Goal: Task Accomplishment & Management: Manage account settings

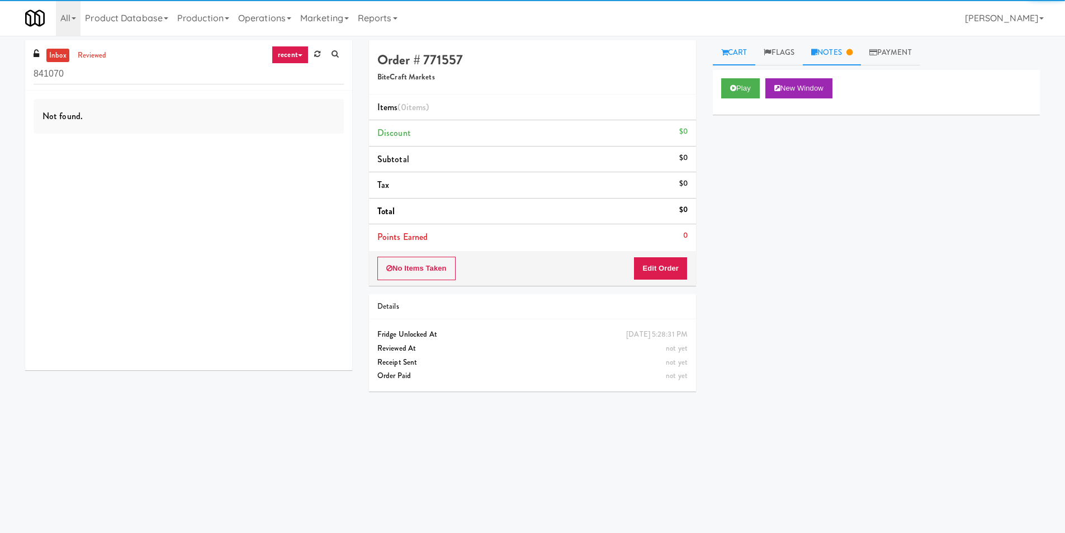
click at [815, 51] on icon at bounding box center [815, 52] width 6 height 7
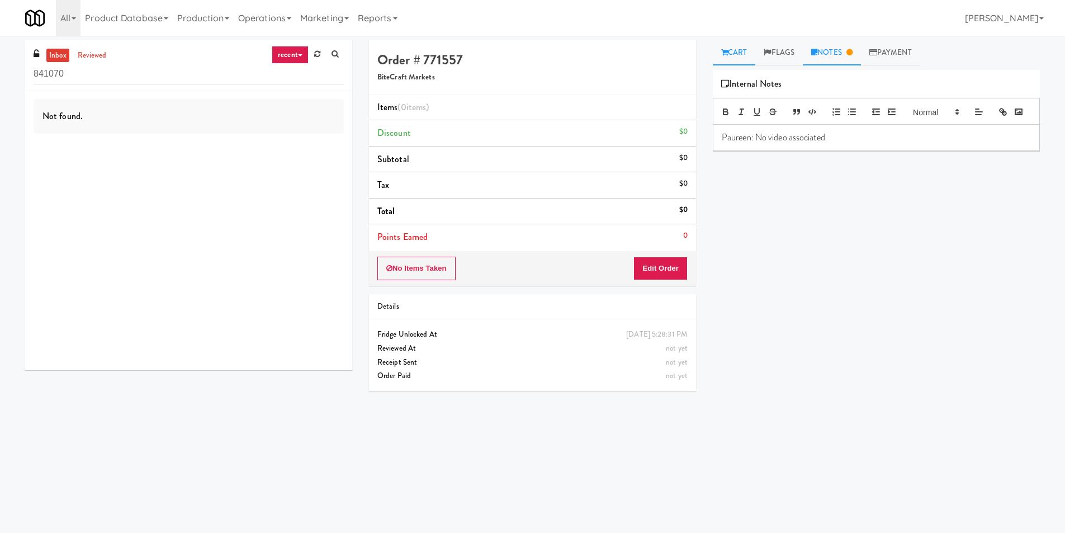
click at [746, 54] on link "Cart" at bounding box center [734, 52] width 43 height 25
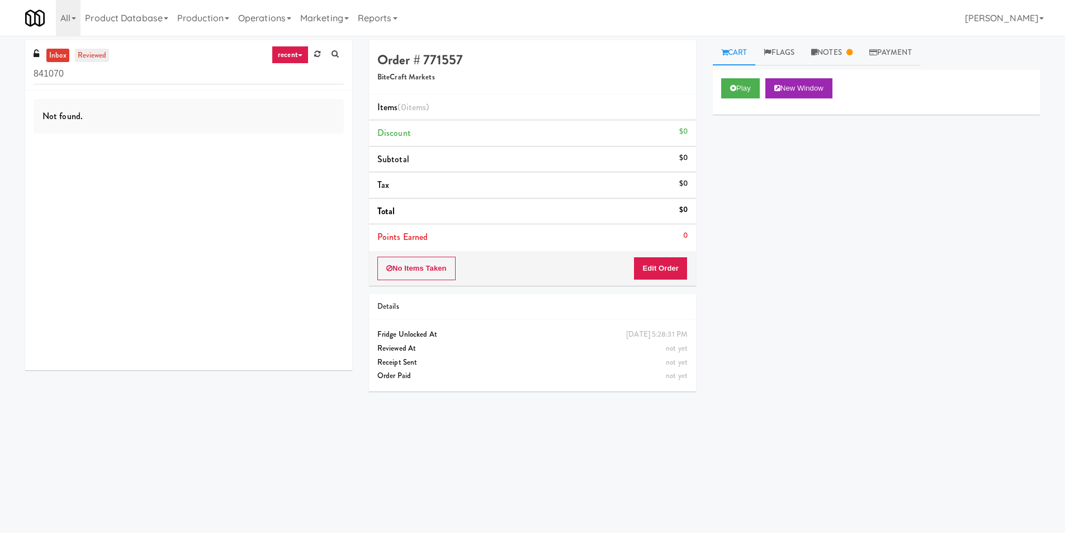
click at [83, 59] on link "reviewed" at bounding box center [92, 56] width 35 height 14
click at [50, 58] on link "inbox" at bounding box center [57, 56] width 23 height 14
click at [733, 87] on icon at bounding box center [733, 87] width 6 height 7
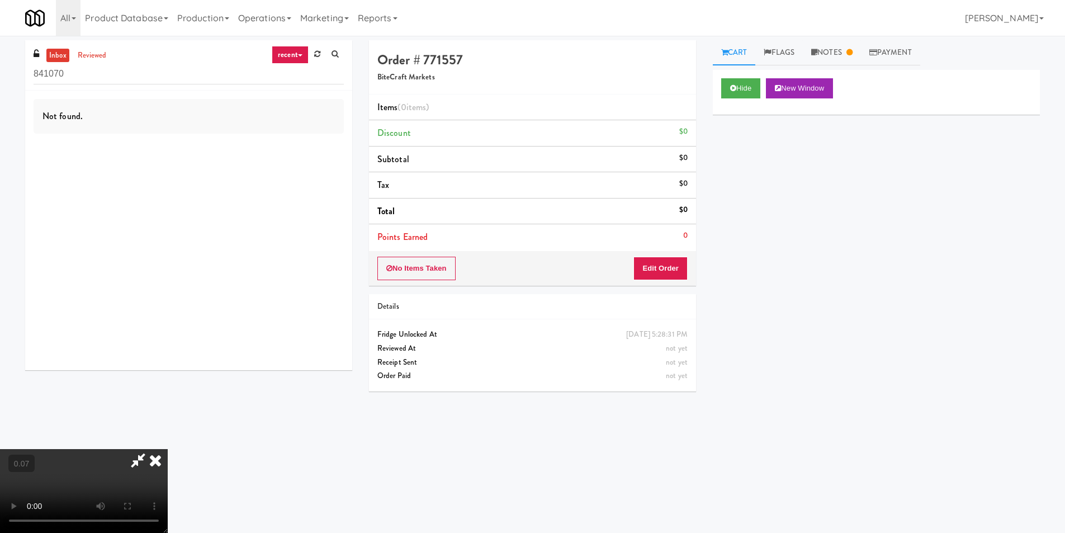
click at [168, 449] on div at bounding box center [84, 491] width 168 height 84
click at [151, 449] on icon at bounding box center [138, 460] width 26 height 22
click at [784, 44] on link "Flags" at bounding box center [780, 52] width 48 height 25
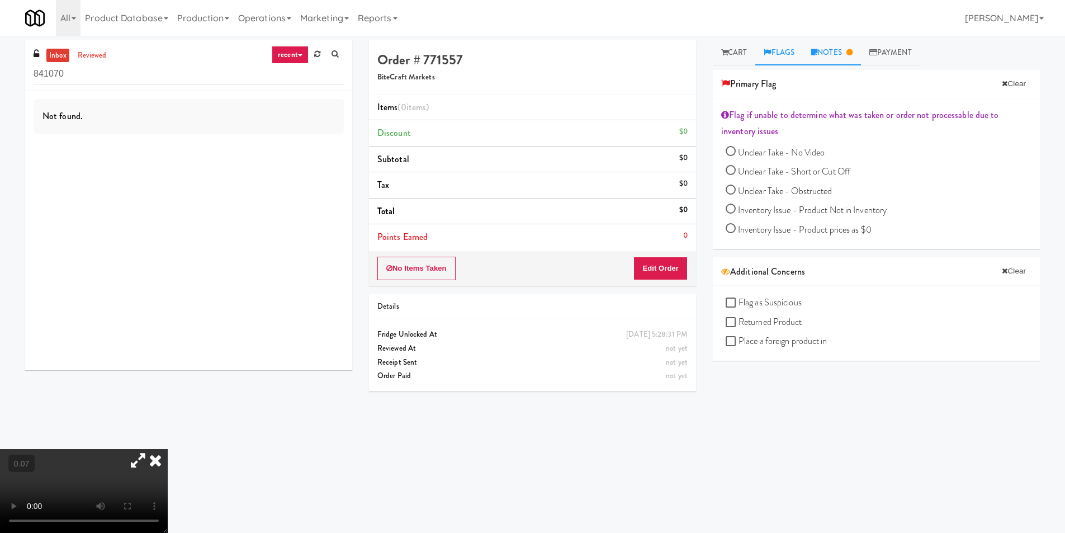
click at [836, 49] on link "Notes" at bounding box center [832, 52] width 58 height 25
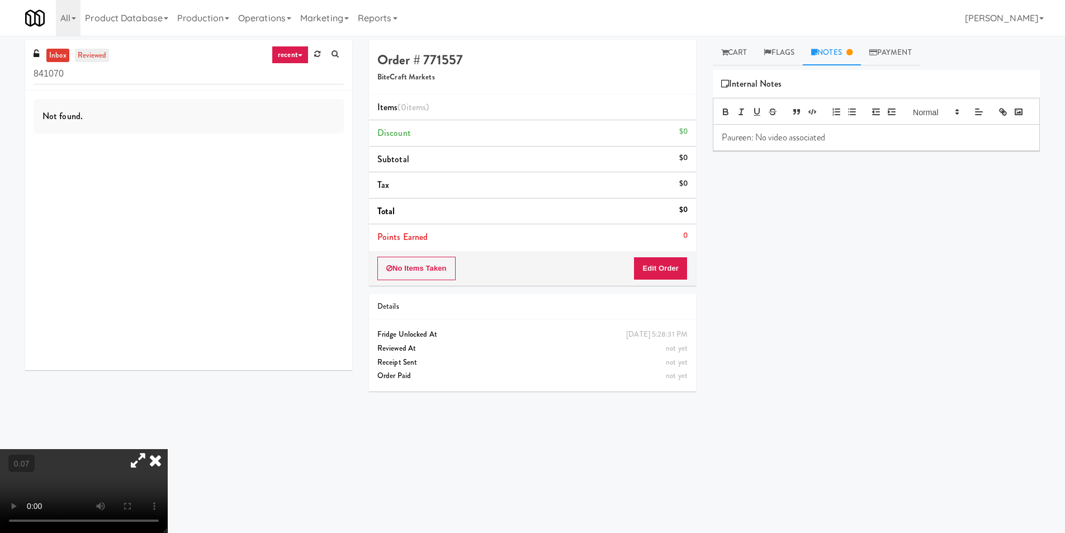
click at [96, 53] on link "reviewed" at bounding box center [92, 56] width 35 height 14
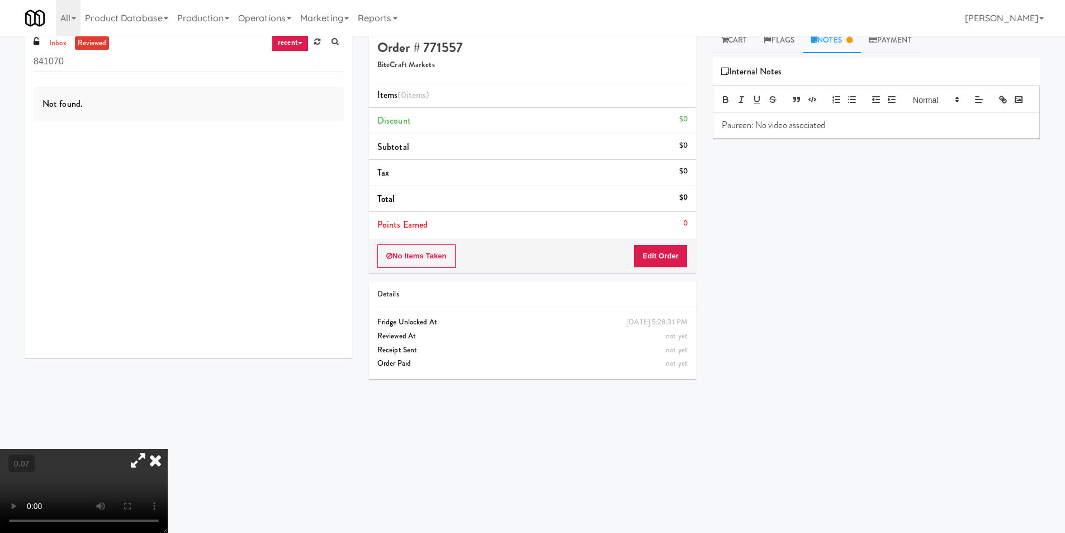
scroll to position [36, 0]
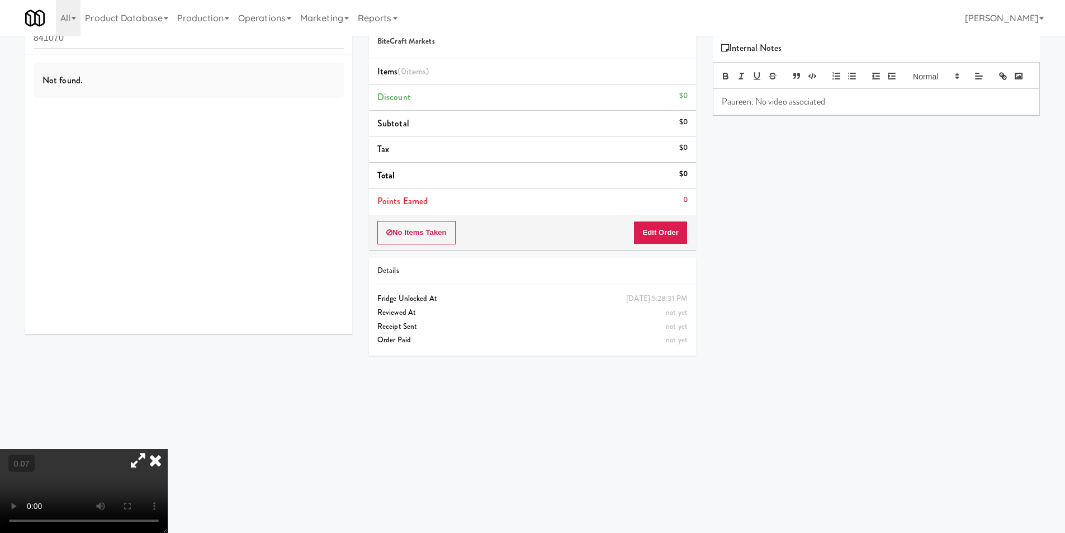
click at [168, 449] on icon at bounding box center [155, 460] width 25 height 22
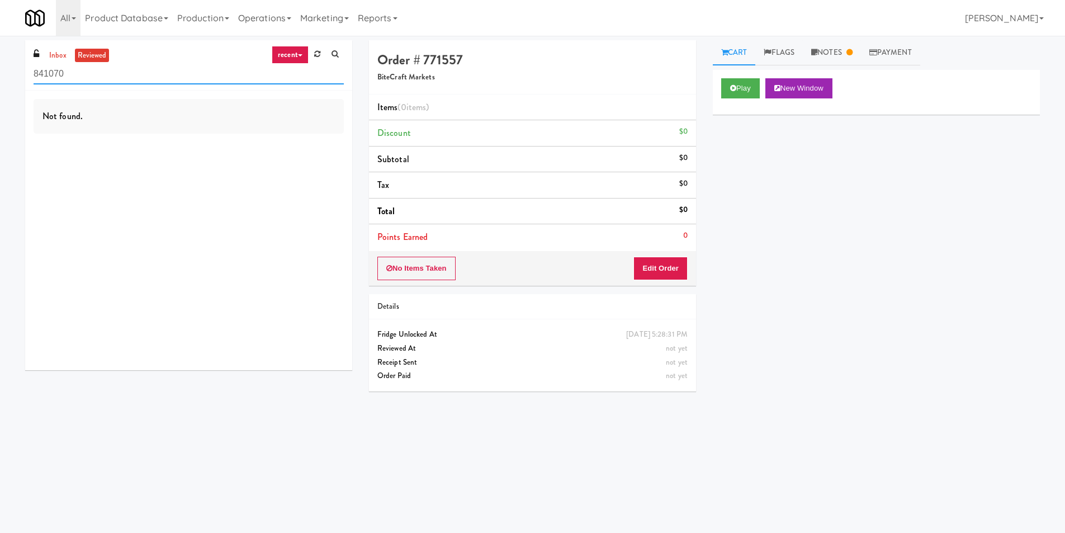
drag, startPoint x: 195, startPoint y: 73, endPoint x: 0, endPoint y: 98, distance: 196.3
click at [0, 98] on div "inbox reviewed recent all unclear take inventory issue suspicious failed recent…" at bounding box center [532, 264] width 1065 height 449
paste input "MH - Cooler - Left"
type input "MH - Cooler - Left"
click at [839, 51] on link "Notes" at bounding box center [832, 52] width 58 height 25
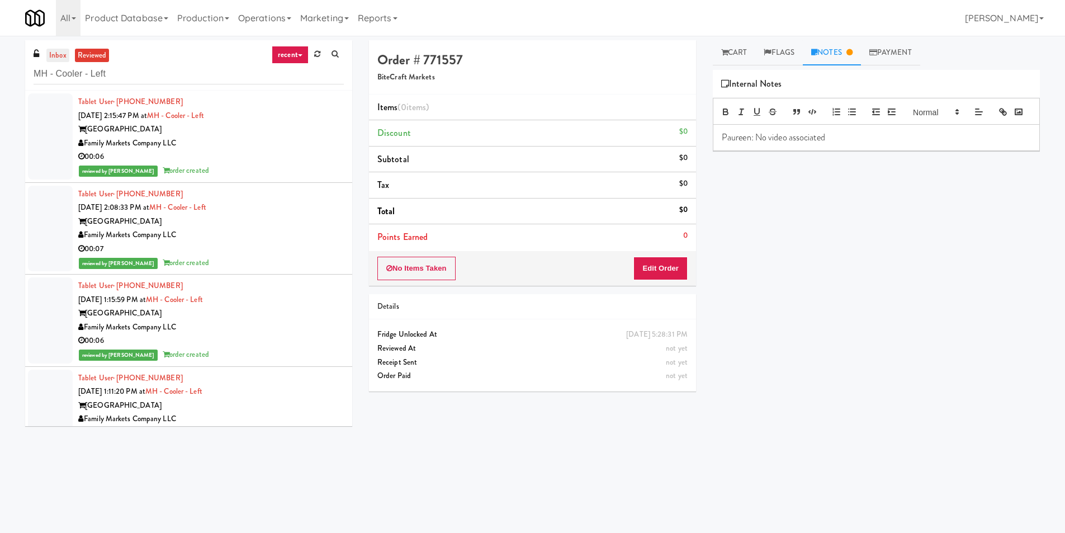
click at [55, 59] on link "inbox" at bounding box center [57, 56] width 23 height 14
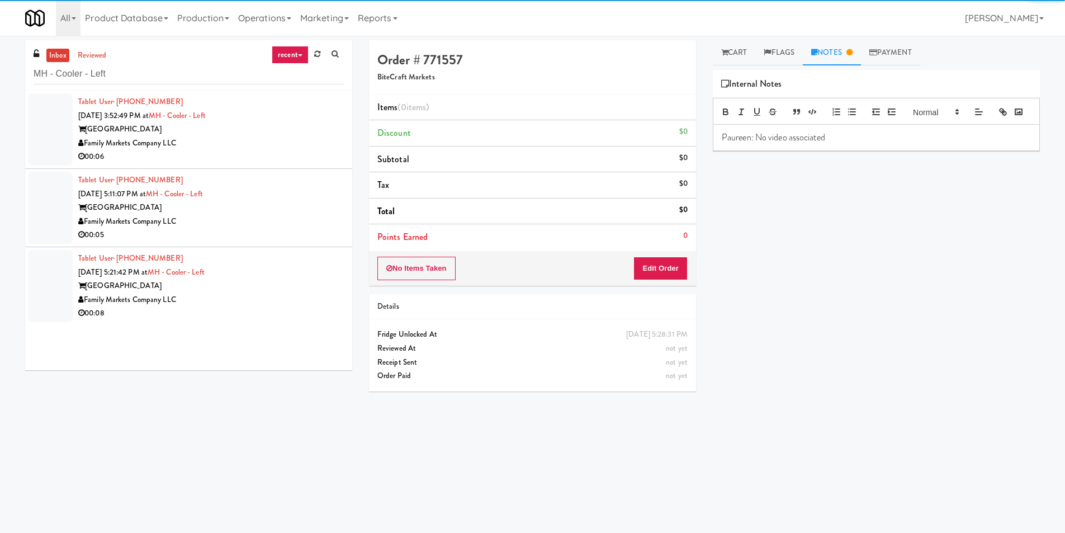
click at [276, 157] on div "00:06" at bounding box center [211, 157] width 266 height 14
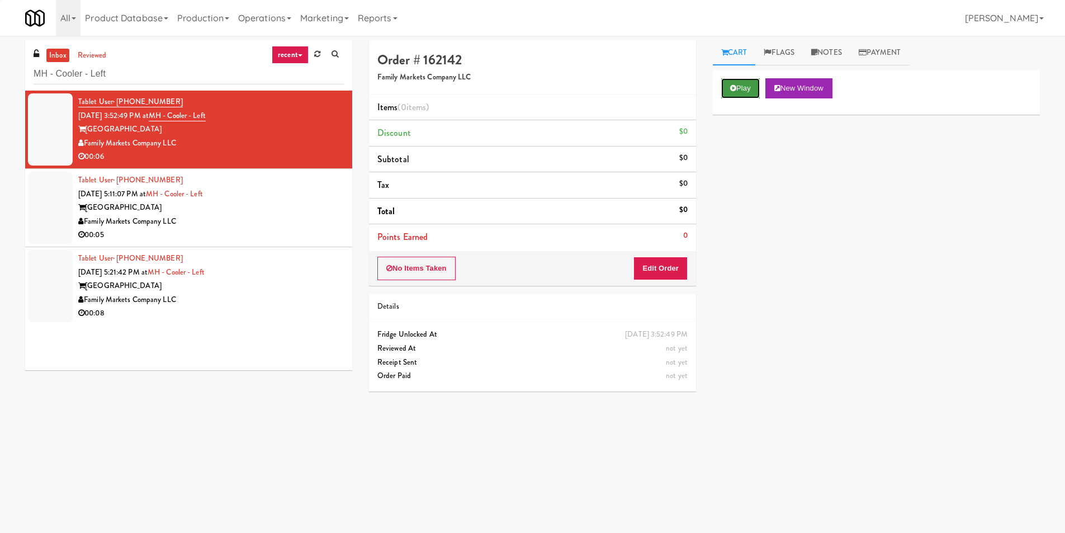
click at [751, 91] on button "Play" at bounding box center [740, 88] width 39 height 20
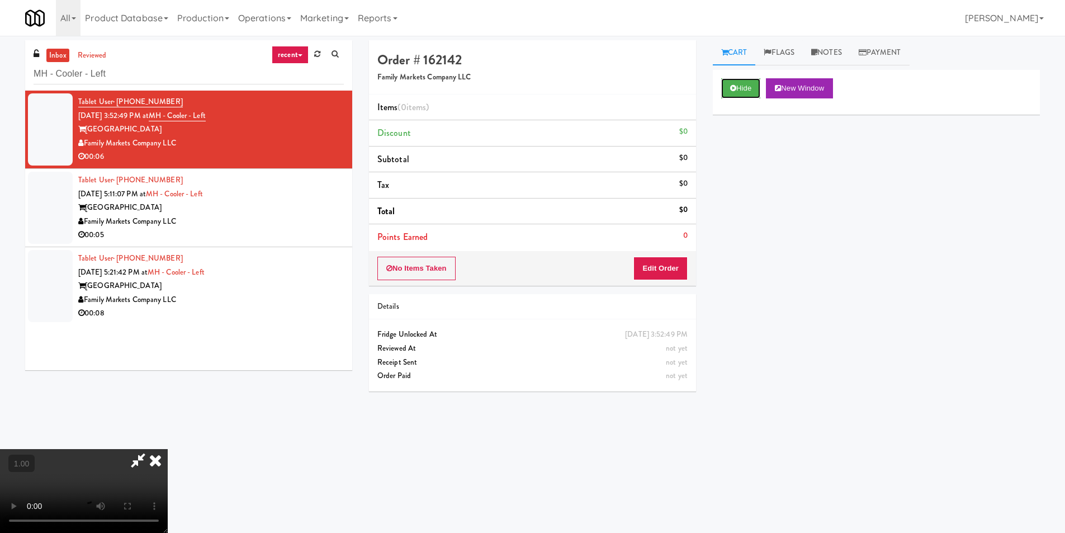
scroll to position [36, 0]
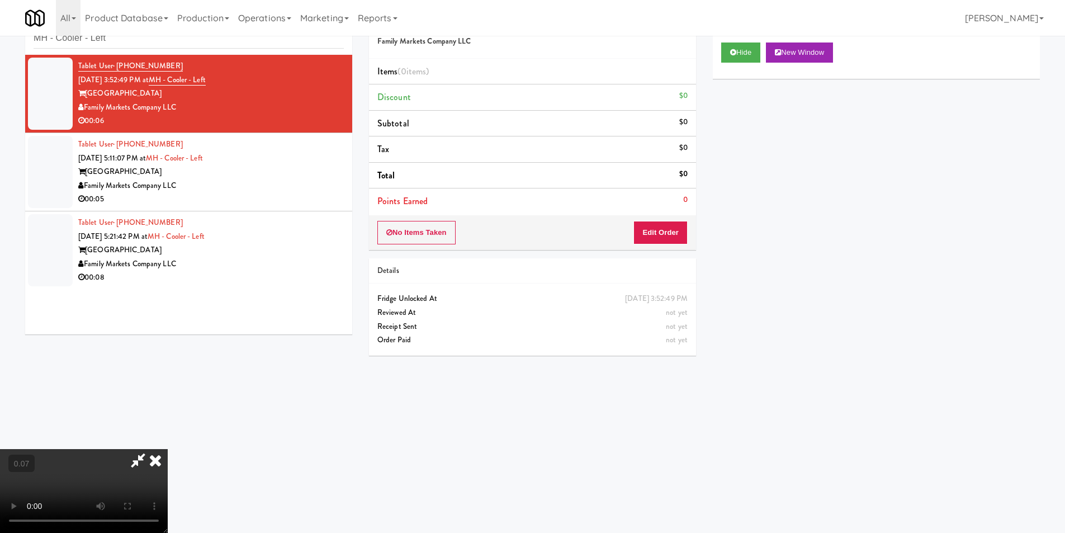
click at [168, 449] on video at bounding box center [84, 491] width 168 height 84
click at [680, 235] on button "Edit Order" at bounding box center [661, 232] width 54 height 23
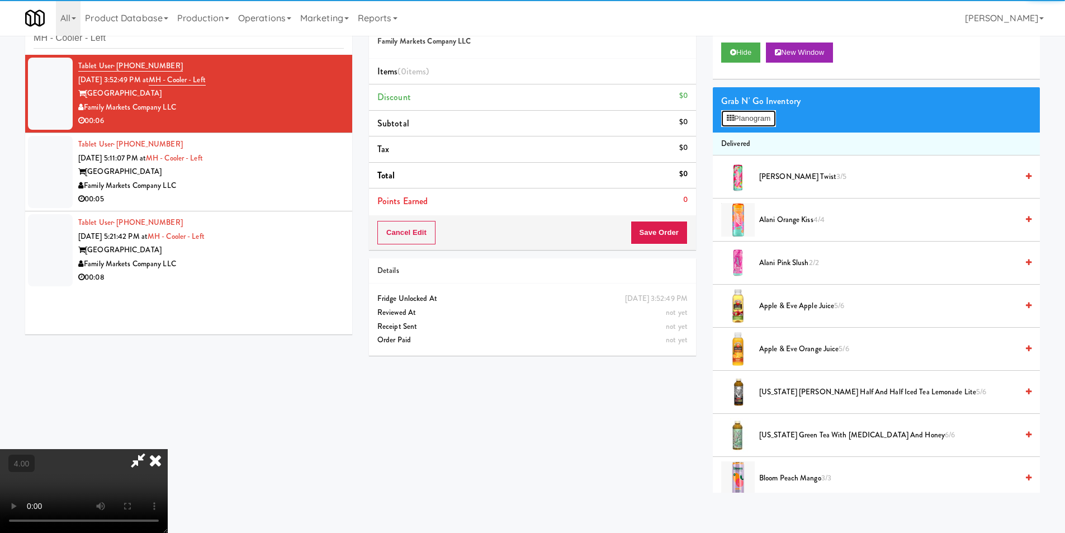
click at [769, 117] on button "Planogram" at bounding box center [748, 118] width 55 height 17
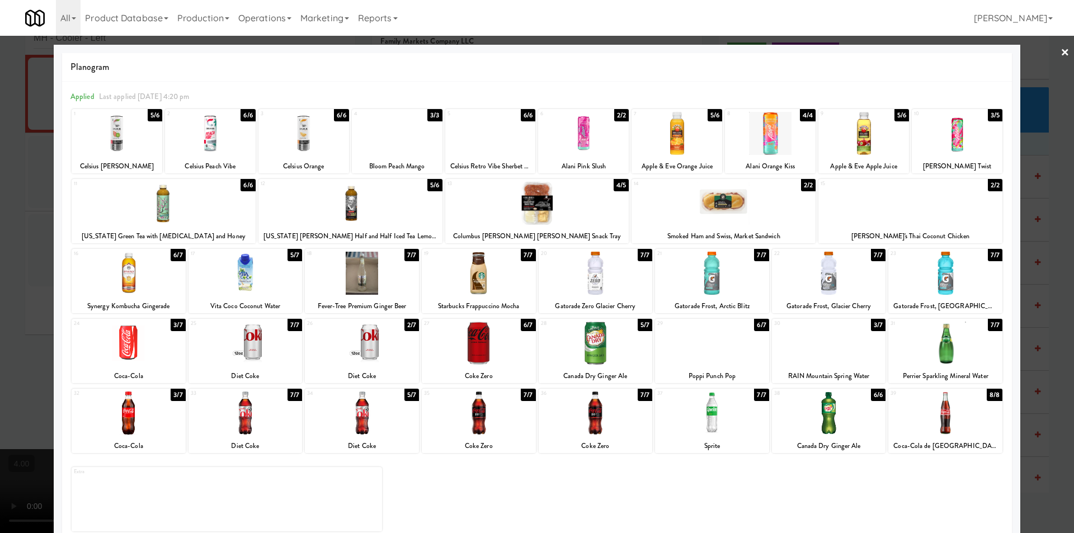
click at [771, 150] on div at bounding box center [770, 133] width 91 height 43
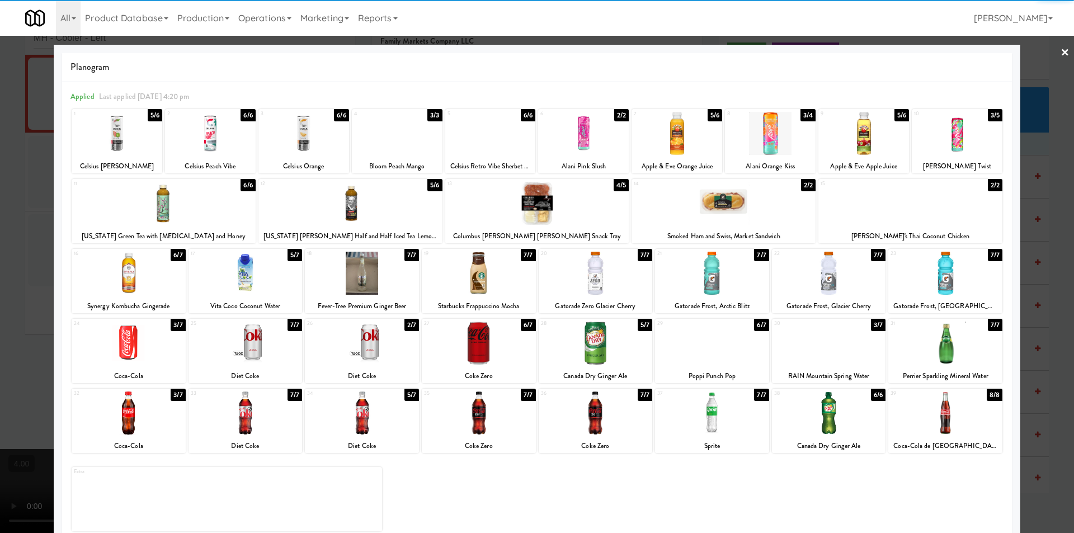
click at [1031, 192] on div at bounding box center [537, 266] width 1074 height 533
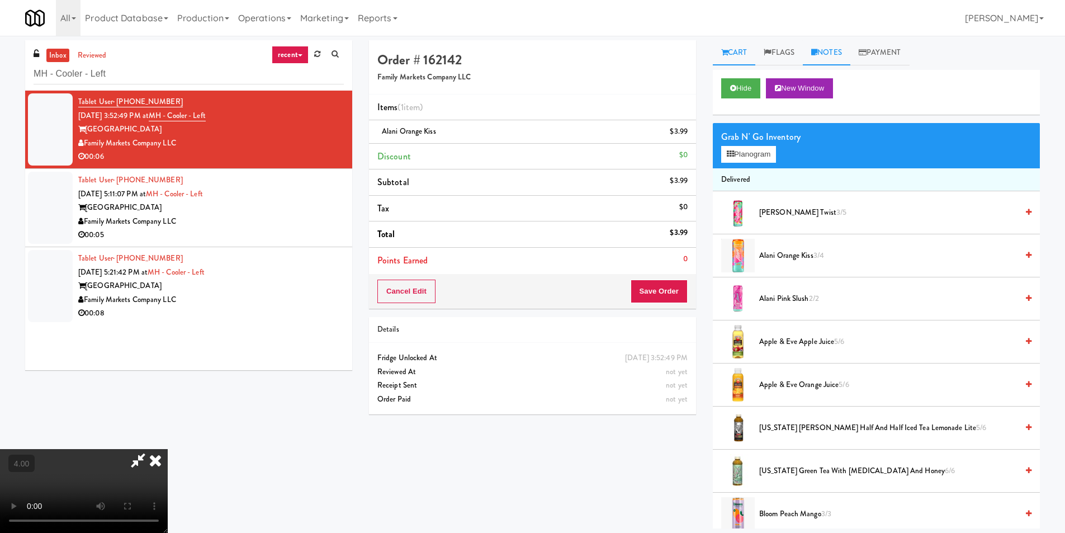
click at [841, 52] on link "Notes" at bounding box center [827, 52] width 48 height 25
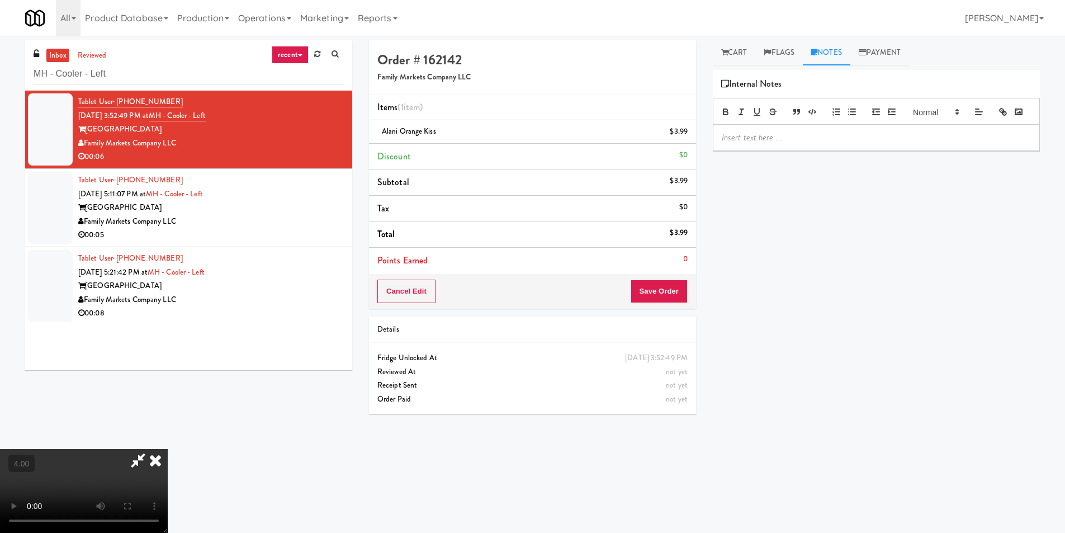
click at [809, 144] on p at bounding box center [876, 137] width 309 height 12
click at [671, 287] on button "Save Order" at bounding box center [659, 291] width 57 height 23
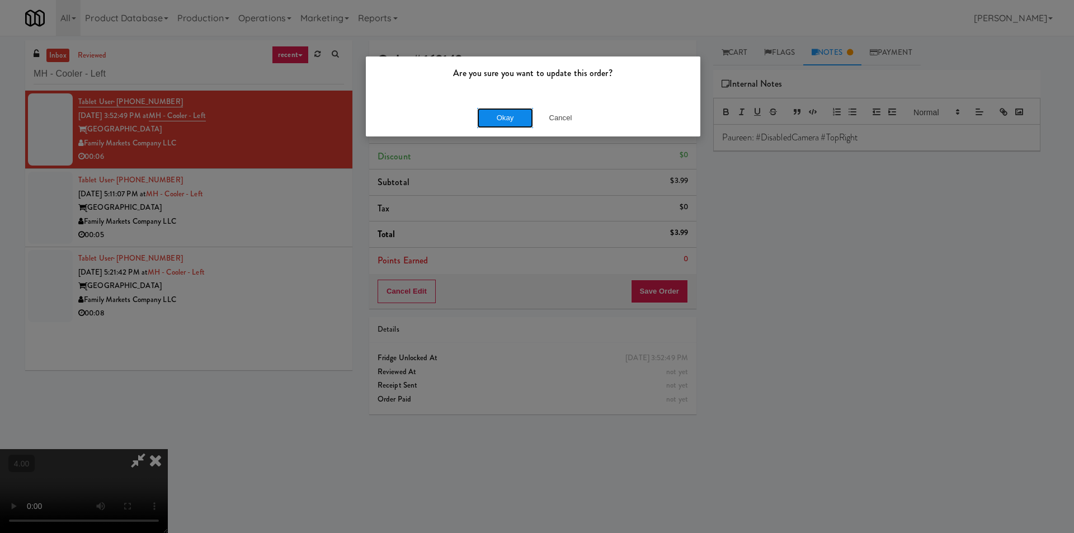
click at [514, 115] on button "Okay" at bounding box center [505, 118] width 56 height 20
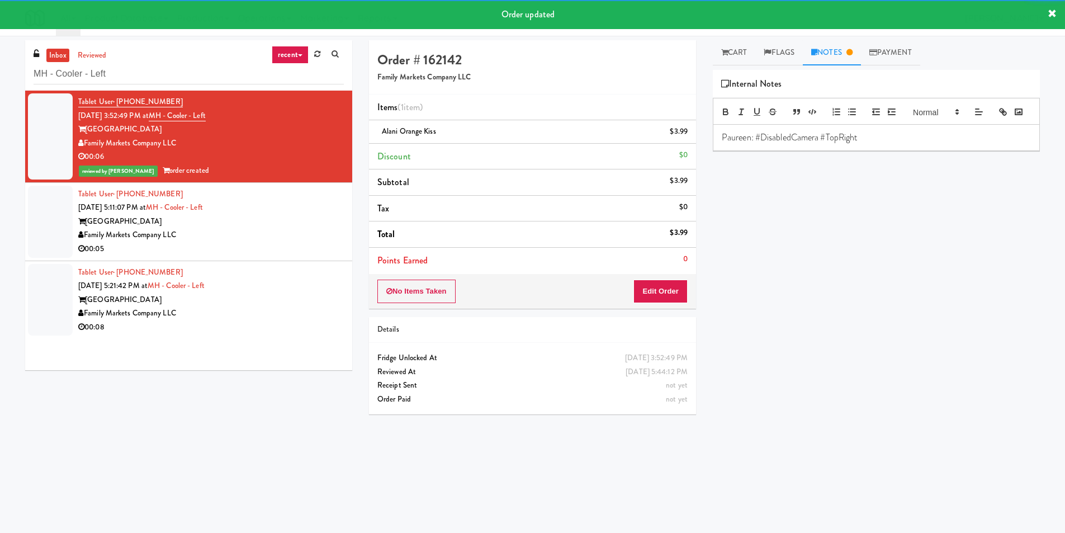
click at [303, 224] on div "[GEOGRAPHIC_DATA]" at bounding box center [211, 222] width 266 height 14
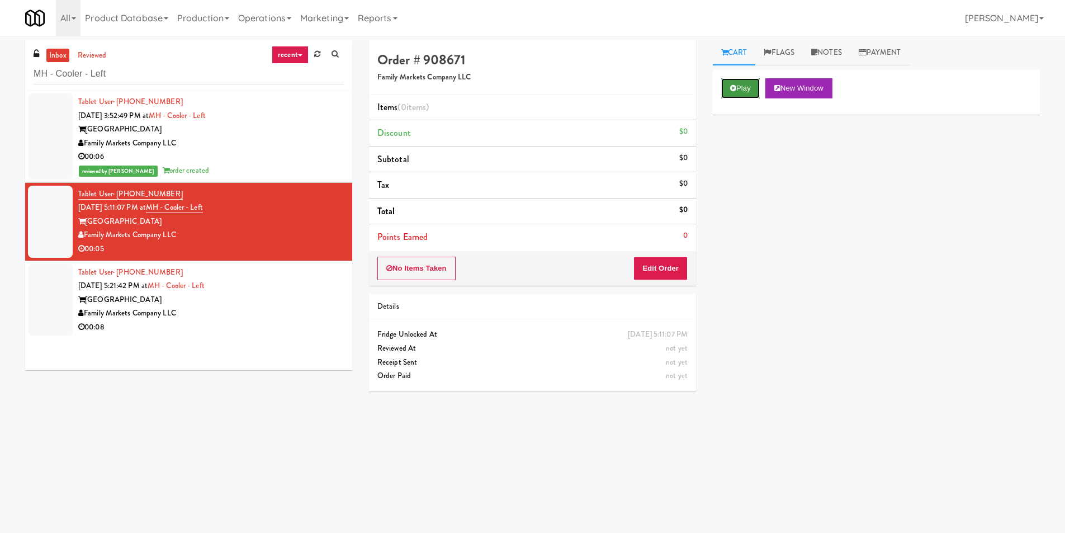
click at [757, 84] on button "Play" at bounding box center [740, 88] width 39 height 20
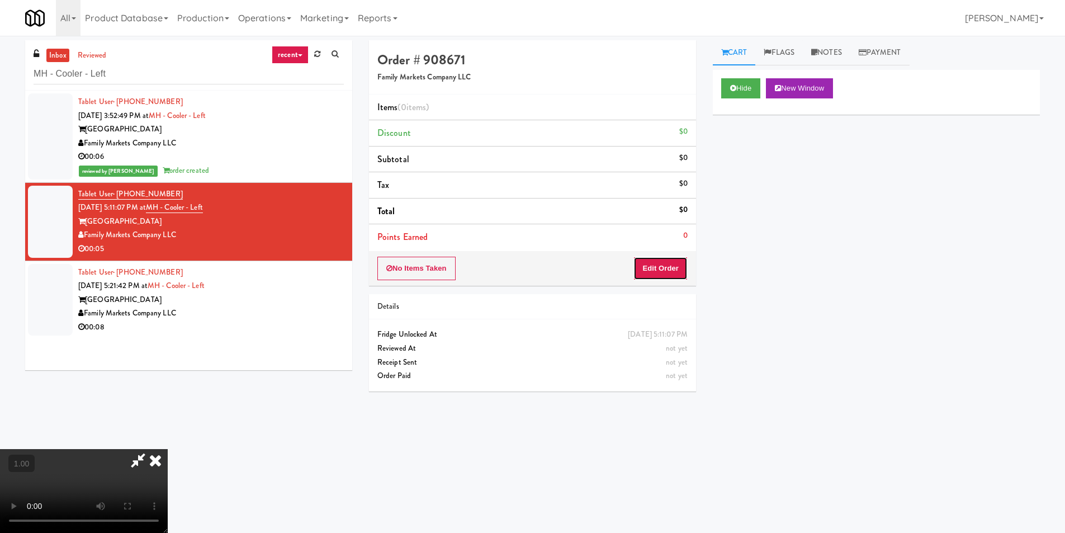
click at [649, 274] on button "Edit Order" at bounding box center [661, 268] width 54 height 23
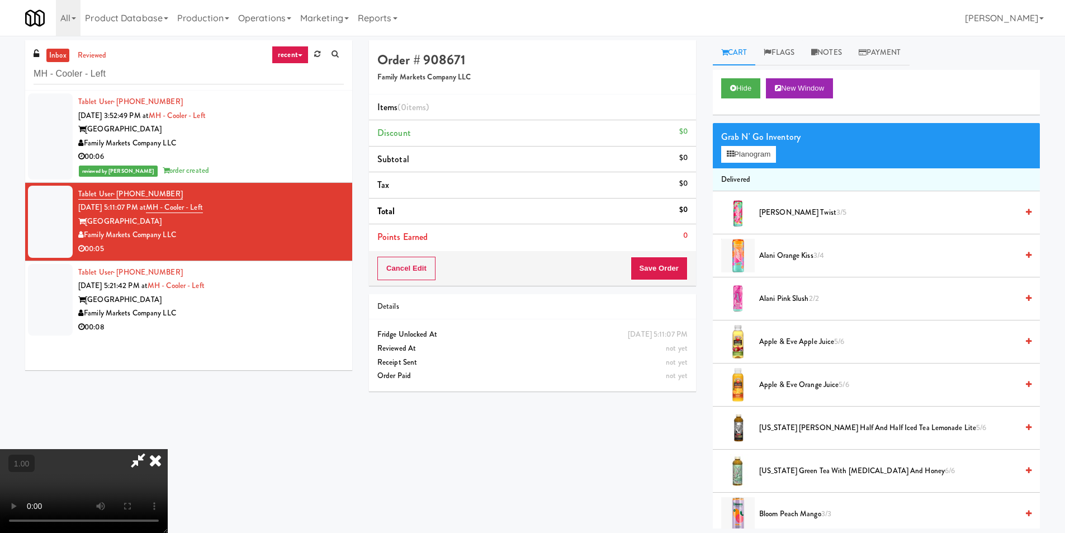
drag, startPoint x: 298, startPoint y: 105, endPoint x: 444, endPoint y: 116, distance: 146.4
click at [300, 106] on div "Tablet User · (919) 360-0336 Aug 19, 2025 3:52:49 PM at MH - Cooler - Left Mark…" at bounding box center [211, 136] width 266 height 83
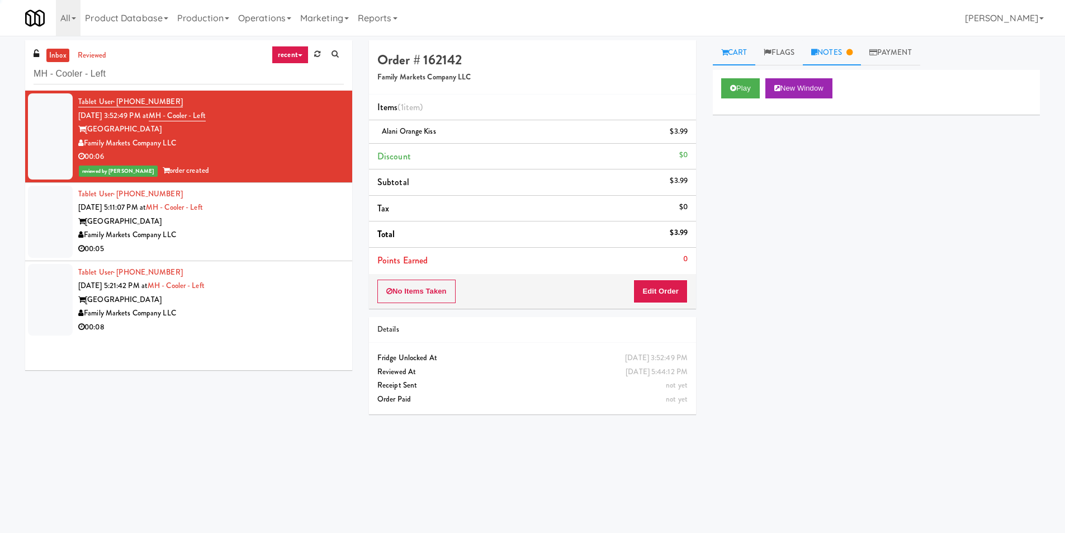
click at [839, 53] on link "Notes" at bounding box center [832, 52] width 58 height 25
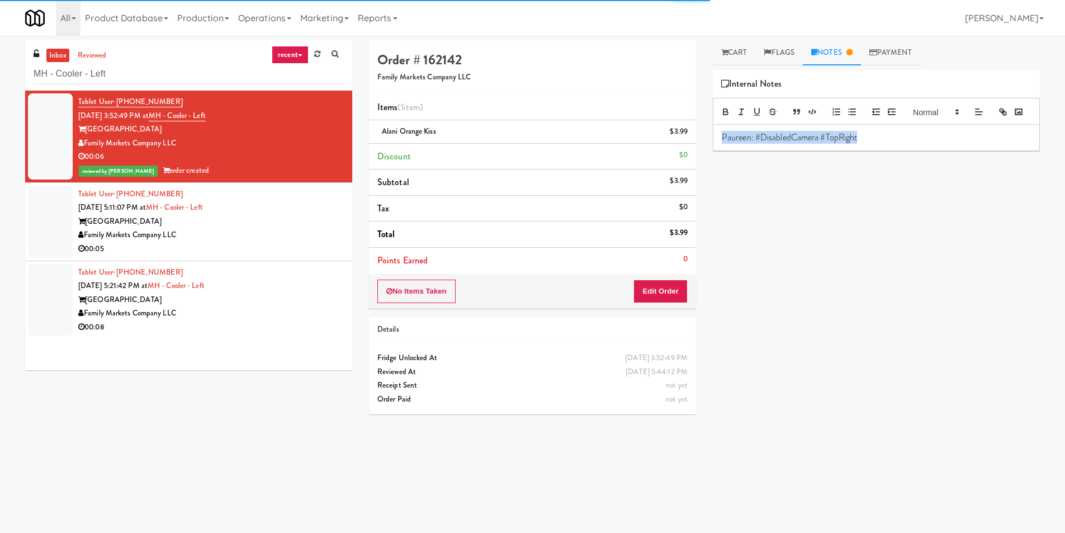
drag, startPoint x: 897, startPoint y: 158, endPoint x: 668, endPoint y: 167, distance: 229.5
click at [672, 166] on div "Order # 162142 Family Markets Company LLC Items (1 item ) Alani Orange Kiss $3.…" at bounding box center [705, 264] width 688 height 449
copy p "Paureen: #DisabledCamera #TopRight"
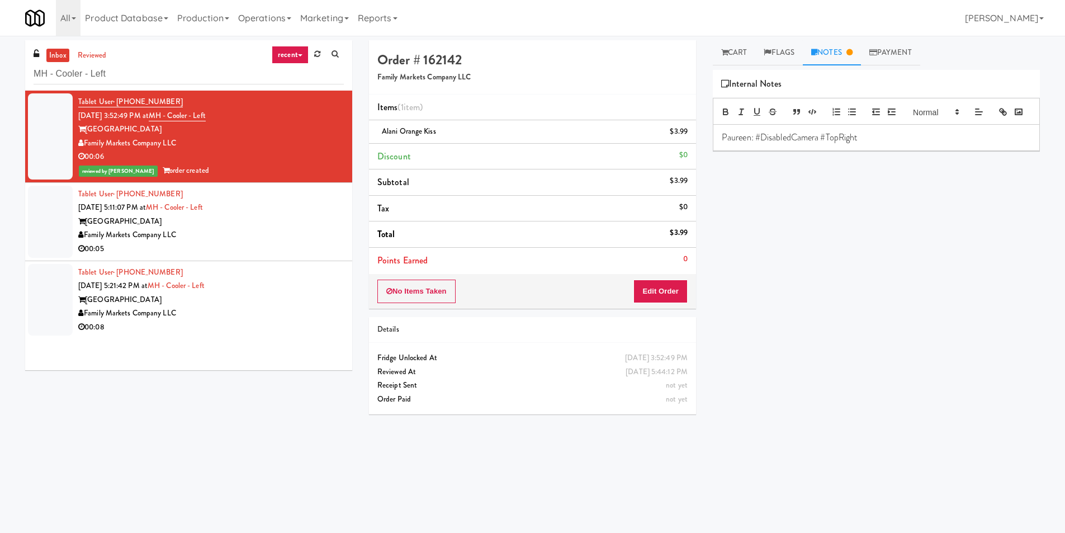
drag, startPoint x: 313, startPoint y: 224, endPoint x: 367, endPoint y: 204, distance: 57.9
click at [312, 224] on div "[GEOGRAPHIC_DATA]" at bounding box center [211, 222] width 266 height 14
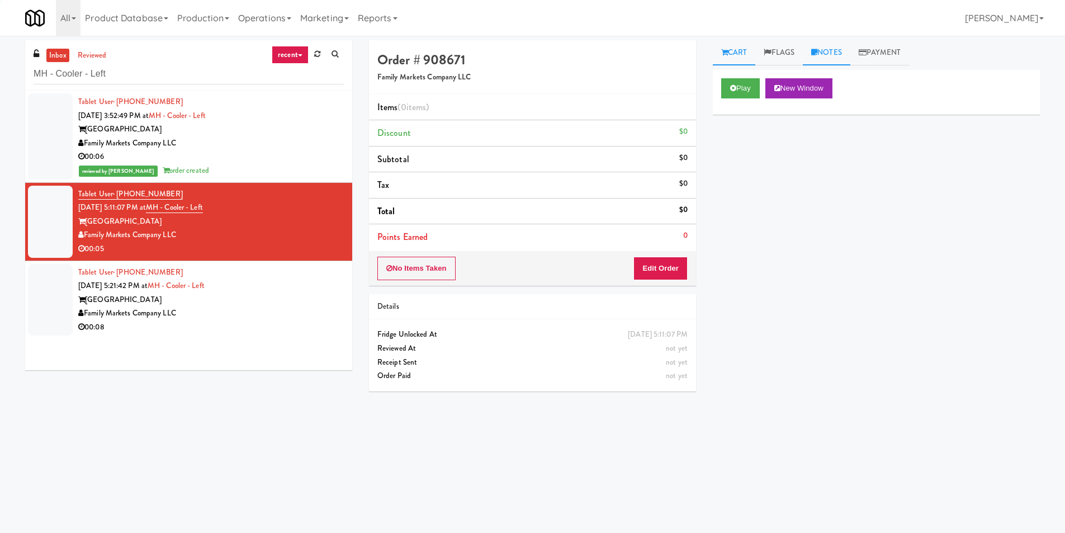
click at [836, 51] on link "Notes" at bounding box center [827, 52] width 48 height 25
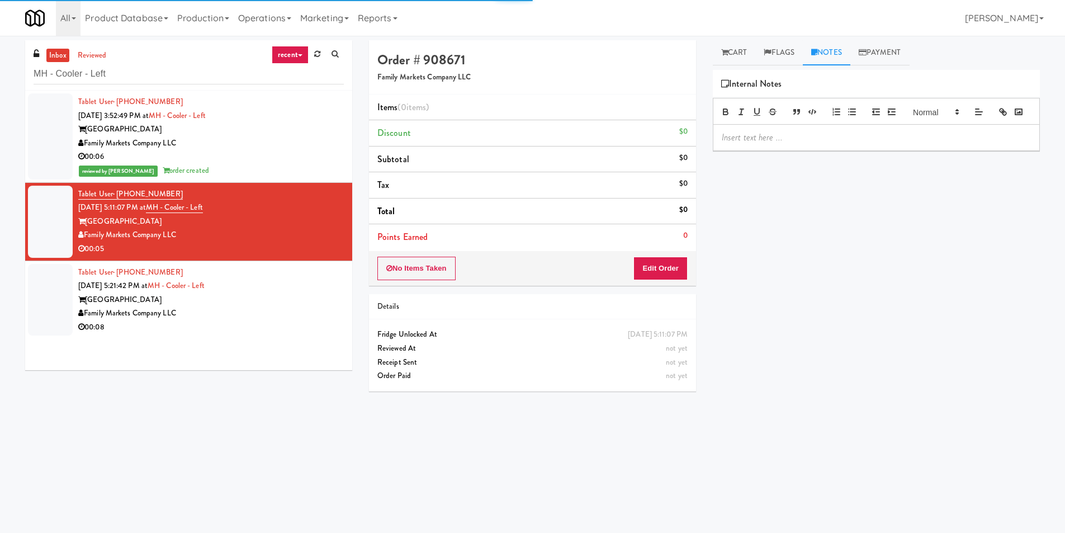
click at [817, 150] on div at bounding box center [877, 138] width 326 height 26
drag, startPoint x: 758, startPoint y: 78, endPoint x: 752, endPoint y: 72, distance: 9.1
click at [758, 78] on span "Internal Notes" at bounding box center [751, 84] width 61 height 17
click at [737, 56] on link "Cart" at bounding box center [734, 52] width 43 height 25
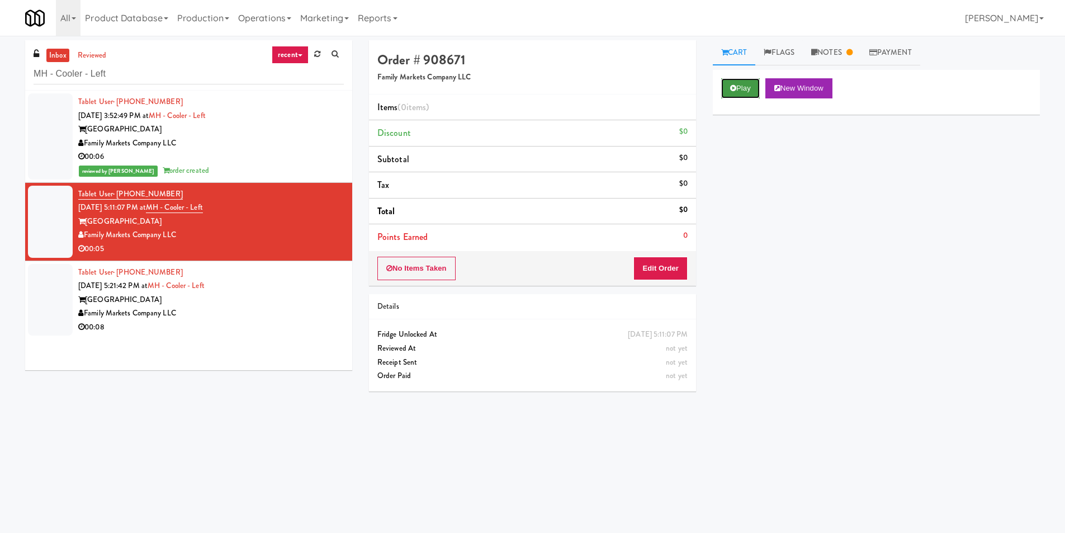
click at [746, 96] on button "Play" at bounding box center [740, 88] width 39 height 20
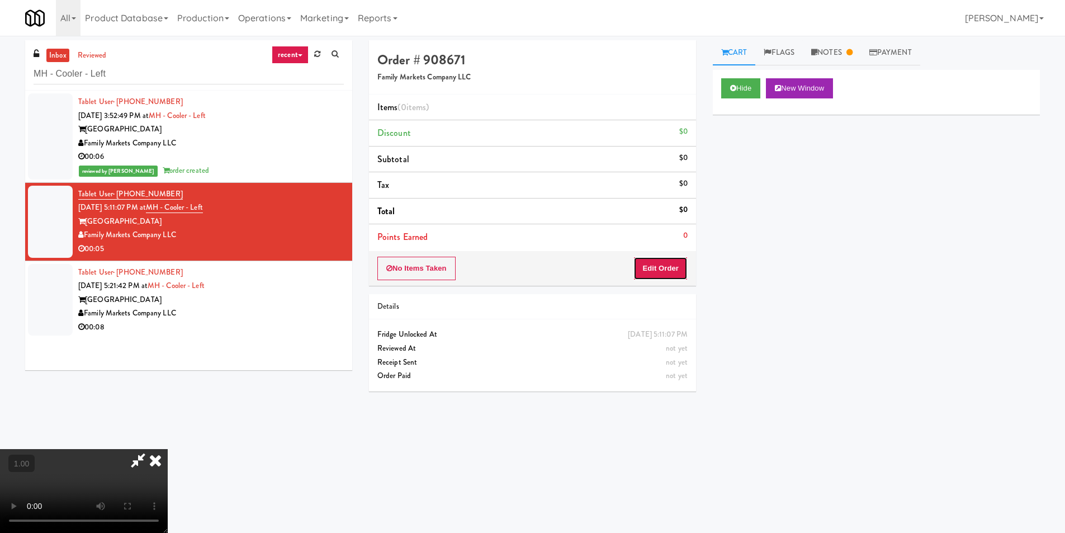
click at [667, 257] on button "Edit Order" at bounding box center [661, 268] width 54 height 23
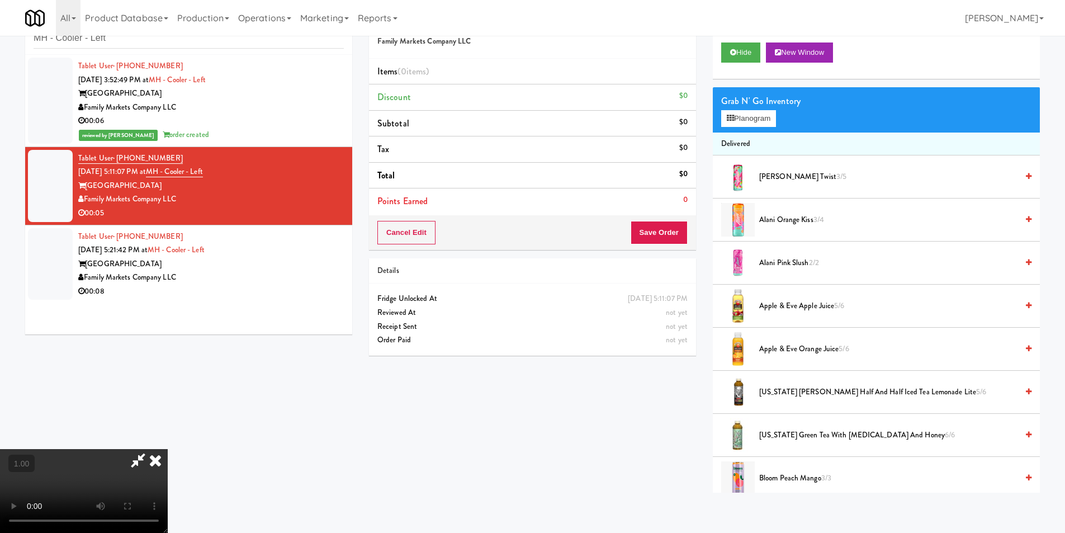
click at [168, 449] on video at bounding box center [84, 491] width 168 height 84
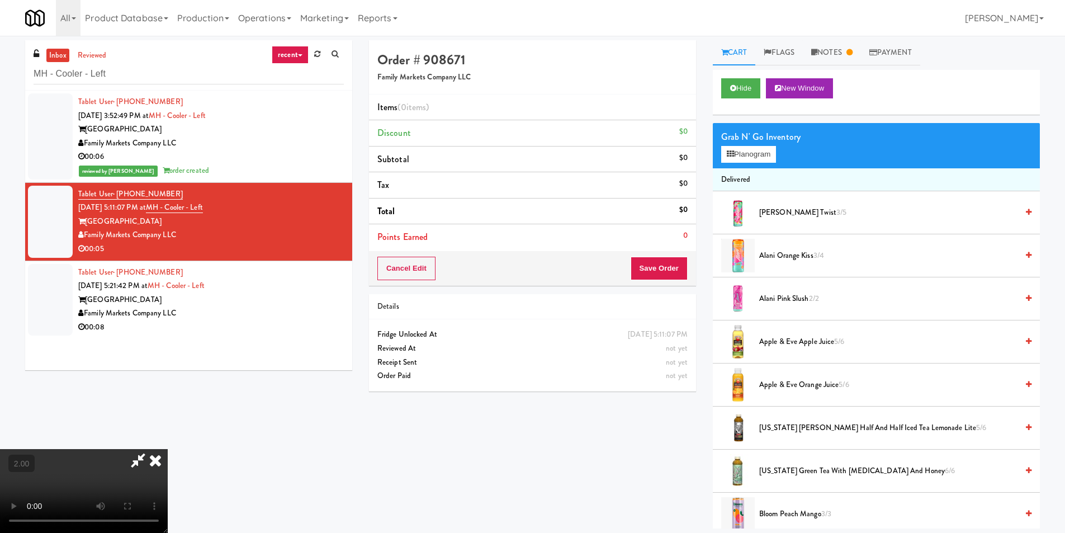
click at [168, 449] on video at bounding box center [84, 491] width 168 height 84
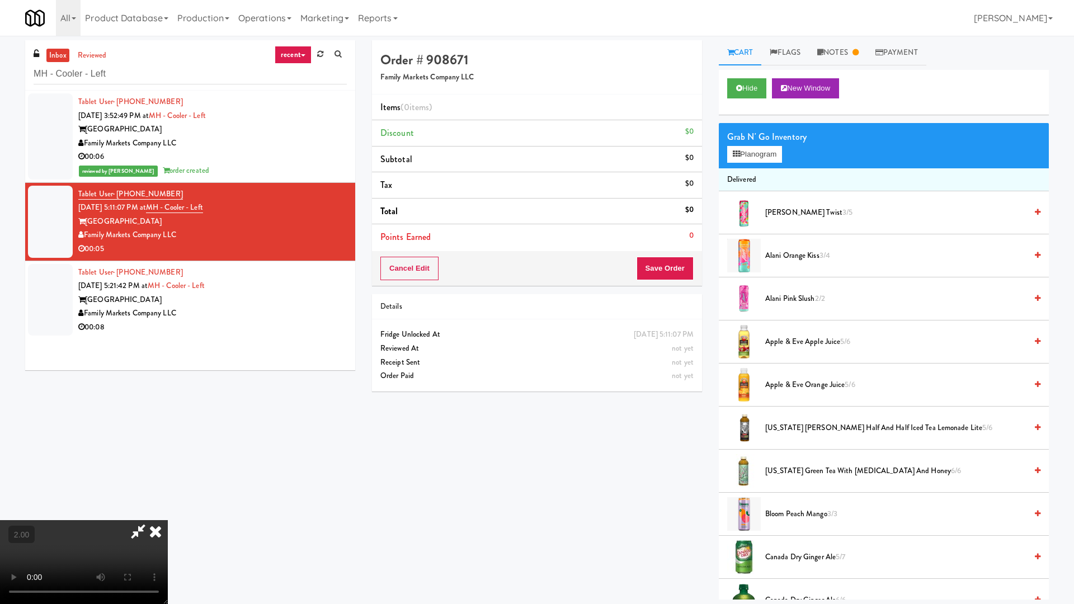
click at [168, 520] on video at bounding box center [84, 562] width 168 height 84
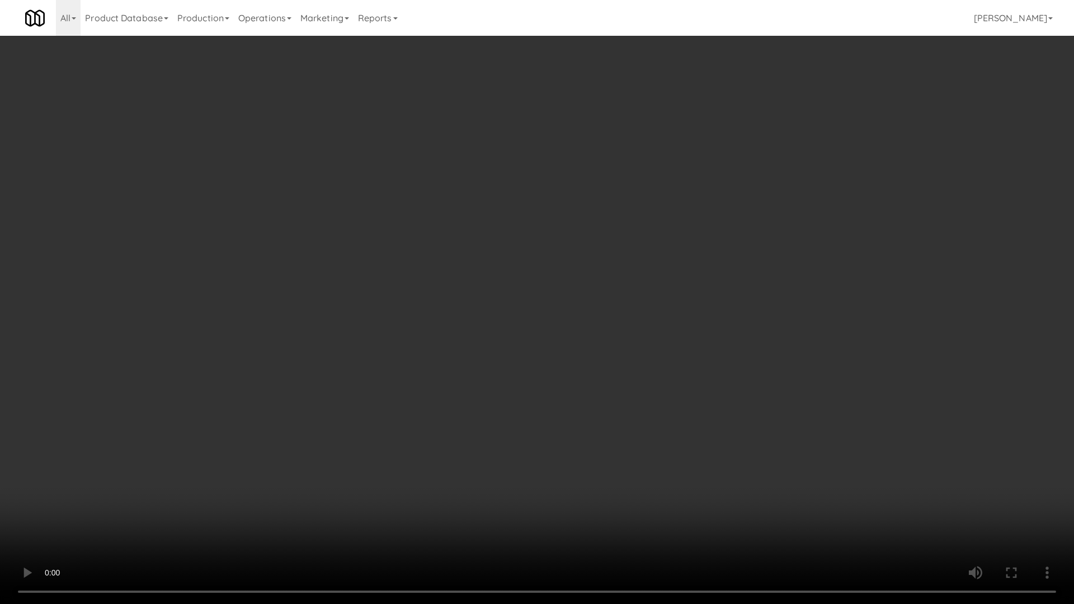
click at [371, 484] on video at bounding box center [537, 302] width 1074 height 604
click at [394, 484] on video at bounding box center [537, 302] width 1074 height 604
click at [462, 481] on video at bounding box center [537, 302] width 1074 height 604
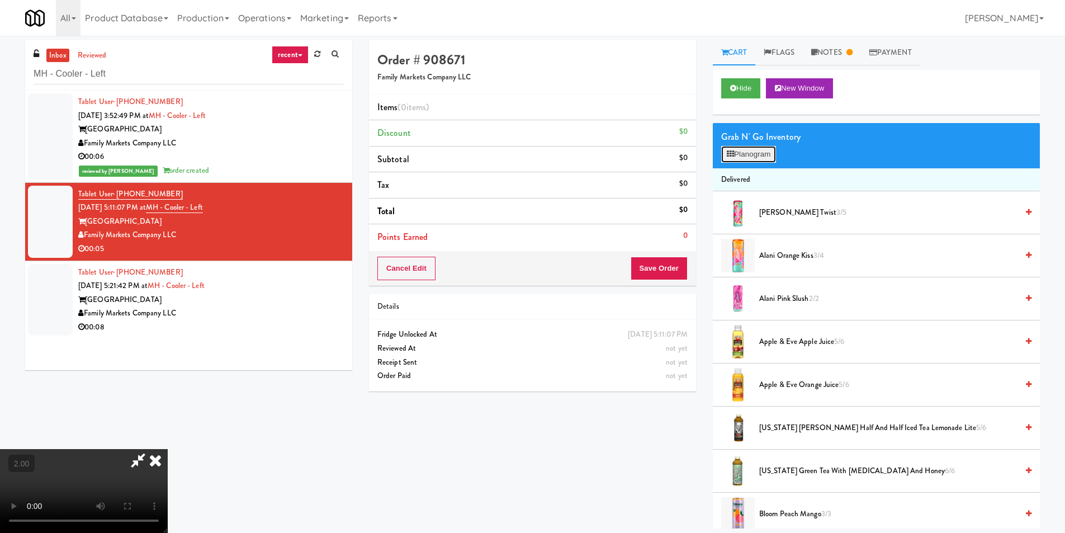
click at [774, 150] on button "Planogram" at bounding box center [748, 154] width 55 height 17
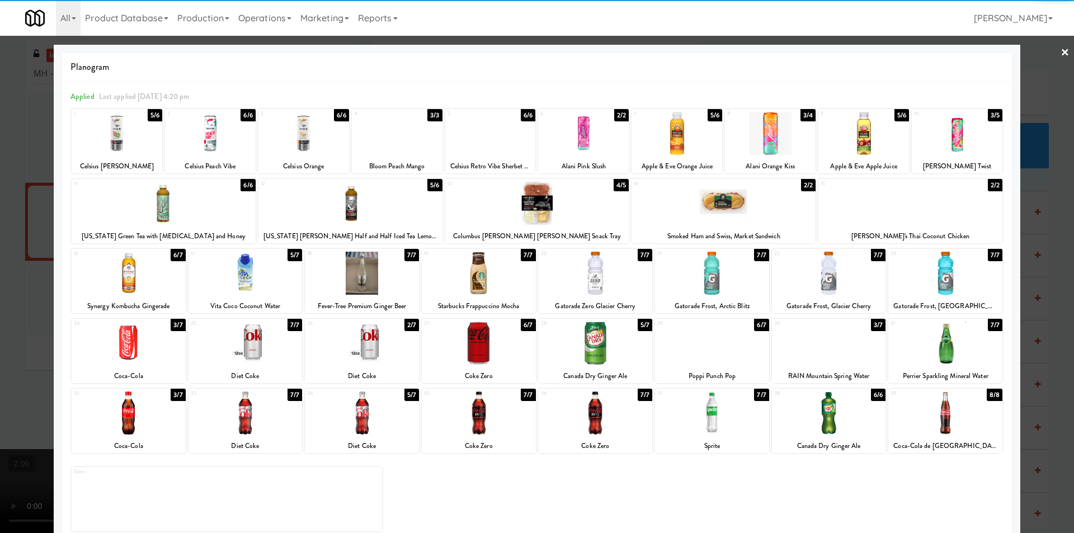
click at [134, 429] on div at bounding box center [129, 413] width 114 height 43
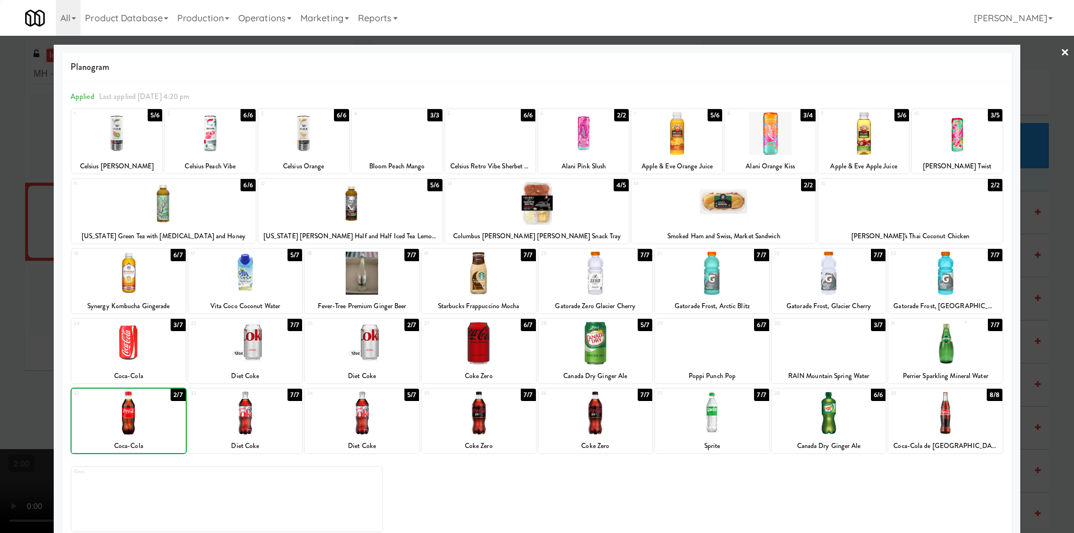
drag, startPoint x: 0, startPoint y: 319, endPoint x: 36, endPoint y: 324, distance: 36.2
click at [6, 319] on div at bounding box center [537, 266] width 1074 height 533
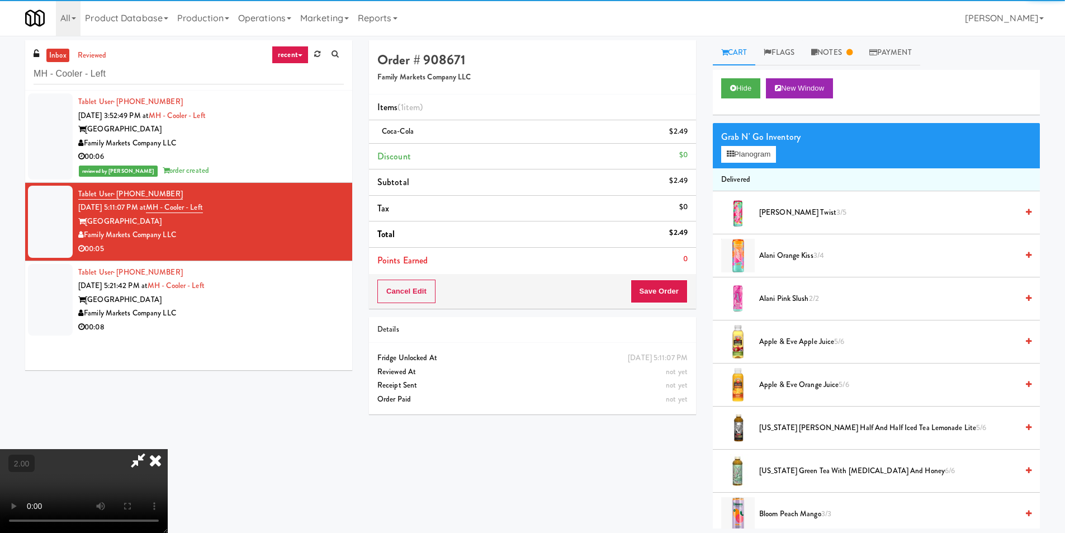
click at [168, 449] on video at bounding box center [84, 491] width 168 height 84
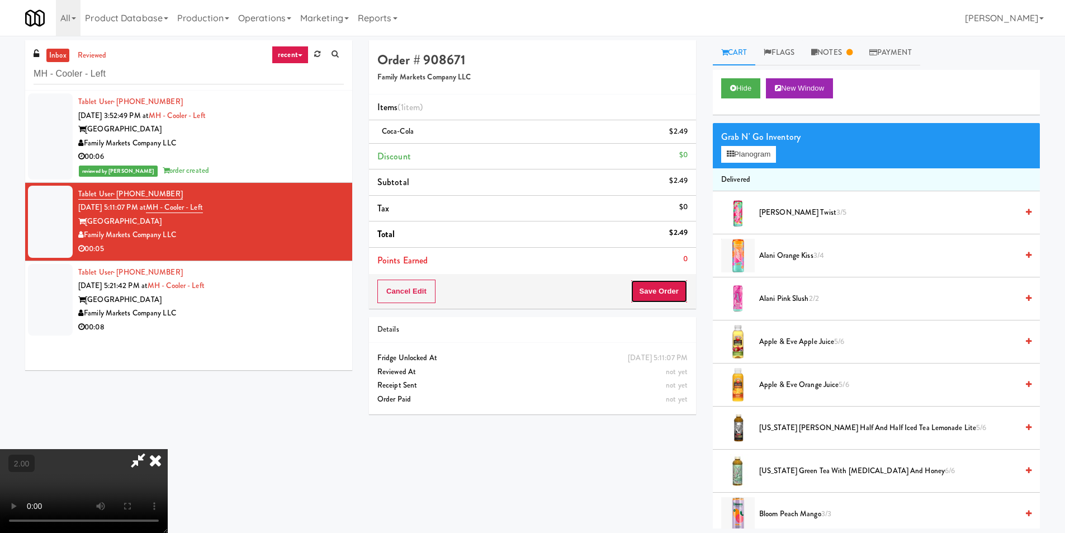
click at [678, 291] on button "Save Order" at bounding box center [659, 291] width 57 height 23
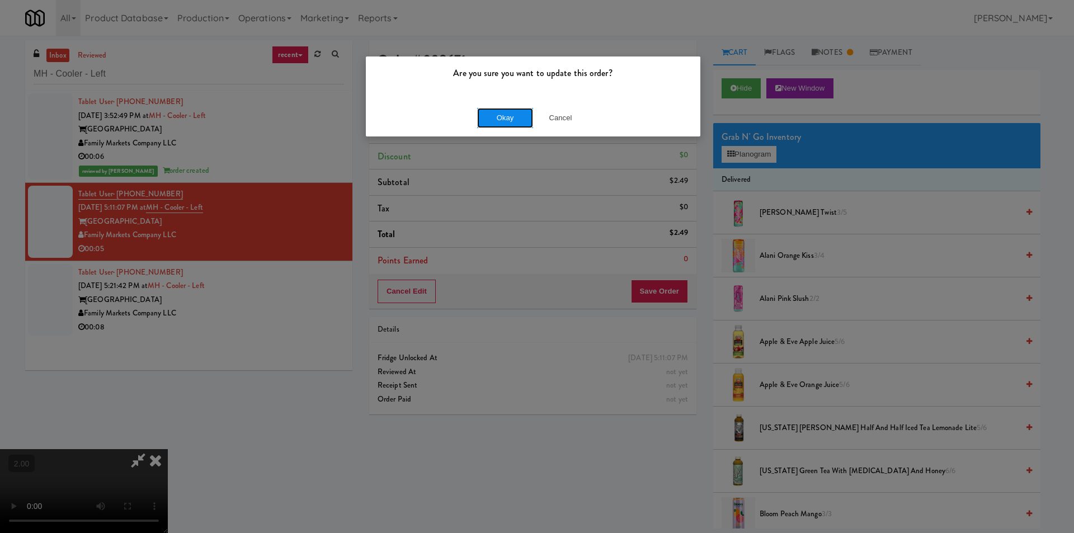
click at [505, 121] on button "Okay" at bounding box center [505, 118] width 56 height 20
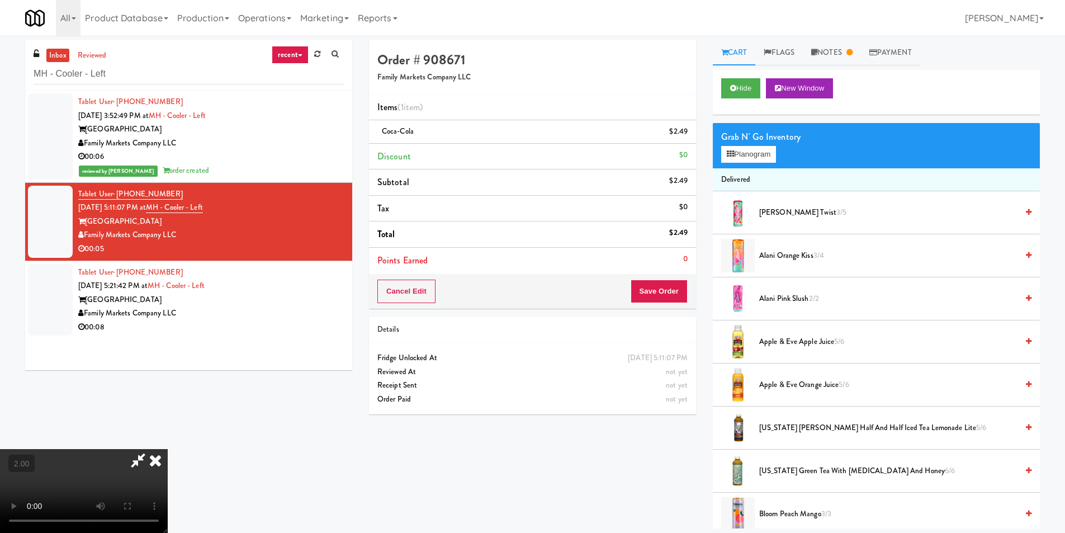
click at [168, 449] on icon at bounding box center [155, 460] width 25 height 22
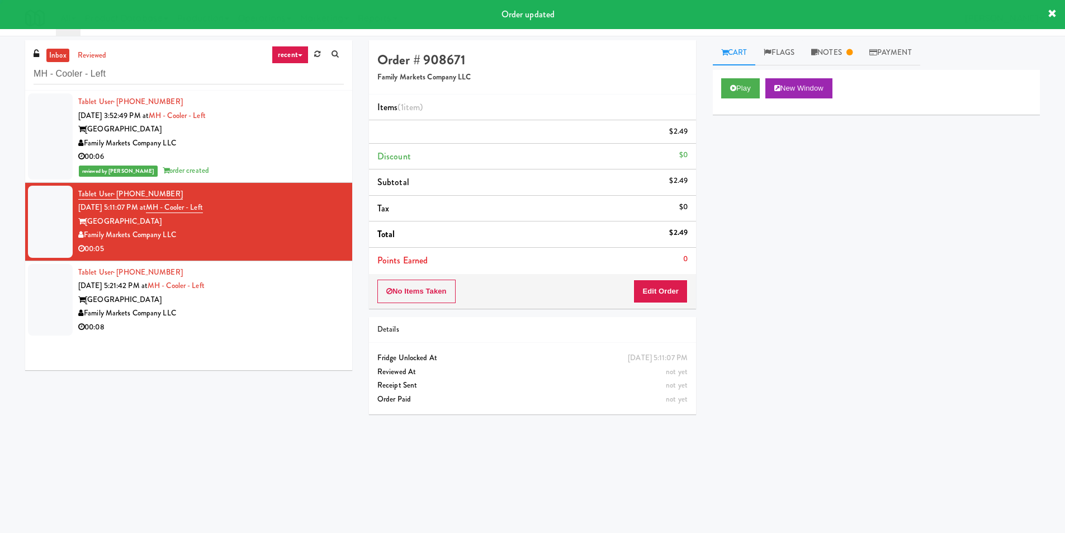
click at [300, 298] on div "[GEOGRAPHIC_DATA]" at bounding box center [211, 300] width 266 height 14
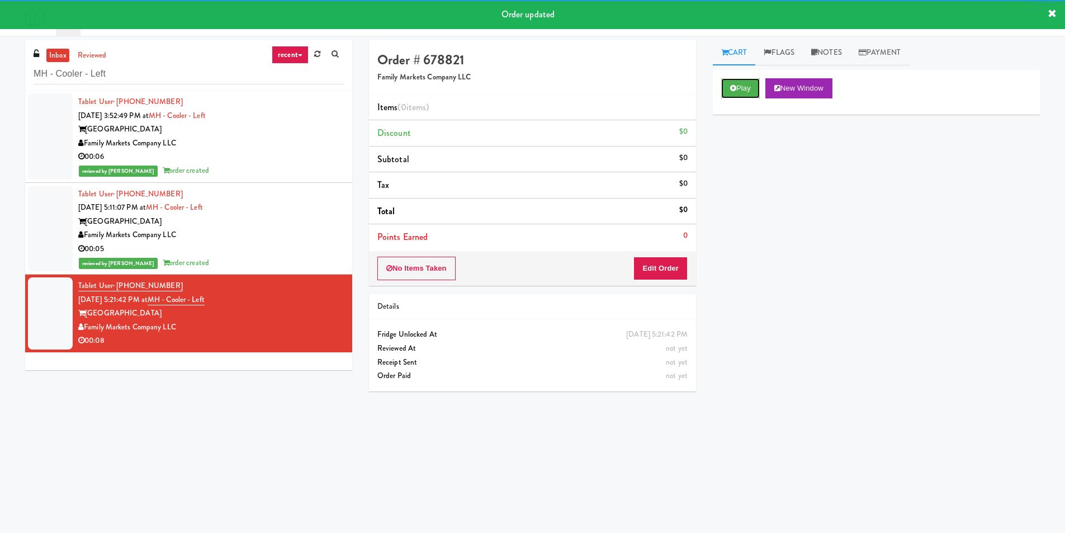
drag, startPoint x: 742, startPoint y: 88, endPoint x: 711, endPoint y: 148, distance: 67.3
click at [742, 88] on button "Play" at bounding box center [740, 88] width 39 height 20
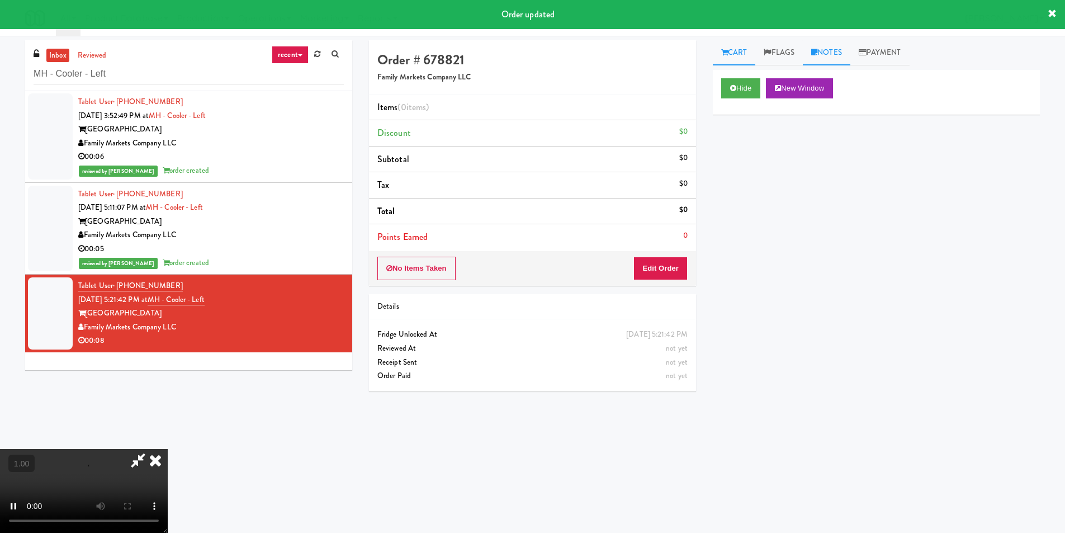
click at [837, 53] on link "Notes" at bounding box center [827, 52] width 48 height 25
click at [811, 125] on div at bounding box center [876, 111] width 327 height 27
click at [801, 144] on p at bounding box center [876, 137] width 309 height 12
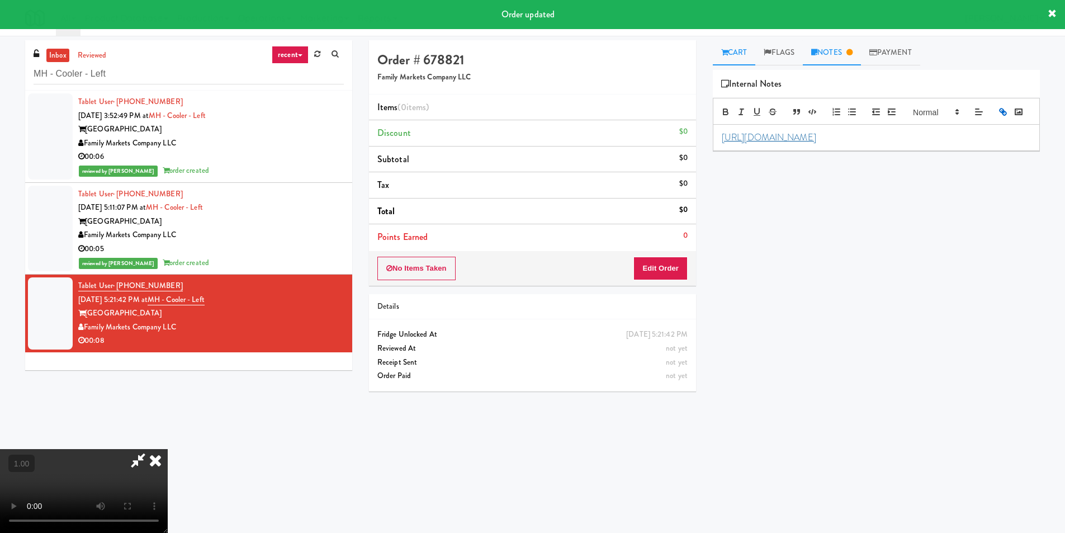
click at [746, 48] on link "Cart" at bounding box center [734, 52] width 43 height 25
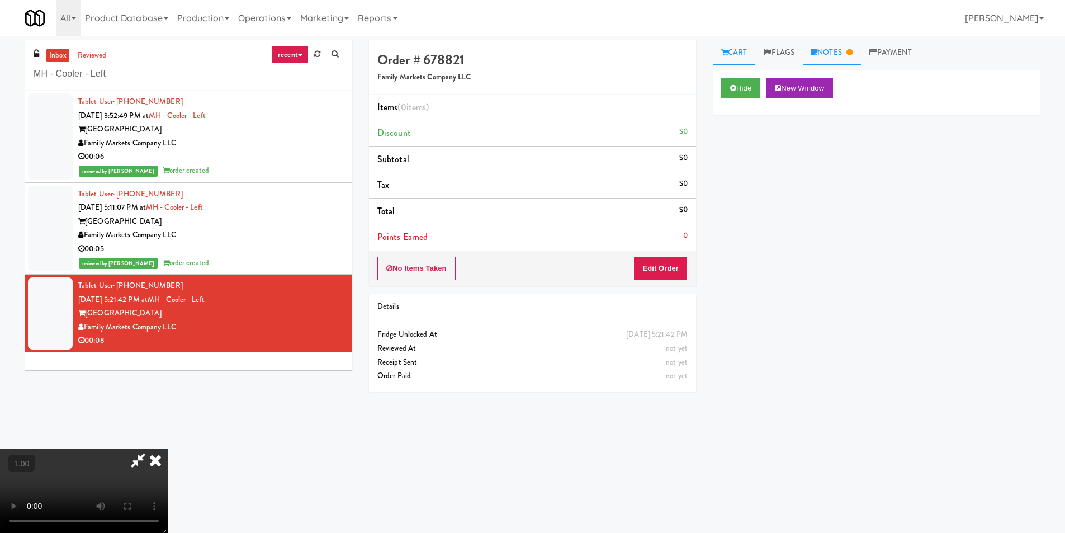
click at [836, 56] on link "Notes" at bounding box center [832, 52] width 58 height 25
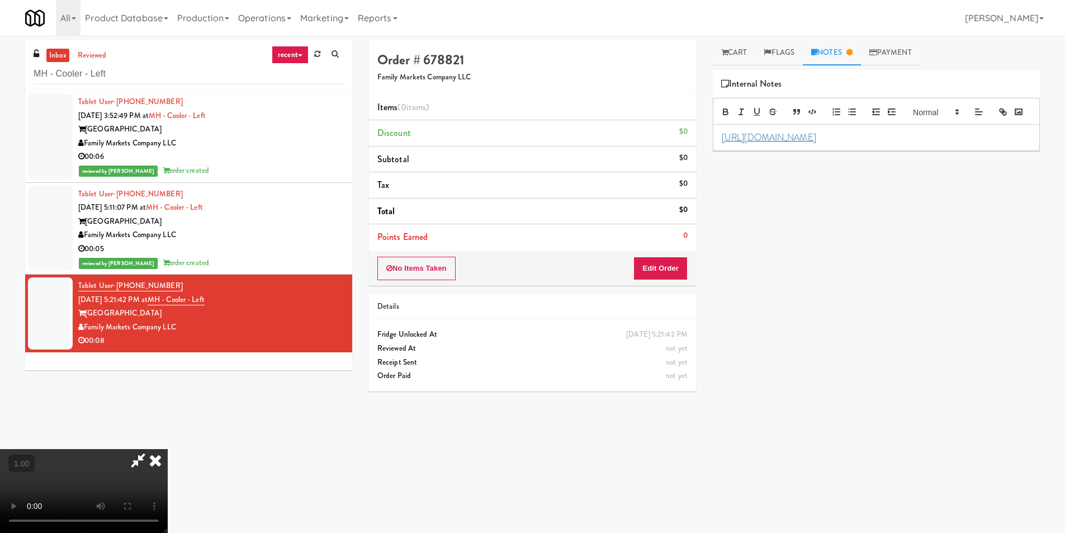
scroll to position [36, 0]
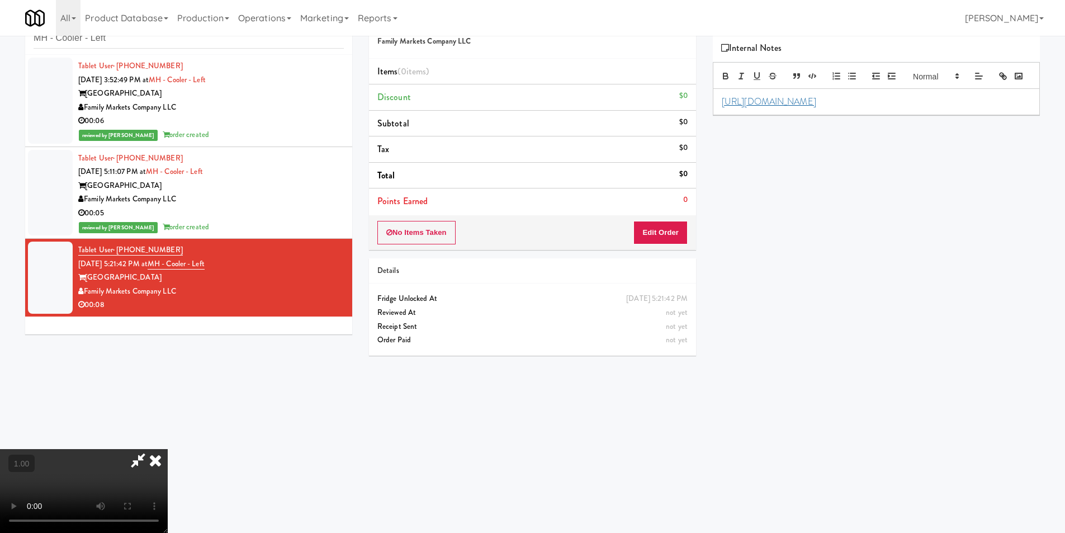
click at [151, 449] on icon at bounding box center [138, 460] width 26 height 22
click at [284, 212] on div "00:05" at bounding box center [211, 213] width 266 height 14
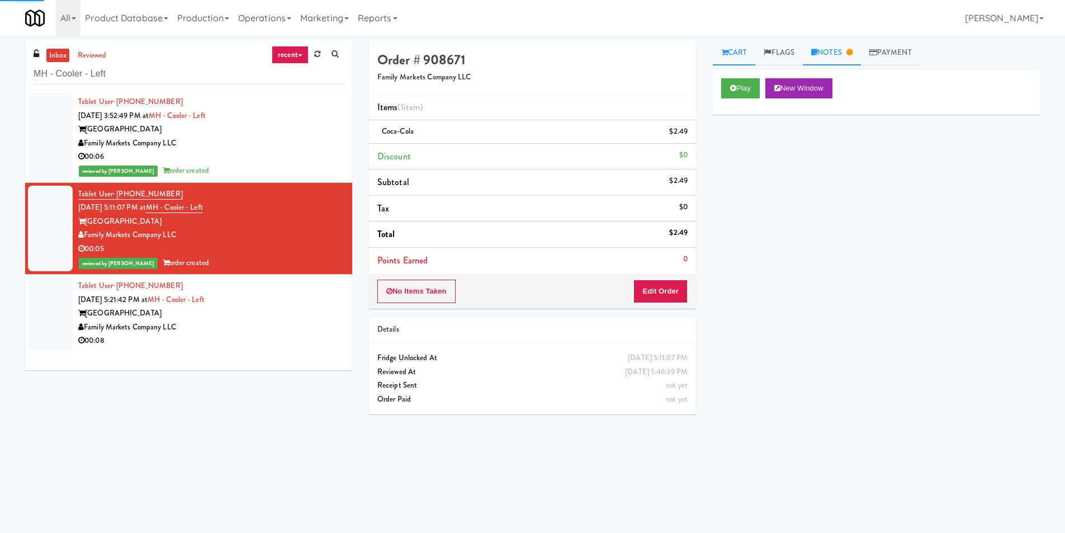
click at [829, 55] on link "Notes" at bounding box center [832, 52] width 58 height 25
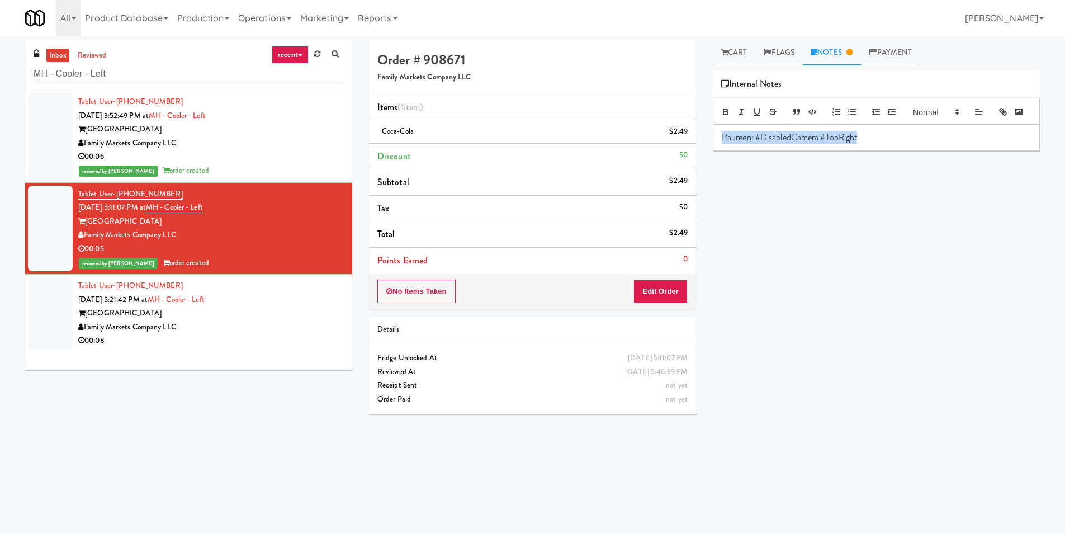
drag, startPoint x: 809, startPoint y: 153, endPoint x: 650, endPoint y: 159, distance: 159.0
click at [656, 159] on div "Order # 908671 Family Markets Company LLC Items (1 item ) Coca-Cola $2.49 Disco…" at bounding box center [705, 264] width 688 height 449
copy p "Paureen: #DisabledCamera #TopRight"
drag, startPoint x: 279, startPoint y: 319, endPoint x: 694, endPoint y: 107, distance: 465.5
click at [280, 319] on div "[GEOGRAPHIC_DATA]" at bounding box center [211, 313] width 266 height 14
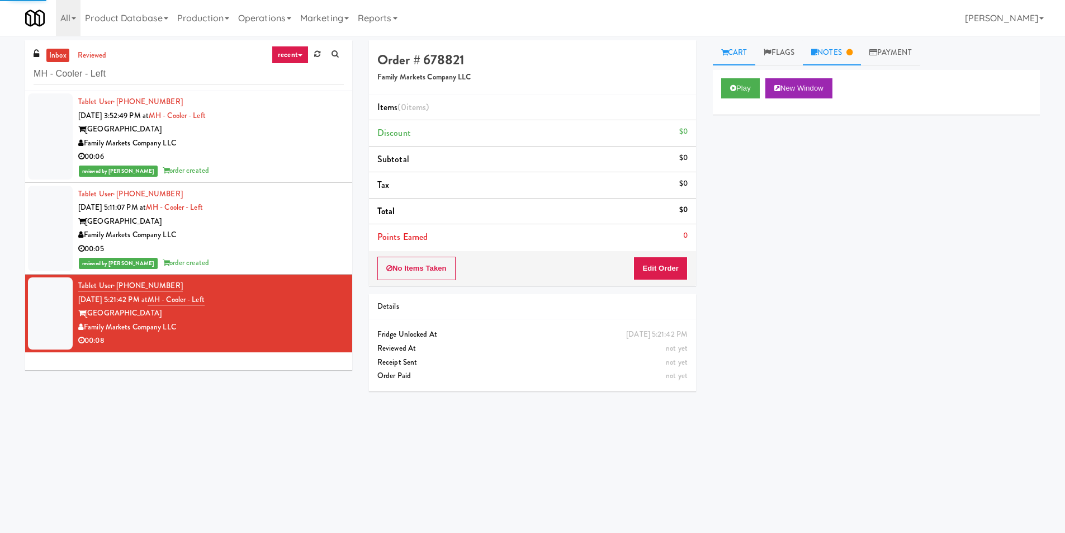
click at [832, 47] on link "Notes" at bounding box center [832, 52] width 58 height 25
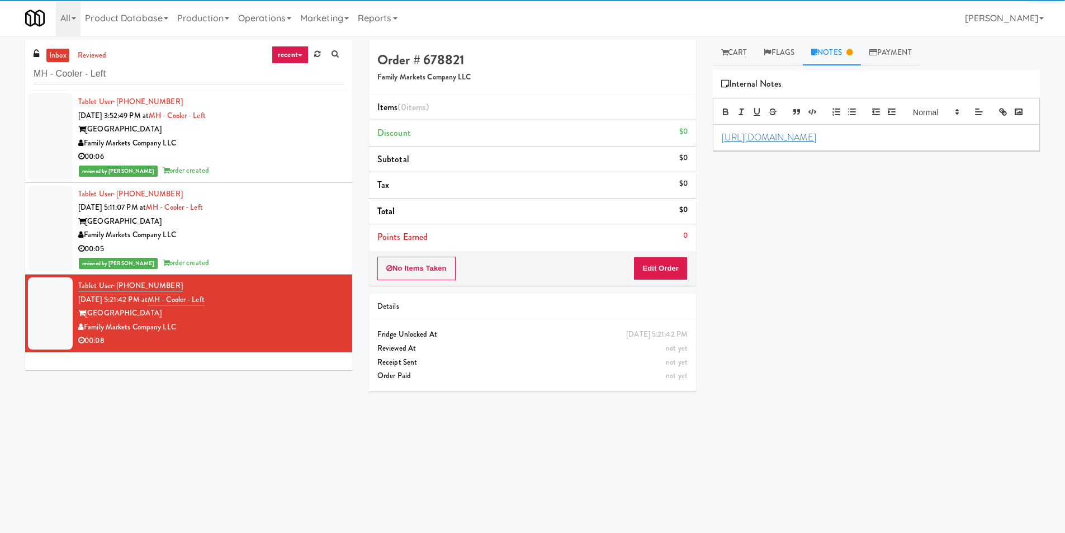
drag, startPoint x: 924, startPoint y: 155, endPoint x: 683, endPoint y: 154, distance: 240.5
click at [686, 154] on div "Order # 678821 Family Markets Company LLC Items (0 items ) Discount $0 Subtotal…" at bounding box center [705, 264] width 688 height 449
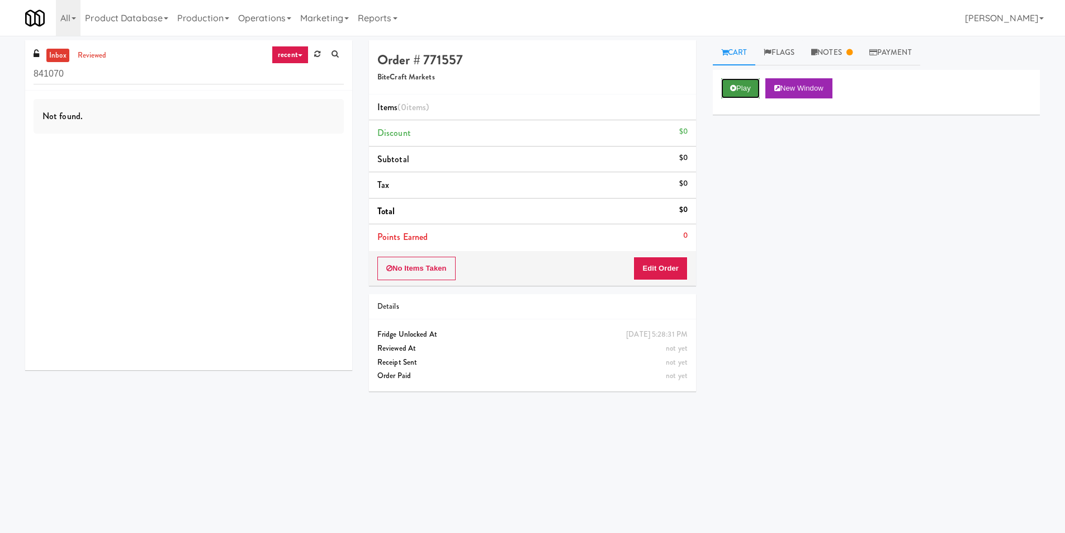
click at [732, 96] on button "Play" at bounding box center [740, 88] width 39 height 20
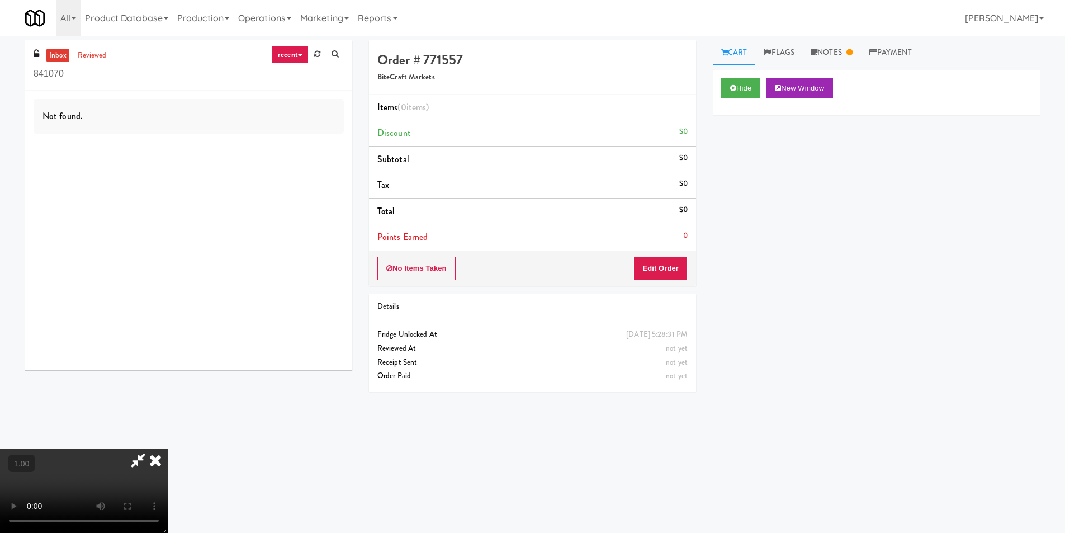
click at [151, 449] on icon at bounding box center [138, 460] width 26 height 22
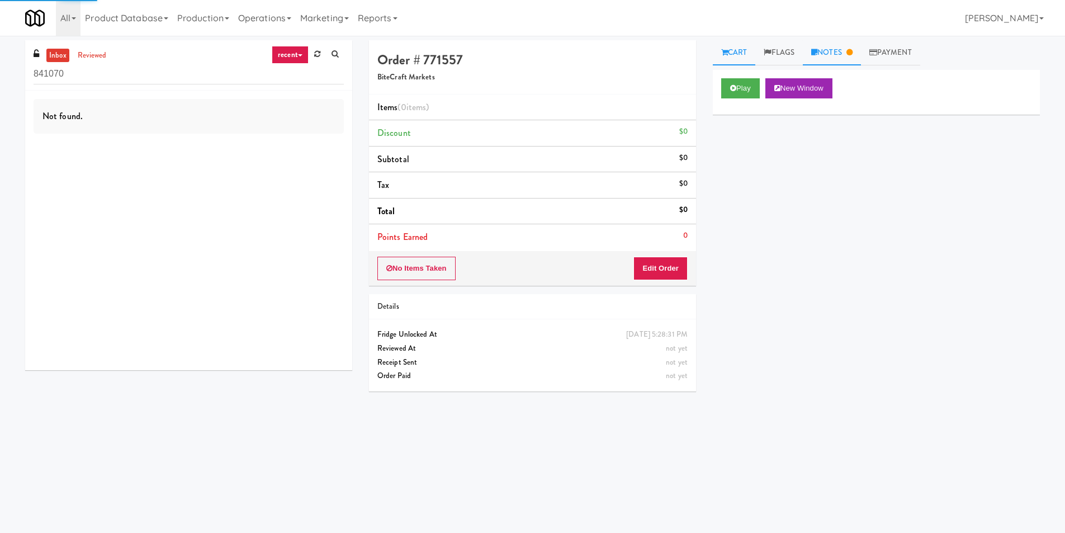
click at [840, 56] on link "Notes" at bounding box center [832, 52] width 58 height 25
click at [850, 52] on link "Notes" at bounding box center [832, 52] width 58 height 25
paste input "Paradox - Cooler - Right"
drag, startPoint x: 248, startPoint y: 71, endPoint x: 0, endPoint y: 72, distance: 247.8
click at [0, 72] on div "inbox reviewed recent all unclear take inventory issue suspicious failed recent…" at bounding box center [532, 264] width 1065 height 449
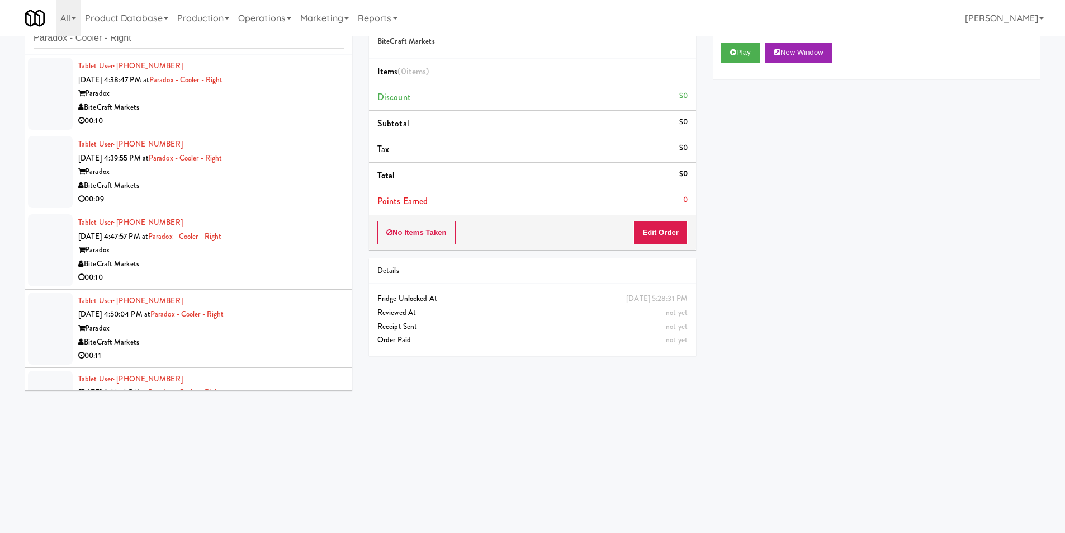
click at [268, 107] on div "BiteCraft Markets" at bounding box center [211, 108] width 266 height 14
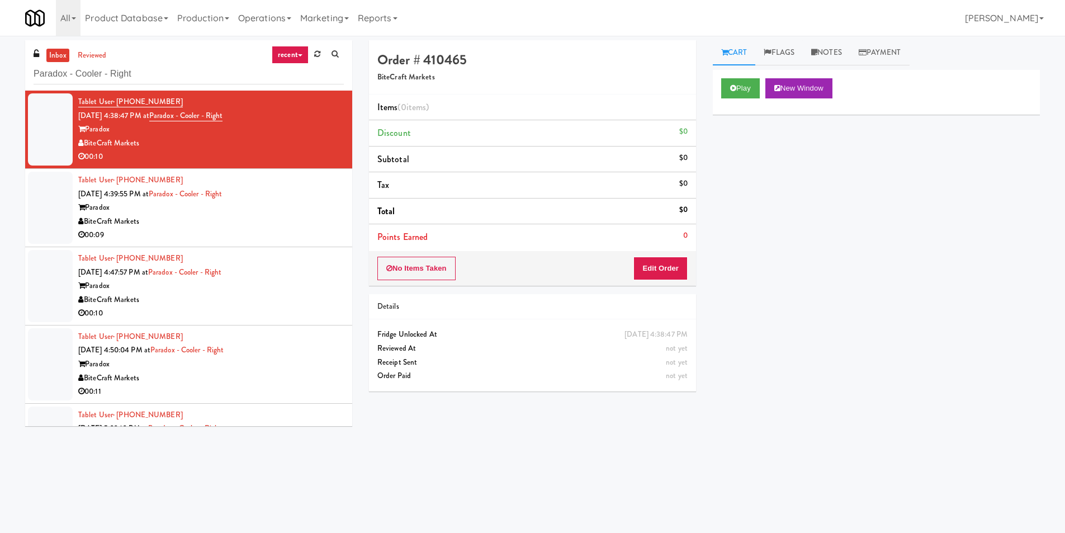
click at [325, 205] on div "Paradox" at bounding box center [211, 208] width 266 height 14
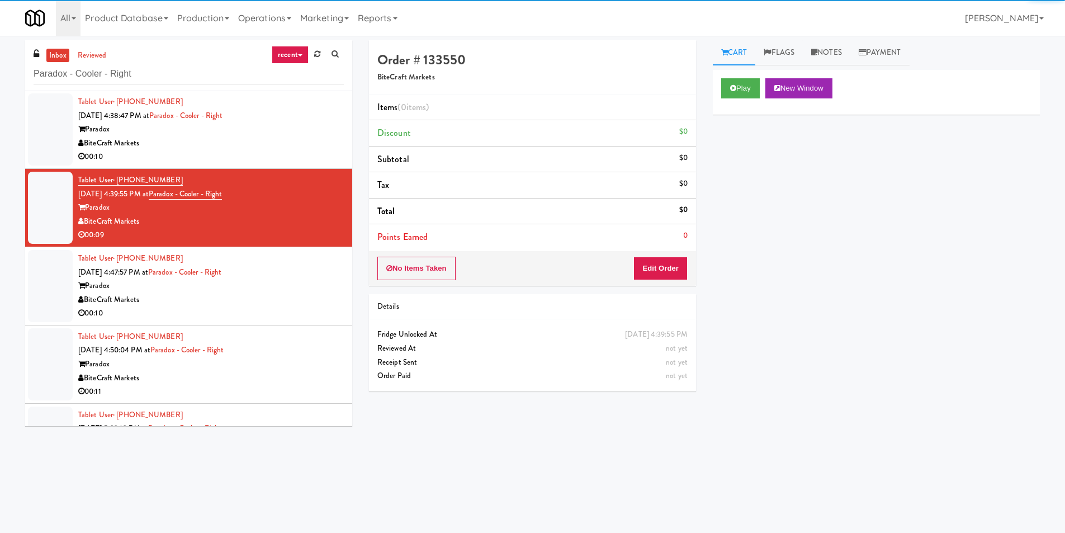
click at [303, 268] on div "Tablet User · (561) 317-0962 [DATE] 4:47:57 PM at Paradox - Cooler - Right Para…" at bounding box center [211, 286] width 266 height 69
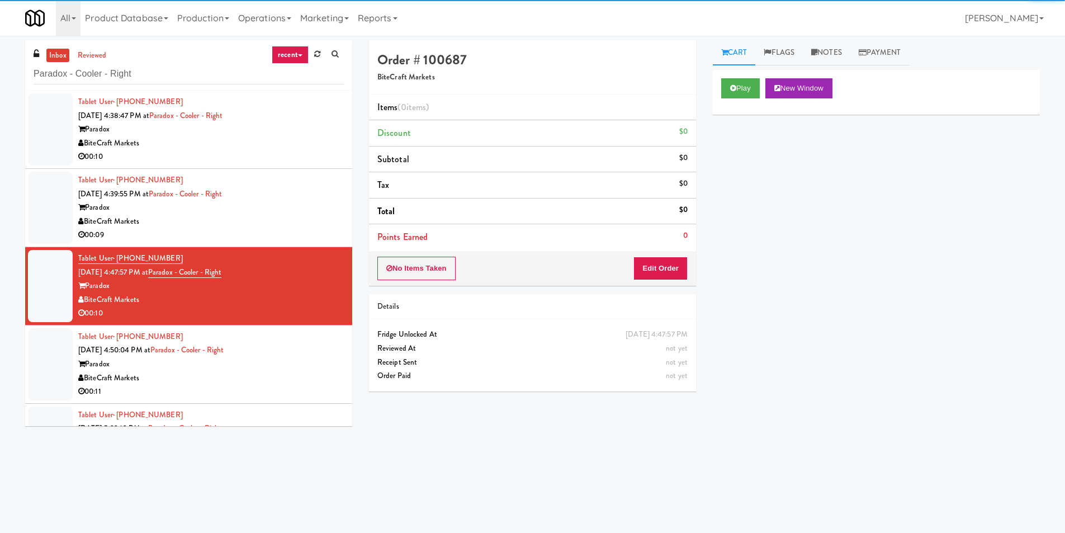
click at [299, 348] on div "Tablet User · (504) 406-5218 [DATE] 4:50:04 PM at Paradox - Cooler - Right Para…" at bounding box center [211, 364] width 266 height 69
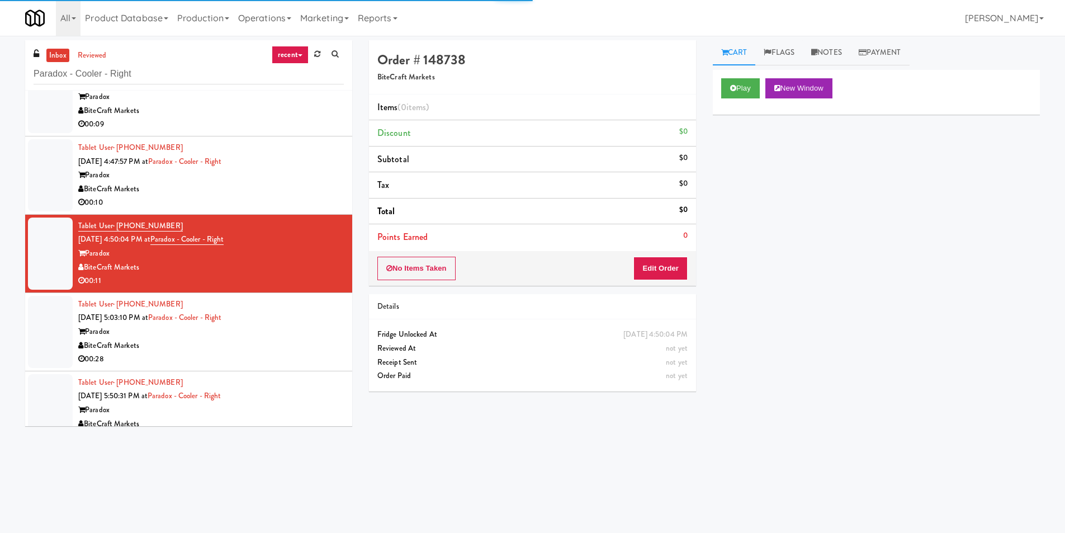
scroll to position [134, 0]
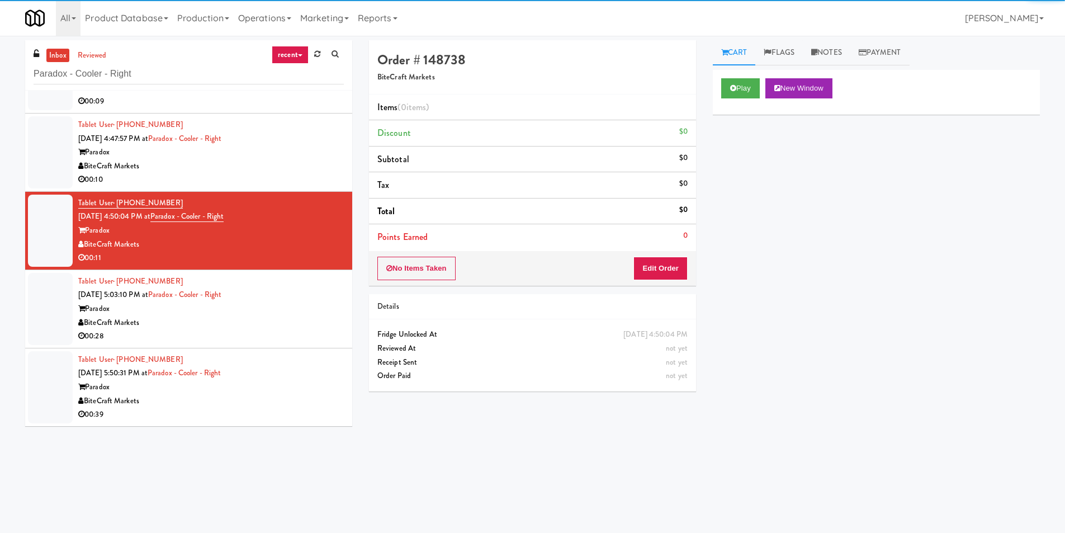
click at [311, 327] on div "BiteCraft Markets" at bounding box center [211, 323] width 266 height 14
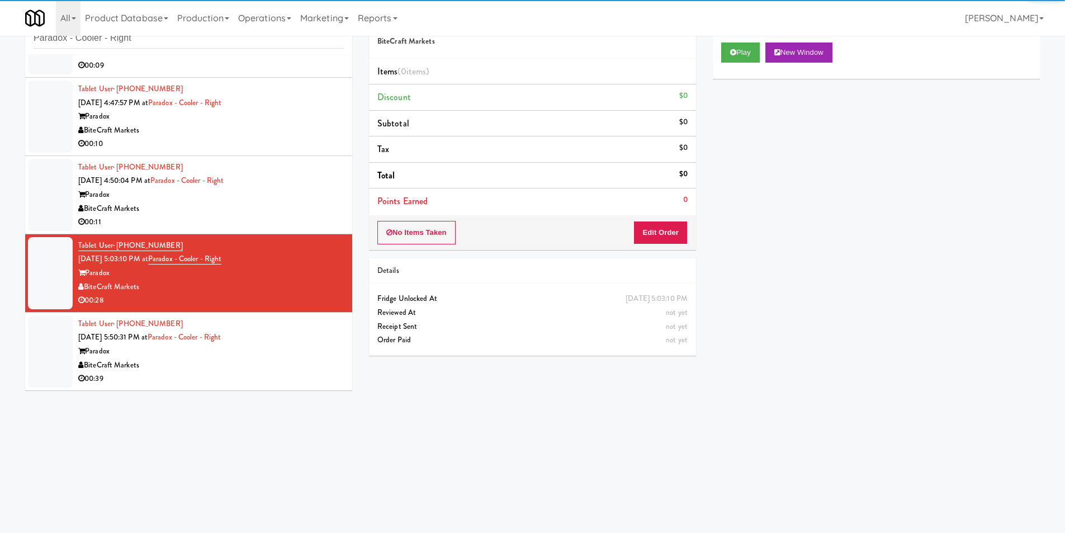
drag, startPoint x: 270, startPoint y: 352, endPoint x: 341, endPoint y: 326, distance: 75.9
click at [275, 351] on div "Paradox" at bounding box center [211, 352] width 266 height 14
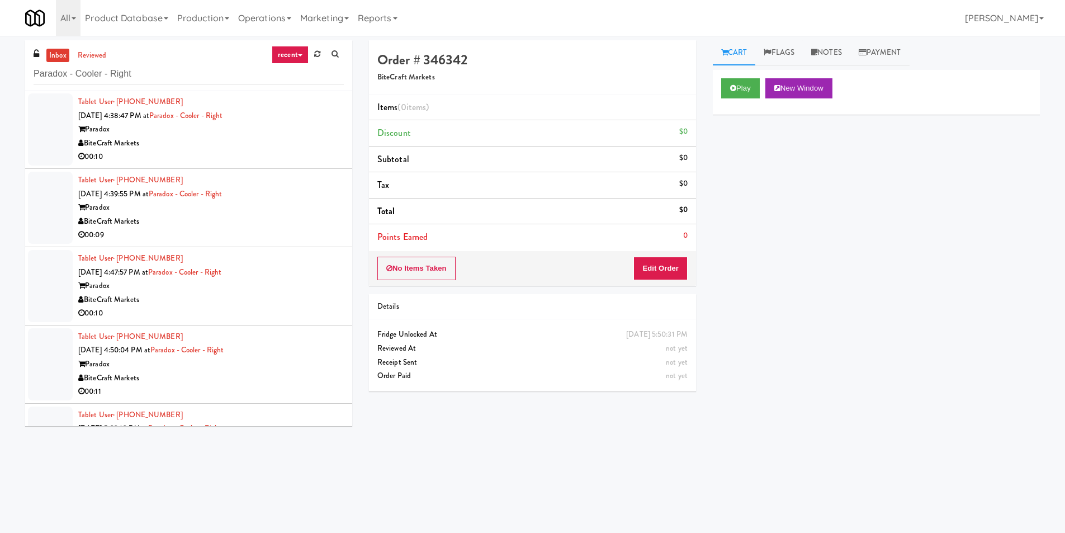
click at [300, 132] on div "Paradox" at bounding box center [211, 129] width 266 height 14
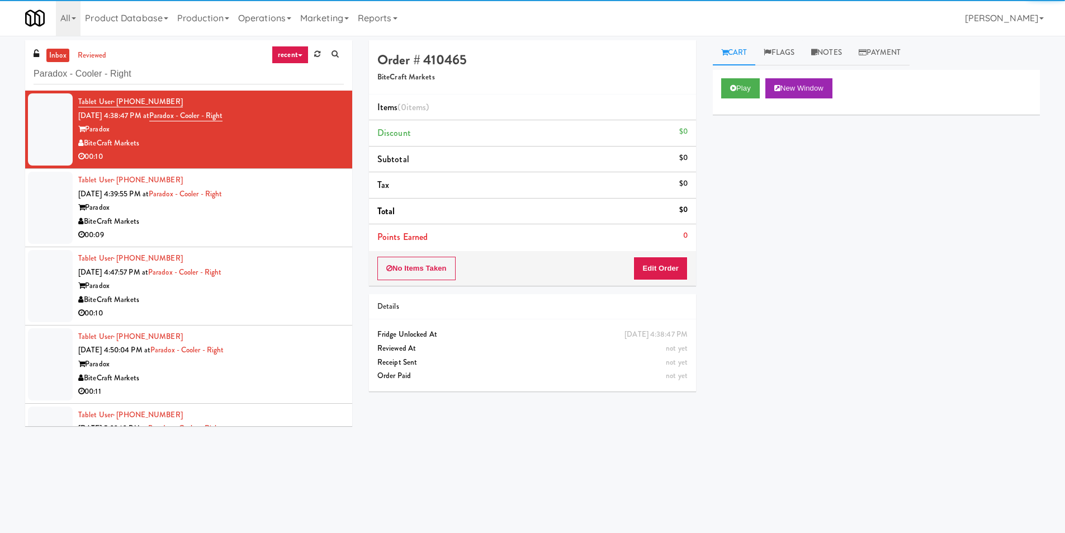
click at [281, 205] on div "Paradox" at bounding box center [211, 208] width 266 height 14
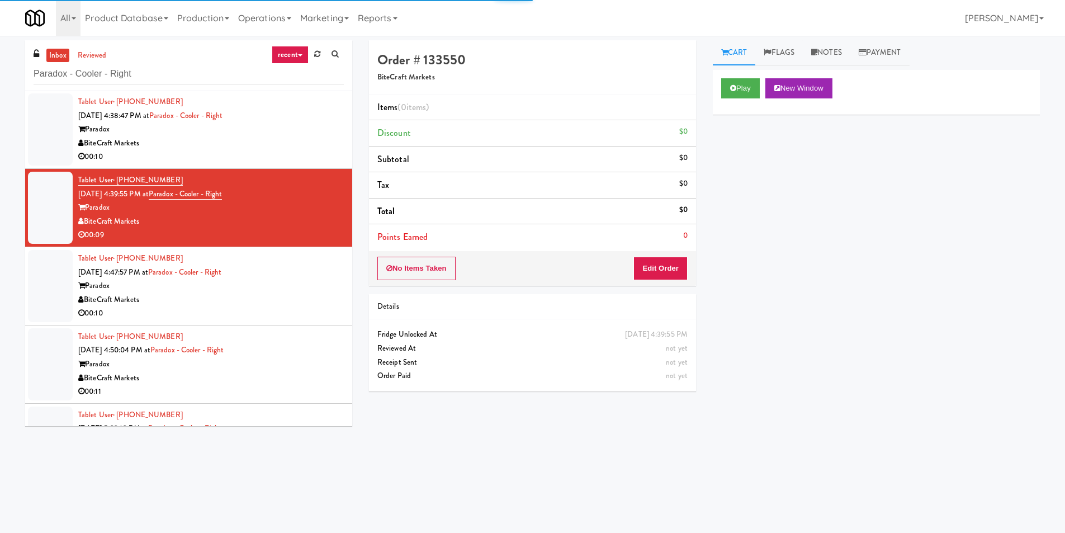
click at [276, 285] on div "Paradox" at bounding box center [211, 286] width 266 height 14
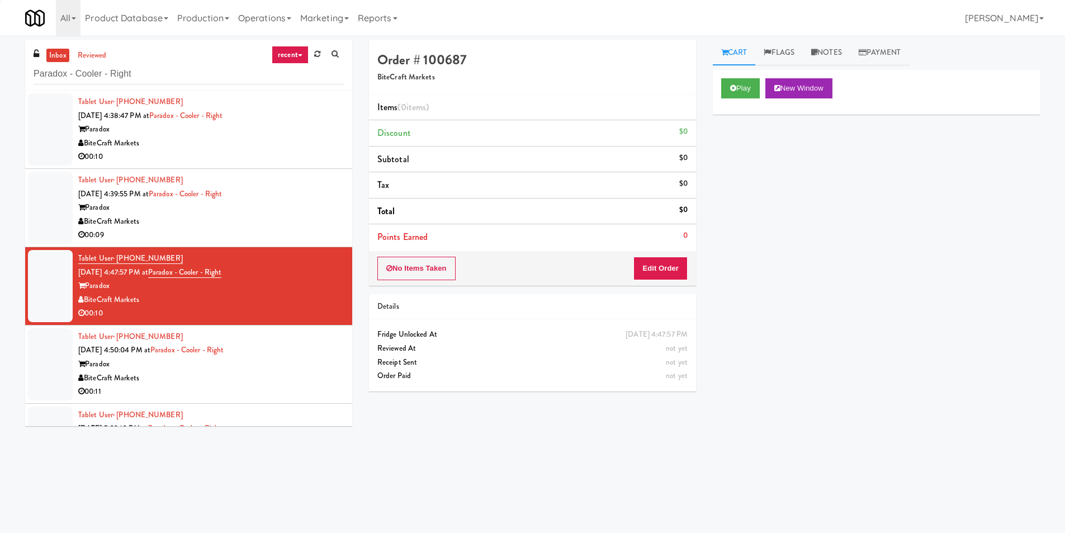
click at [294, 357] on div "Tablet User · (504) 406-5218 [DATE] 4:50:04 PM at Paradox - Cooler - Right Para…" at bounding box center [211, 364] width 266 height 69
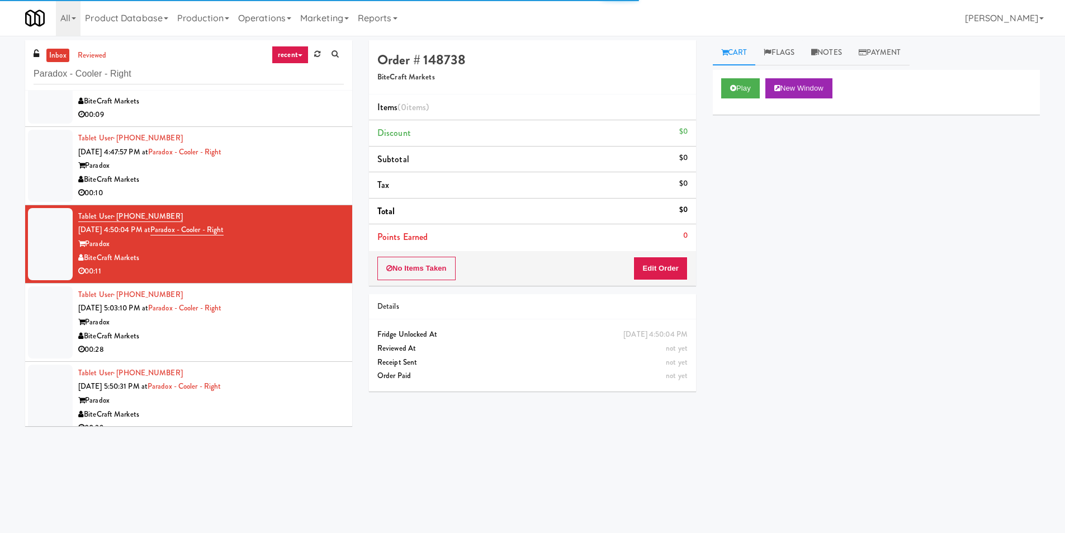
scroll to position [134, 0]
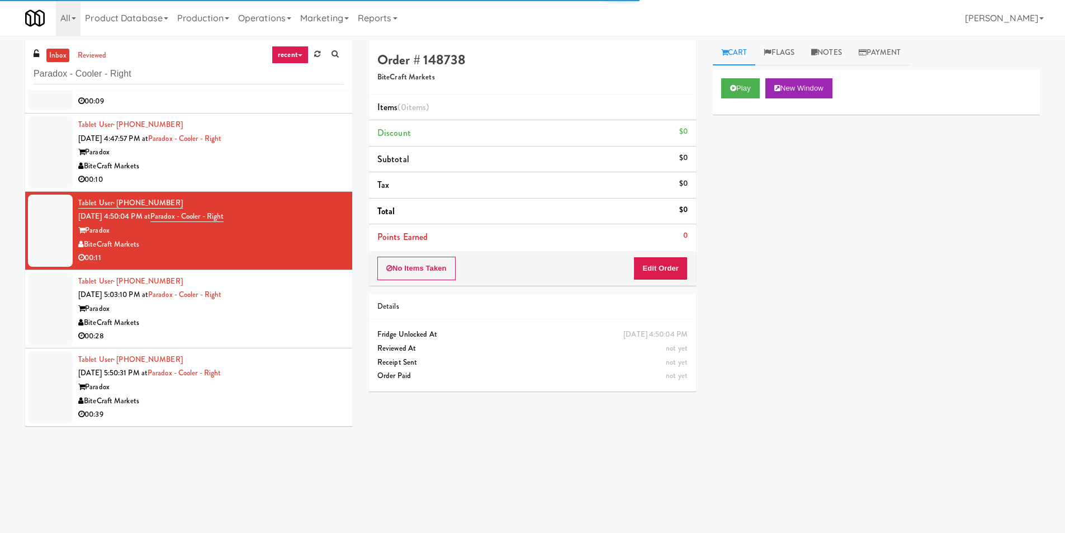
click at [293, 334] on div "00:28" at bounding box center [211, 336] width 266 height 14
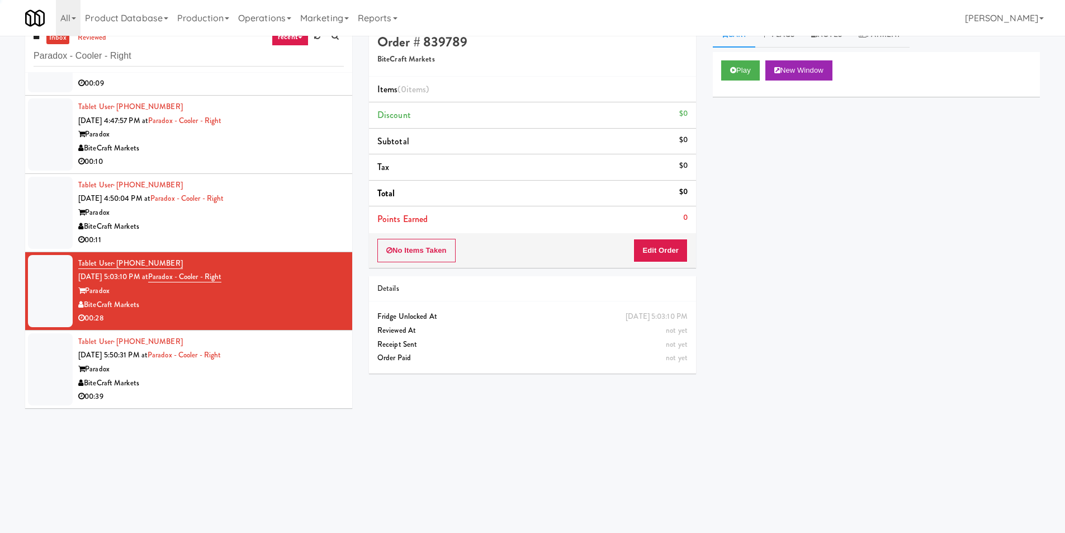
scroll to position [36, 0]
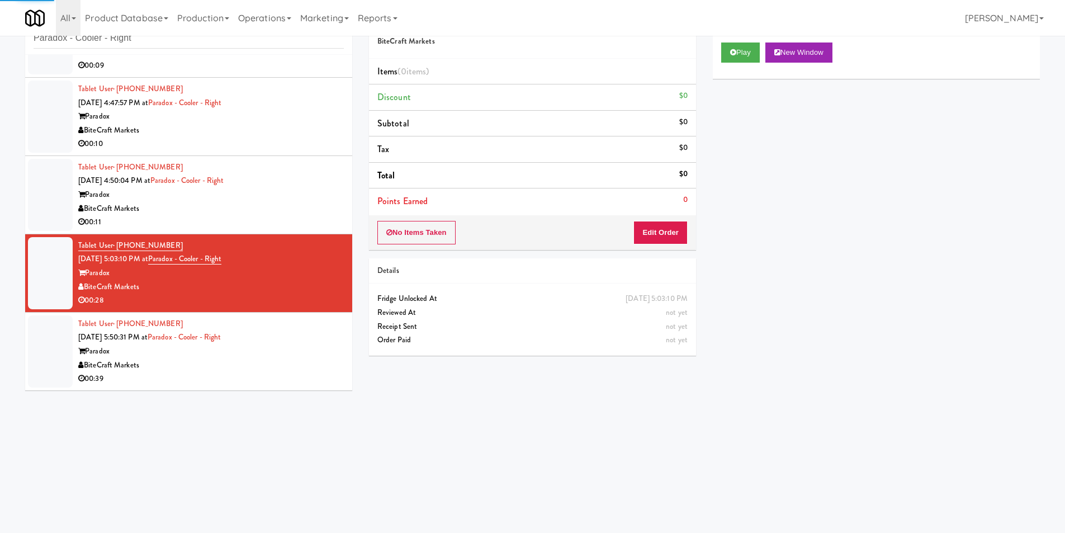
drag, startPoint x: 304, startPoint y: 345, endPoint x: 305, endPoint y: 337, distance: 8.0
click at [304, 345] on div "Paradox" at bounding box center [211, 352] width 266 height 14
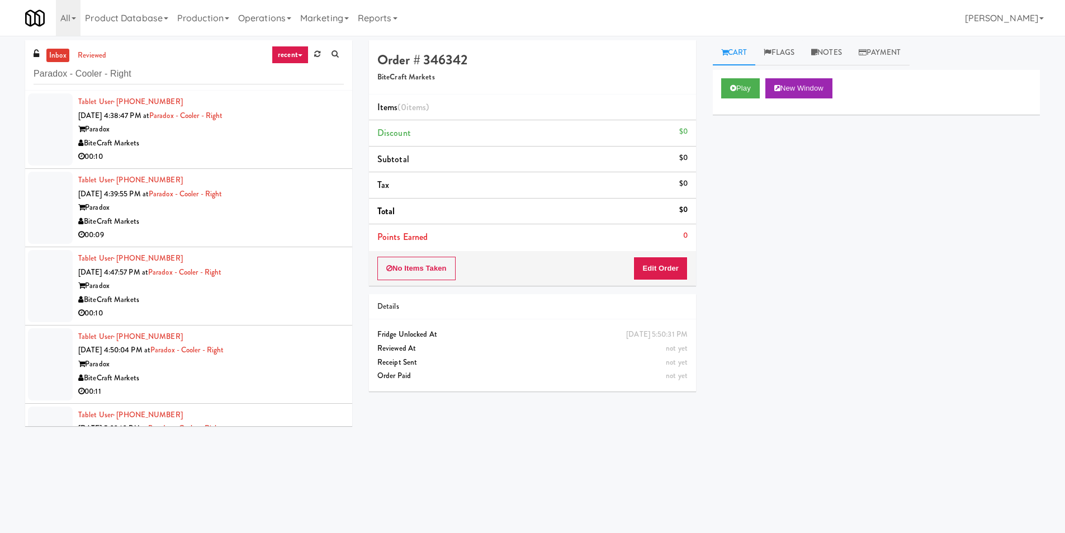
click at [282, 59] on link "recent" at bounding box center [290, 55] width 37 height 18
click at [269, 85] on link "all" at bounding box center [298, 77] width 89 height 20
click at [272, 151] on div "Unknown" at bounding box center [211, 157] width 266 height 14
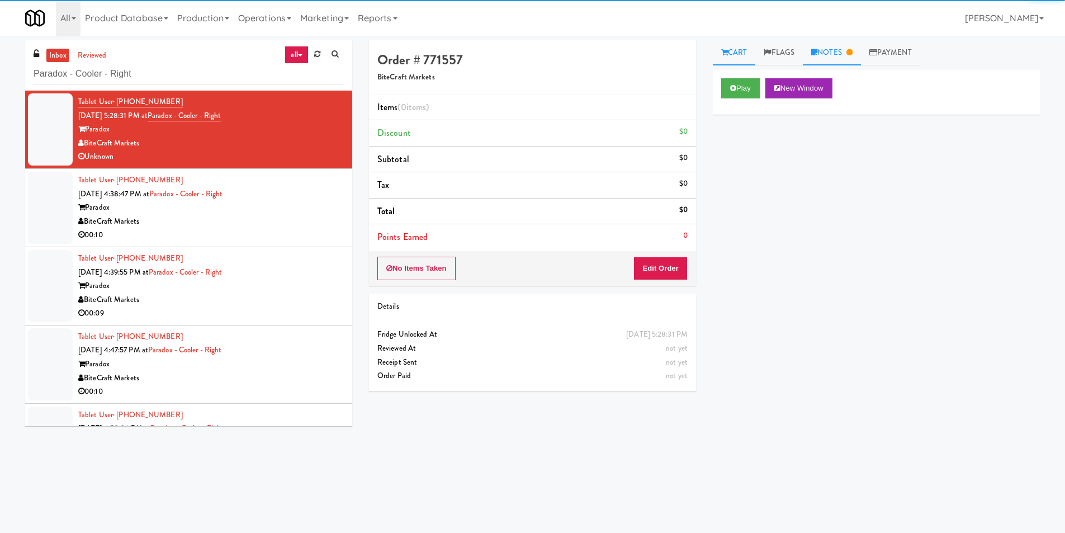
click at [815, 51] on icon at bounding box center [815, 52] width 6 height 7
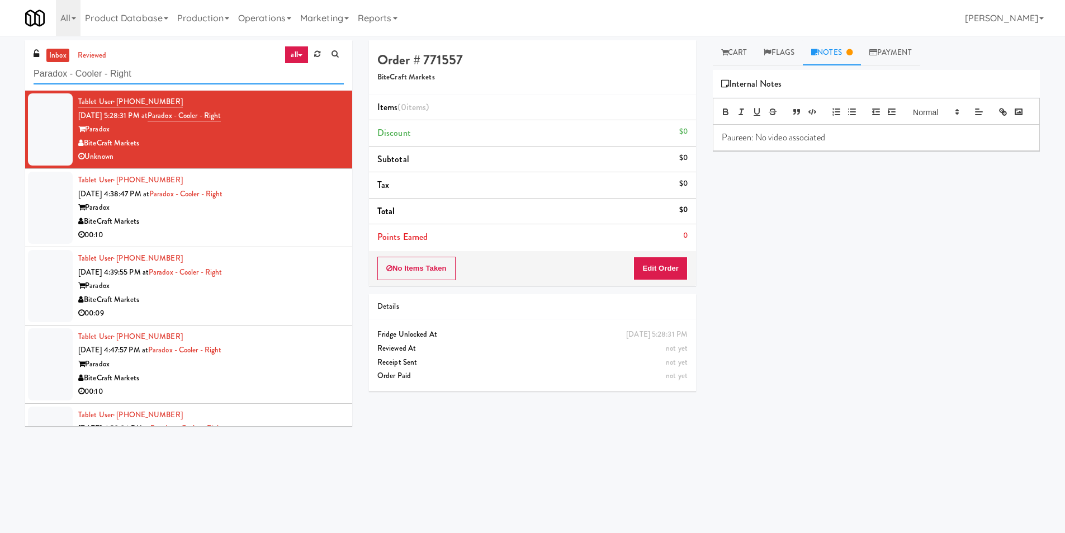
paste input "MH - Cooler - Lef"
drag, startPoint x: 184, startPoint y: 67, endPoint x: 0, endPoint y: 79, distance: 184.5
click at [0, 79] on div "inbox reviewed all all unclear take inventory issue suspicious failed recent Pa…" at bounding box center [532, 264] width 1065 height 449
drag, startPoint x: 98, startPoint y: 79, endPoint x: 87, endPoint y: 79, distance: 11.2
click at [87, 79] on input "MH - Cooler - Left" at bounding box center [189, 74] width 310 height 21
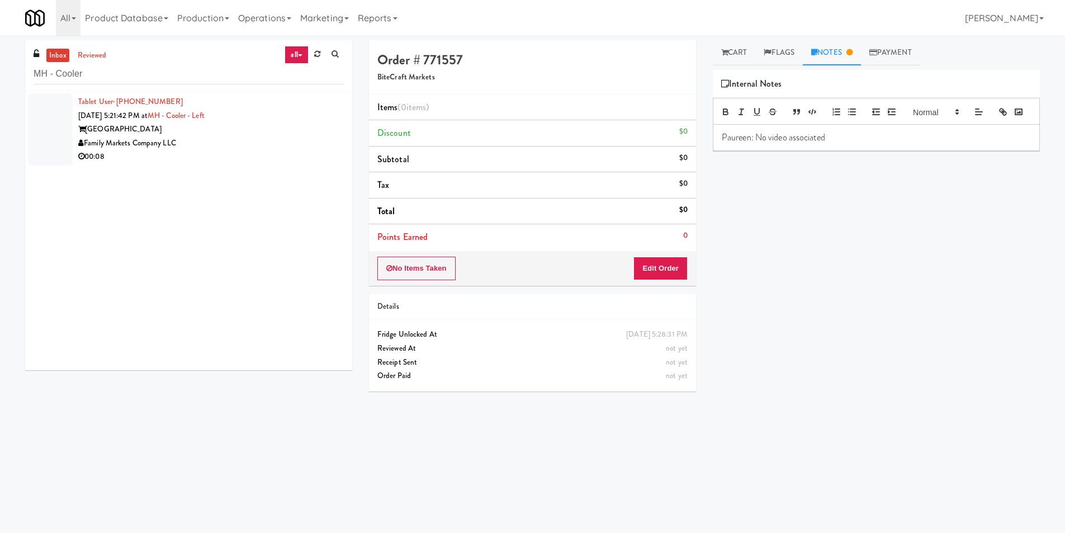
click at [270, 171] on div "Tablet User · (787) 439-6171 [DATE] 5:21:42 PM at MH - Cooler - Left Market Hou…" at bounding box center [188, 231] width 327 height 280
click at [288, 146] on div "Family Markets Company LLC" at bounding box center [211, 143] width 266 height 14
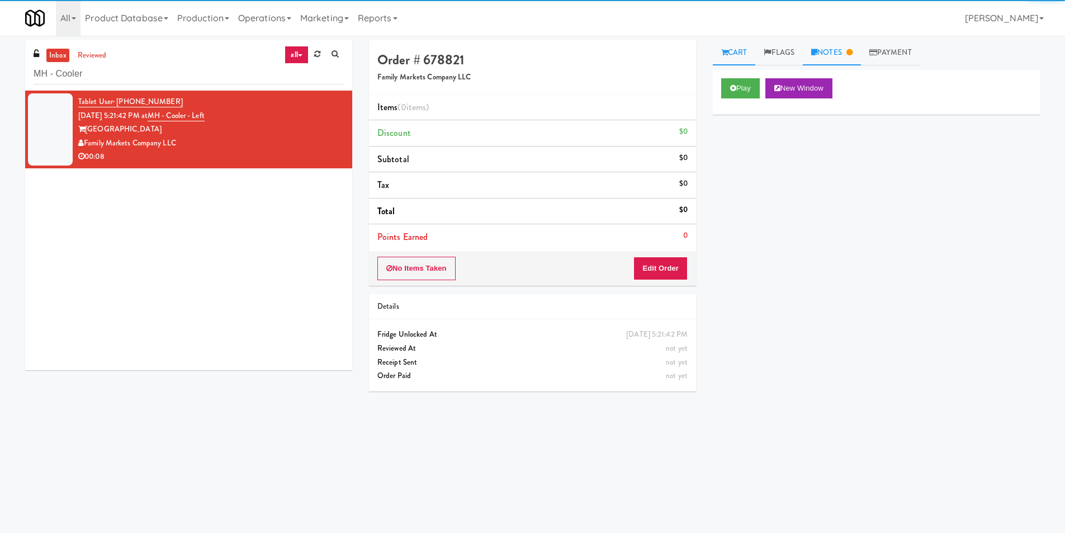
click at [833, 48] on link "Notes" at bounding box center [832, 52] width 58 height 25
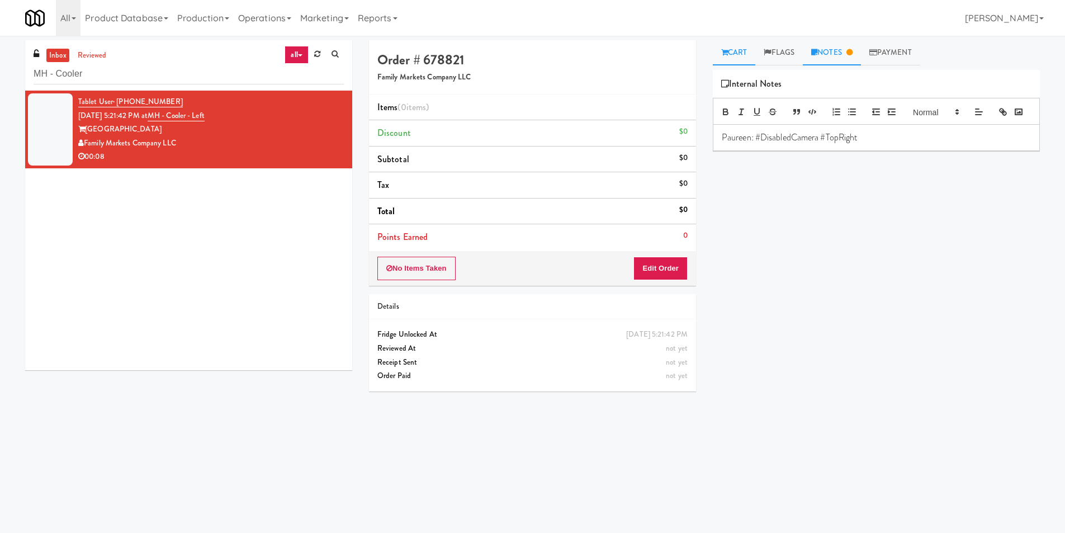
click at [724, 56] on icon at bounding box center [724, 52] width 7 height 7
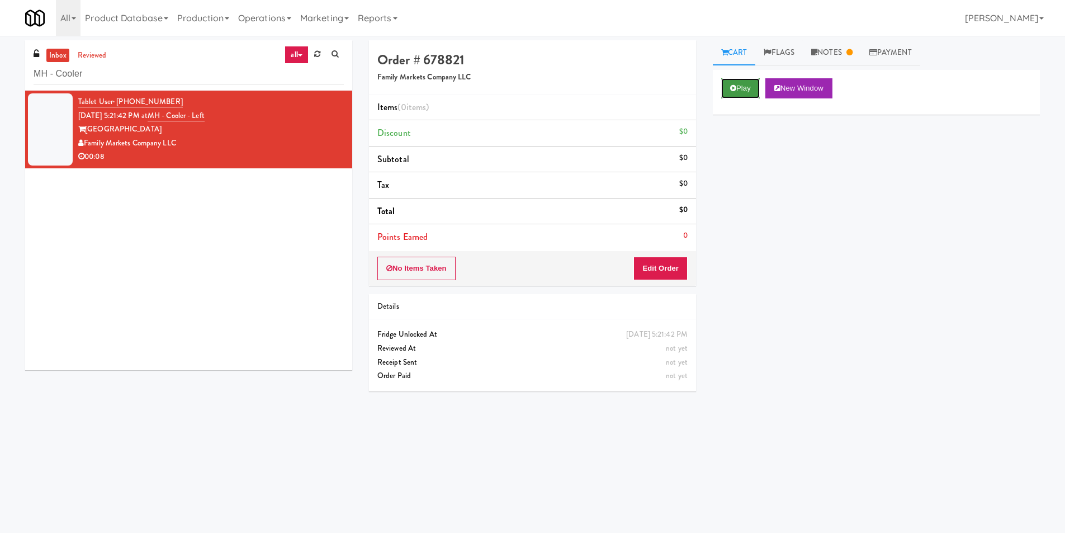
click at [744, 83] on button "Play" at bounding box center [740, 88] width 39 height 20
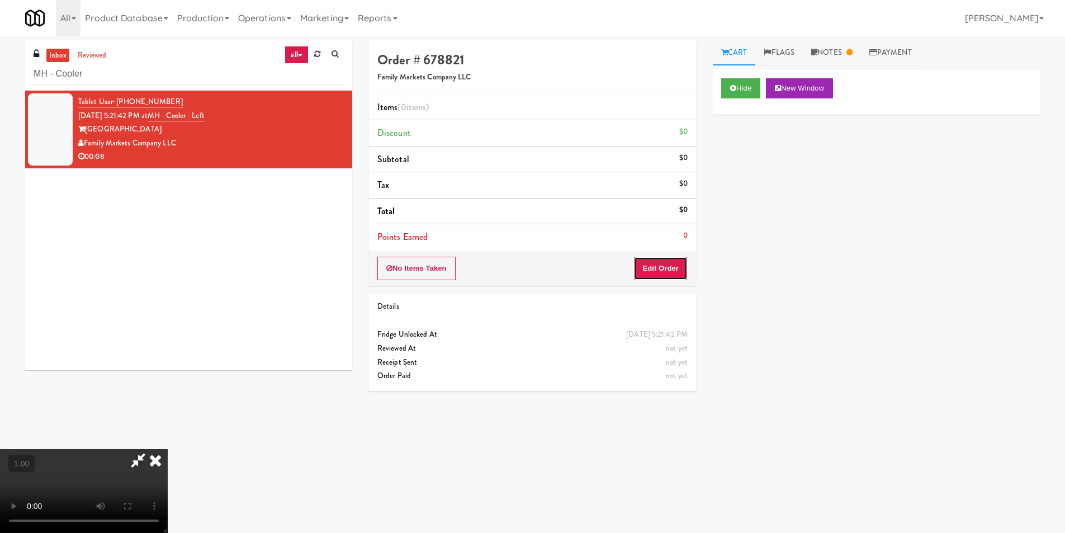
click at [656, 265] on button "Edit Order" at bounding box center [661, 268] width 54 height 23
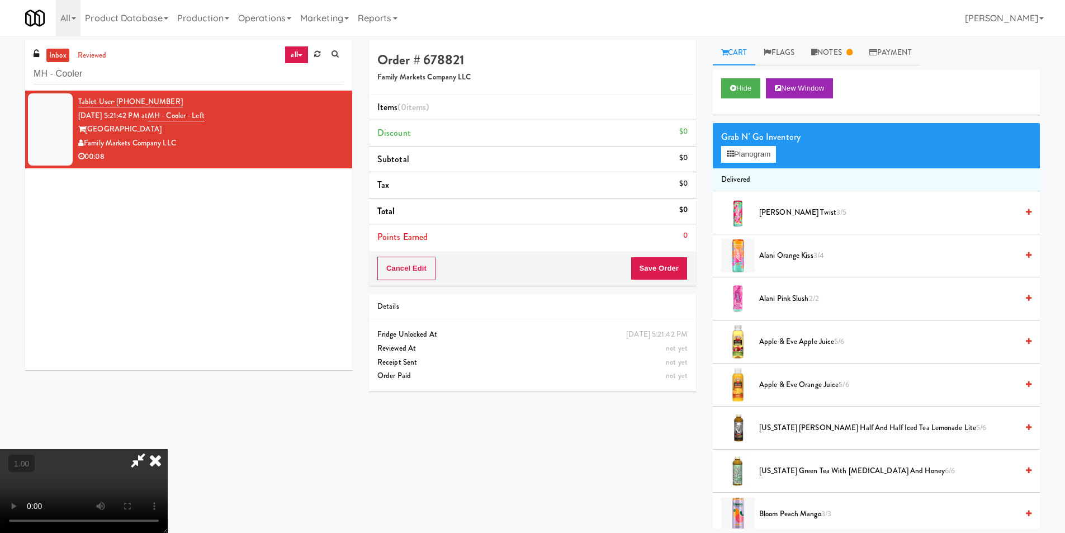
click at [120, 451] on video at bounding box center [84, 491] width 168 height 84
click at [124, 449] on video at bounding box center [84, 491] width 168 height 84
click at [752, 149] on button "Planogram" at bounding box center [748, 154] width 55 height 17
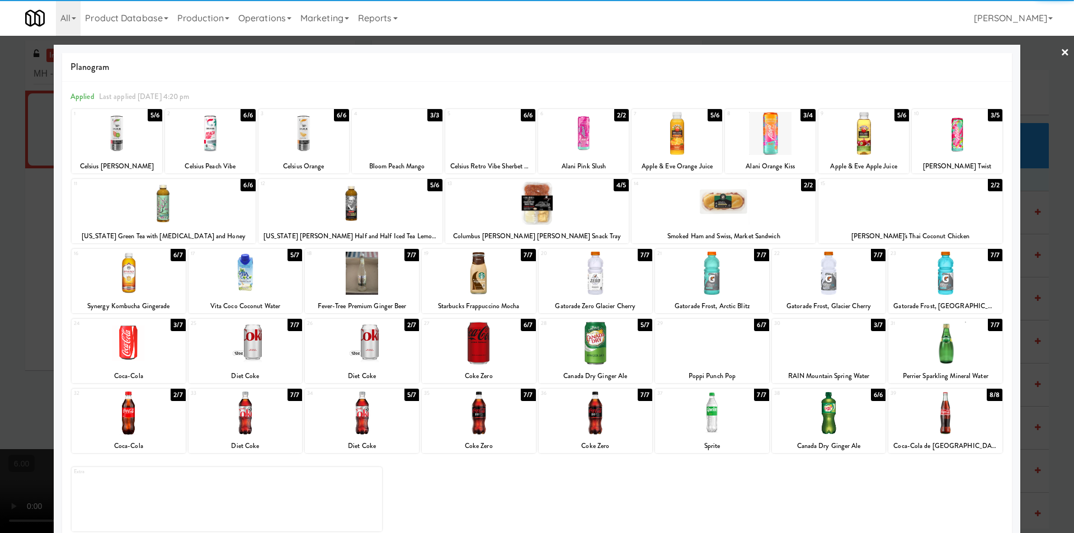
drag, startPoint x: 390, startPoint y: 360, endPoint x: 412, endPoint y: 359, distance: 21.3
click at [390, 360] on div at bounding box center [362, 343] width 114 height 43
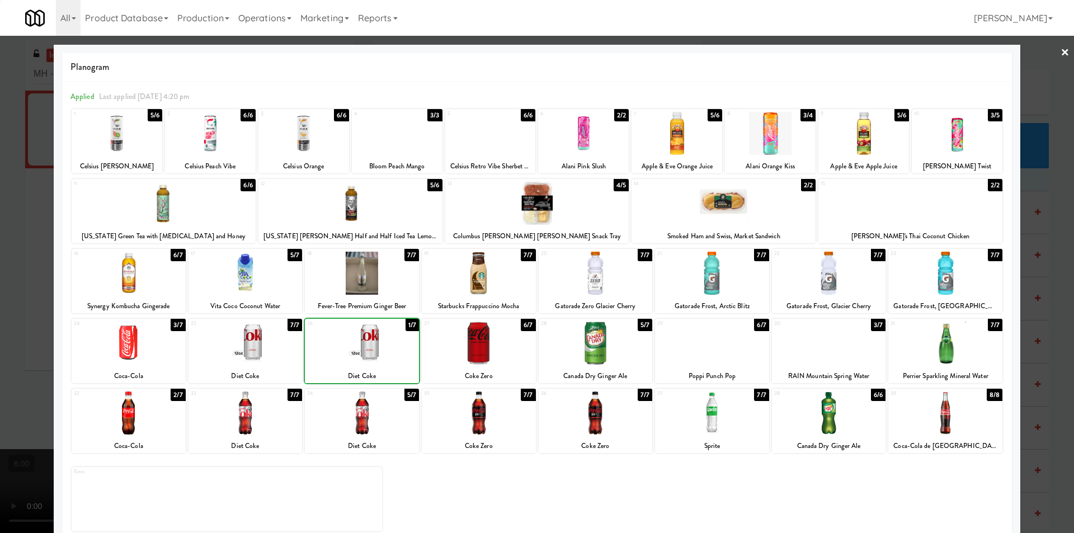
click at [474, 347] on div at bounding box center [479, 343] width 114 height 43
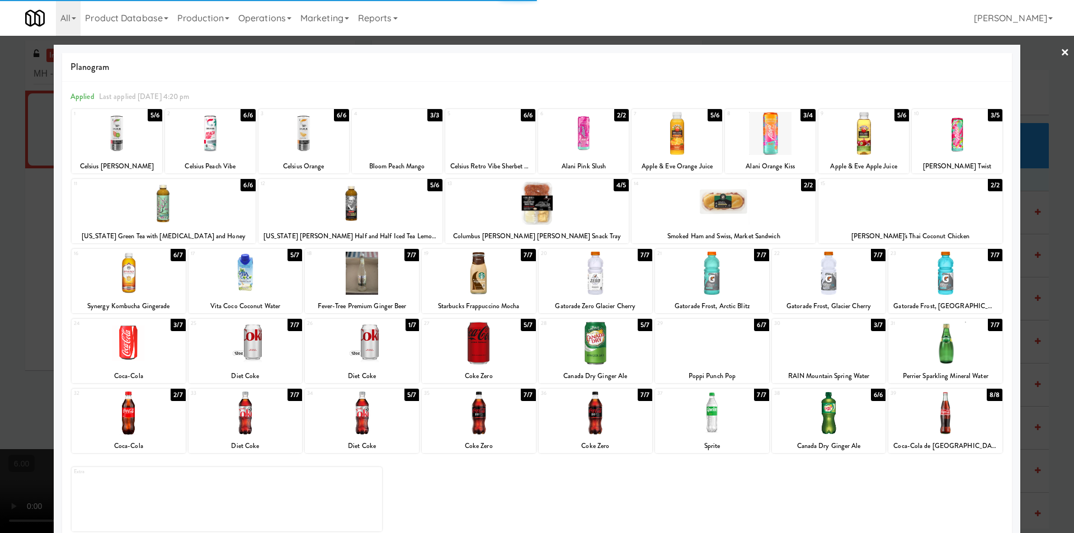
click at [0, 280] on div at bounding box center [537, 266] width 1074 height 533
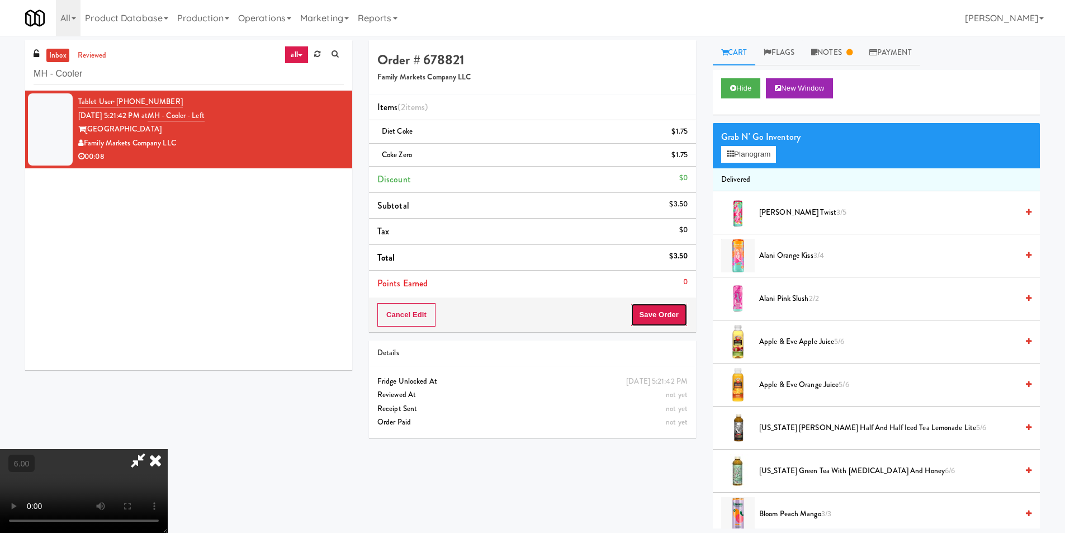
click at [665, 308] on button "Save Order" at bounding box center [659, 314] width 57 height 23
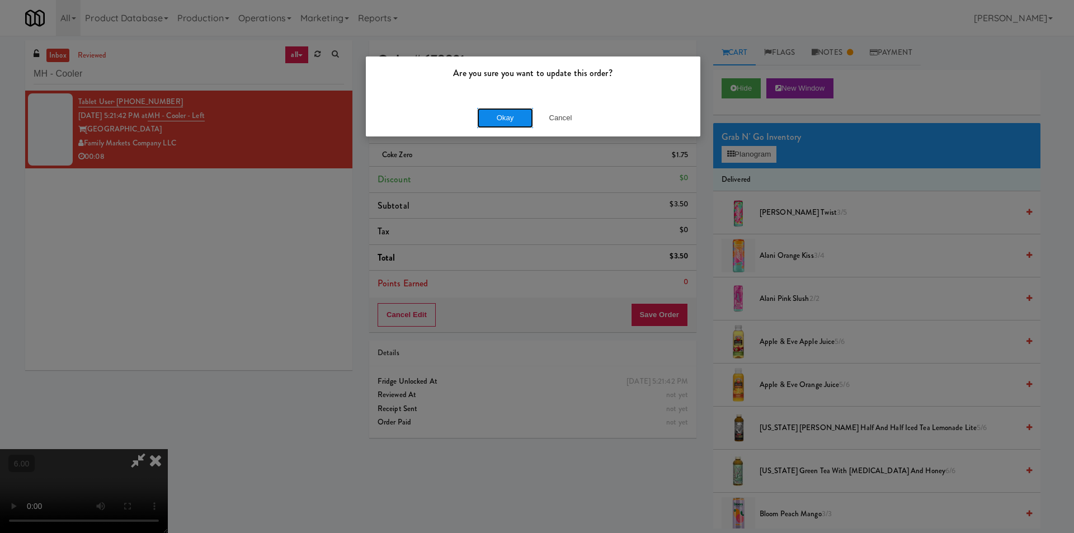
click at [512, 120] on button "Okay" at bounding box center [505, 118] width 56 height 20
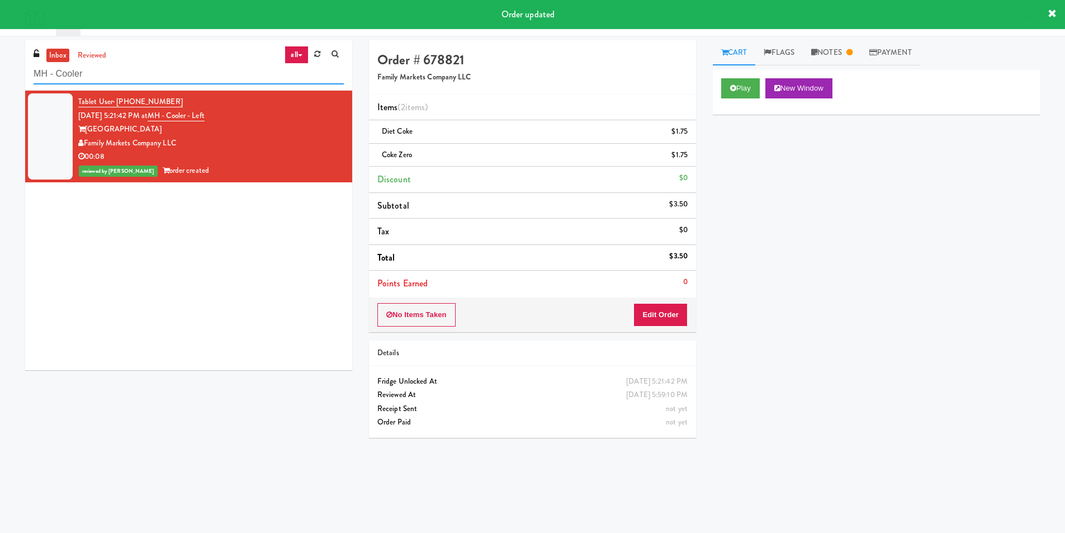
paste input "Fine - Employee Lounge-Ambient-Left"
click at [0, 74] on div "inbox reviewed all all unclear take inventory issue suspicious failed recent Fi…" at bounding box center [532, 264] width 1065 height 449
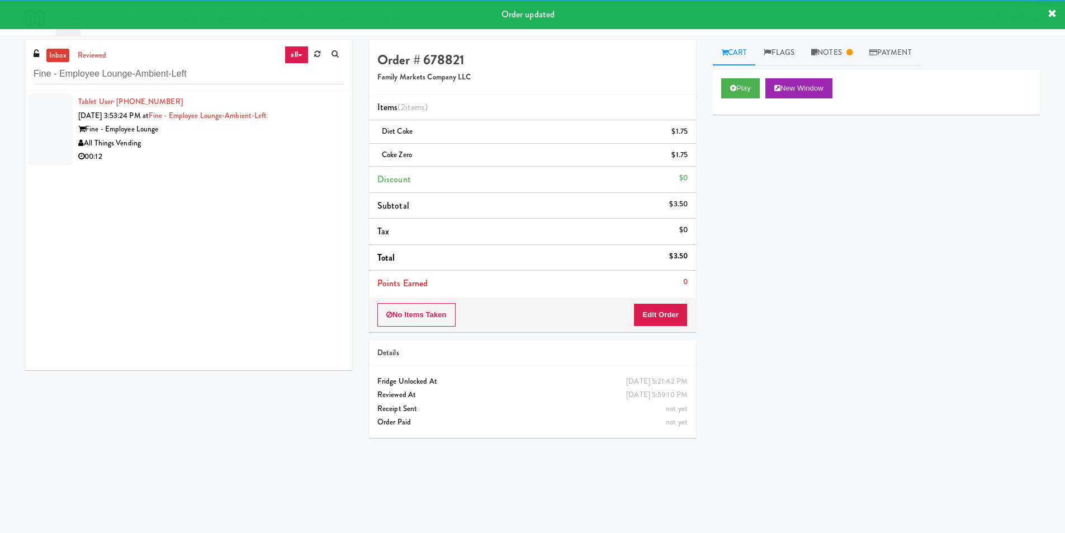
click at [305, 155] on div "00:12" at bounding box center [211, 157] width 266 height 14
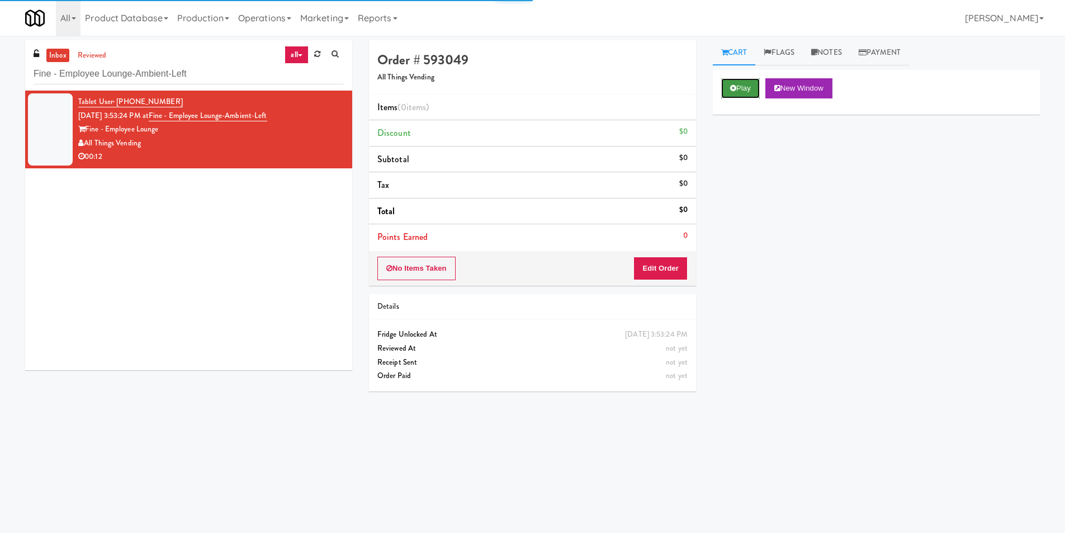
click at [731, 92] on button "Play" at bounding box center [740, 88] width 39 height 20
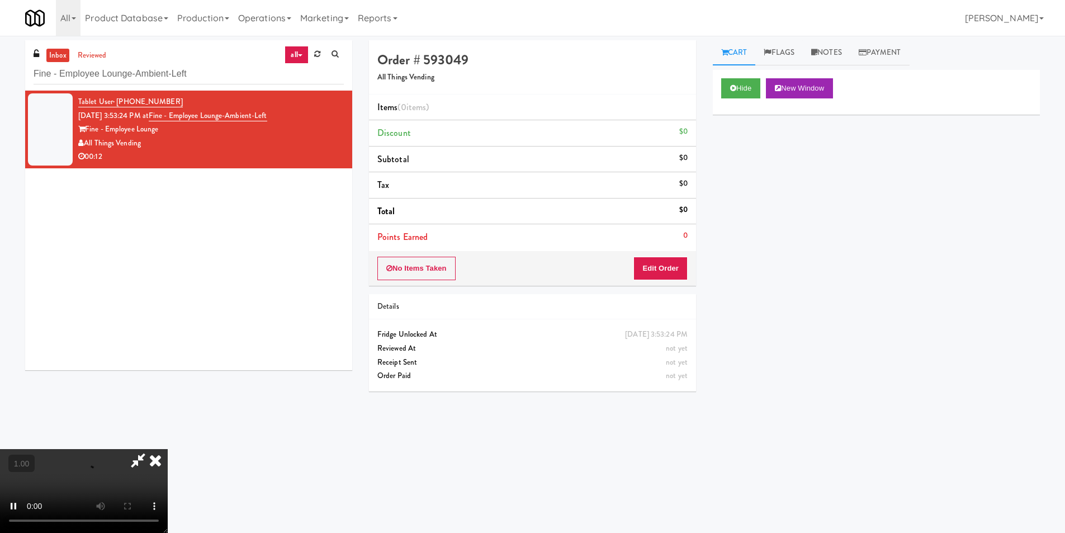
click at [668, 281] on div "No Items Taken Edit Order" at bounding box center [532, 268] width 327 height 35
click at [657, 266] on button "Edit Order" at bounding box center [661, 268] width 54 height 23
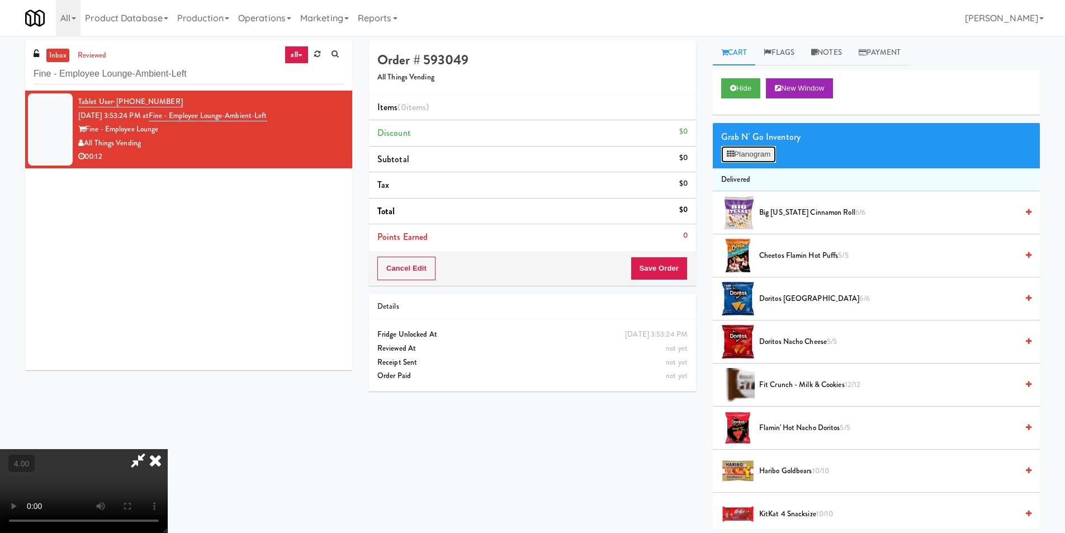
click at [753, 154] on button "Planogram" at bounding box center [748, 154] width 55 height 17
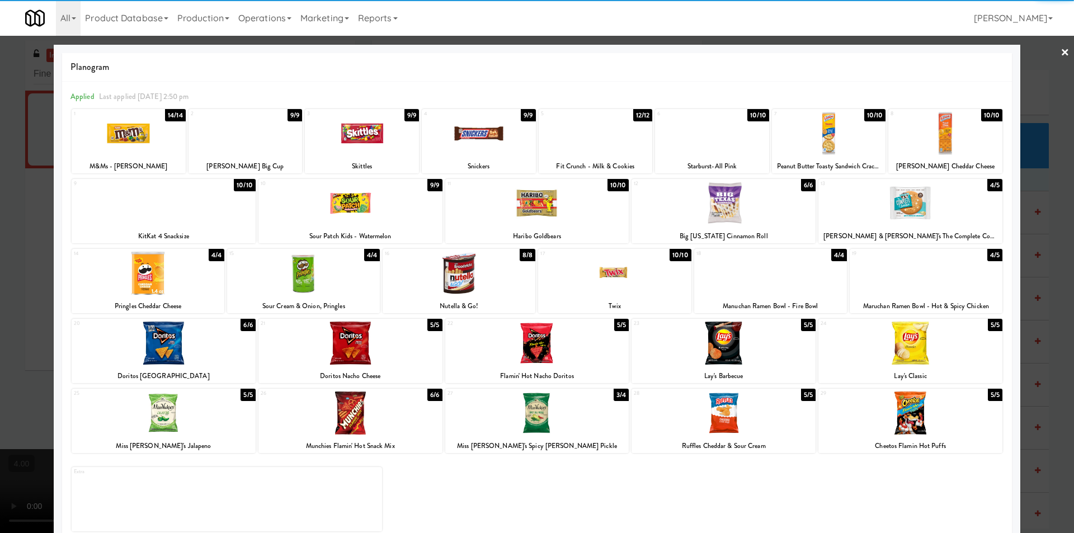
click at [169, 220] on div at bounding box center [164, 203] width 184 height 43
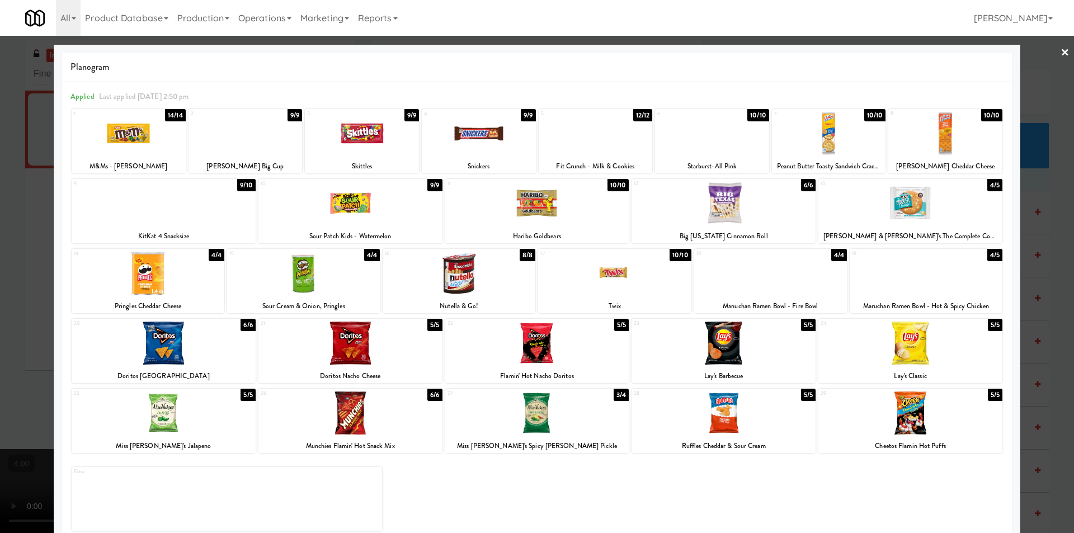
click at [476, 129] on div at bounding box center [479, 133] width 114 height 43
click at [0, 173] on div at bounding box center [537, 266] width 1074 height 533
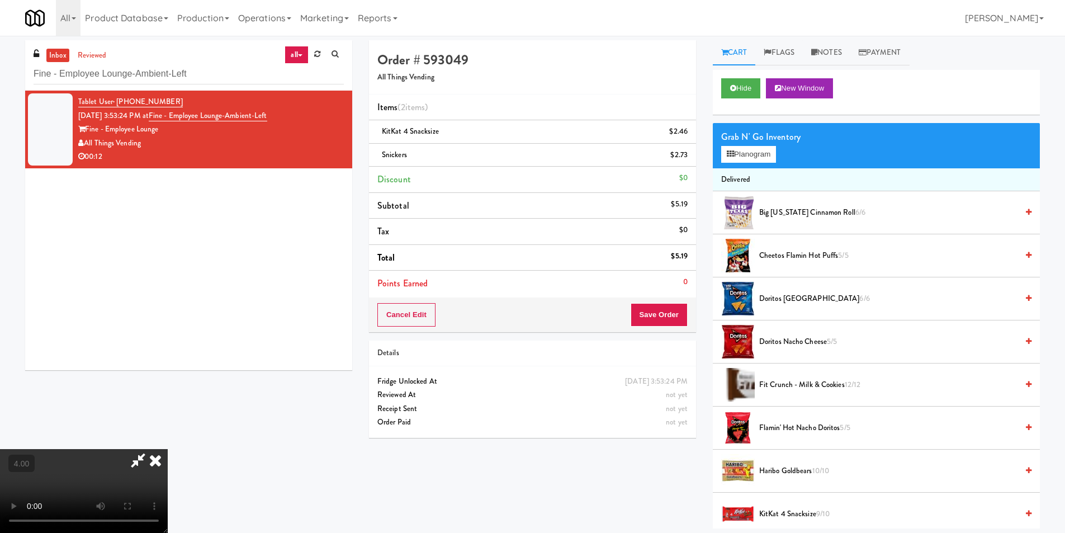
click at [151, 449] on icon at bounding box center [138, 460] width 26 height 22
click at [652, 309] on button "Save Order" at bounding box center [659, 314] width 57 height 23
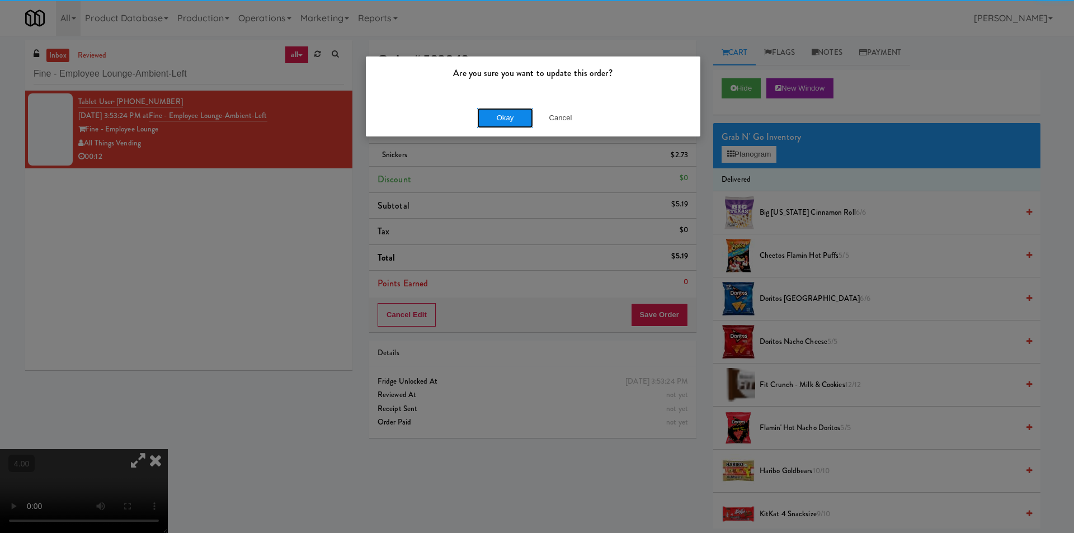
click at [494, 120] on button "Okay" at bounding box center [505, 118] width 56 height 20
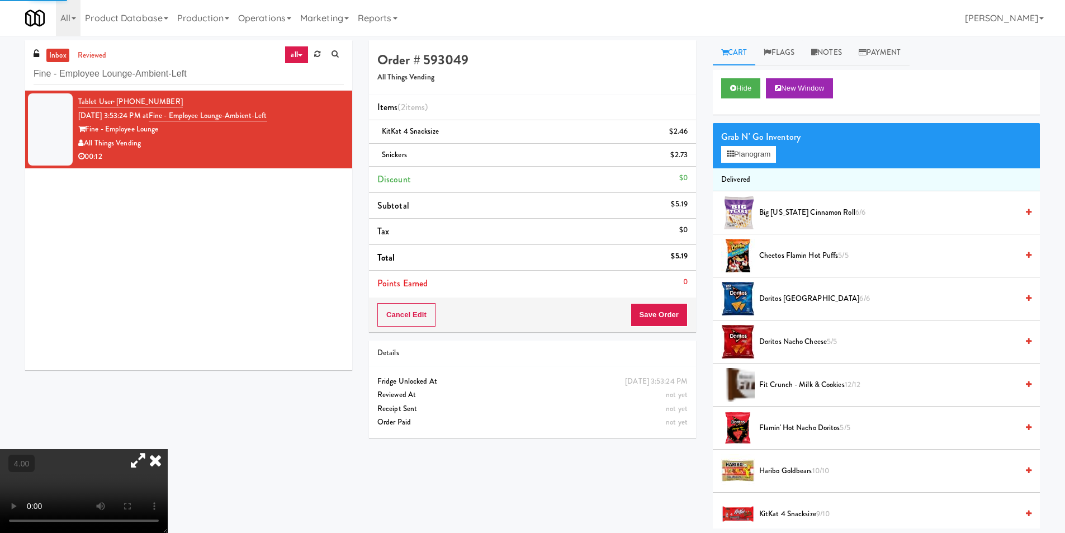
click at [168, 449] on icon at bounding box center [155, 460] width 25 height 22
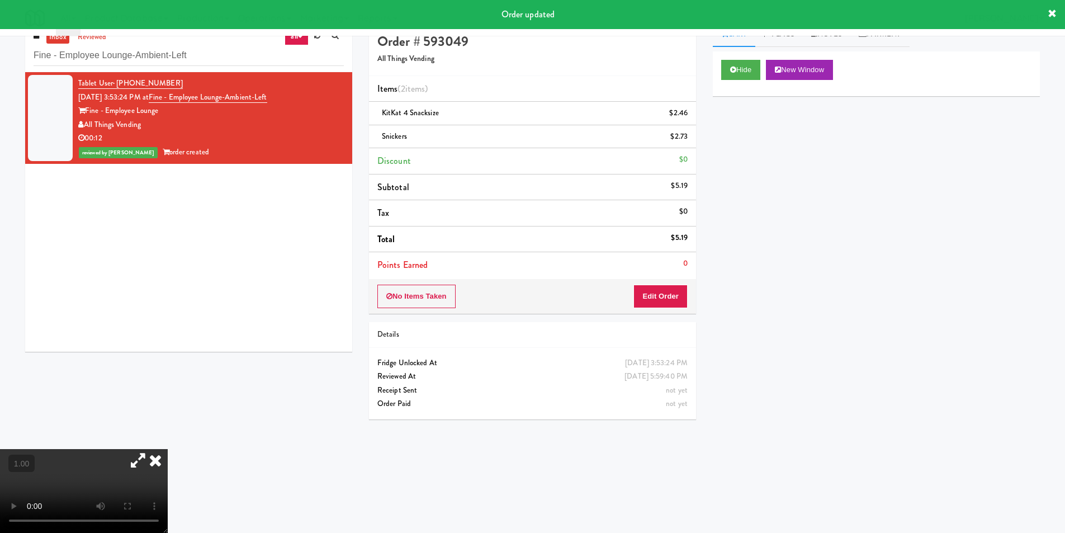
scroll to position [36, 0]
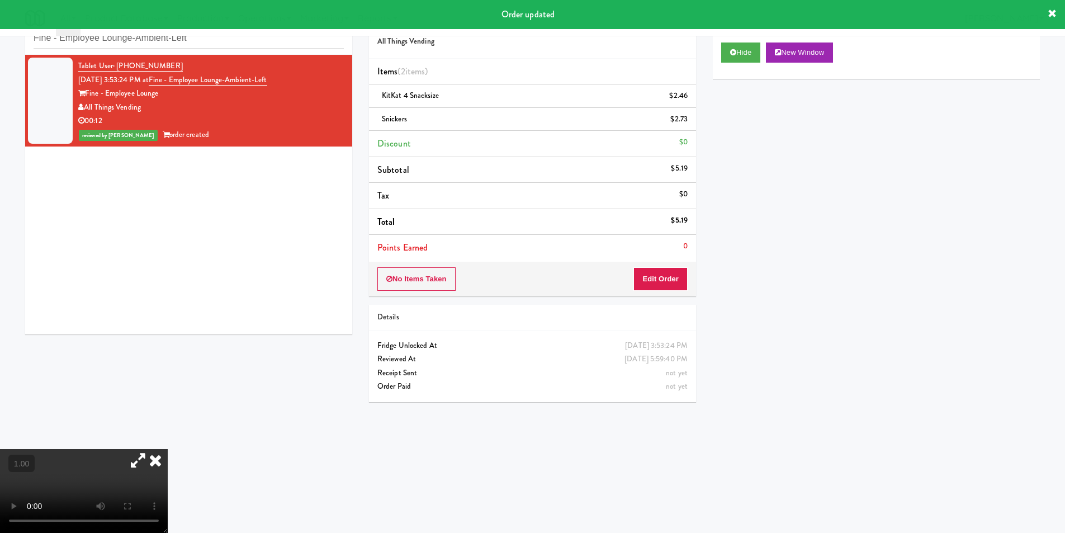
click at [168, 449] on icon at bounding box center [155, 460] width 25 height 22
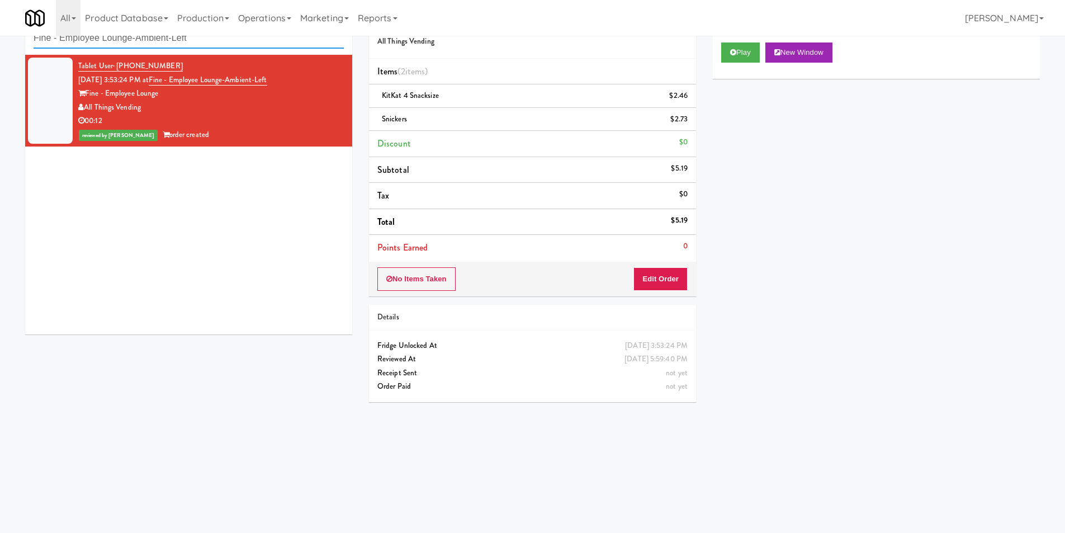
drag, startPoint x: 208, startPoint y: 39, endPoint x: 0, endPoint y: 29, distance: 208.3
click at [0, 29] on body "Are you sure you want to update this order? Okay Cancel Okay Are you sure you w…" at bounding box center [532, 266] width 1065 height 533
paste input "[US_STATE] Taxi - Cooler"
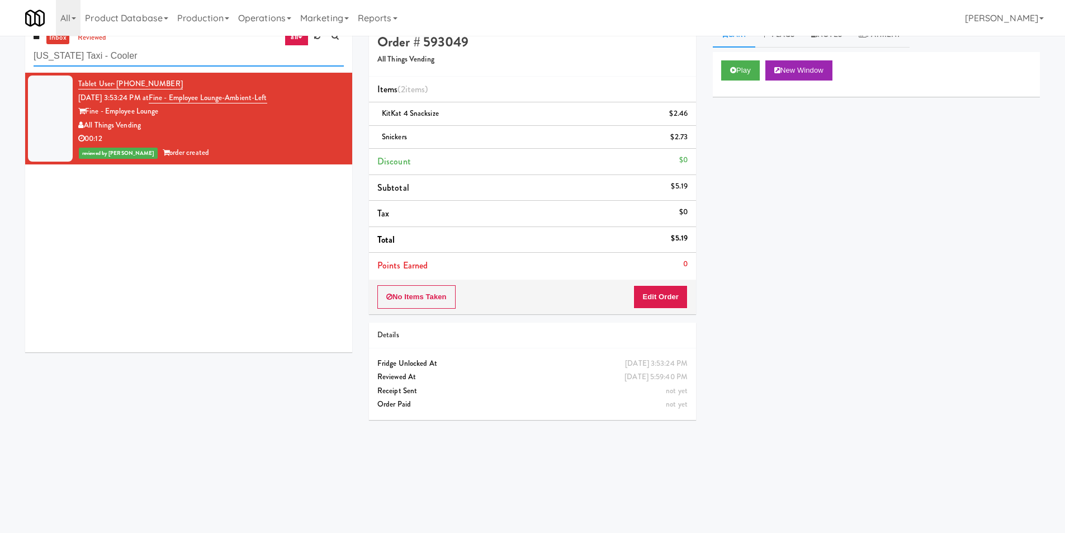
scroll to position [0, 0]
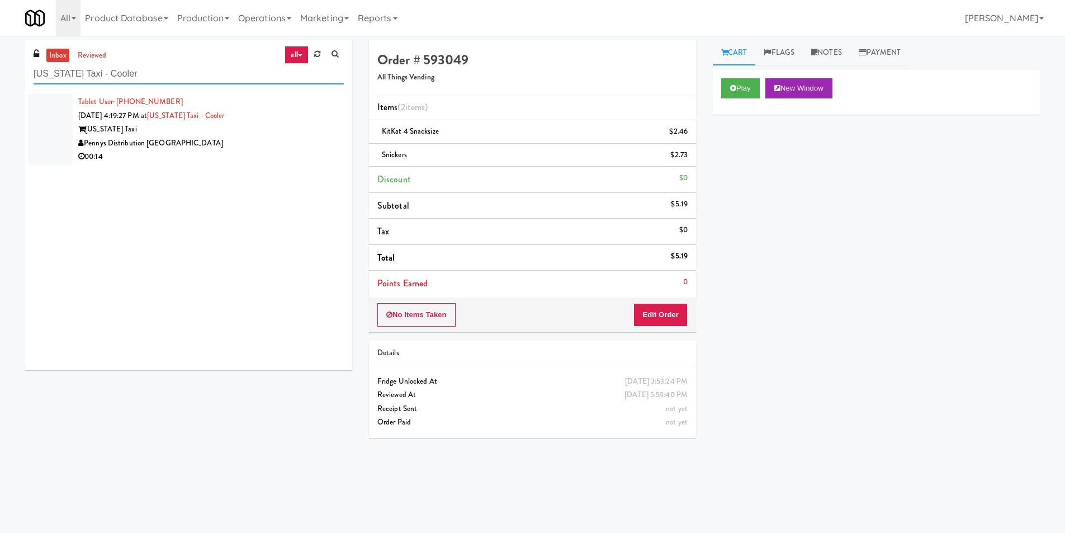
drag, startPoint x: 220, startPoint y: 71, endPoint x: 0, endPoint y: 61, distance: 220.0
click at [0, 62] on div "inbox reviewed all all unclear take inventory issue suspicious failed recent [U…" at bounding box center [532, 264] width 1065 height 449
paste input "Locale - Fridge - Right"
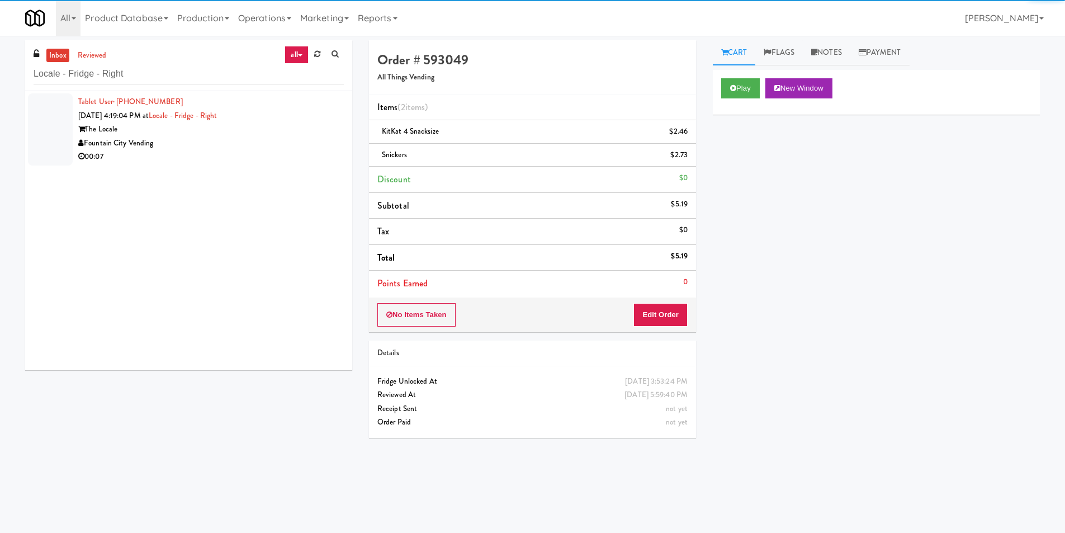
click at [280, 145] on div "Fountain City Vending" at bounding box center [211, 143] width 266 height 14
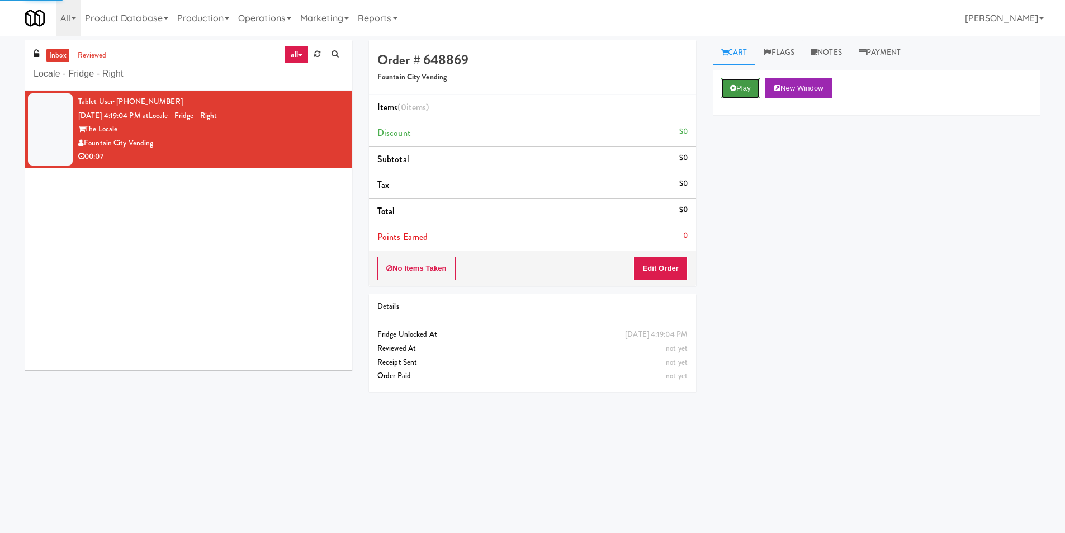
click at [737, 91] on button "Play" at bounding box center [740, 88] width 39 height 20
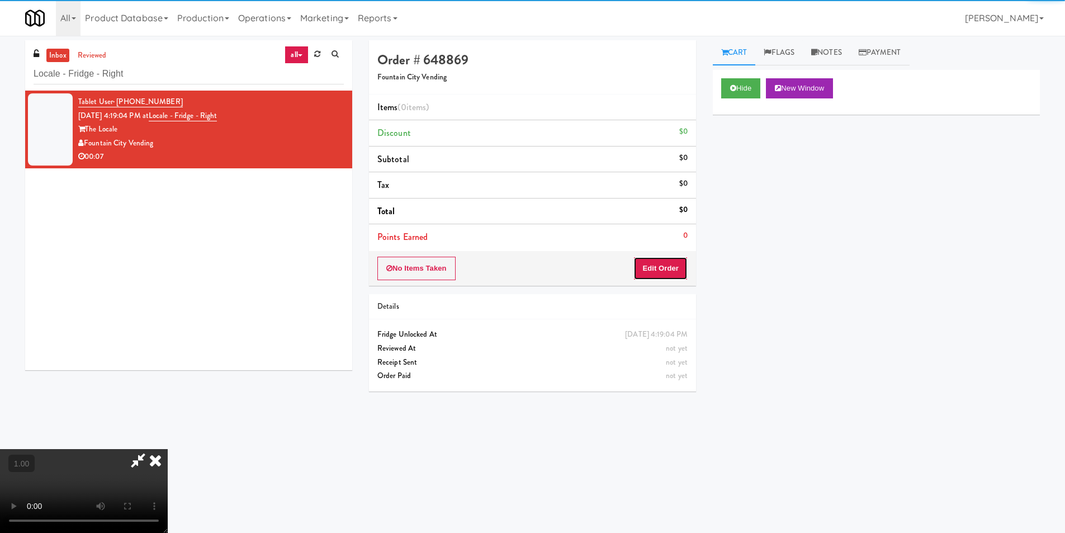
click at [666, 268] on button "Edit Order" at bounding box center [661, 268] width 54 height 23
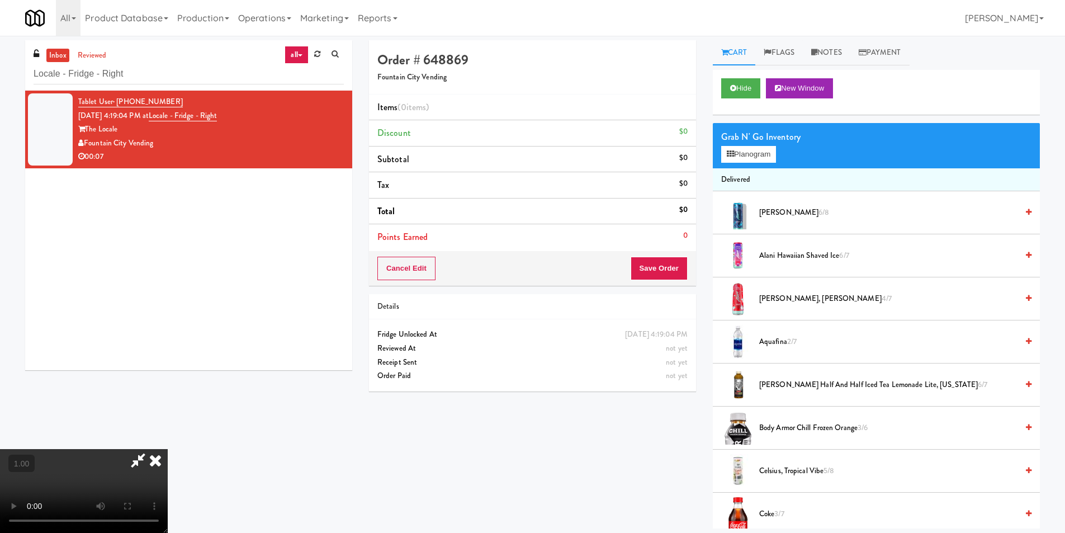
scroll to position [57, 0]
click at [741, 150] on button "Planogram" at bounding box center [748, 154] width 55 height 17
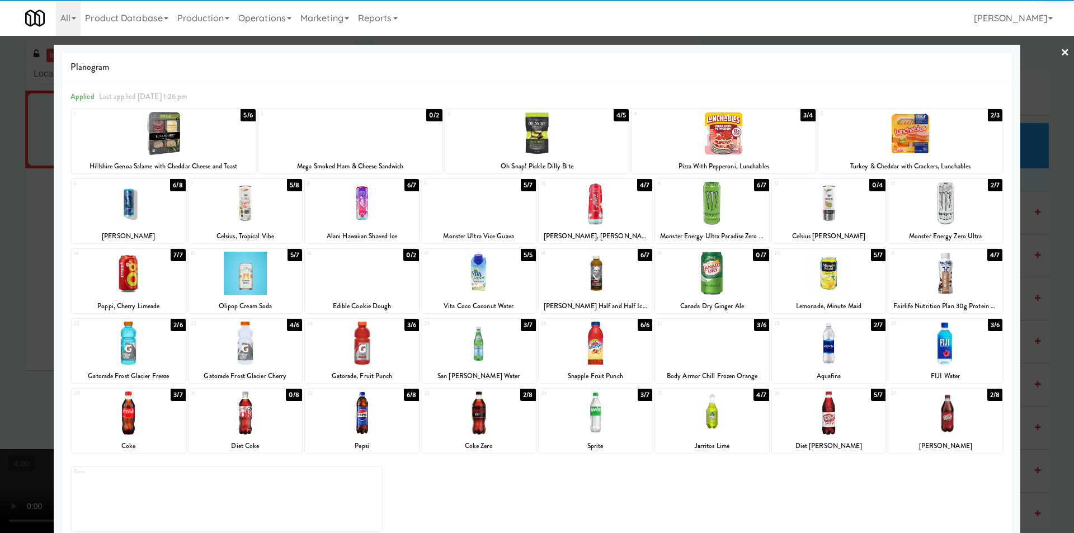
click at [386, 334] on div at bounding box center [362, 343] width 114 height 43
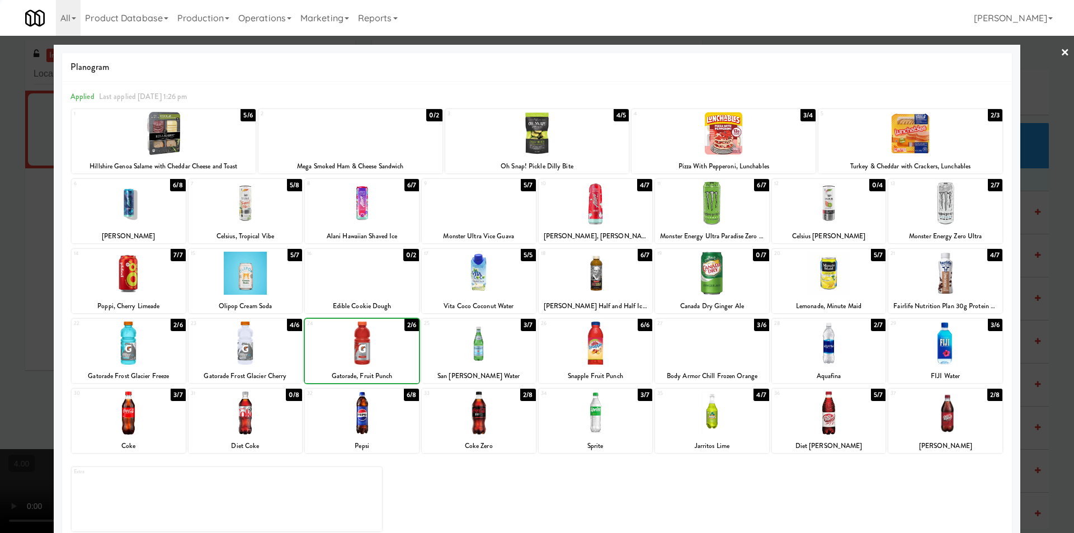
click at [228, 336] on div at bounding box center [245, 343] width 114 height 43
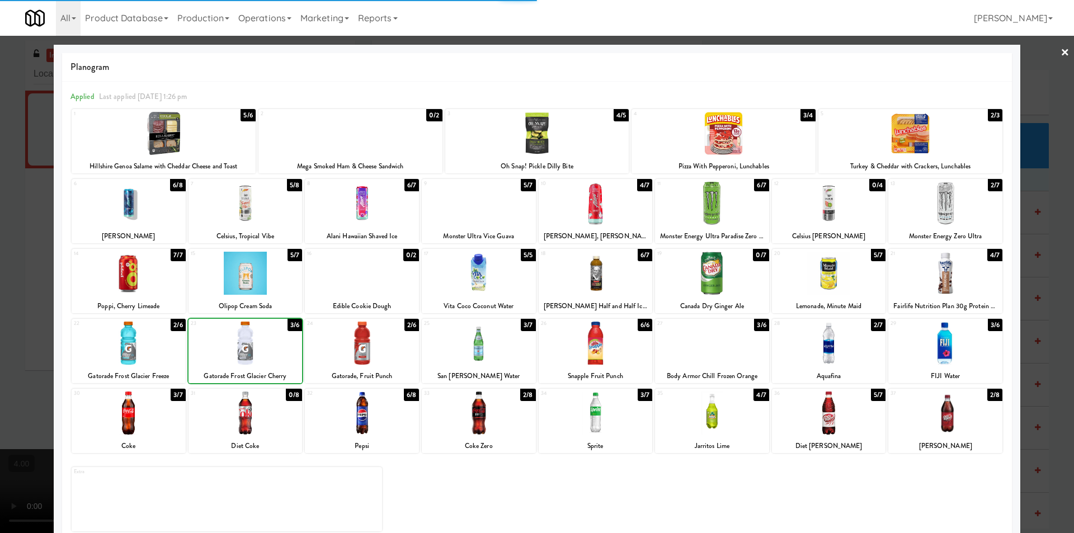
click at [3, 234] on div at bounding box center [537, 266] width 1074 height 533
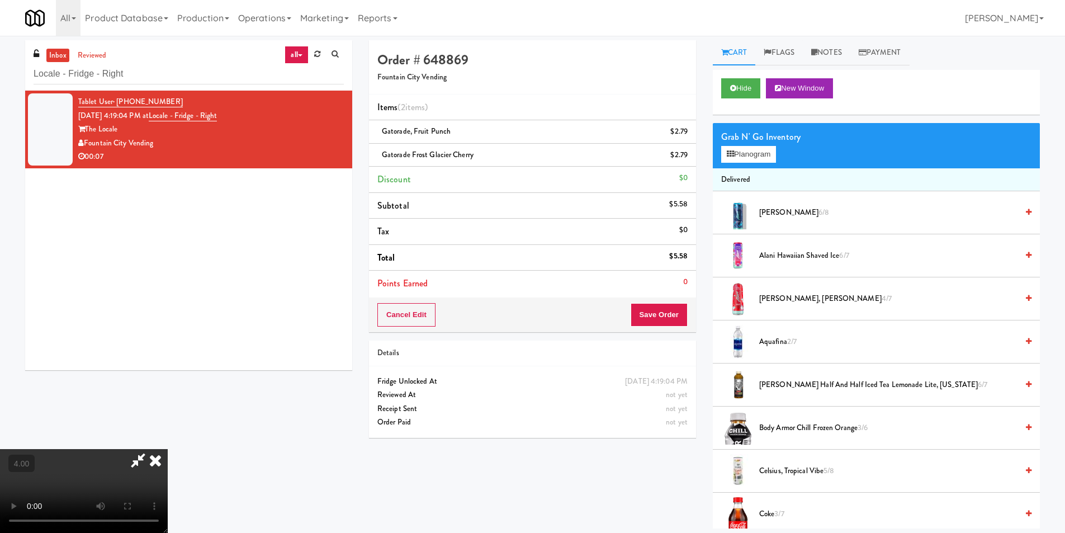
click at [151, 449] on icon at bounding box center [138, 460] width 26 height 22
click at [665, 309] on button "Save Order" at bounding box center [659, 314] width 57 height 23
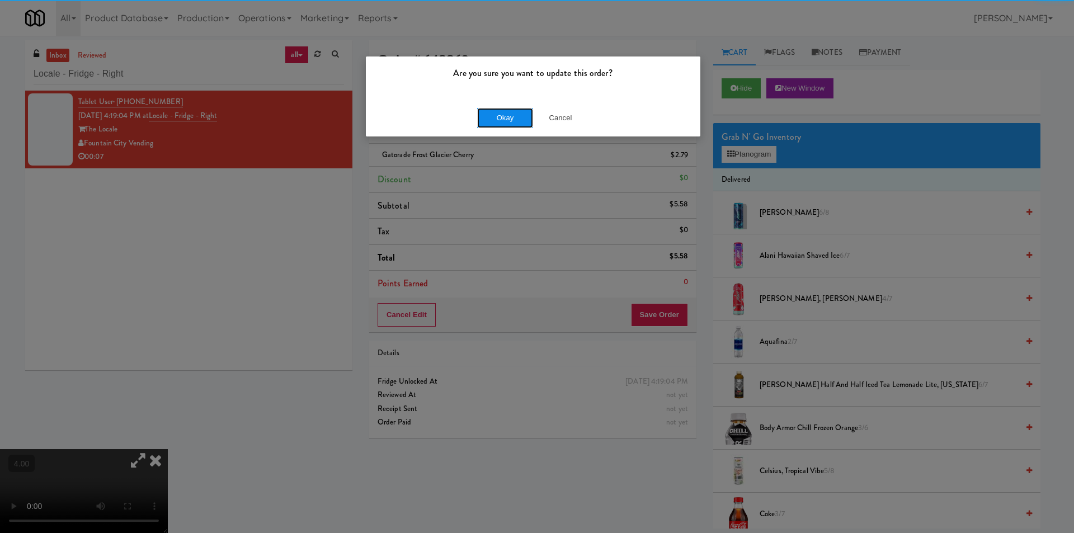
click at [504, 119] on button "Okay" at bounding box center [505, 118] width 56 height 20
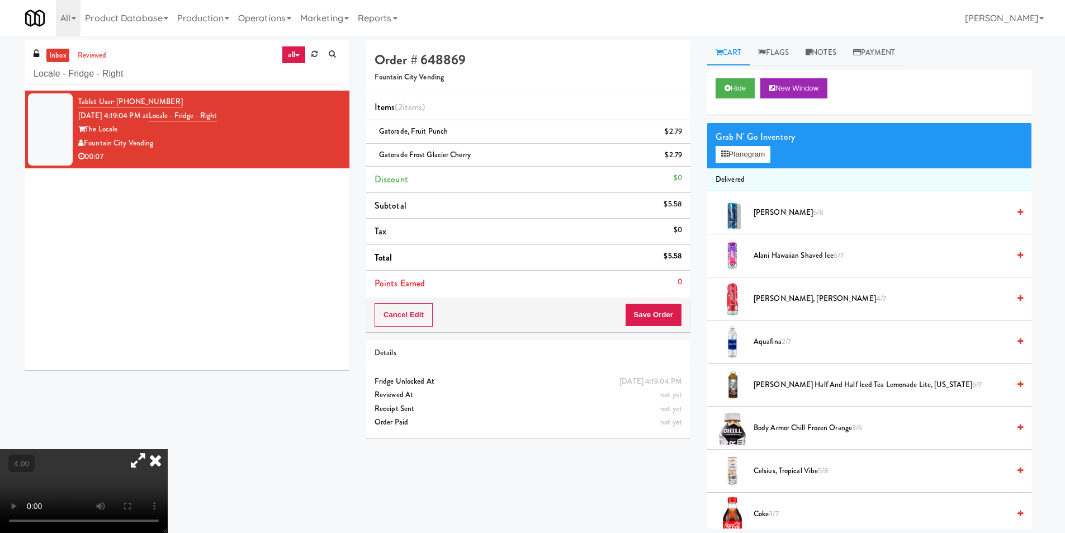
click at [168, 449] on icon at bounding box center [155, 460] width 25 height 22
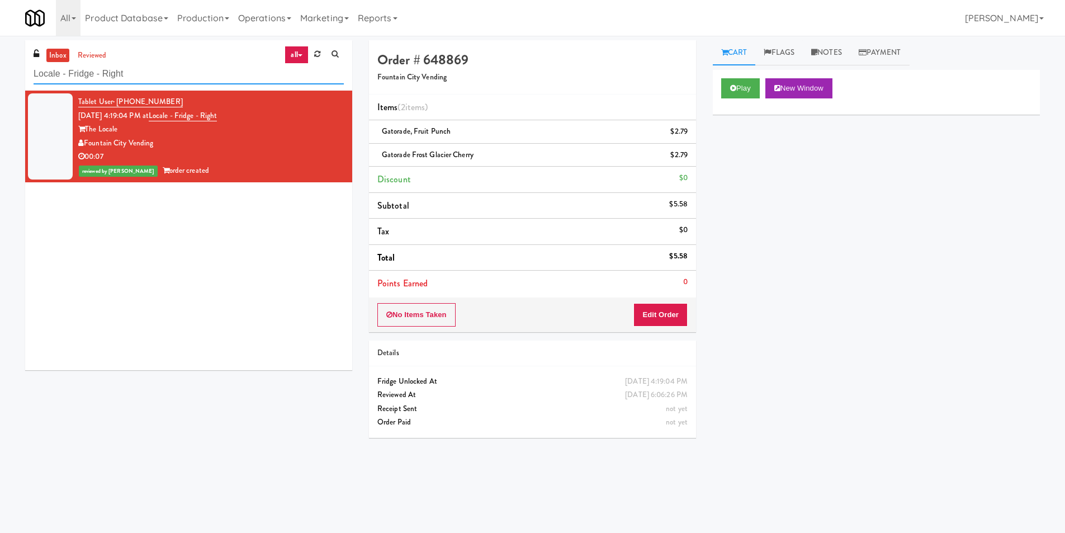
paste input "2660 - [PERSON_NAME] Med Tech"
drag, startPoint x: 52, startPoint y: 76, endPoint x: 0, endPoint y: 81, distance: 52.2
click at [0, 79] on div "inbox reviewed all all unclear take inventory issue suspicious failed recent Lo…" at bounding box center [532, 264] width 1065 height 449
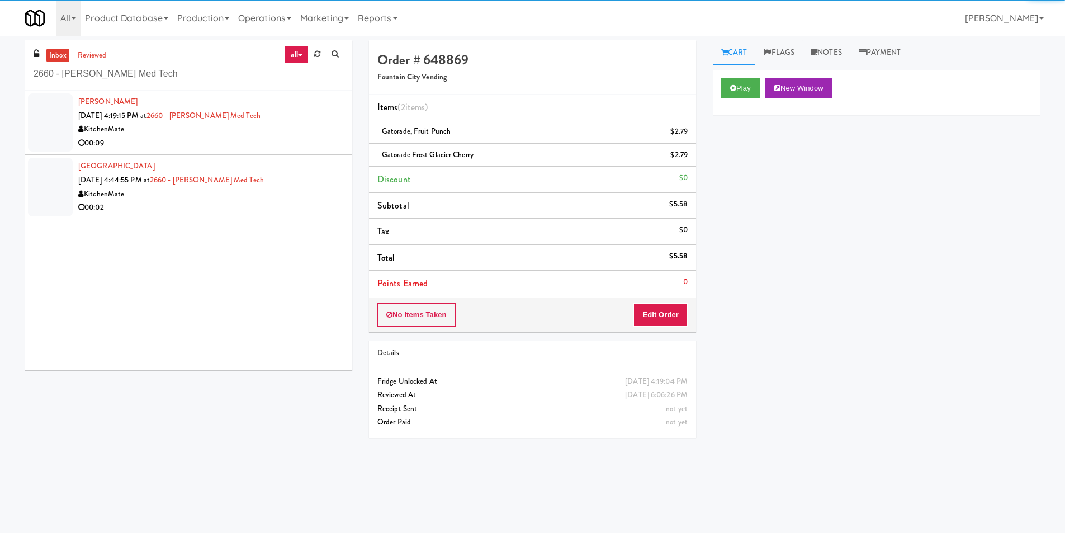
click at [288, 145] on div "00:09" at bounding box center [211, 143] width 266 height 14
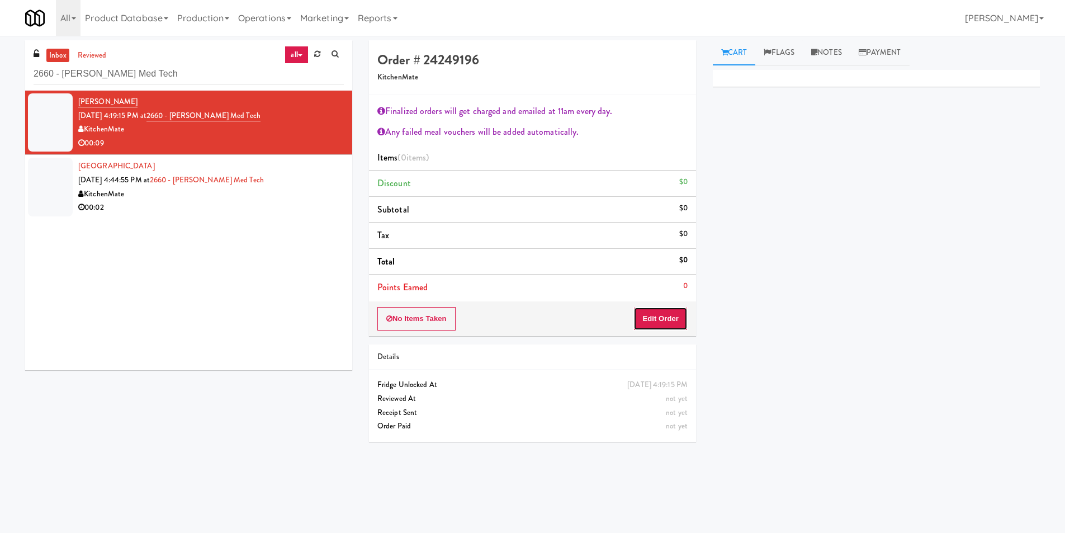
click at [652, 313] on button "Edit Order" at bounding box center [661, 318] width 54 height 23
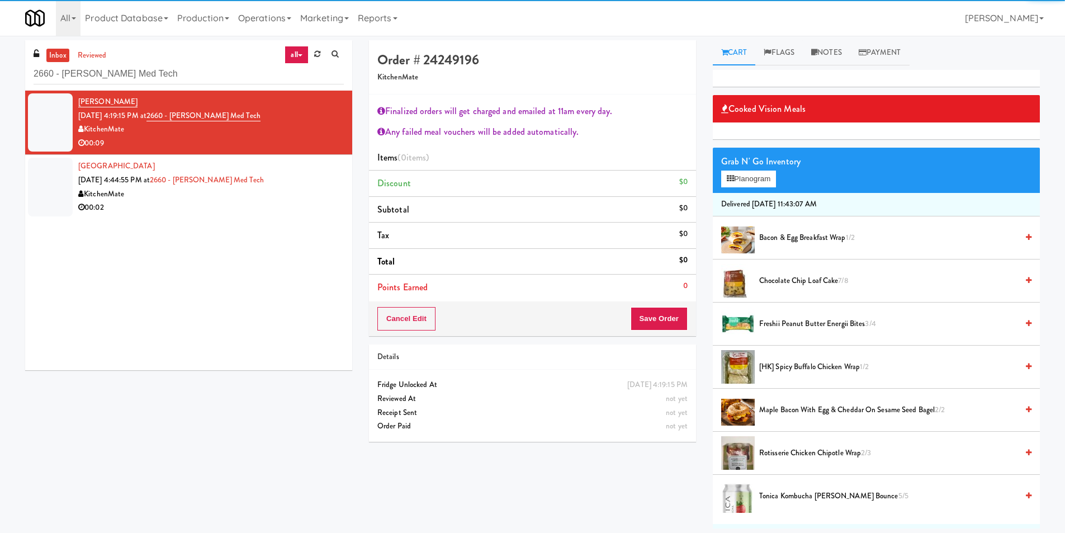
click at [823, 321] on span "Freshii Peanut Butter Energii Bites 3/4" at bounding box center [889, 324] width 258 height 14
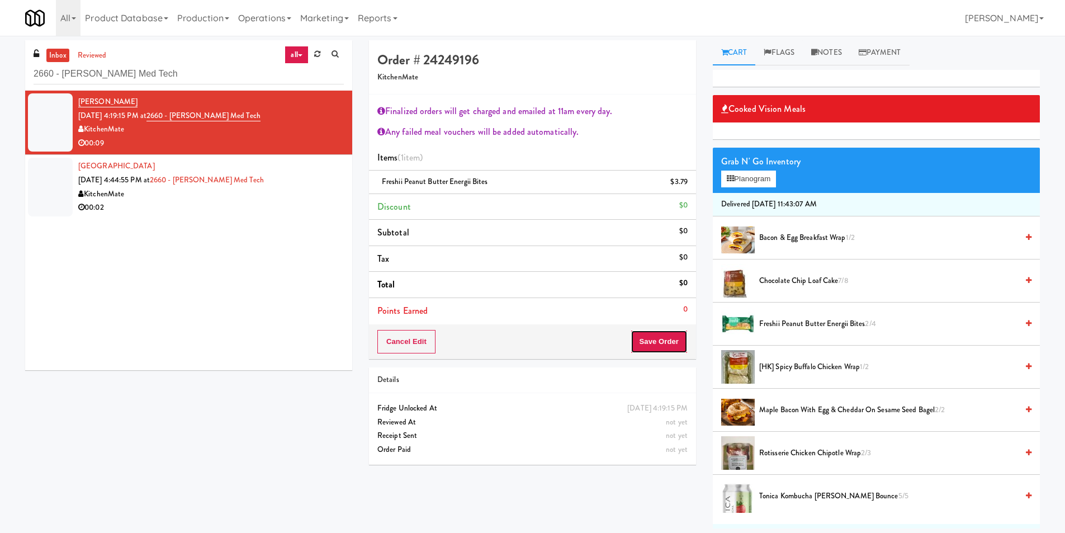
click at [675, 343] on button "Save Order" at bounding box center [659, 341] width 57 height 23
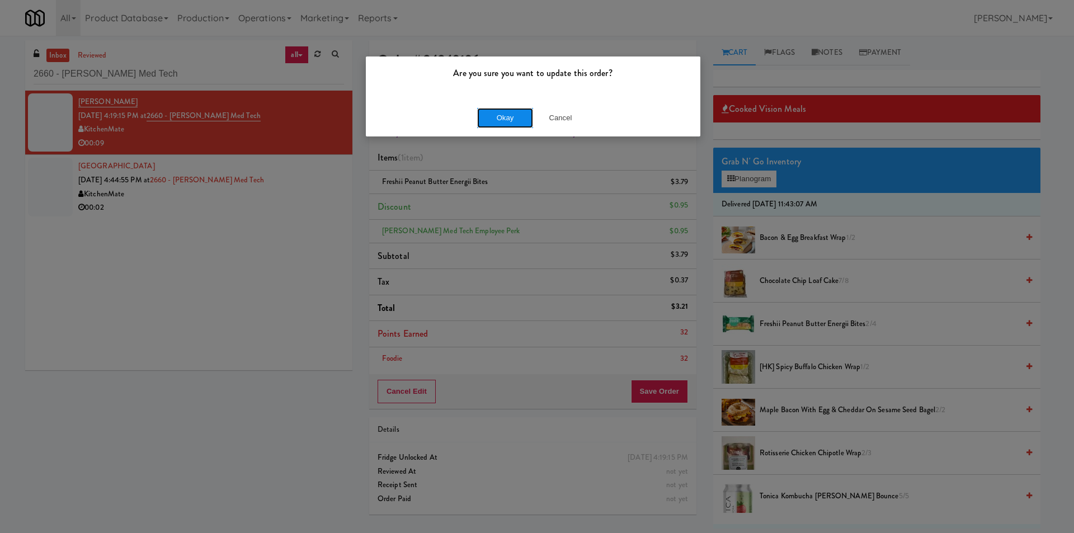
click at [513, 117] on button "Okay" at bounding box center [505, 118] width 56 height 20
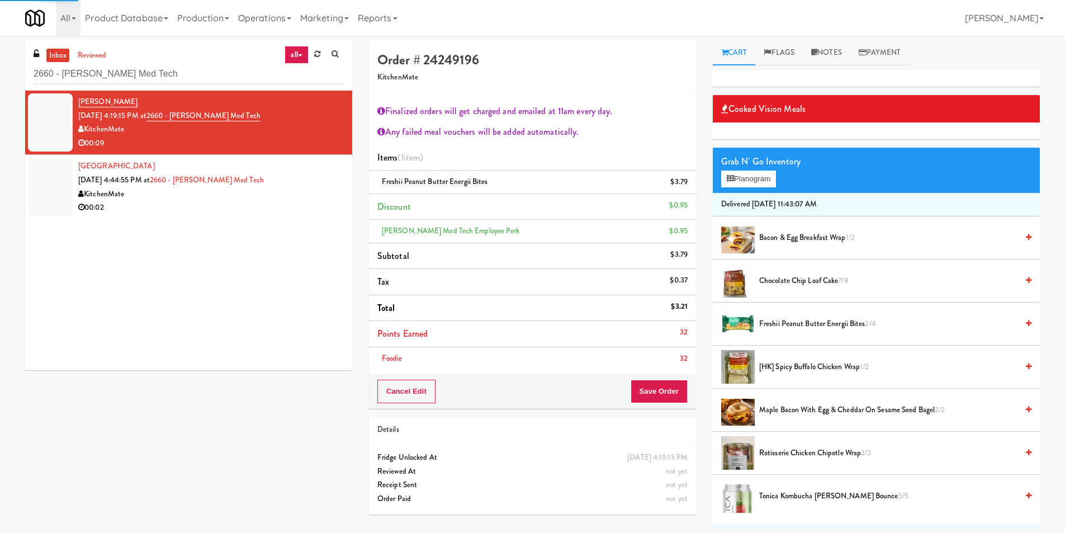
click at [308, 187] on div "KitchenMate" at bounding box center [211, 194] width 266 height 14
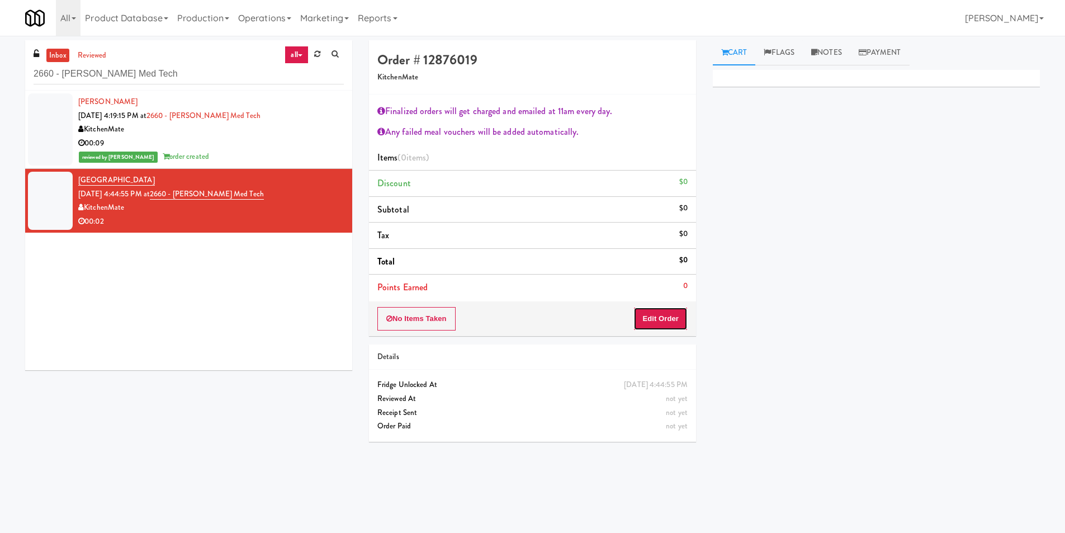
drag, startPoint x: 657, startPoint y: 320, endPoint x: 692, endPoint y: 265, distance: 65.6
click at [658, 319] on button "Edit Order" at bounding box center [661, 318] width 54 height 23
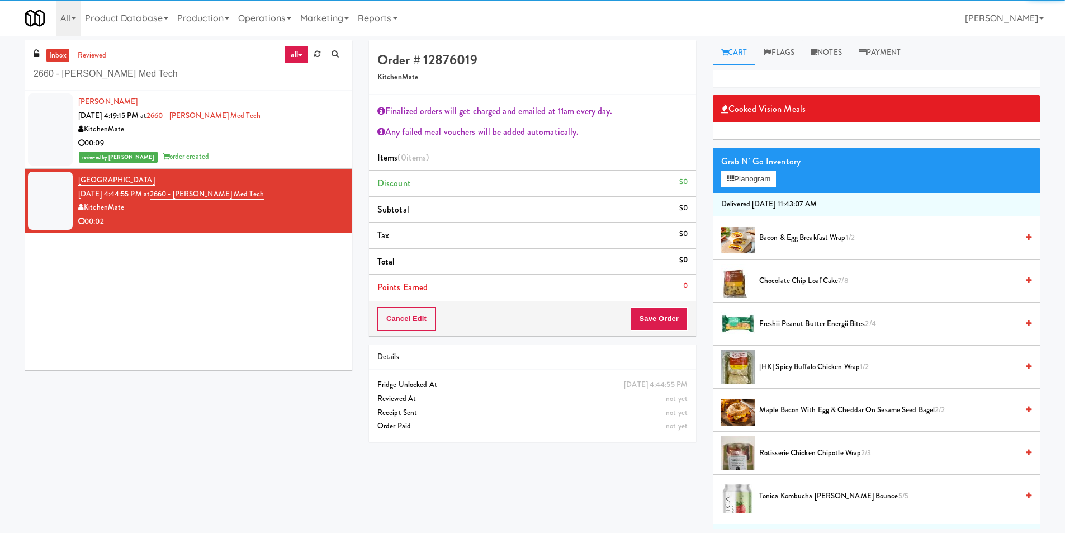
click at [776, 237] on span "Bacon & Egg Breakfast Wrap 1/2" at bounding box center [889, 238] width 258 height 14
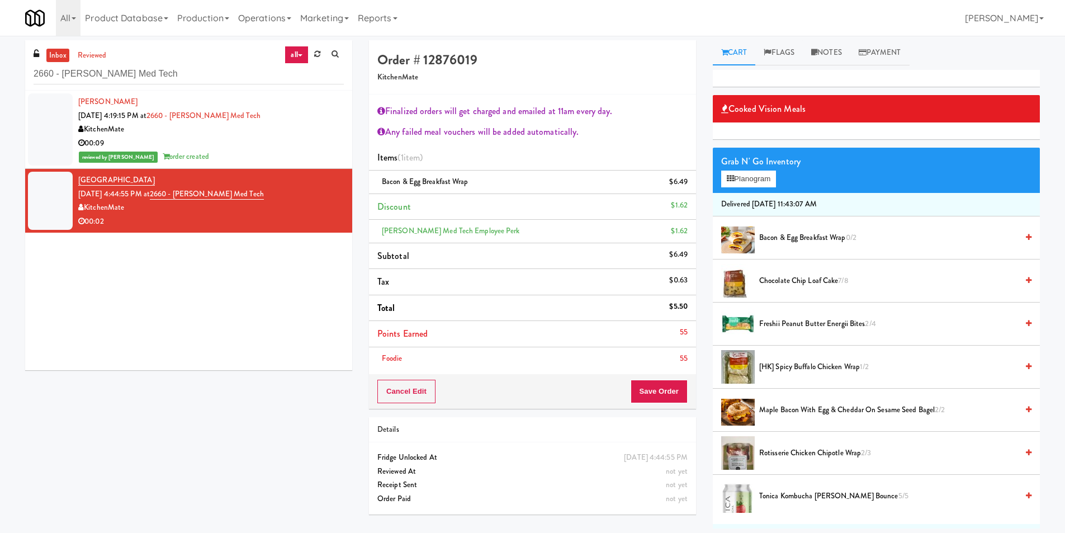
click at [675, 337] on li "Points Earned 55" at bounding box center [532, 334] width 327 height 26
click at [653, 380] on button "Save Order" at bounding box center [659, 391] width 57 height 23
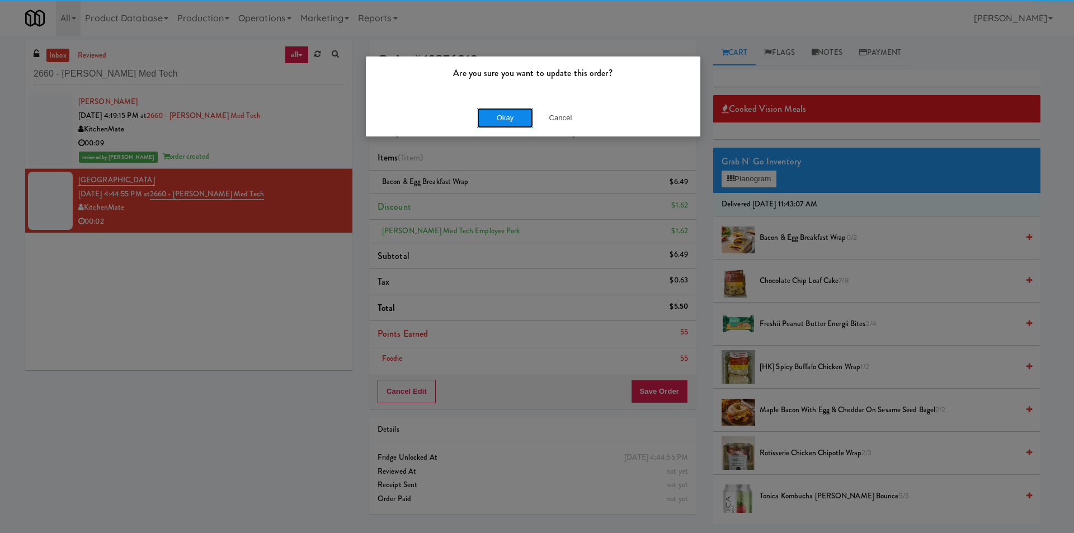
click at [514, 124] on button "Okay" at bounding box center [505, 118] width 56 height 20
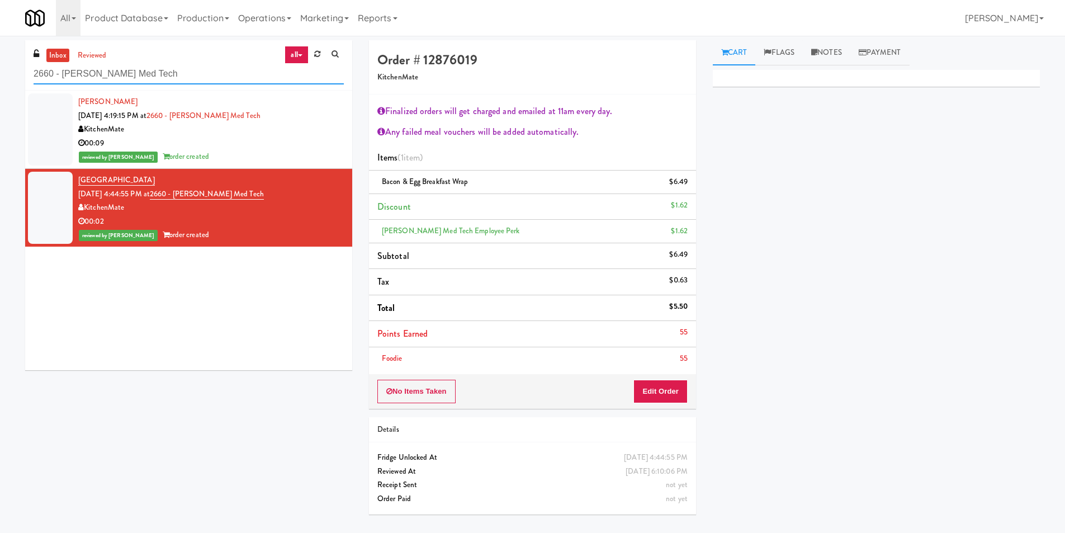
paste input "[US_STATE] Taxi - Cooler"
drag, startPoint x: 125, startPoint y: 68, endPoint x: 2, endPoint y: 51, distance: 124.2
click at [0, 51] on div "inbox reviewed all all unclear take inventory issue suspicious failed recent [U…" at bounding box center [532, 281] width 1065 height 483
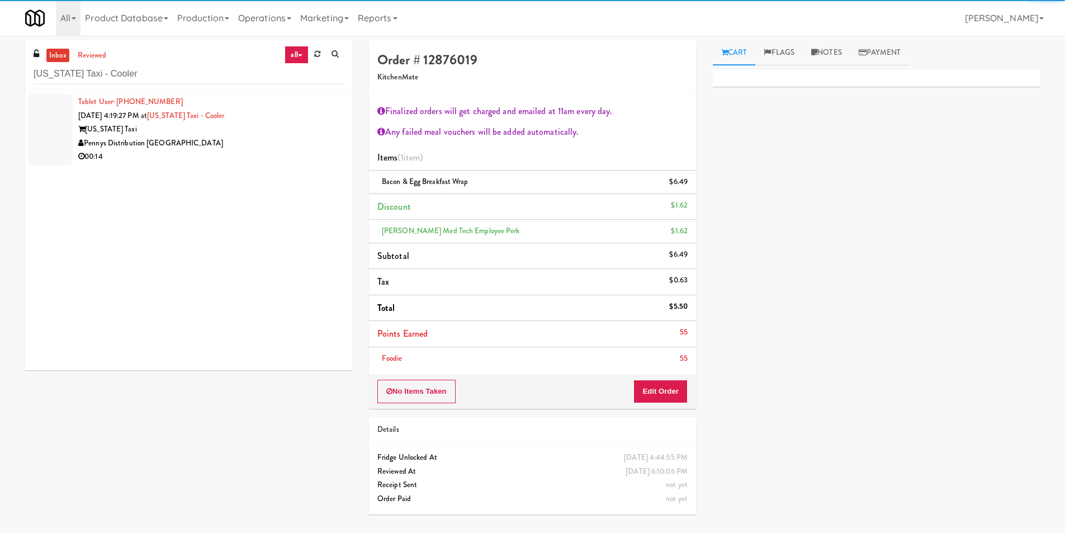
click at [284, 162] on div "00:14" at bounding box center [211, 157] width 266 height 14
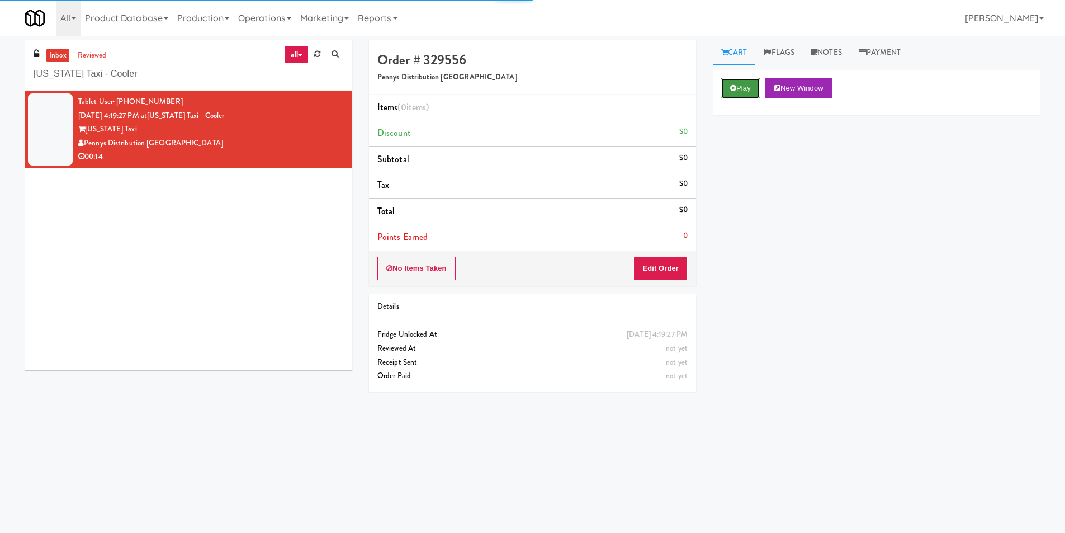
click at [744, 84] on button "Play" at bounding box center [740, 88] width 39 height 20
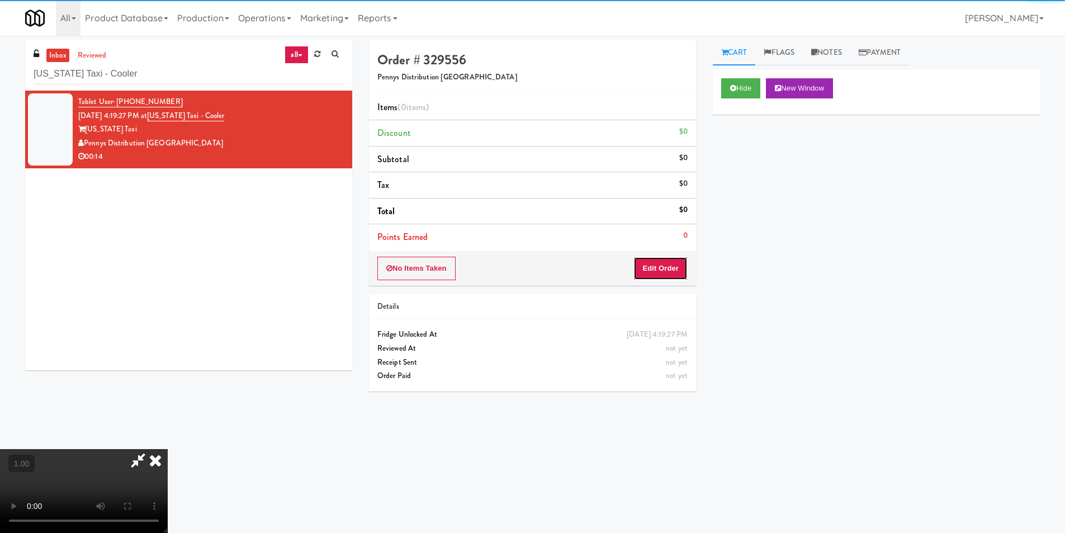
drag, startPoint x: 653, startPoint y: 271, endPoint x: 599, endPoint y: 117, distance: 162.9
click at [653, 266] on button "Edit Order" at bounding box center [661, 268] width 54 height 23
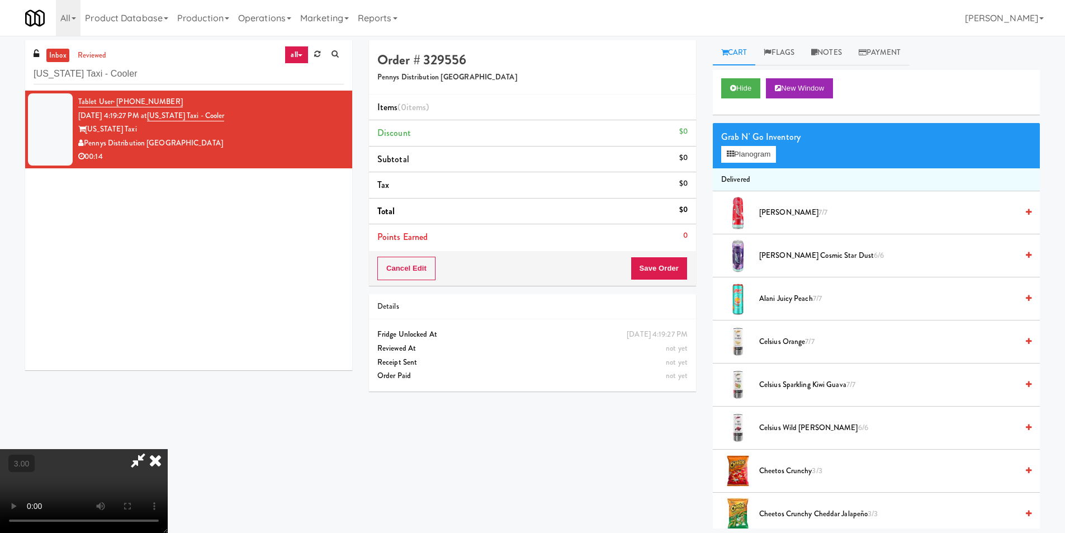
scroll to position [36, 0]
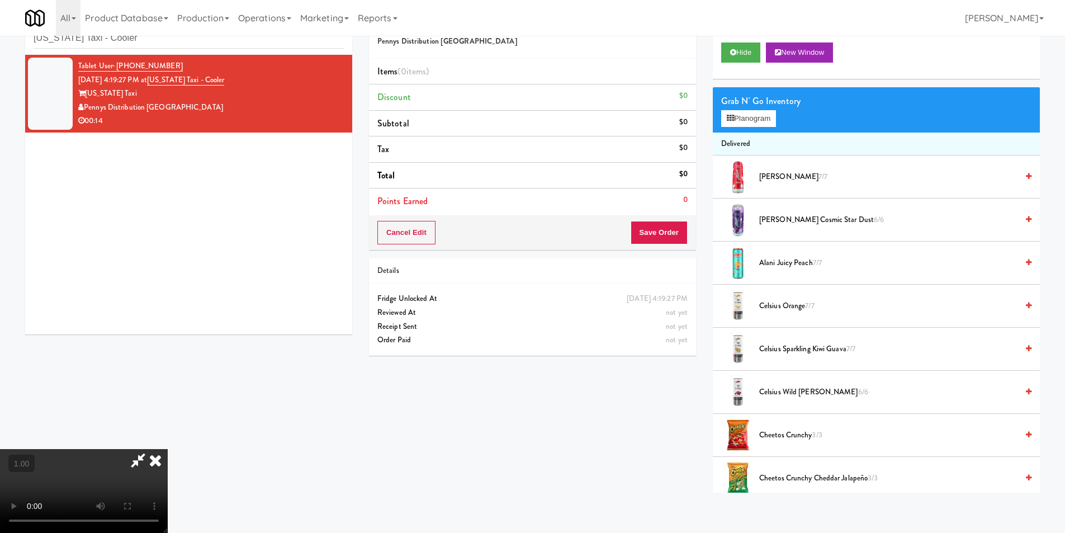
click at [168, 449] on video at bounding box center [84, 491] width 168 height 84
click at [742, 124] on button "Planogram" at bounding box center [748, 118] width 55 height 17
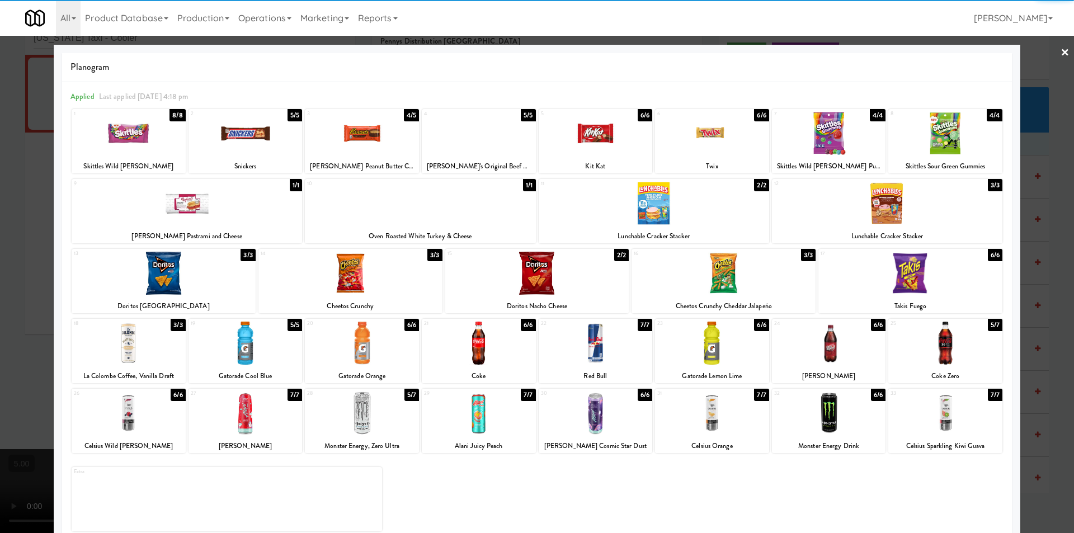
click at [377, 416] on div at bounding box center [362, 413] width 114 height 43
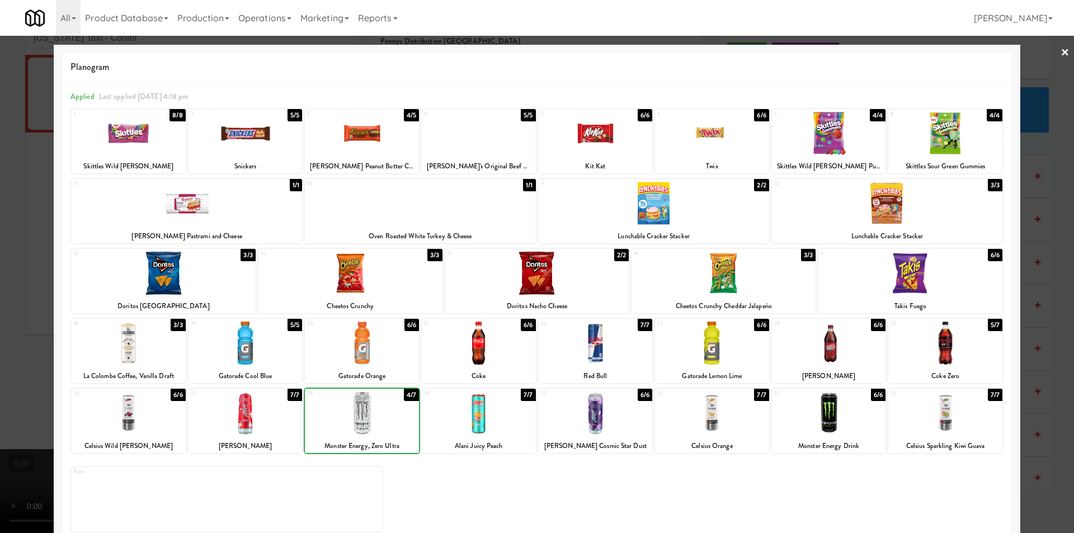
click at [377, 416] on div at bounding box center [362, 413] width 114 height 43
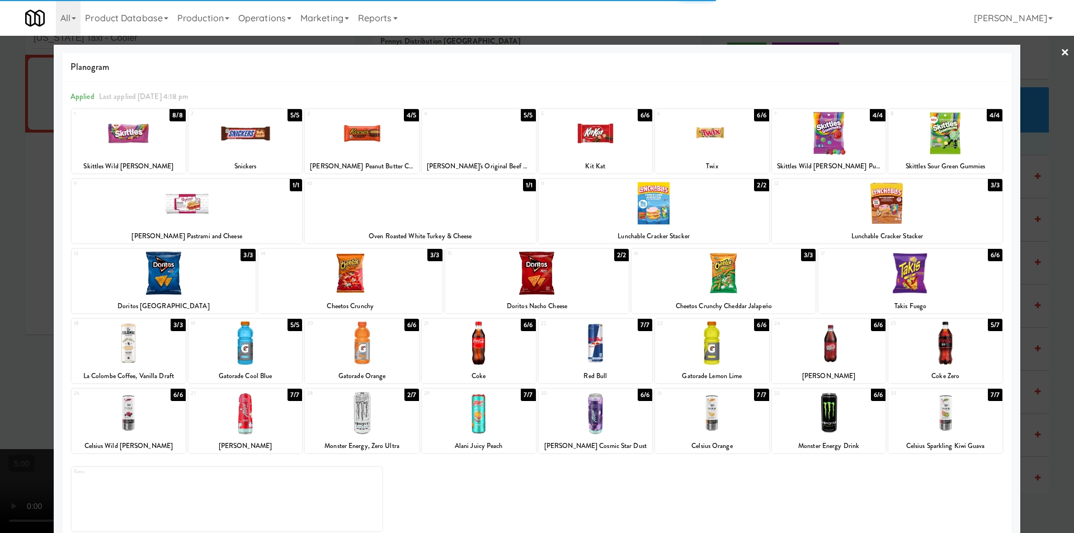
click at [503, 415] on div at bounding box center [479, 413] width 114 height 43
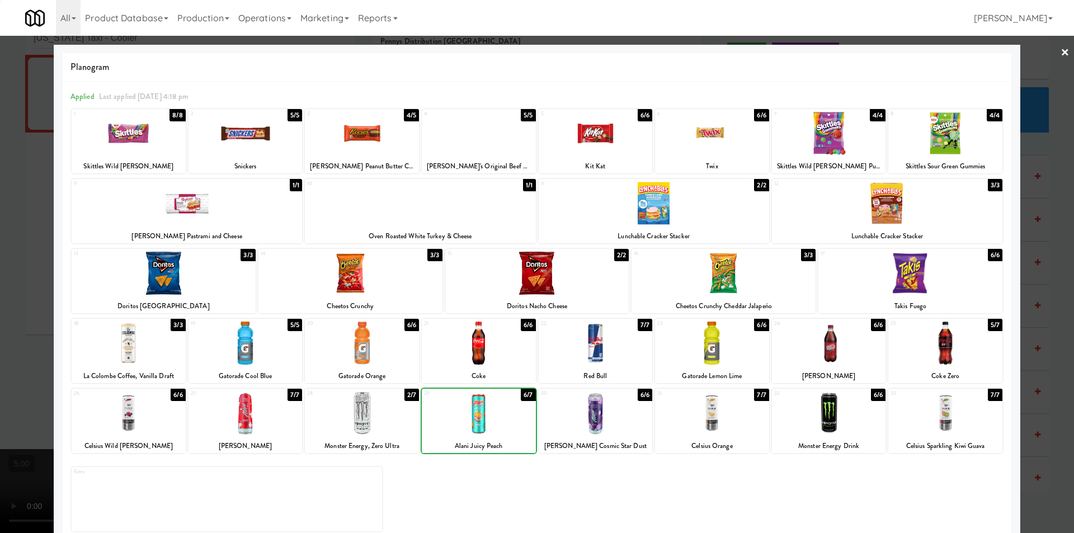
drag, startPoint x: 0, startPoint y: 285, endPoint x: 40, endPoint y: 279, distance: 40.8
click at [1, 285] on div at bounding box center [537, 266] width 1074 height 533
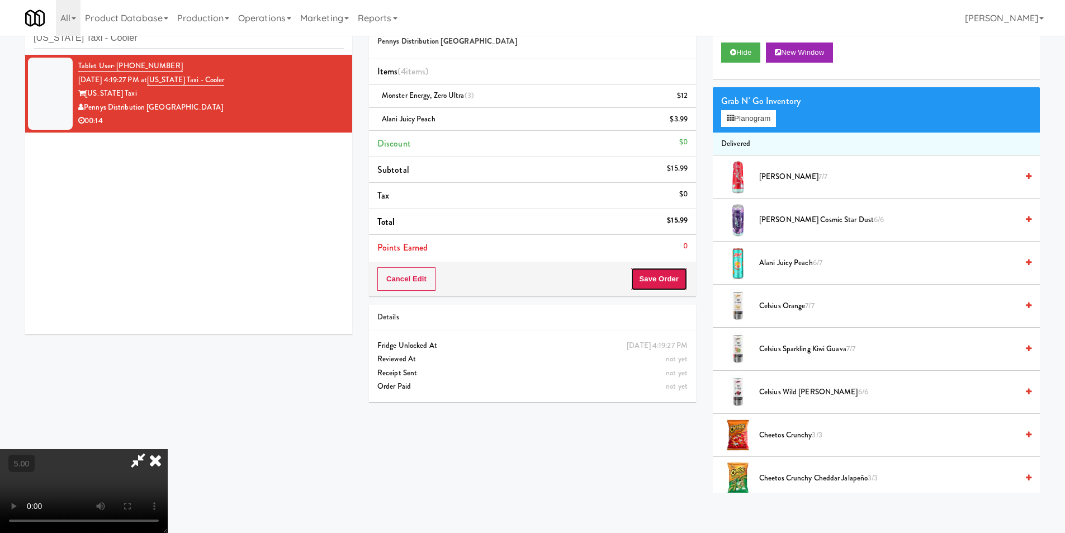
drag, startPoint x: 675, startPoint y: 272, endPoint x: 617, endPoint y: 267, distance: 57.8
click at [673, 272] on button "Save Order" at bounding box center [659, 278] width 57 height 23
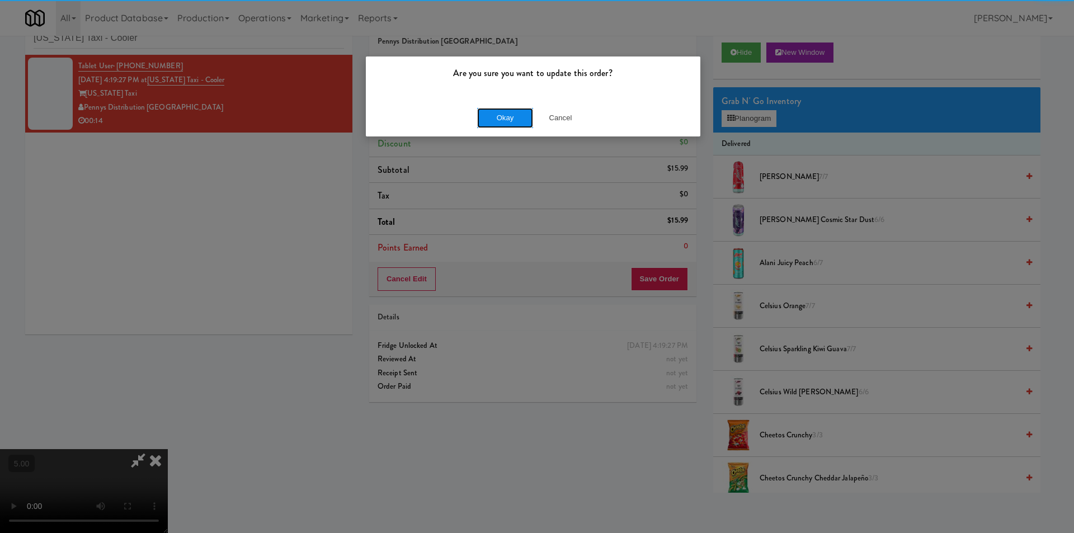
click at [510, 110] on button "Okay" at bounding box center [505, 118] width 56 height 20
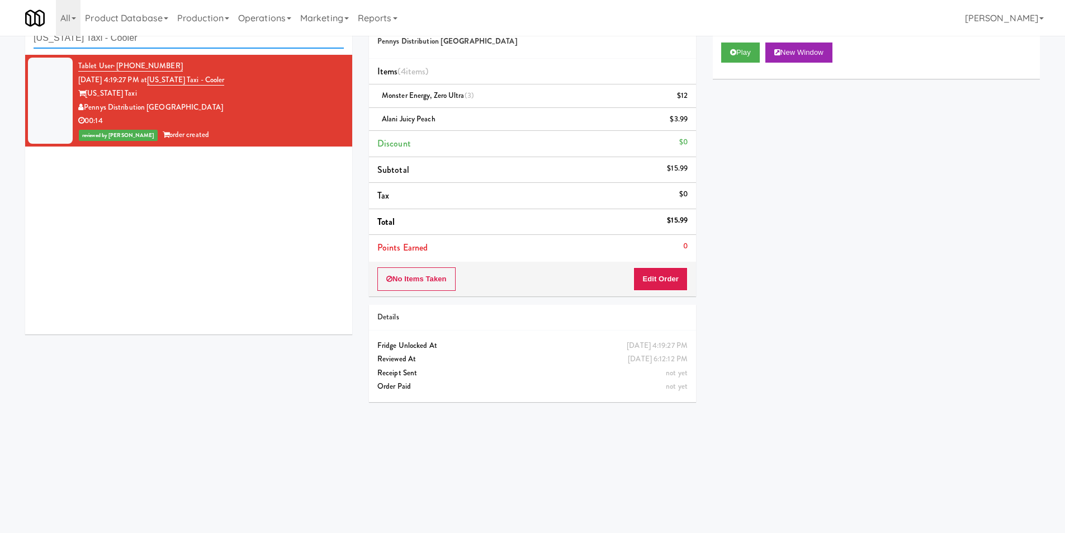
paste input "Cornish Brewery- Cooler"
drag, startPoint x: 181, startPoint y: 45, endPoint x: 0, endPoint y: 43, distance: 181.2
click at [0, 45] on div "inbox reviewed all all unclear take inventory issue suspicious failed recent Co…" at bounding box center [532, 228] width 1065 height 449
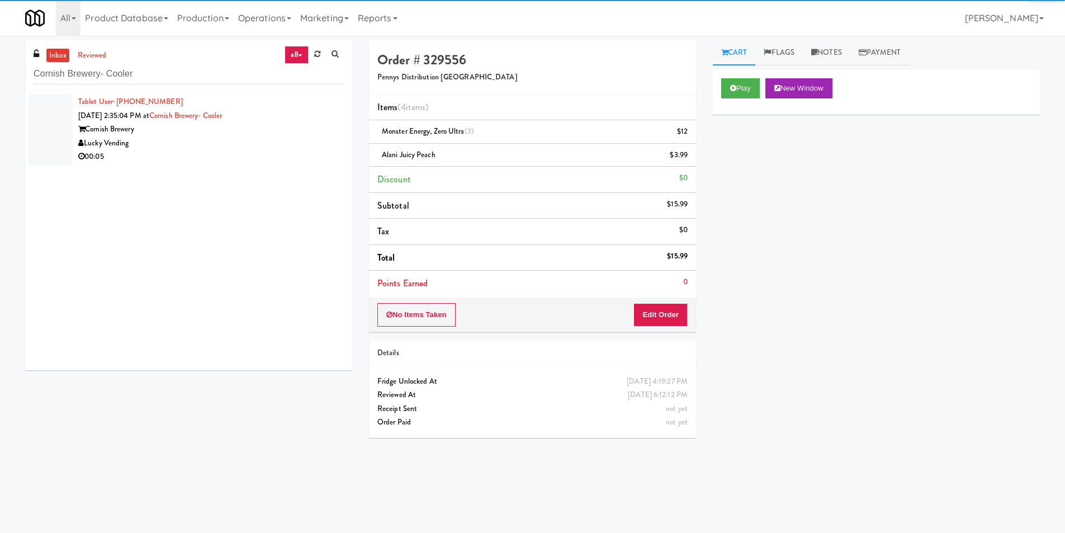
click at [279, 133] on div "Cornish Brewery" at bounding box center [211, 129] width 266 height 14
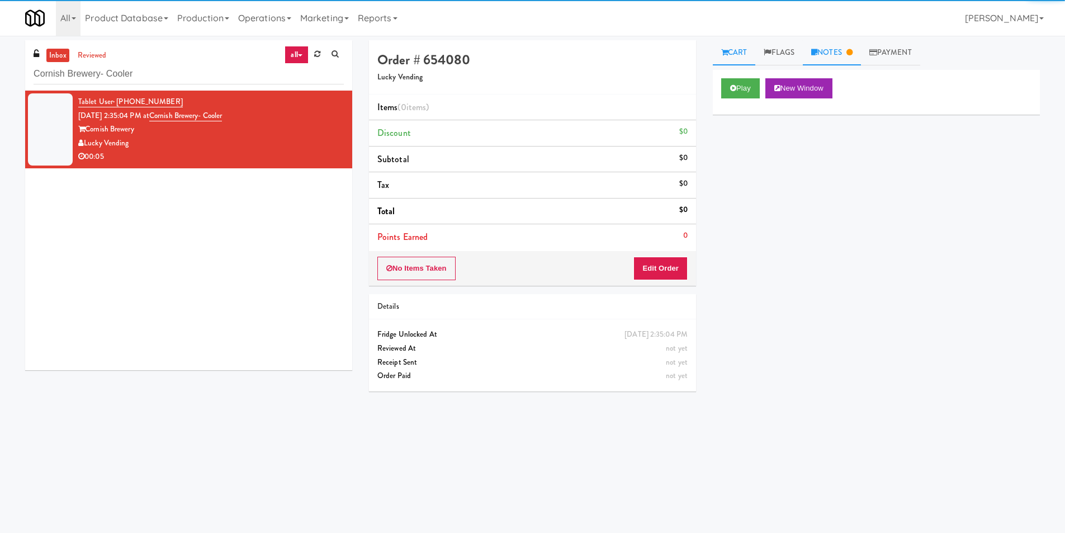
click at [824, 64] on link "Notes" at bounding box center [832, 52] width 58 height 25
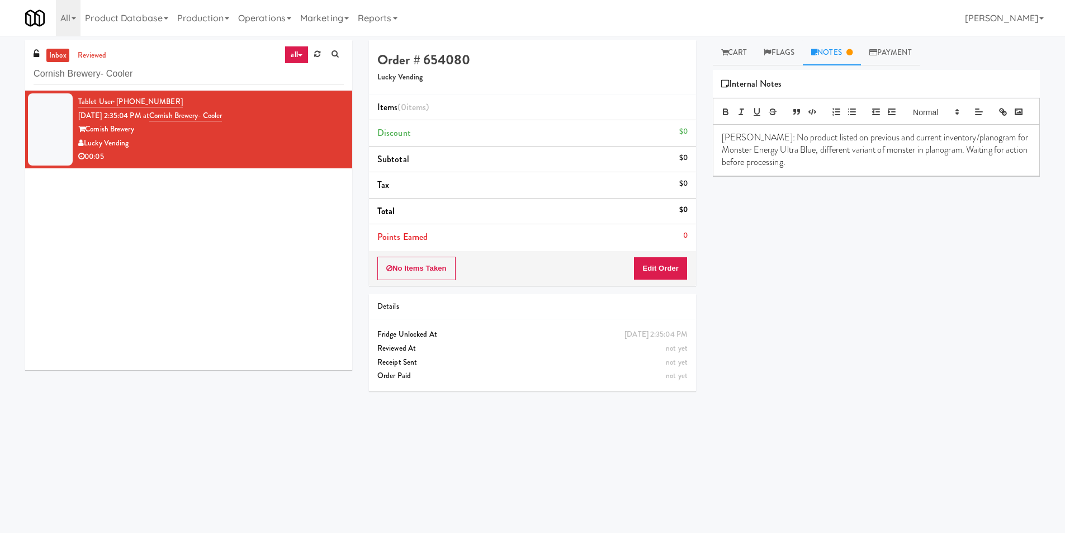
drag, startPoint x: 211, startPoint y: 61, endPoint x: 0, endPoint y: 65, distance: 211.4
click at [0, 65] on div "inbox reviewed all all unclear take inventory issue suspicious failed recent Co…" at bounding box center [532, 264] width 1065 height 449
paste input "Westgate on University - Snack"
drag, startPoint x: 174, startPoint y: 78, endPoint x: 0, endPoint y: 81, distance: 174.5
click at [0, 79] on div "inbox reviewed all all unclear take inventory issue suspicious failed recent We…" at bounding box center [532, 264] width 1065 height 449
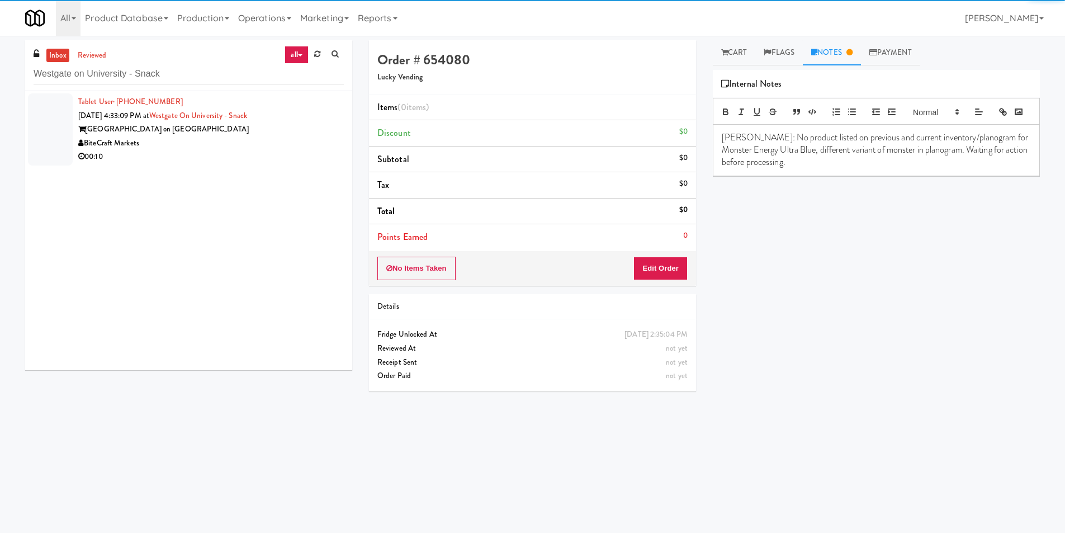
click at [273, 147] on div "BiteCraft Markets" at bounding box center [211, 143] width 266 height 14
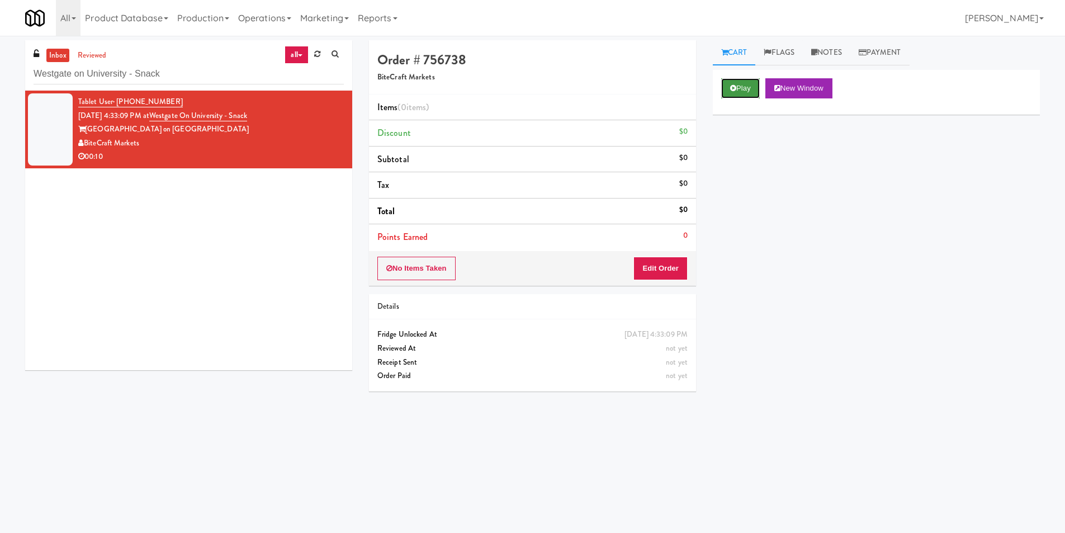
click at [747, 89] on button "Play" at bounding box center [740, 88] width 39 height 20
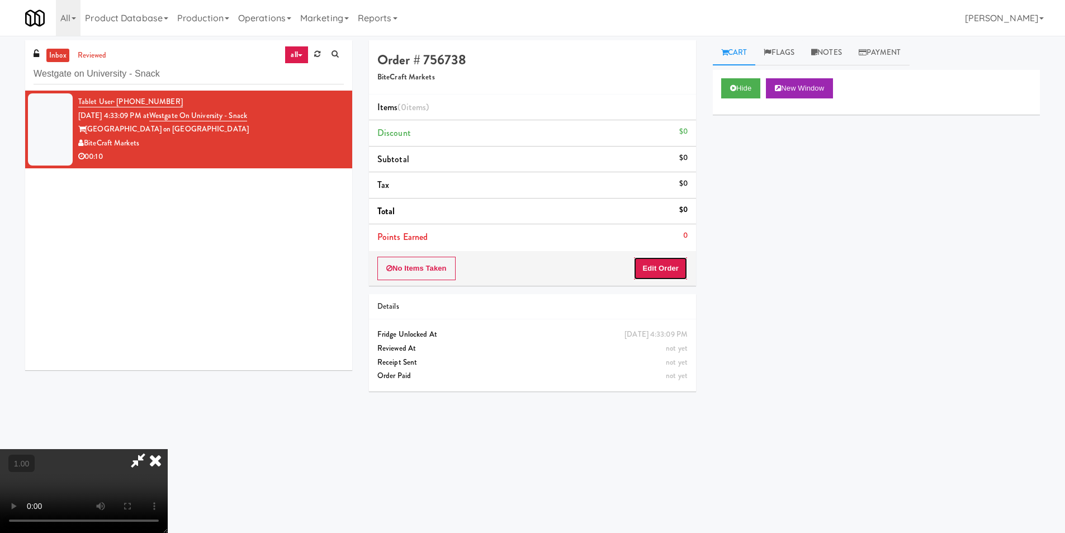
click at [675, 280] on div "No Items Taken Edit Order" at bounding box center [532, 268] width 327 height 35
click at [658, 268] on button "Edit Order" at bounding box center [661, 268] width 54 height 23
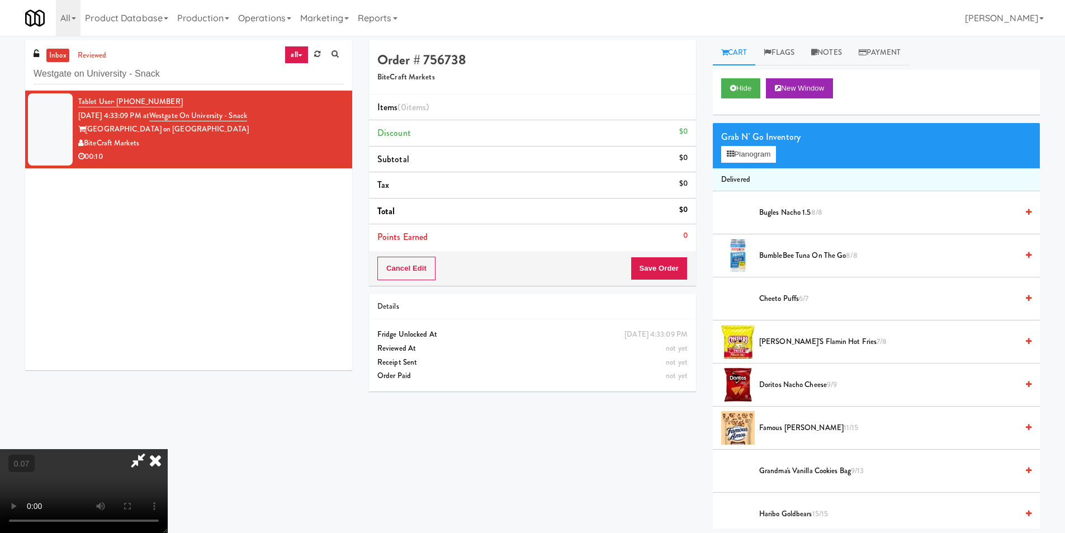
scroll to position [56, 0]
click at [740, 150] on button "Planogram" at bounding box center [748, 154] width 55 height 17
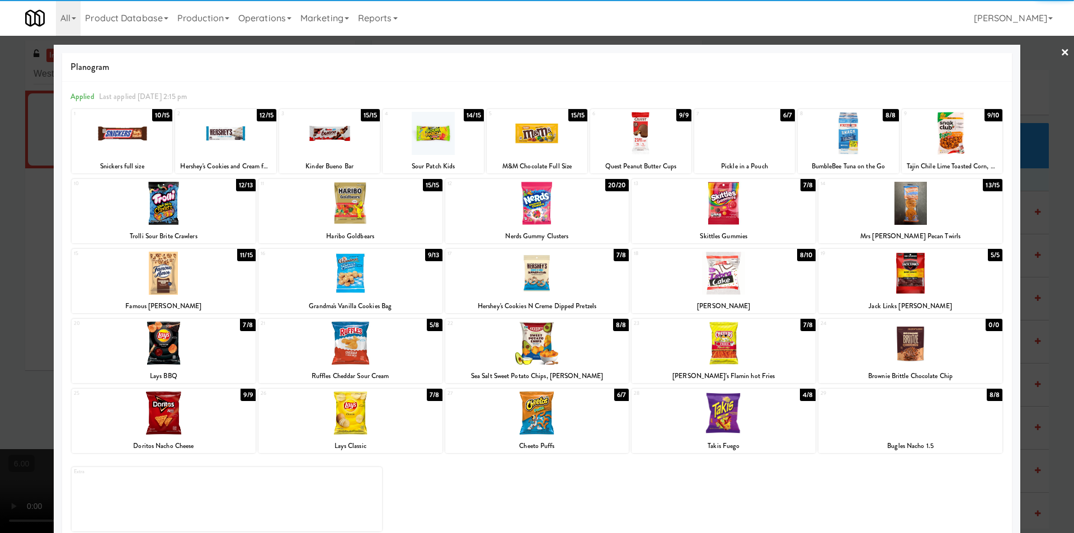
drag, startPoint x: 355, startPoint y: 341, endPoint x: 0, endPoint y: 244, distance: 367.4
click at [352, 339] on div at bounding box center [350, 343] width 184 height 43
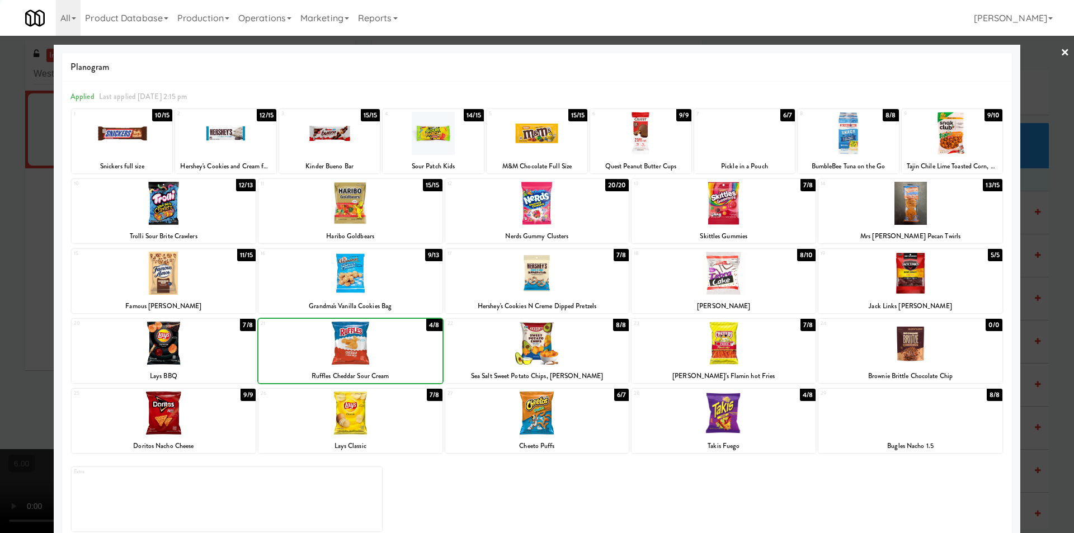
drag, startPoint x: 0, startPoint y: 241, endPoint x: 64, endPoint y: 233, distance: 64.2
click at [3, 241] on div at bounding box center [537, 266] width 1074 height 533
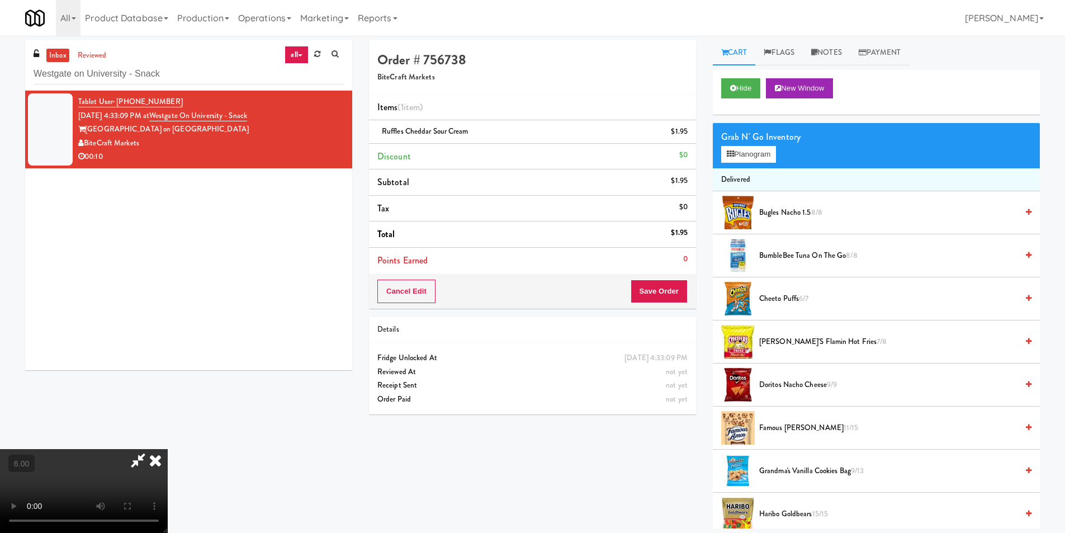
click at [168, 449] on icon at bounding box center [155, 460] width 25 height 22
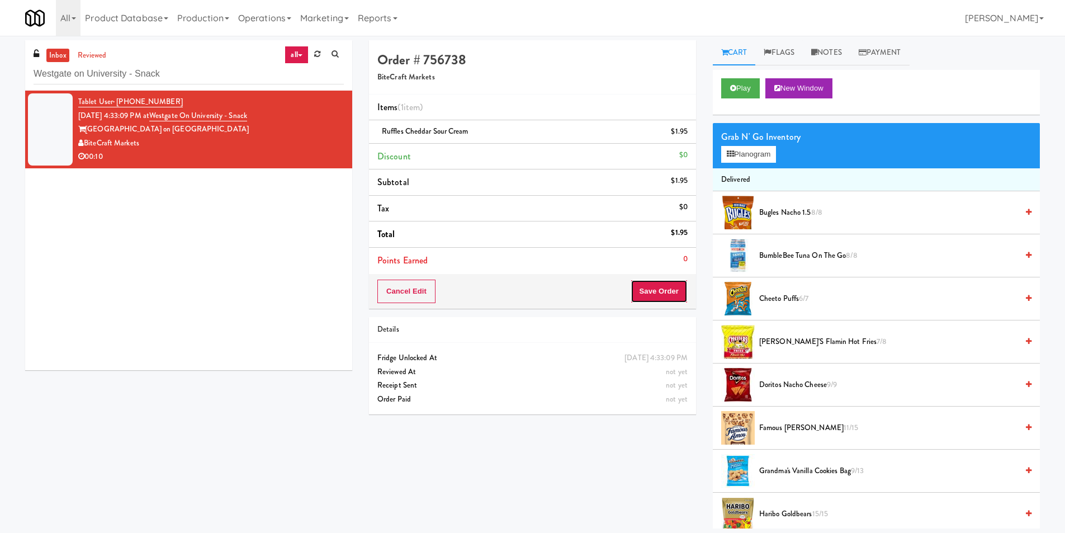
click at [659, 291] on button "Save Order" at bounding box center [659, 291] width 57 height 23
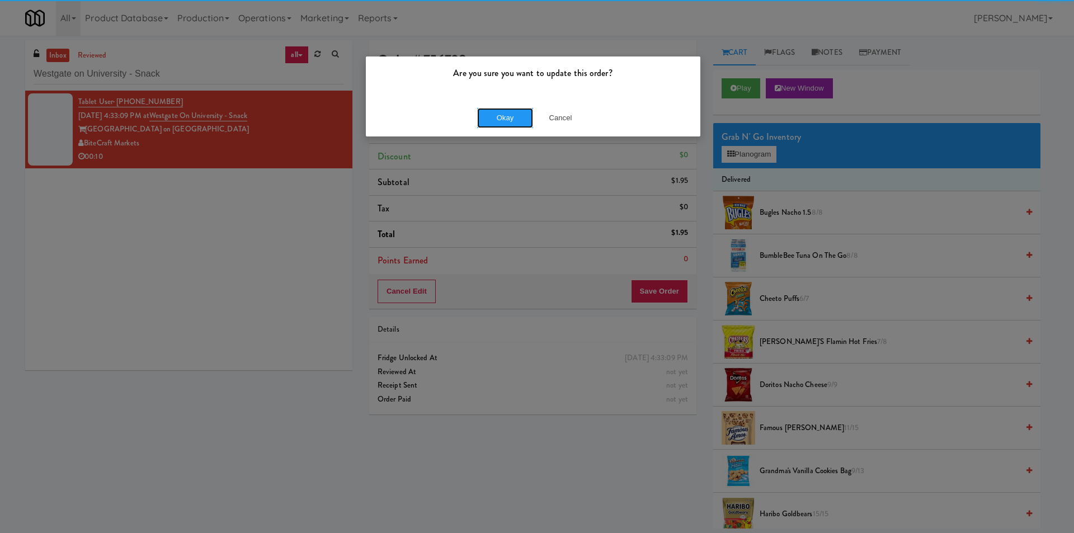
click at [508, 112] on button "Okay" at bounding box center [505, 118] width 56 height 20
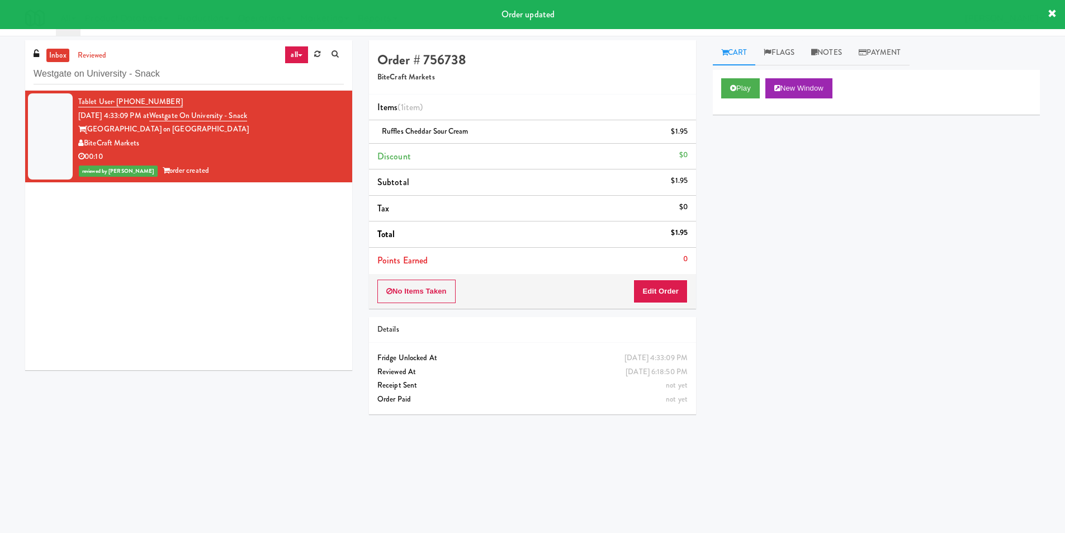
drag, startPoint x: 240, startPoint y: 55, endPoint x: 0, endPoint y: 67, distance: 240.2
click at [0, 67] on div "inbox reviewed all all unclear take inventory issue suspicious failed recent We…" at bounding box center [532, 264] width 1065 height 449
paste input "111 W [PERSON_NAME] - Left - Fridge"
drag, startPoint x: 203, startPoint y: 70, endPoint x: 0, endPoint y: 77, distance: 203.1
click at [0, 77] on div "inbox reviewed all all unclear take inventory issue suspicious failed recent 11…" at bounding box center [532, 264] width 1065 height 449
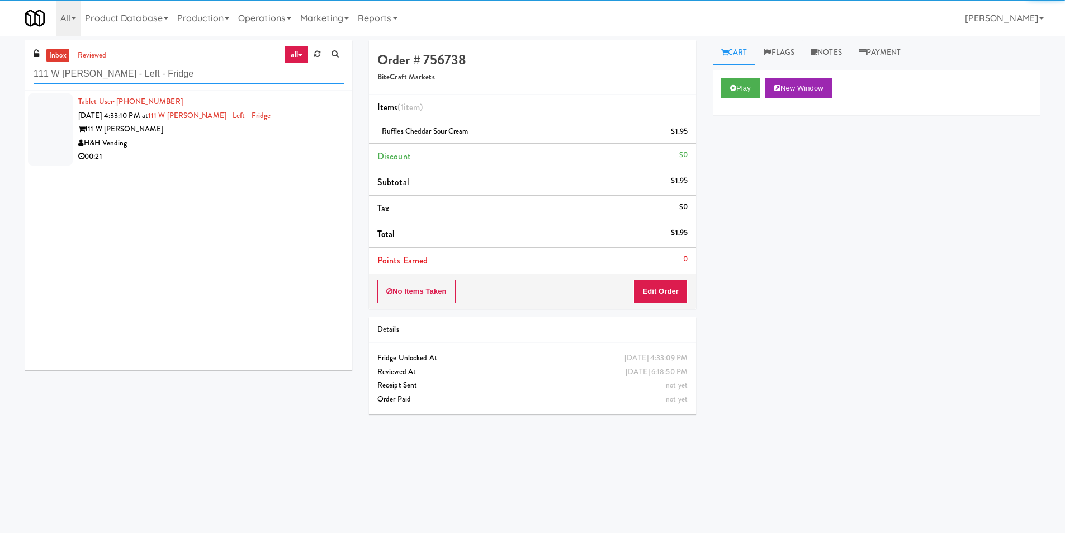
type input "111 W [PERSON_NAME] - Left - Fridge"
click at [251, 154] on div "00:21" at bounding box center [211, 157] width 266 height 14
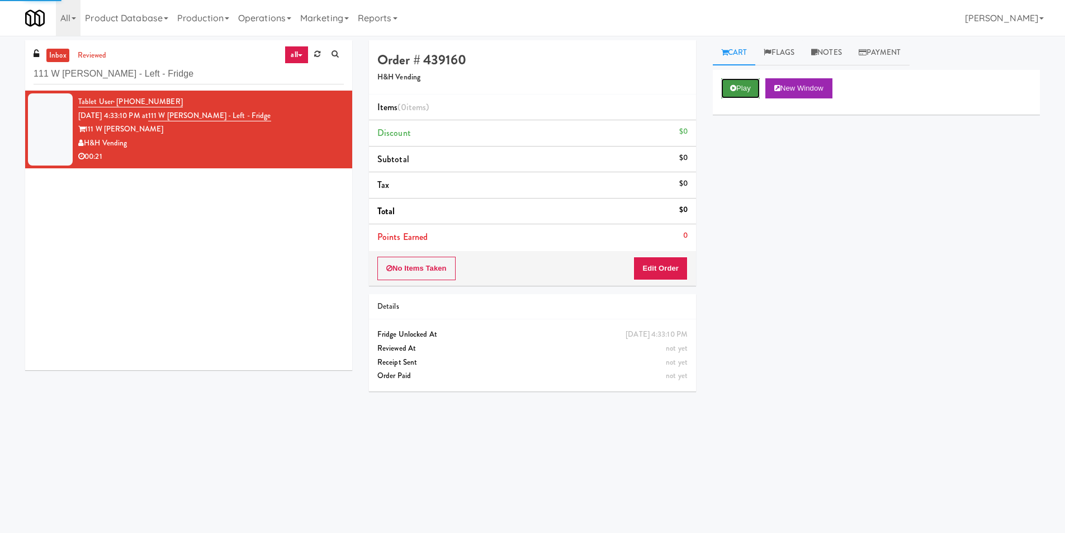
click at [734, 89] on icon at bounding box center [733, 87] width 6 height 7
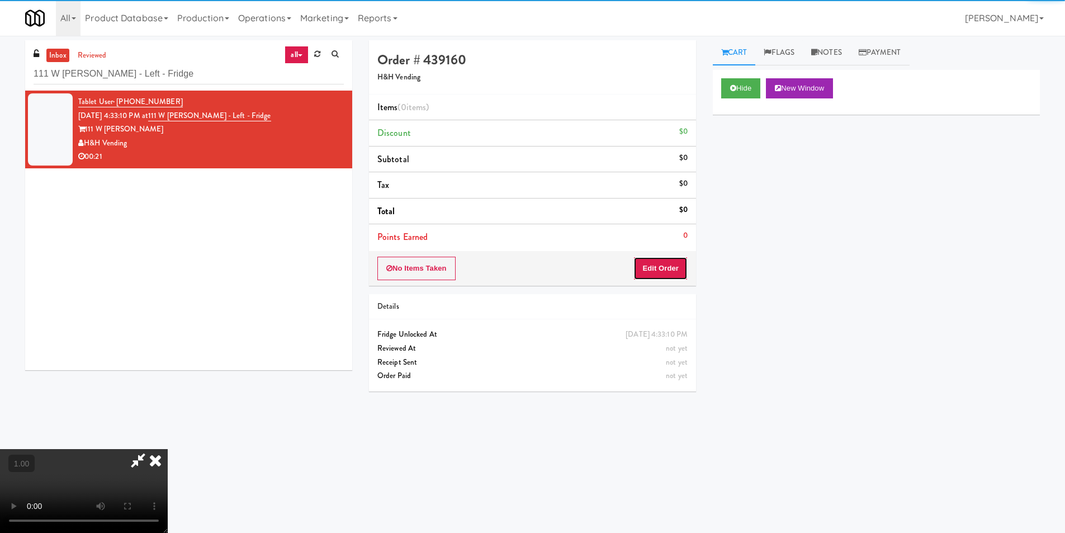
click at [664, 265] on button "Edit Order" at bounding box center [661, 268] width 54 height 23
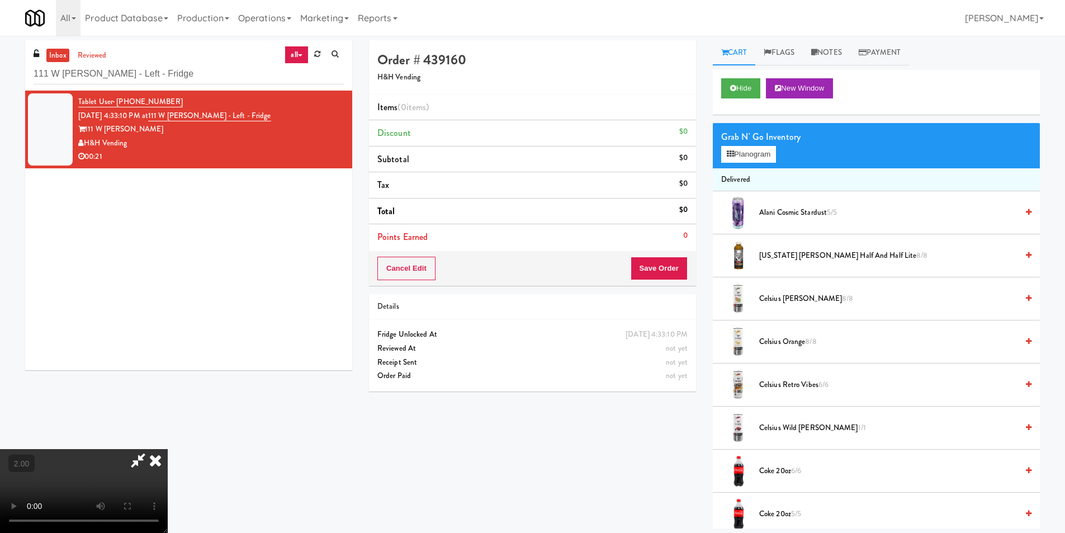
click at [168, 449] on video at bounding box center [84, 491] width 168 height 84
click at [749, 158] on button "Planogram" at bounding box center [748, 154] width 55 height 17
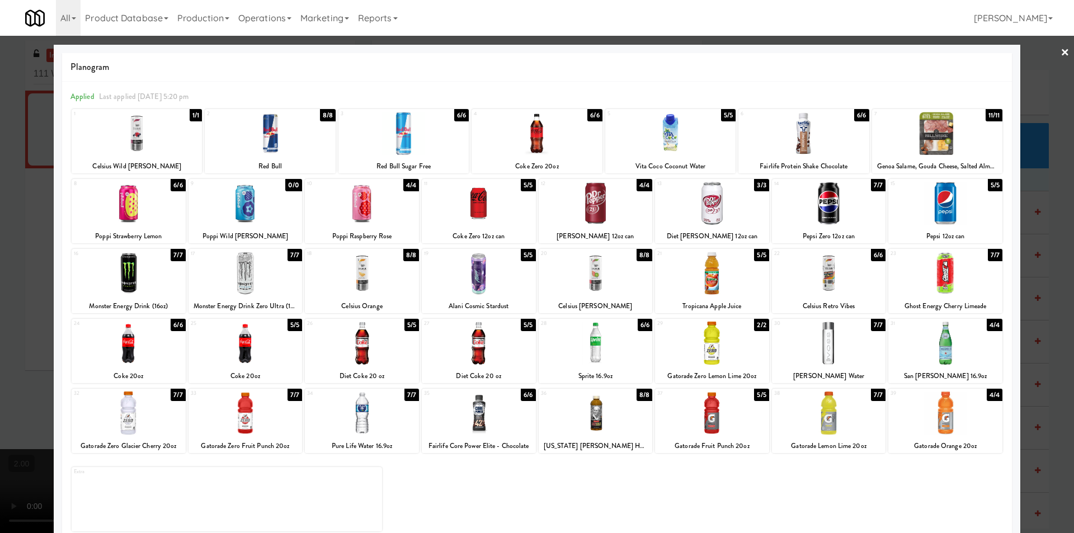
click at [114, 155] on div "1 1/1 Celsius Wild [PERSON_NAME]" at bounding box center [137, 141] width 130 height 64
click at [796, 131] on div at bounding box center [803, 133] width 130 height 43
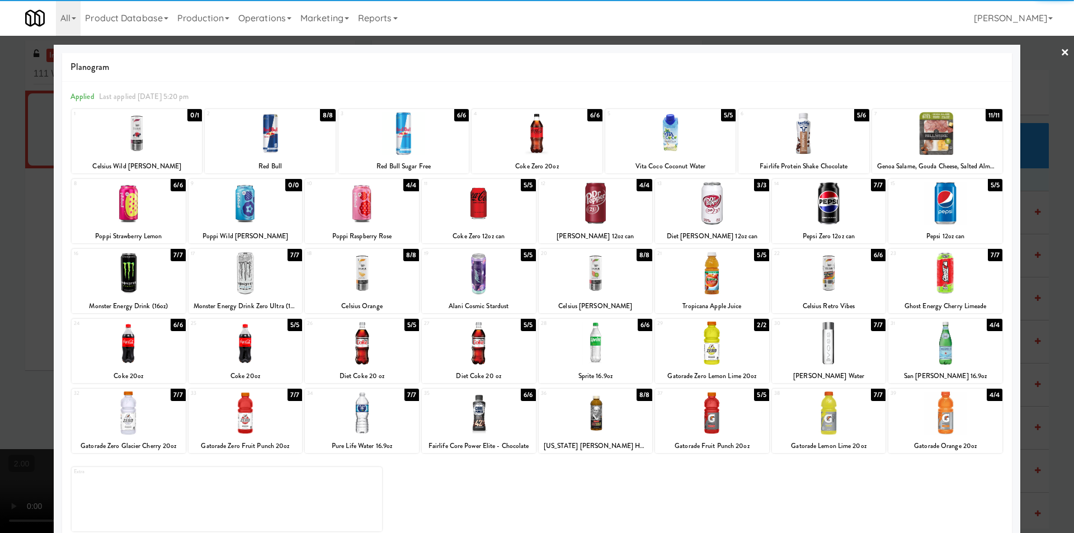
click at [348, 221] on div at bounding box center [362, 203] width 114 height 43
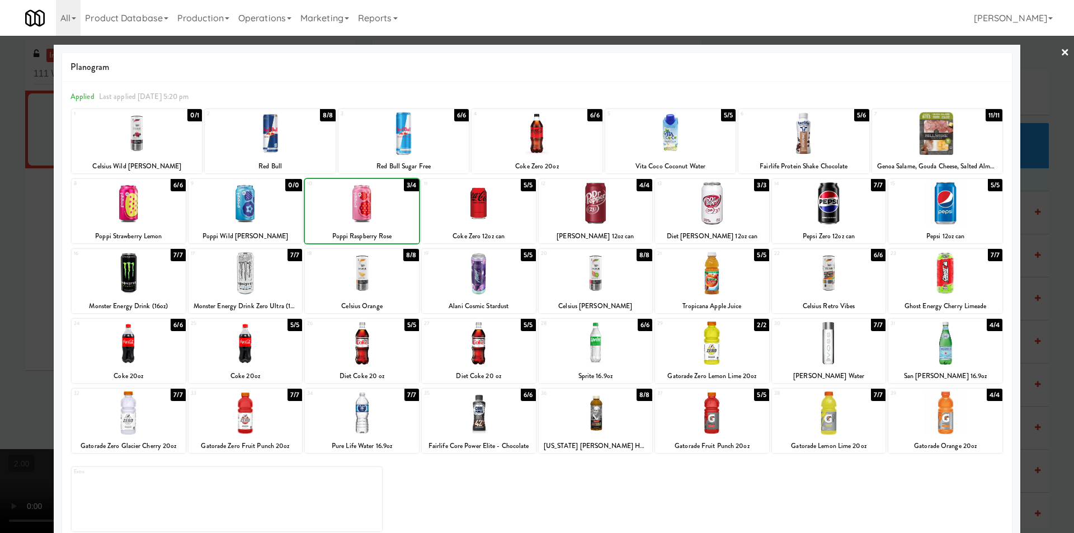
click at [0, 233] on div at bounding box center [537, 266] width 1074 height 533
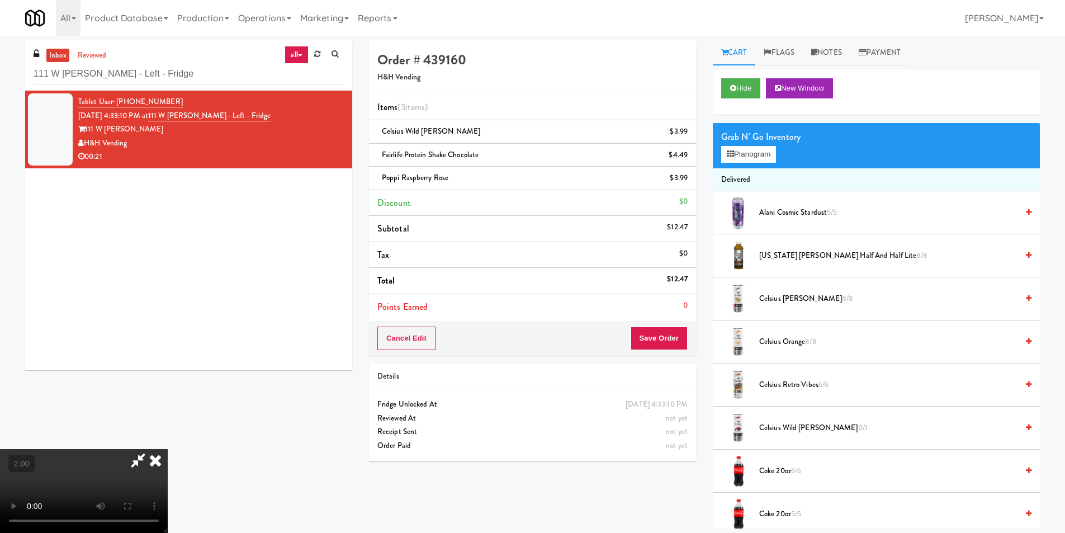
click at [168, 449] on icon at bounding box center [155, 460] width 25 height 22
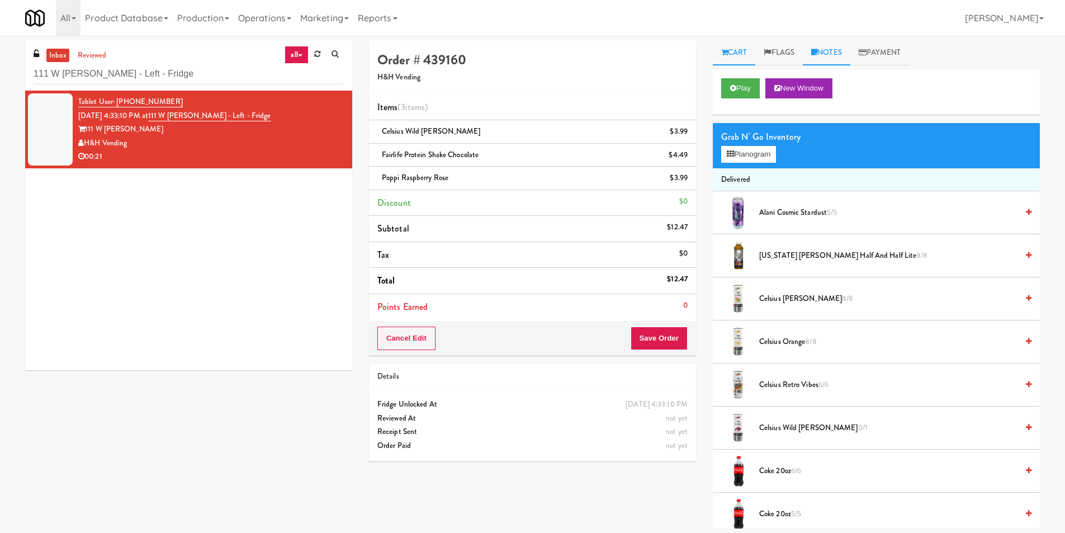
click at [837, 50] on link "Notes" at bounding box center [827, 52] width 48 height 25
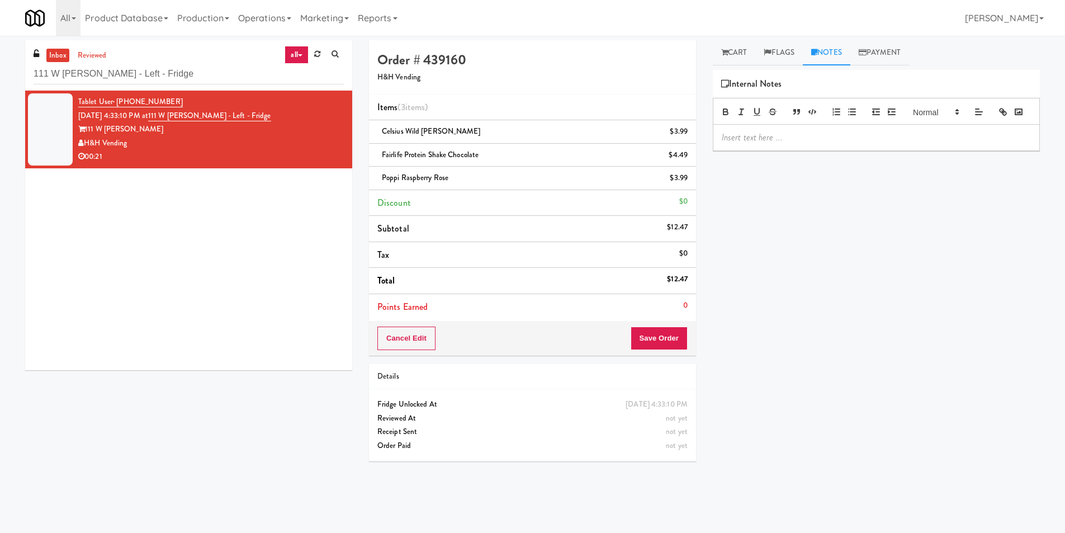
click at [773, 150] on div at bounding box center [877, 138] width 326 height 26
click at [658, 345] on button "Save Order" at bounding box center [659, 338] width 57 height 23
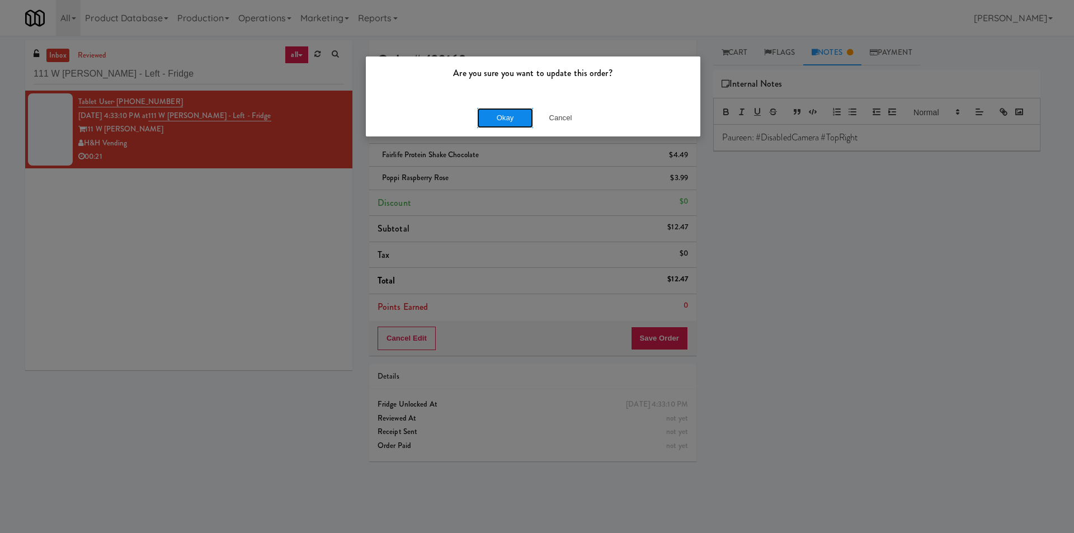
click at [501, 116] on button "Okay" at bounding box center [505, 118] width 56 height 20
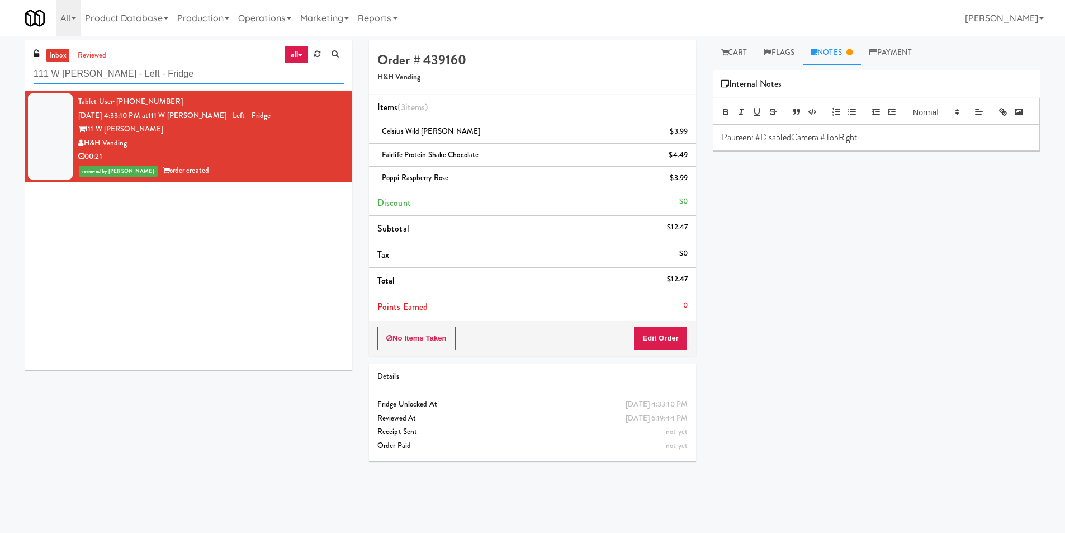
drag, startPoint x: 120, startPoint y: 76, endPoint x: 0, endPoint y: 76, distance: 119.7
click at [0, 76] on div "inbox reviewed all all unclear take inventory issue suspicious failed recent 11…" at bounding box center [532, 264] width 1065 height 449
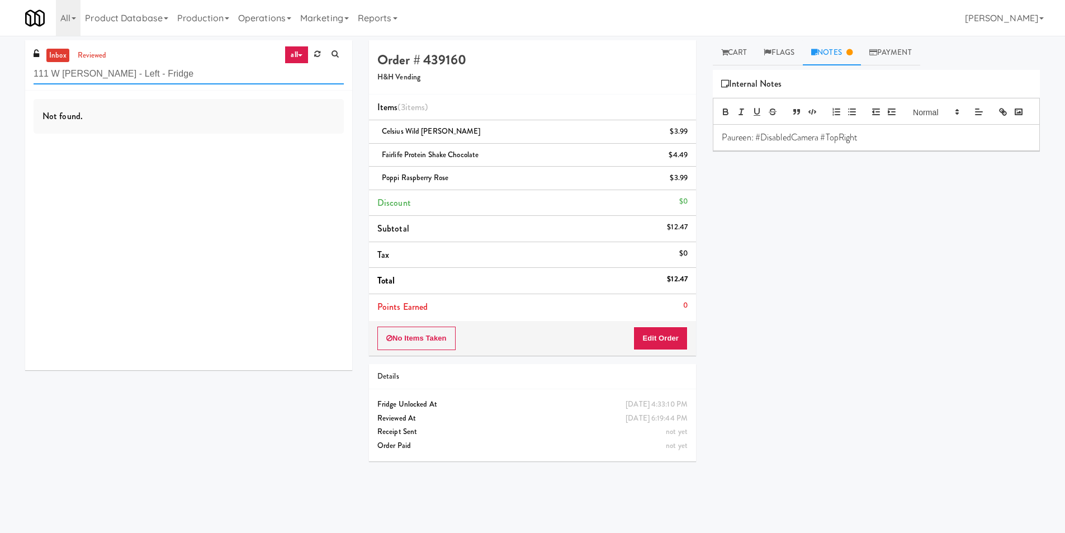
paste input "215 Lake - [GEOGRAPHIC_DATA]"
drag, startPoint x: 117, startPoint y: 72, endPoint x: 0, endPoint y: 74, distance: 116.9
click at [0, 74] on div "inbox reviewed all all unclear take inventory issue suspicious failed recent 21…" at bounding box center [532, 264] width 1065 height 449
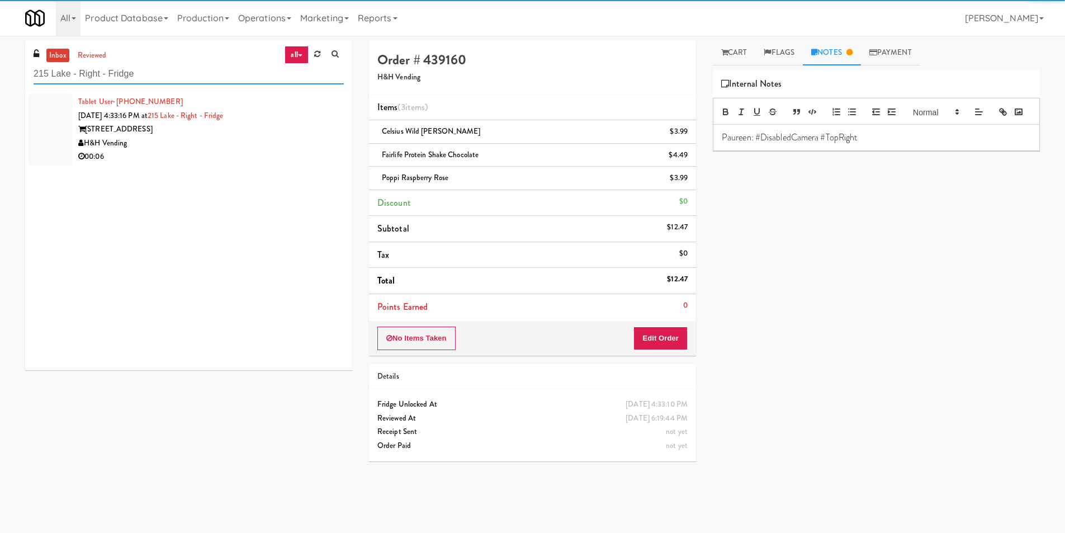
type input "215 Lake - Right - Fridge"
click at [280, 149] on div "H&H Vending" at bounding box center [211, 143] width 266 height 14
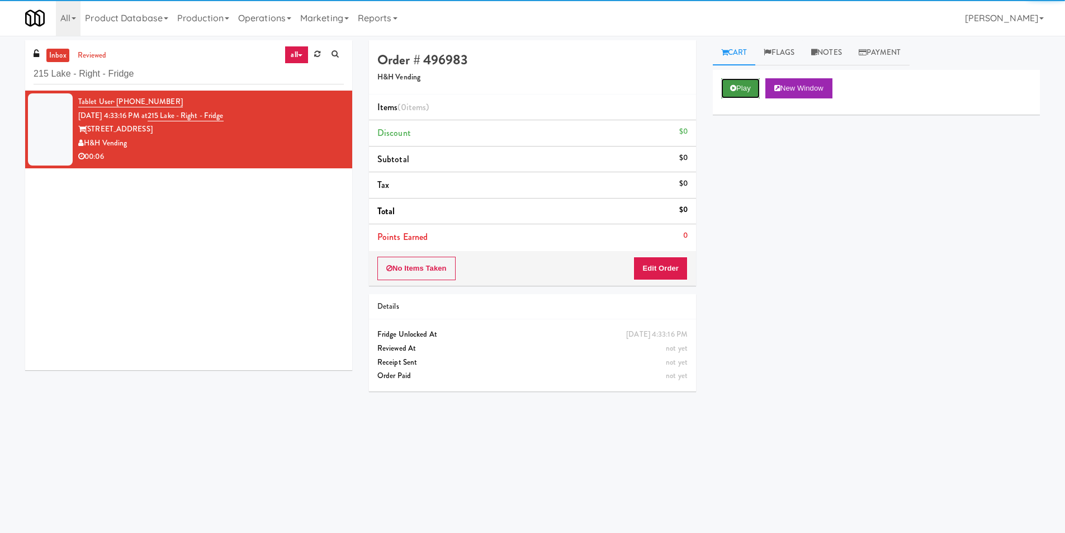
click at [742, 90] on button "Play" at bounding box center [740, 88] width 39 height 20
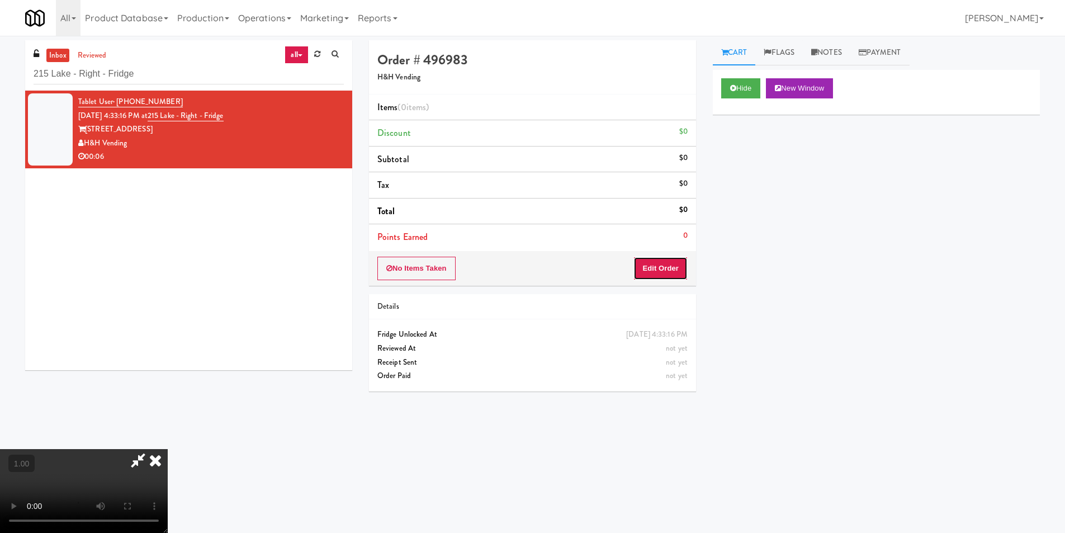
click at [683, 271] on button "Edit Order" at bounding box center [661, 268] width 54 height 23
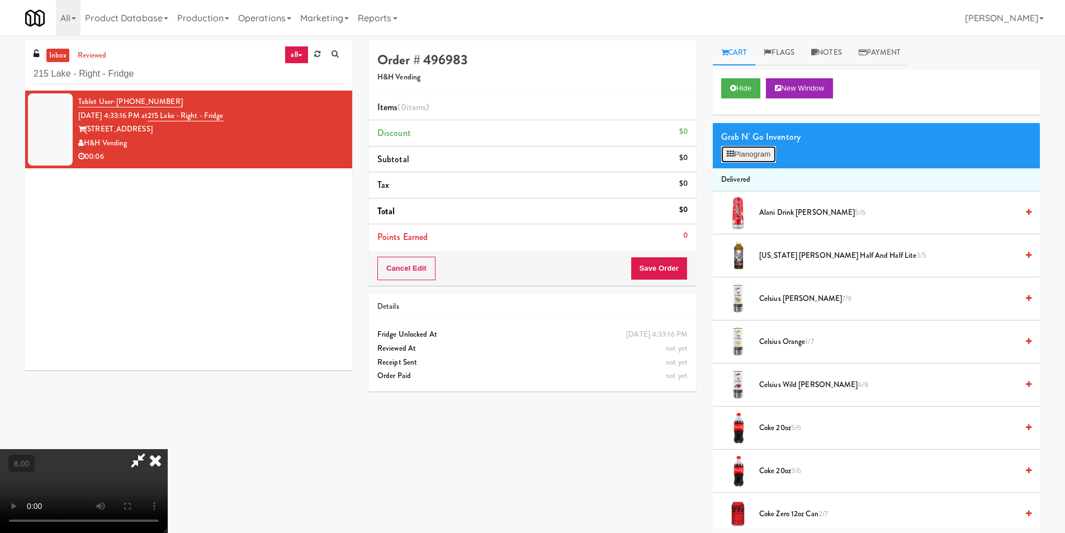
click at [757, 159] on button "Planogram" at bounding box center [748, 154] width 55 height 17
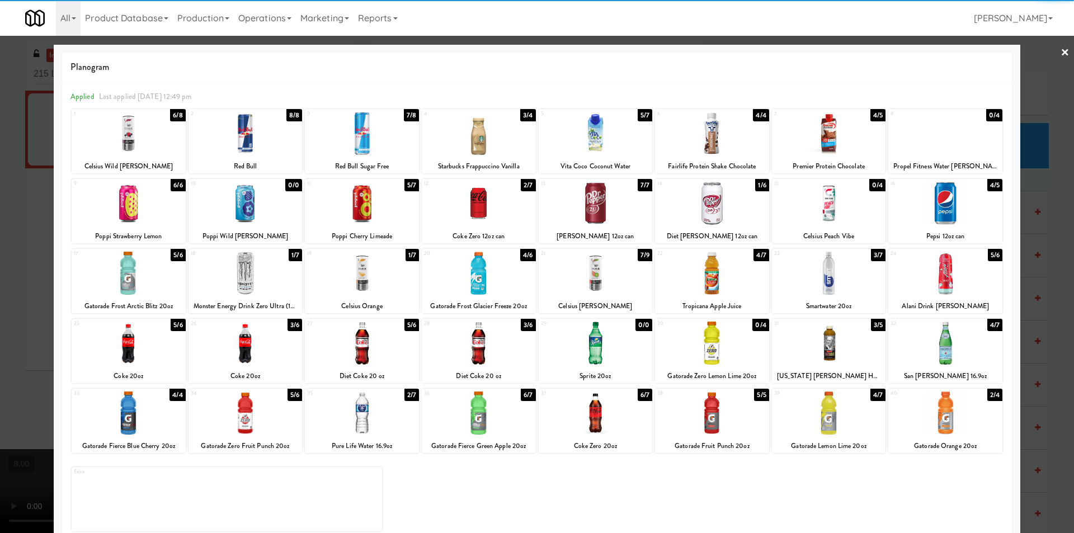
click at [515, 341] on div at bounding box center [479, 343] width 114 height 43
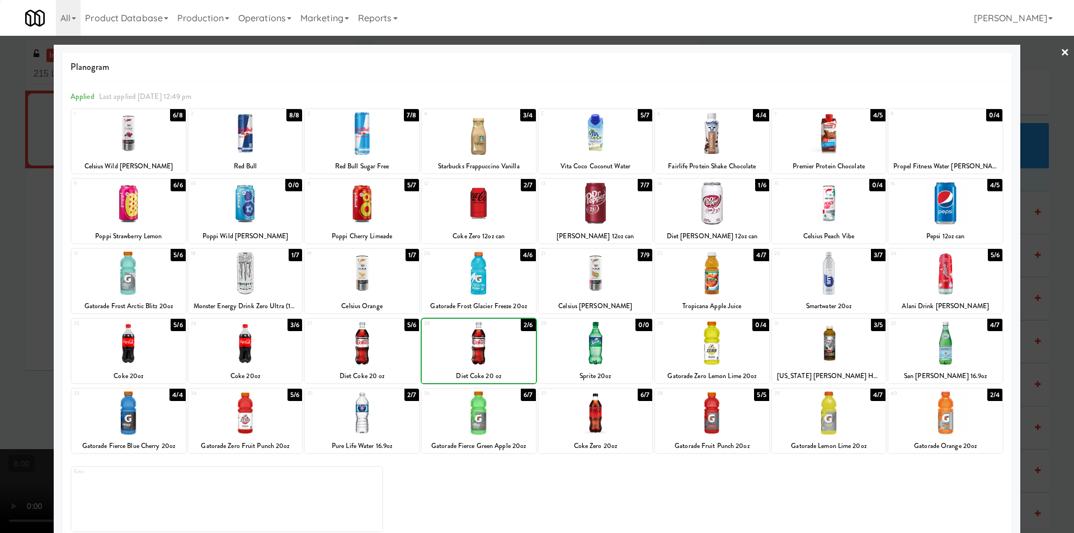
drag, startPoint x: 0, startPoint y: 271, endPoint x: 147, endPoint y: 283, distance: 147.0
click at [7, 272] on div at bounding box center [537, 266] width 1074 height 533
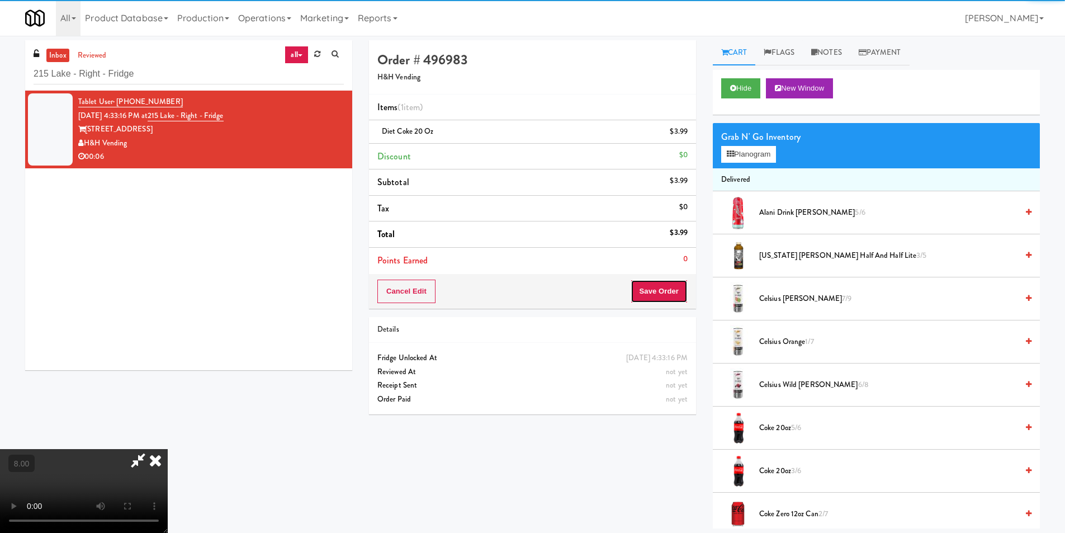
click at [674, 287] on button "Save Order" at bounding box center [659, 291] width 57 height 23
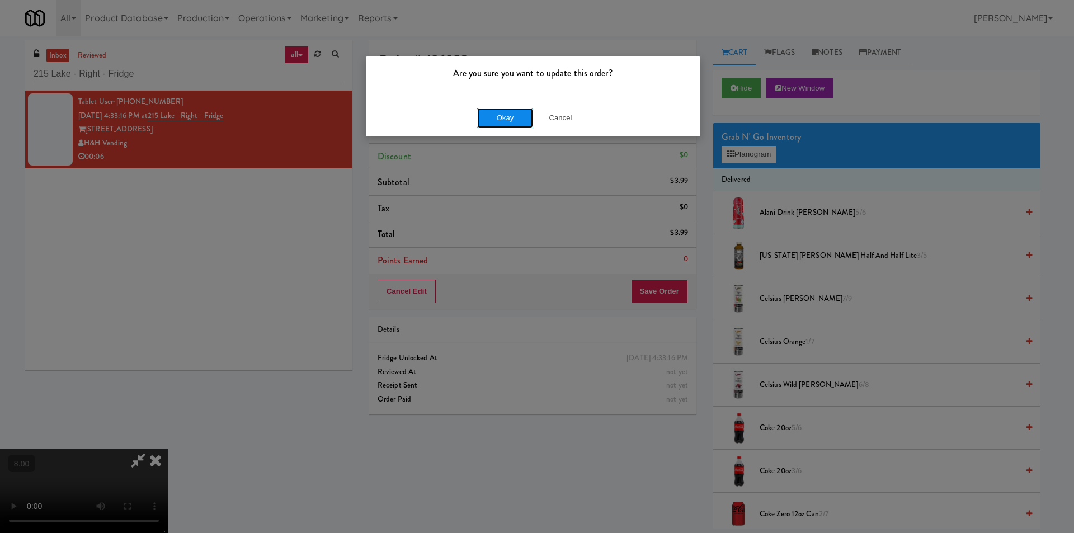
click at [516, 111] on button "Okay" at bounding box center [505, 118] width 56 height 20
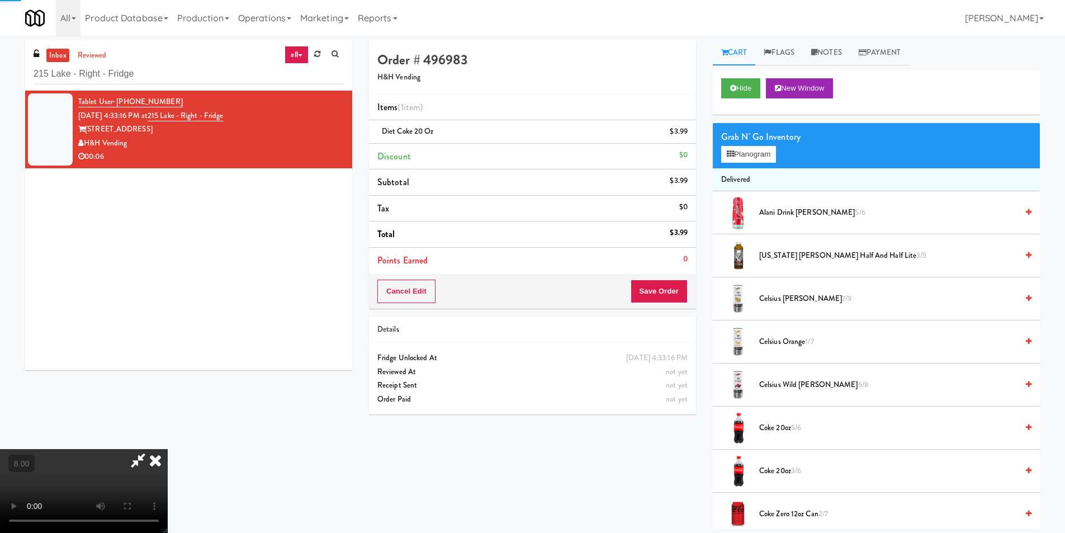
click at [819, 36] on div "inbox reviewed all all unclear take inventory issue suspicious failed recent 21…" at bounding box center [532, 282] width 1065 height 493
click at [823, 49] on link "Notes" at bounding box center [827, 52] width 48 height 25
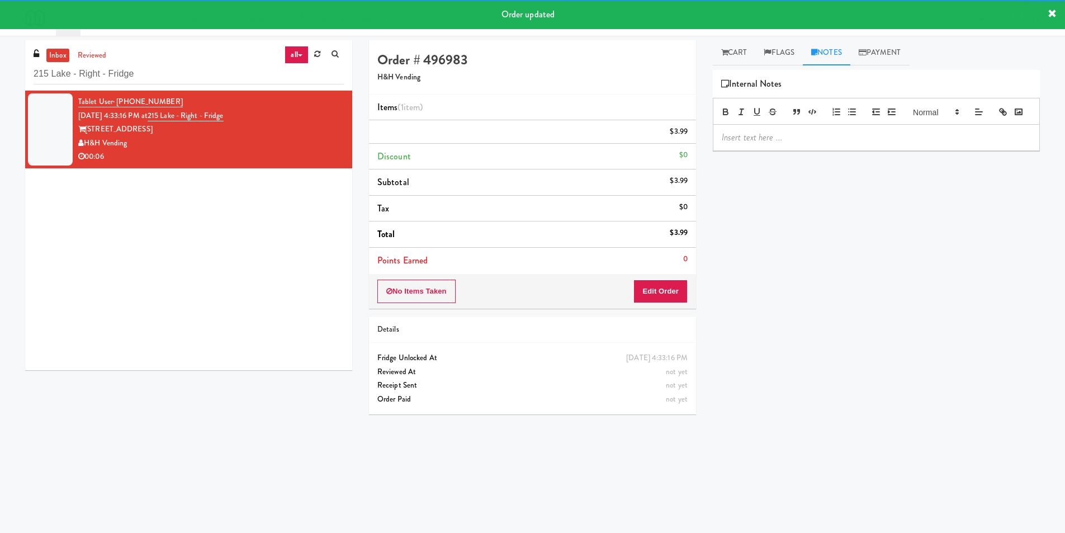
drag, startPoint x: 799, startPoint y: 154, endPoint x: 813, endPoint y: 148, distance: 15.3
click at [799, 144] on p at bounding box center [876, 137] width 309 height 12
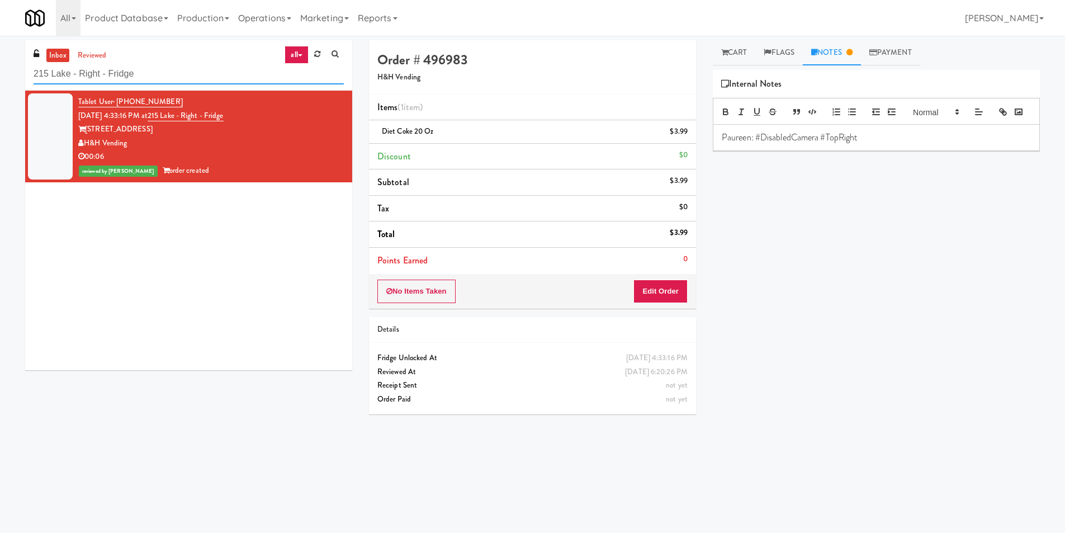
paste input "Mississauga Executive Centr"
drag, startPoint x: 186, startPoint y: 73, endPoint x: 6, endPoint y: 51, distance: 181.4
click at [0, 54] on div "inbox reviewed all all unclear take inventory issue suspicious failed recent Mi…" at bounding box center [532, 264] width 1065 height 449
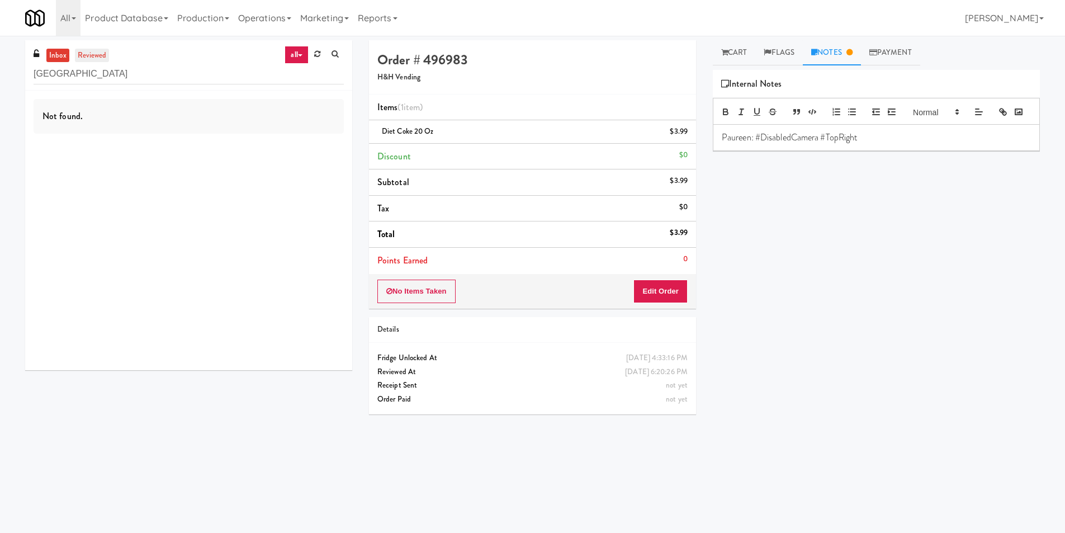
click at [95, 55] on link "reviewed" at bounding box center [92, 56] width 35 height 14
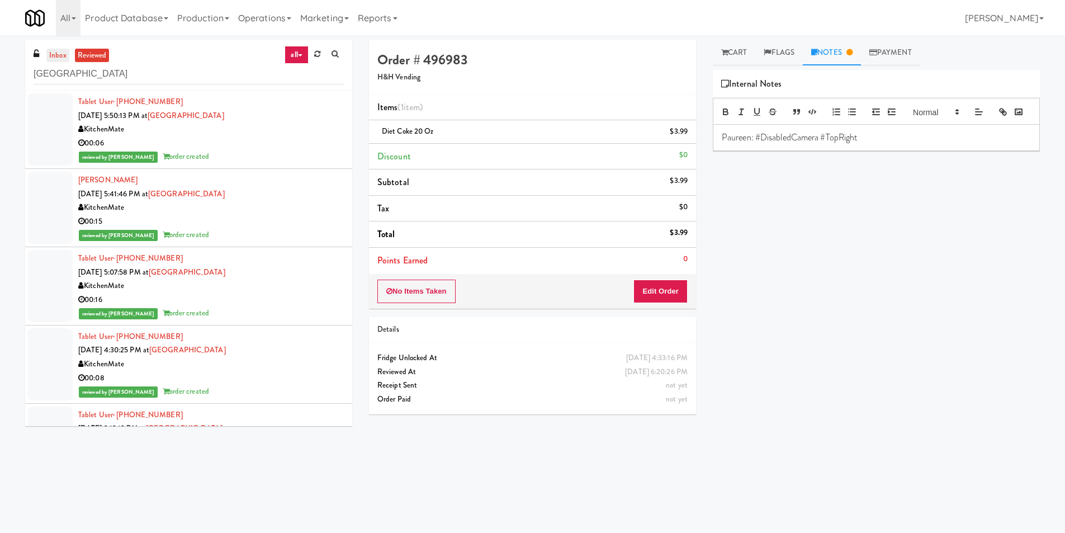
click at [53, 49] on link "inbox" at bounding box center [57, 56] width 23 height 14
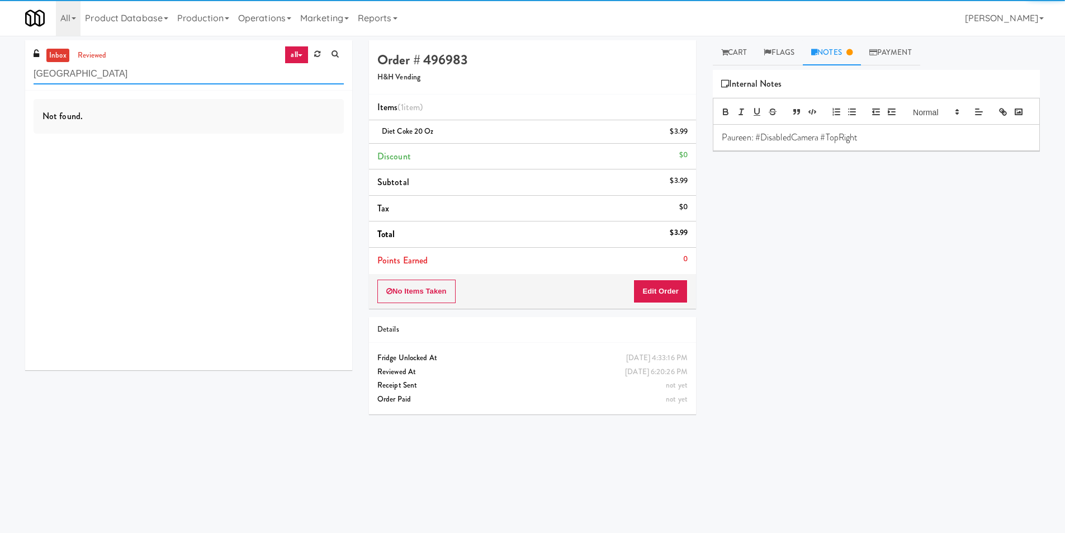
paste input "215 Lake - Right - Fridg"
drag, startPoint x: 173, startPoint y: 76, endPoint x: 14, endPoint y: 96, distance: 160.7
click at [0, 82] on div "inbox reviewed all all unclear take inventory issue suspicious failed recent 21…" at bounding box center [532, 264] width 1065 height 449
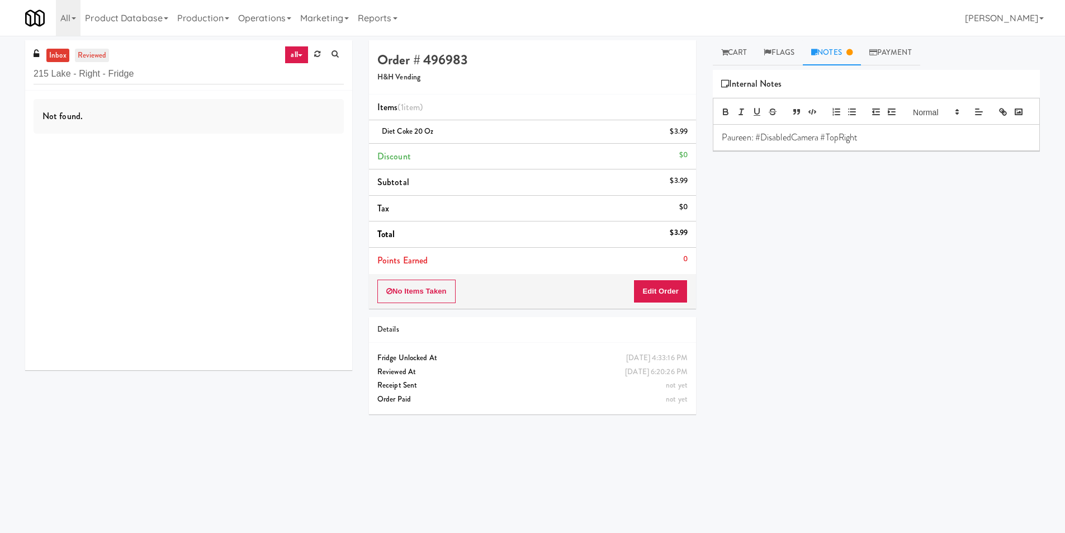
click at [100, 55] on link "reviewed" at bounding box center [92, 56] width 35 height 14
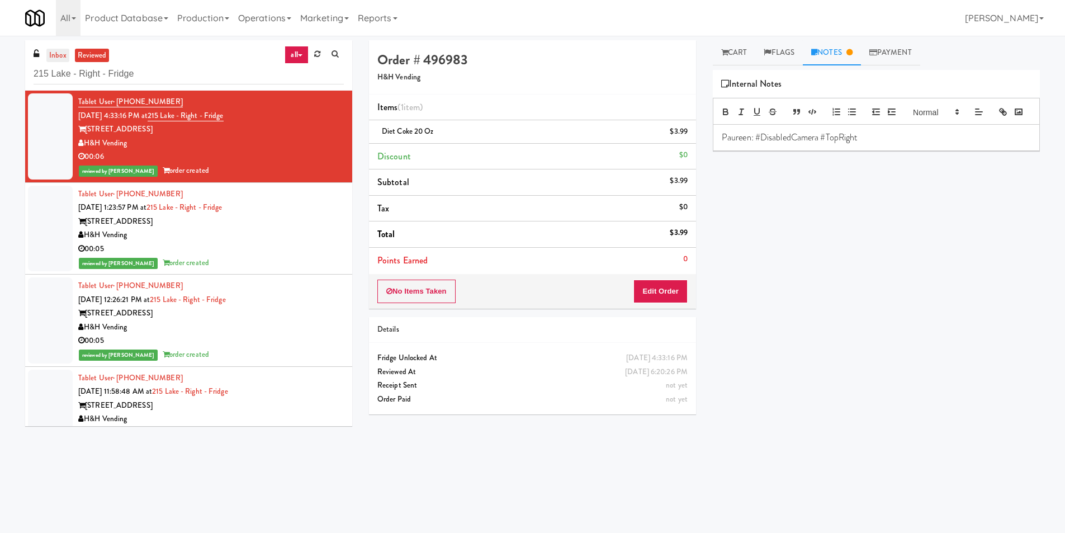
click at [56, 57] on link "inbox" at bounding box center [57, 56] width 23 height 14
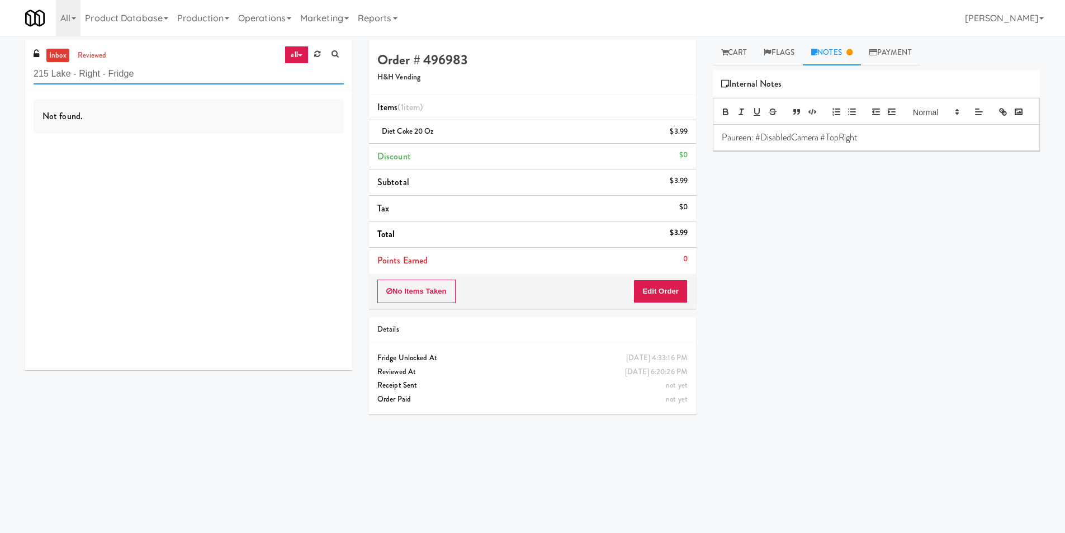
paste input "1331 - Combo Cooler - (Middle)"
drag, startPoint x: 62, startPoint y: 72, endPoint x: 0, endPoint y: 83, distance: 63.2
click at [0, 83] on div "inbox reviewed all all unclear take inventory issue suspicious failed recent 21…" at bounding box center [532, 264] width 1065 height 449
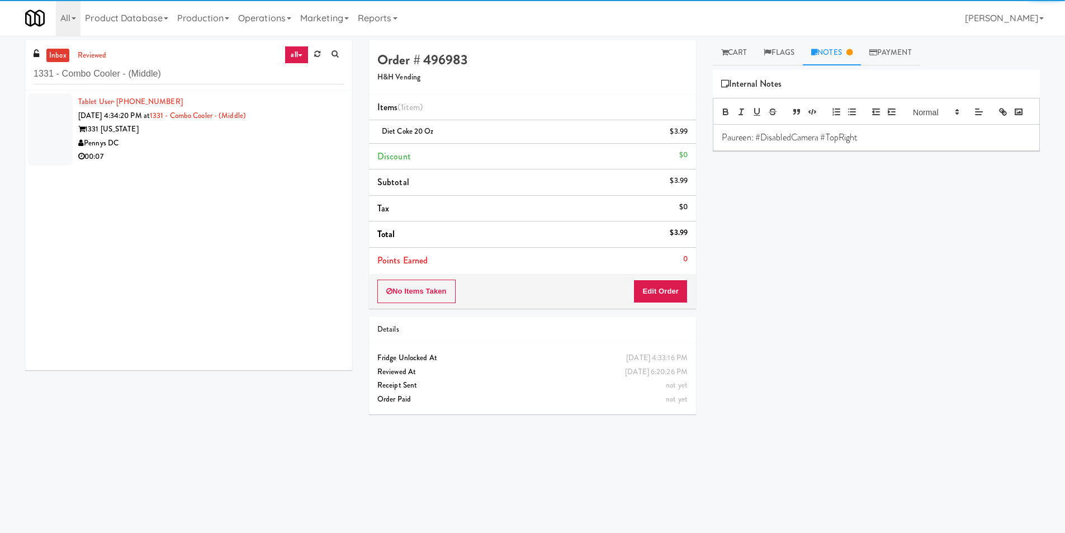
click at [223, 142] on div "Pennys DC" at bounding box center [211, 143] width 266 height 14
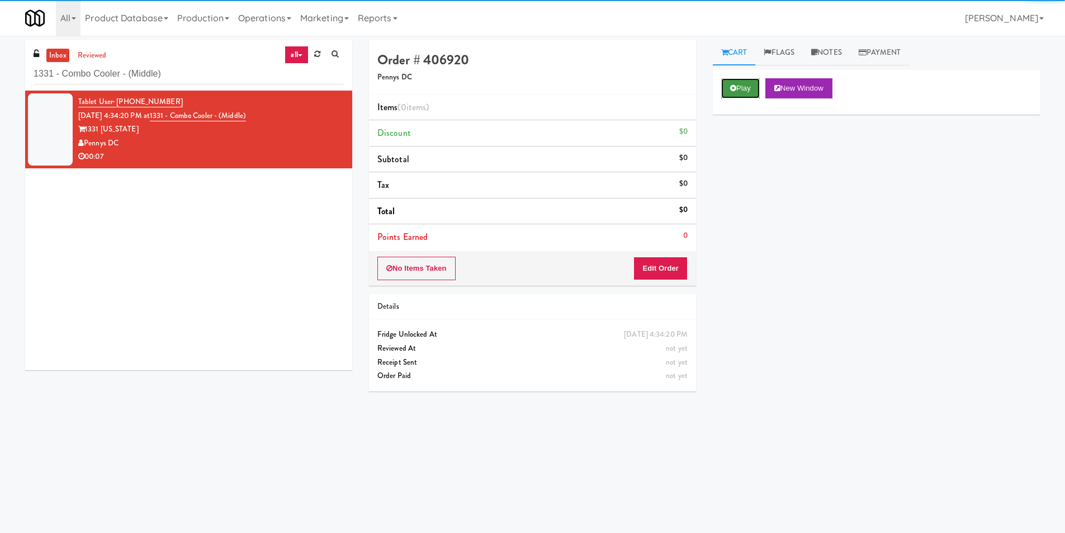
click at [745, 92] on button "Play" at bounding box center [740, 88] width 39 height 20
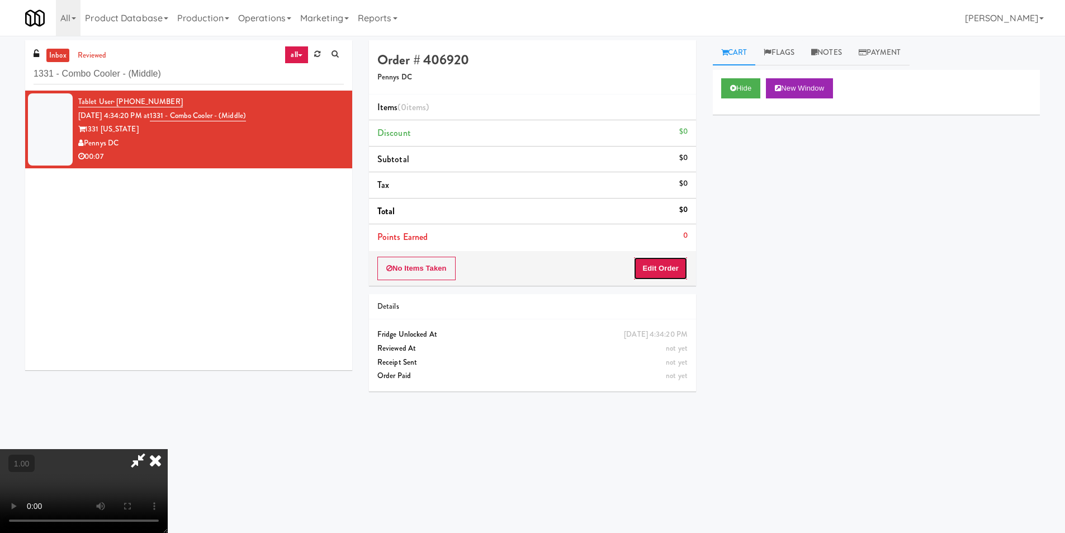
click at [677, 263] on button "Edit Order" at bounding box center [661, 268] width 54 height 23
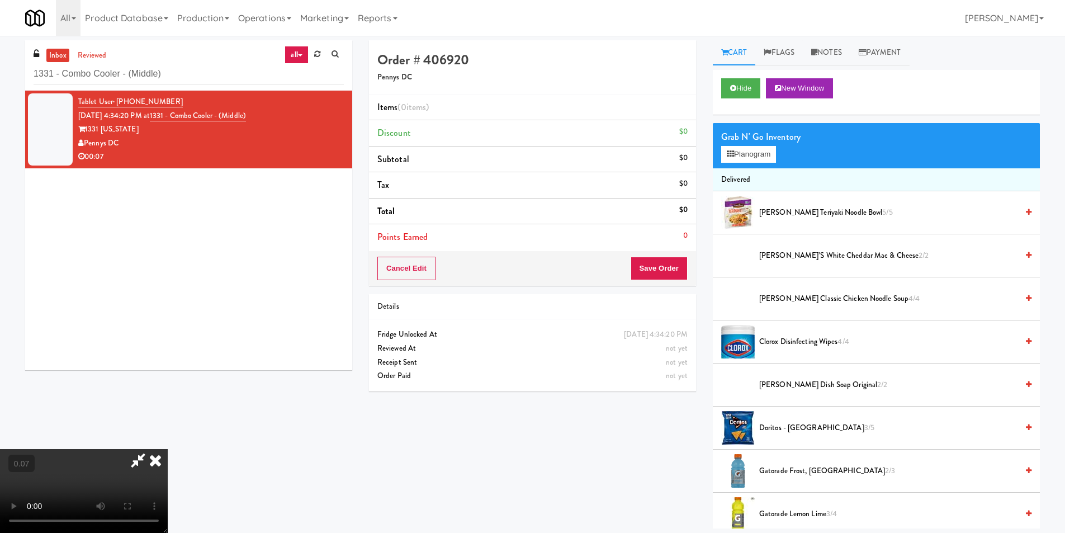
scroll to position [169, 0]
click at [741, 155] on button "Planogram" at bounding box center [748, 154] width 55 height 17
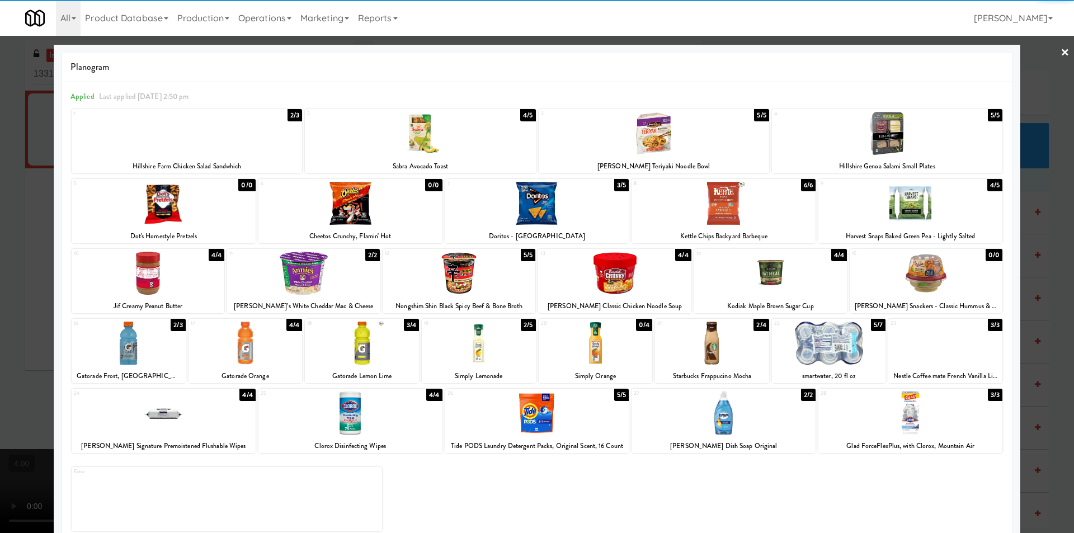
click at [809, 356] on div at bounding box center [829, 343] width 114 height 43
click at [0, 332] on div at bounding box center [537, 266] width 1074 height 533
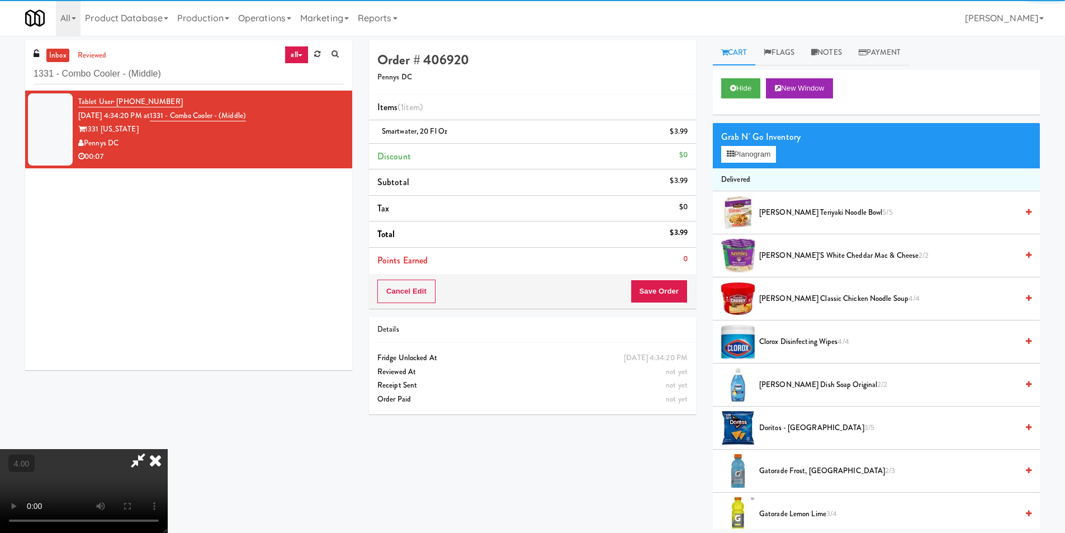
click at [76, 449] on video at bounding box center [84, 491] width 168 height 84
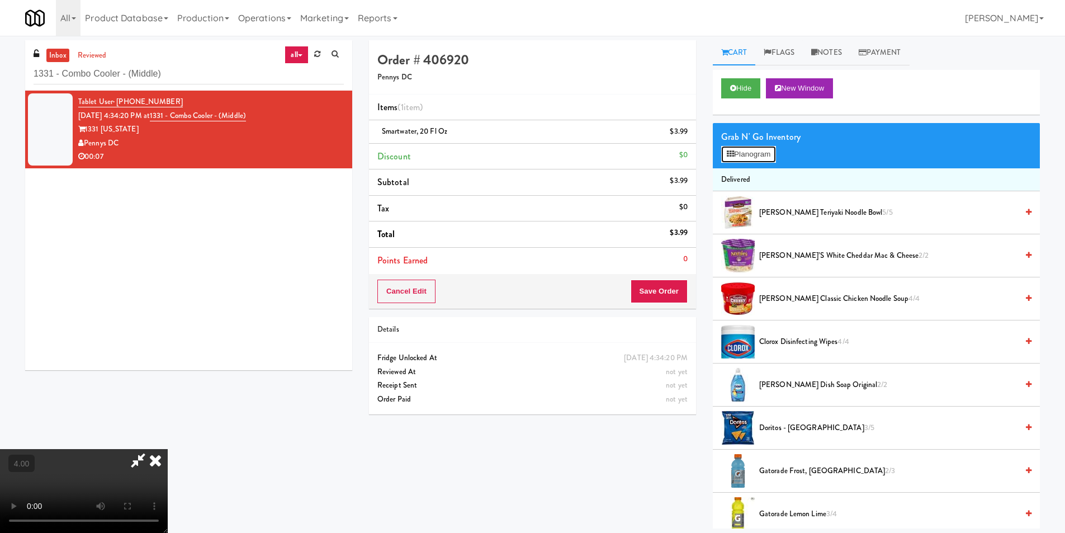
drag, startPoint x: 735, startPoint y: 159, endPoint x: 729, endPoint y: 156, distance: 6.5
click at [735, 158] on button "Planogram" at bounding box center [748, 154] width 55 height 17
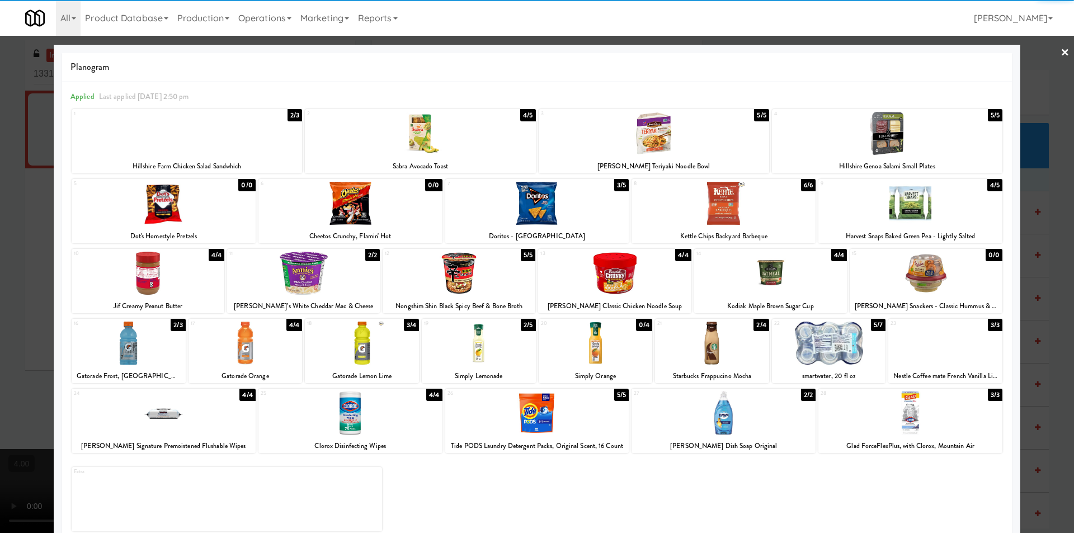
click at [457, 348] on div at bounding box center [479, 343] width 114 height 43
click at [0, 287] on div at bounding box center [537, 266] width 1074 height 533
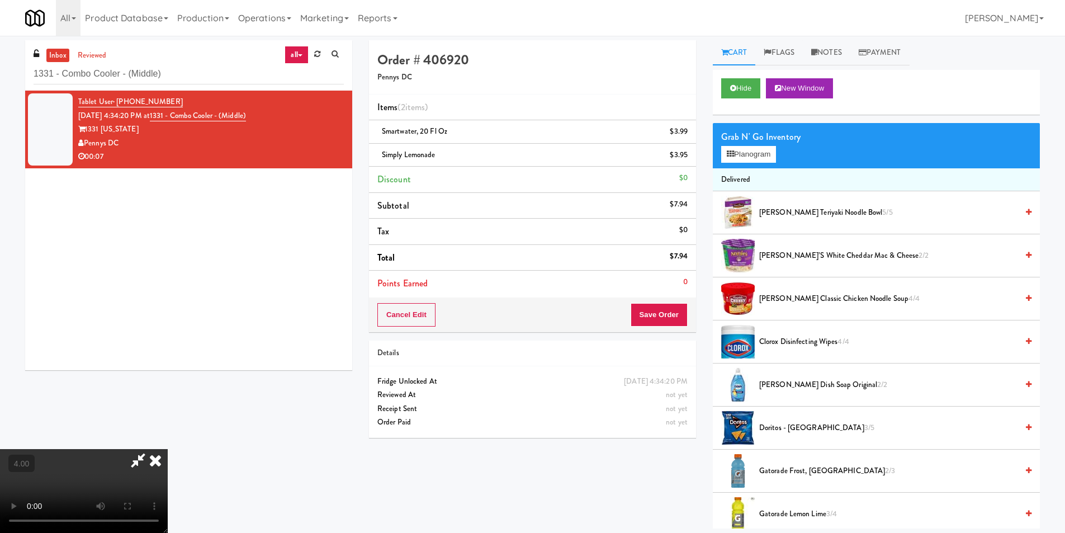
click at [168, 449] on icon at bounding box center [155, 460] width 25 height 22
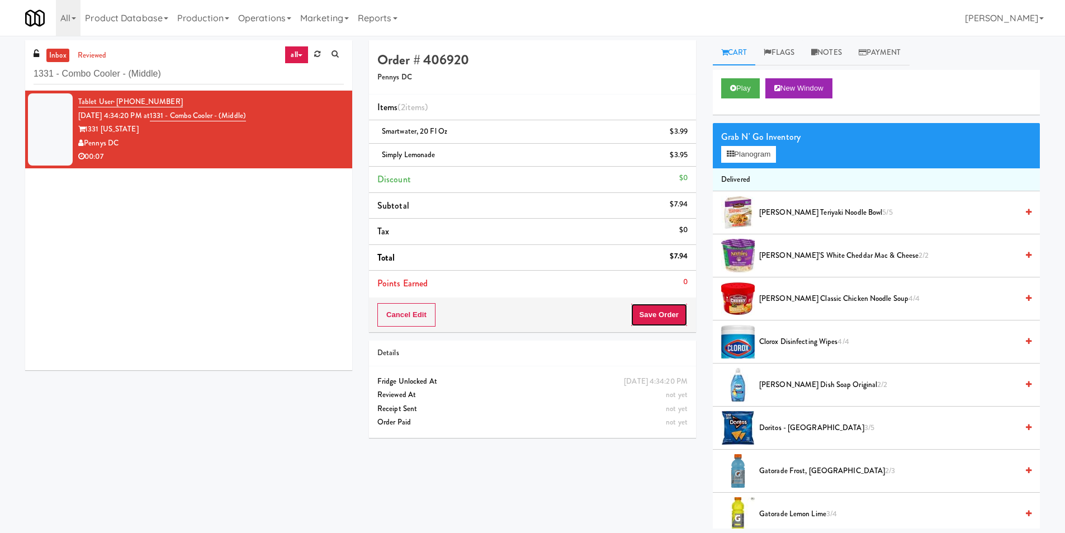
click at [672, 310] on button "Save Order" at bounding box center [659, 314] width 57 height 23
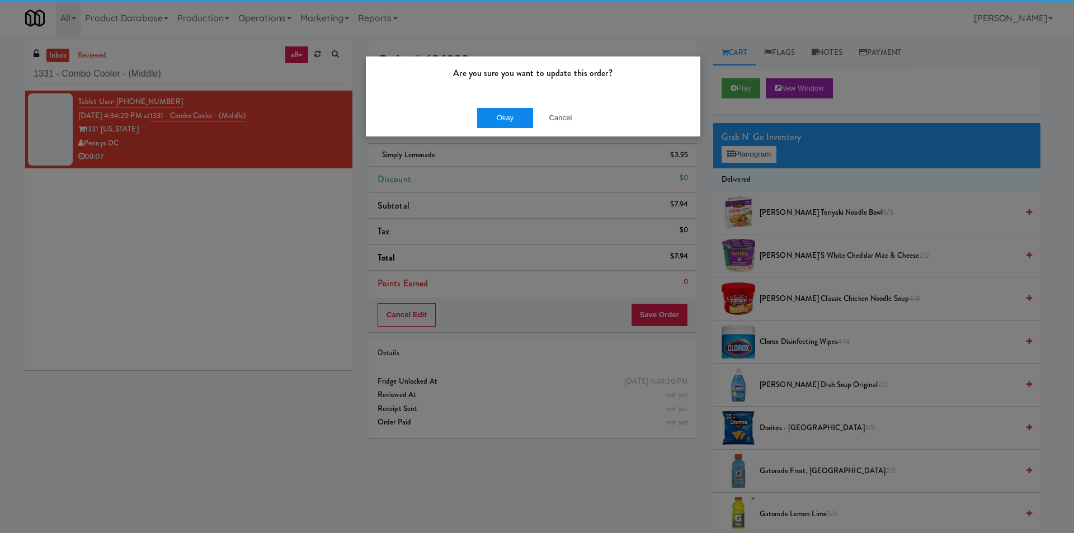
click at [506, 107] on div "Okay Cancel" at bounding box center [533, 117] width 334 height 37
click at [513, 102] on div "Okay Cancel" at bounding box center [533, 117] width 334 height 37
drag, startPoint x: 514, startPoint y: 114, endPoint x: 505, endPoint y: 84, distance: 31.0
click at [513, 110] on button "Okay" at bounding box center [505, 118] width 56 height 20
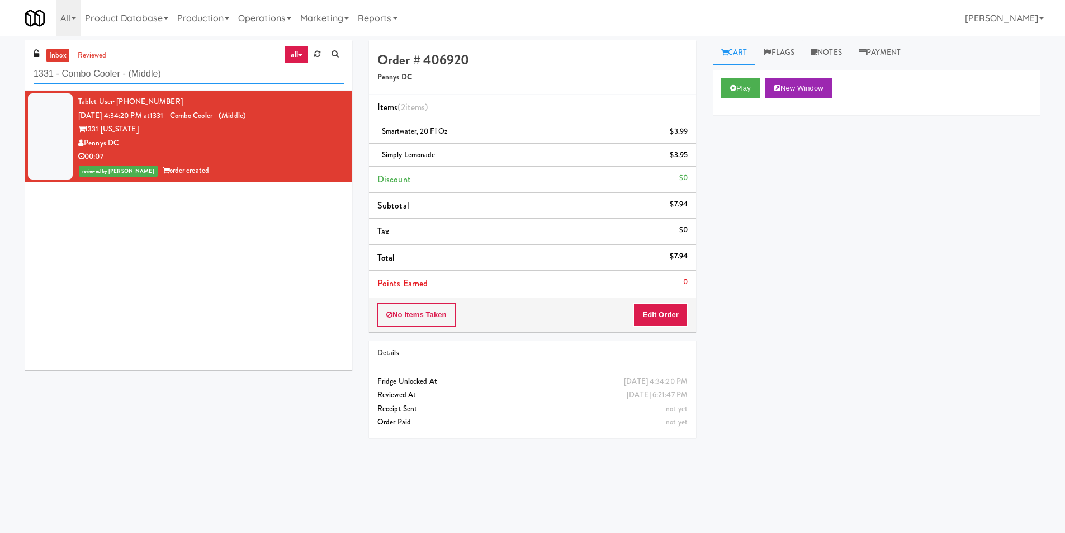
paste input "La Plaza - Cooler 1 (Lobby"
drag, startPoint x: 190, startPoint y: 76, endPoint x: 43, endPoint y: 77, distance: 146.5
click at [43, 77] on input "13La Plaza - Cooler 1 (Lobby)" at bounding box center [189, 74] width 310 height 21
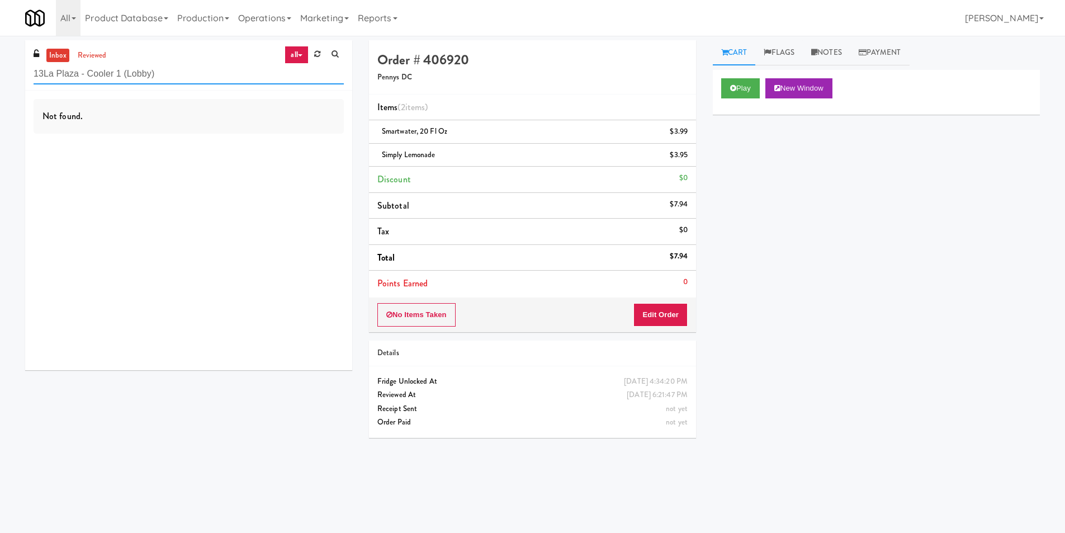
paste input "text"
drag, startPoint x: 188, startPoint y: 79, endPoint x: 0, endPoint y: 77, distance: 188.5
click at [0, 77] on div "inbox reviewed all all unclear take inventory issue suspicious failed recent La…" at bounding box center [532, 264] width 1065 height 449
click at [268, 131] on div "Not found." at bounding box center [189, 116] width 310 height 35
drag, startPoint x: 162, startPoint y: 67, endPoint x: 105, endPoint y: 67, distance: 57.0
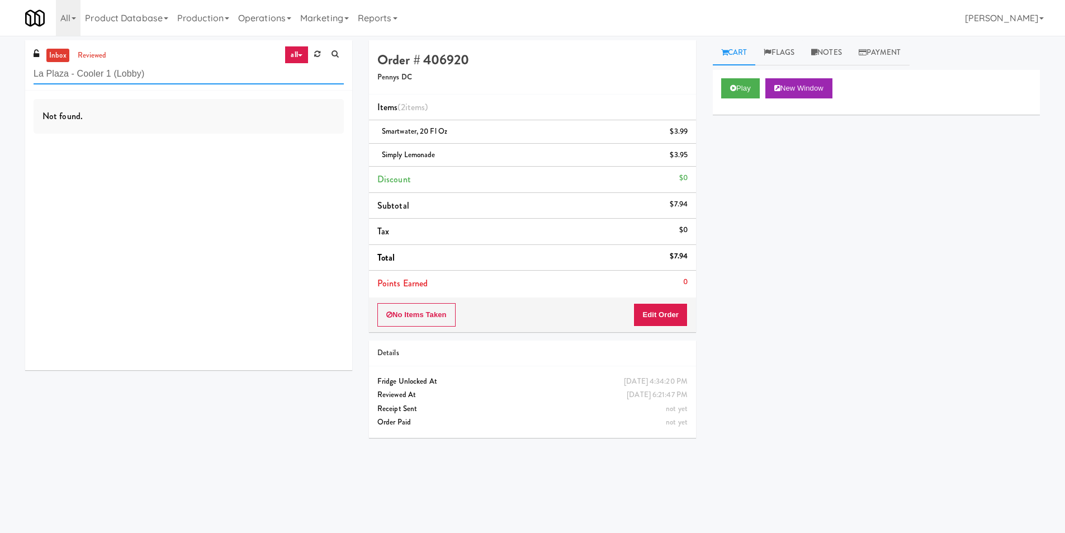
click at [105, 67] on input "La Plaza - Cooler 1 (Lobby)" at bounding box center [189, 74] width 310 height 21
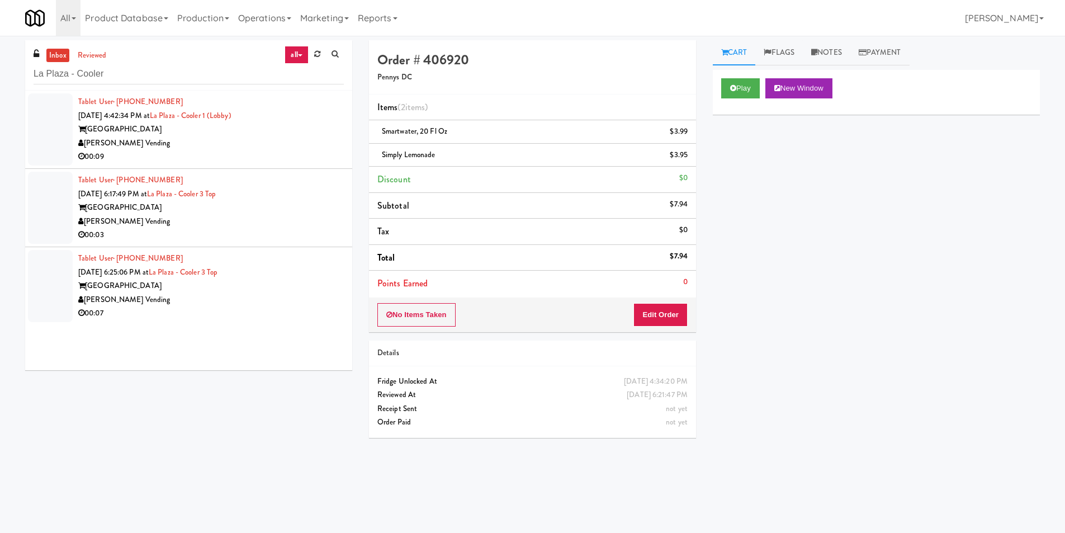
click at [277, 143] on div "[PERSON_NAME] Vending" at bounding box center [211, 143] width 266 height 14
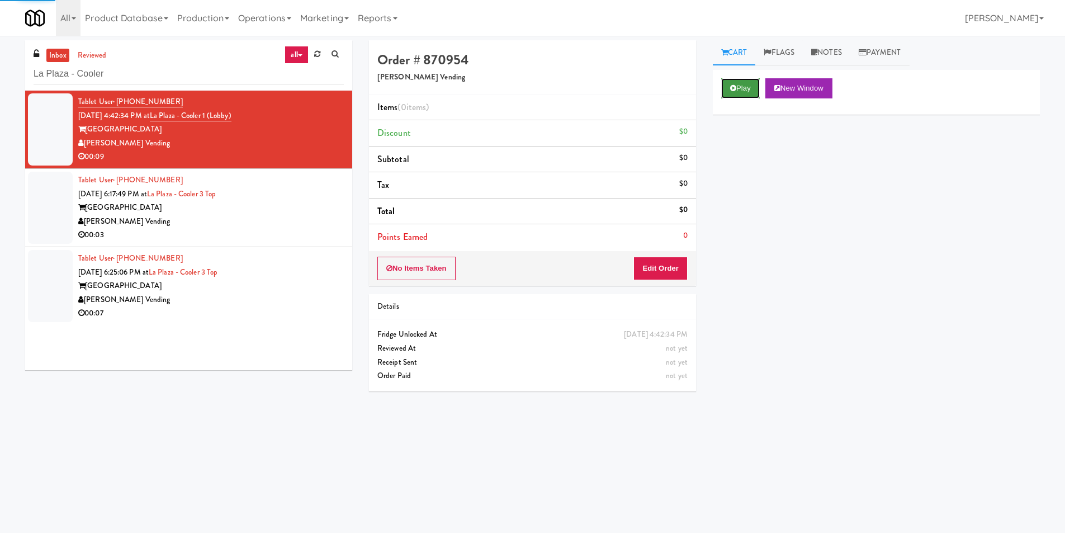
click at [732, 88] on icon at bounding box center [733, 87] width 6 height 7
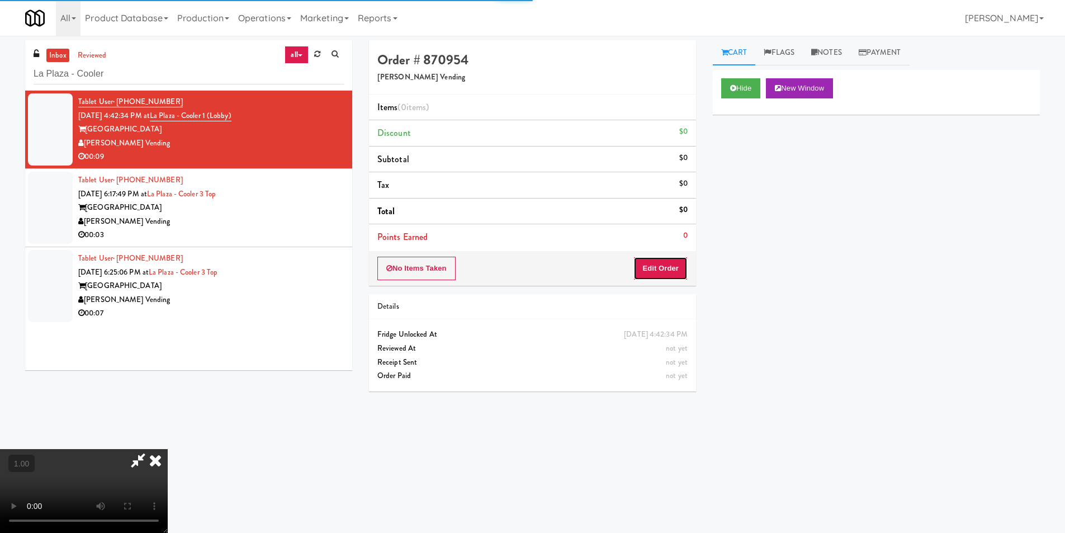
click at [643, 267] on button "Edit Order" at bounding box center [661, 268] width 54 height 23
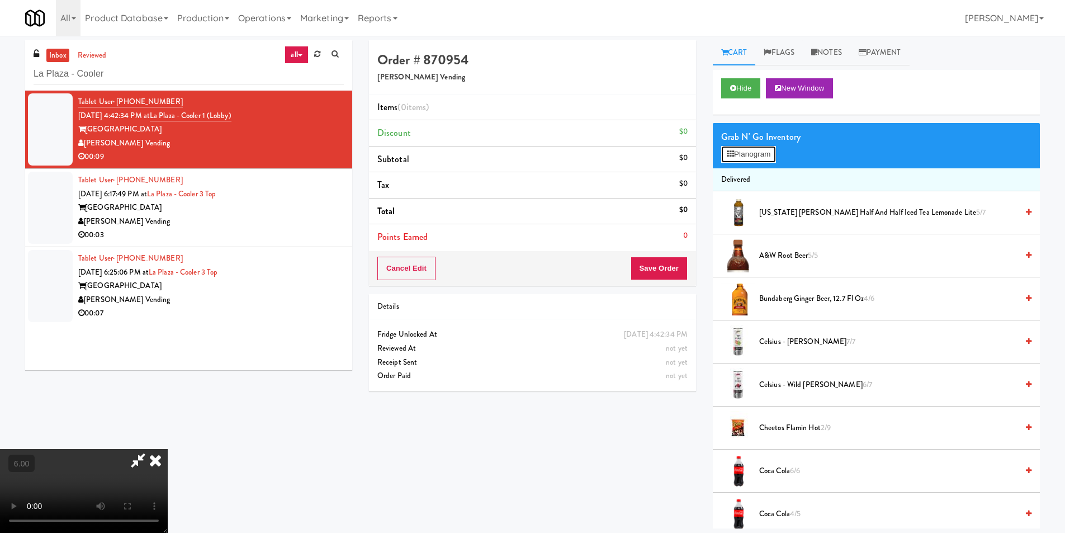
click at [734, 157] on button "Planogram" at bounding box center [748, 154] width 55 height 17
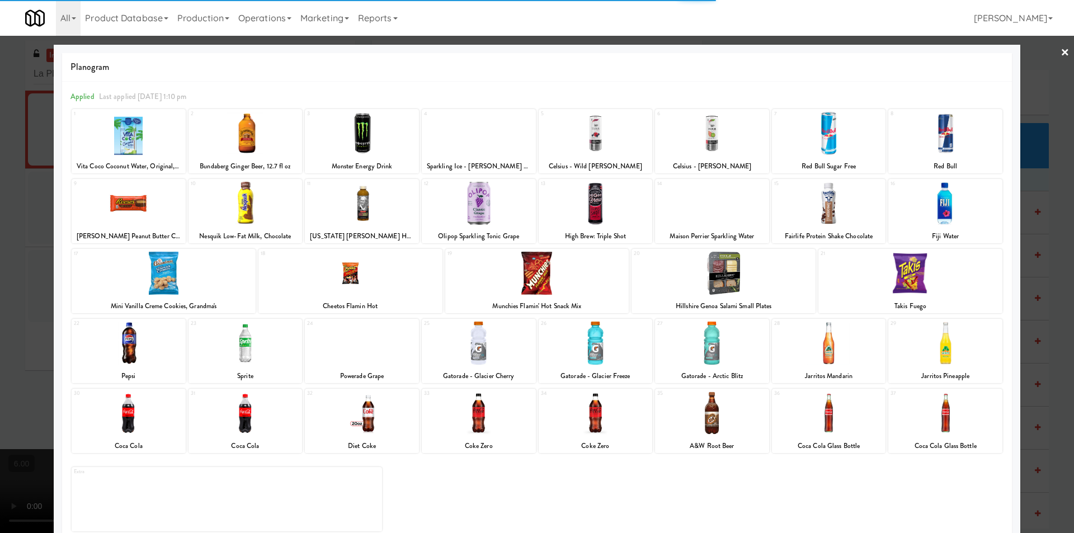
click at [949, 214] on div at bounding box center [945, 203] width 114 height 43
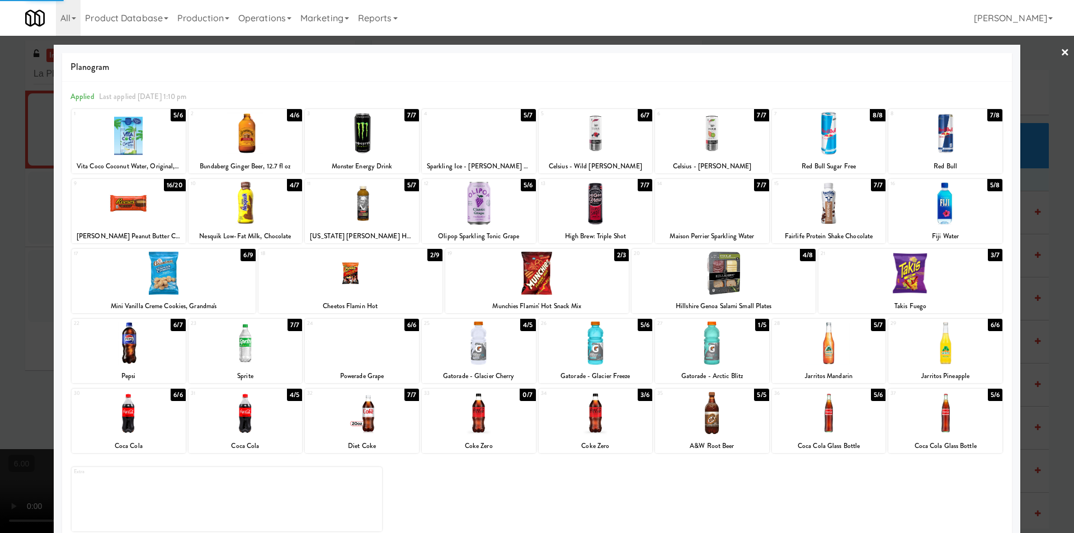
click at [1015, 218] on div at bounding box center [537, 266] width 1074 height 533
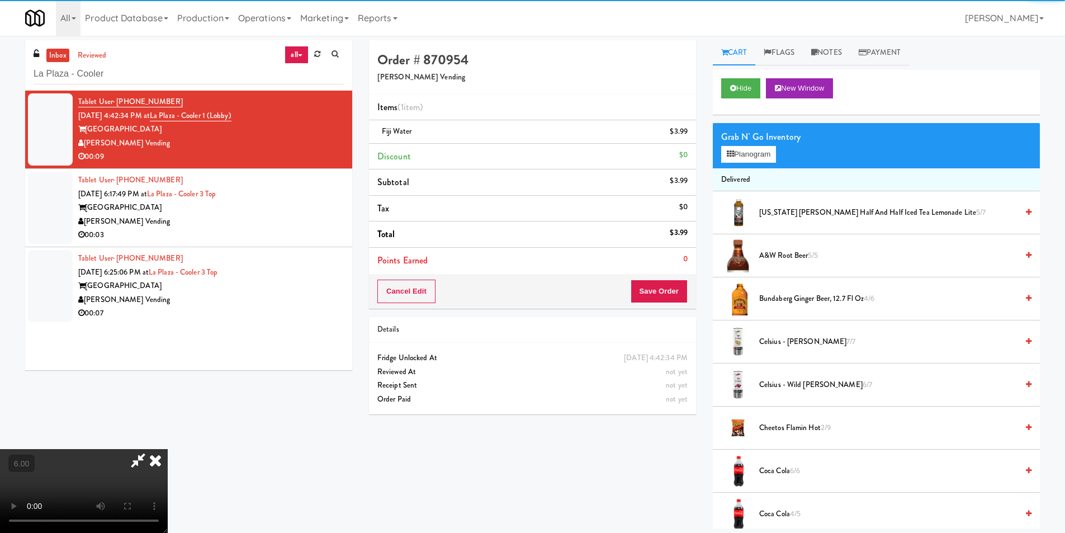
click at [168, 449] on icon at bounding box center [155, 460] width 25 height 22
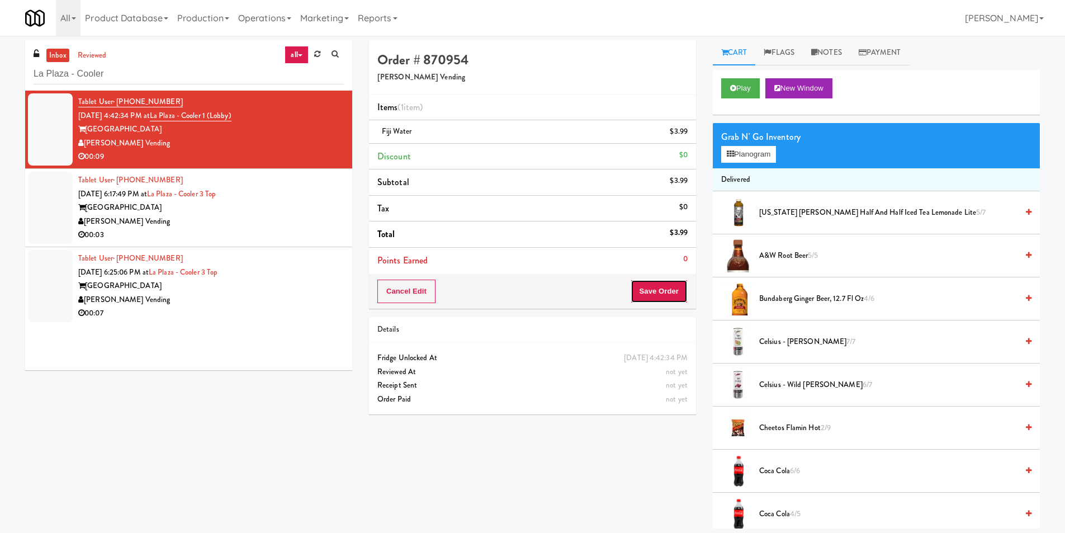
click at [652, 296] on button "Save Order" at bounding box center [659, 291] width 57 height 23
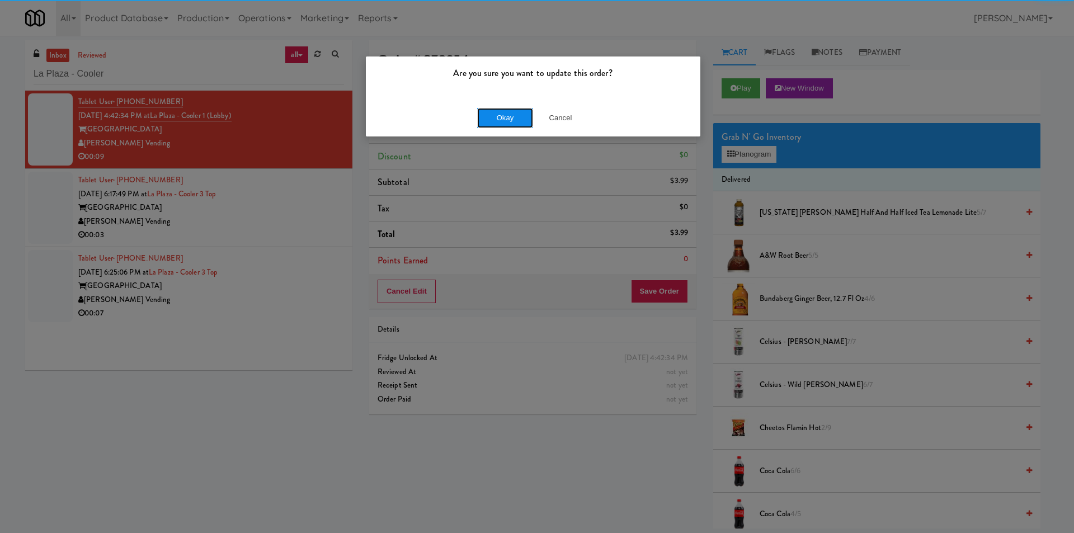
click at [500, 122] on button "Okay" at bounding box center [505, 118] width 56 height 20
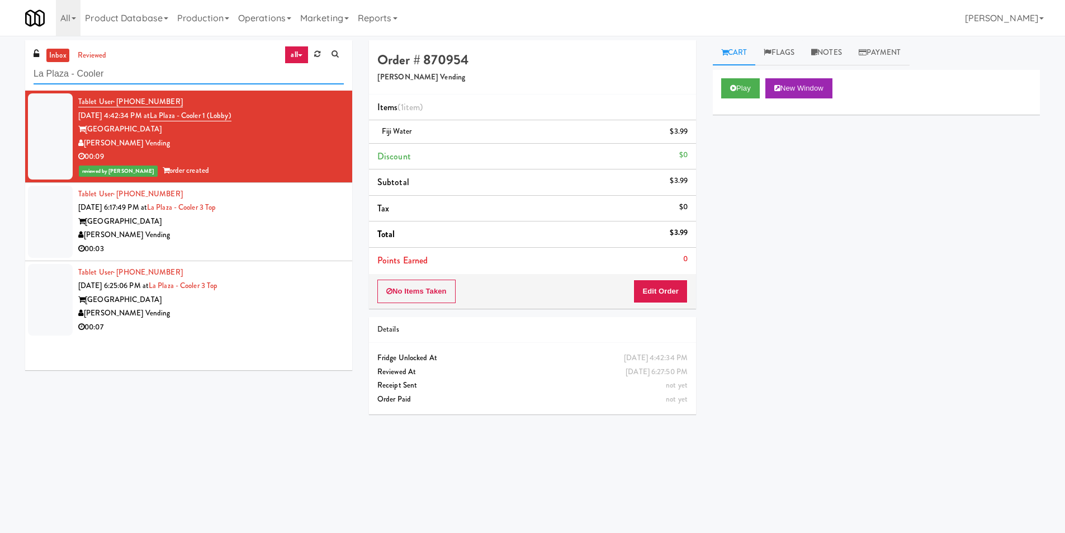
drag, startPoint x: 204, startPoint y: 75, endPoint x: 0, endPoint y: 70, distance: 204.2
click at [0, 70] on div "inbox reviewed all all unclear take inventory issue suspicious failed recent La…" at bounding box center [532, 264] width 1065 height 449
paste input "[PERSON_NAME] - Cooler - Left"
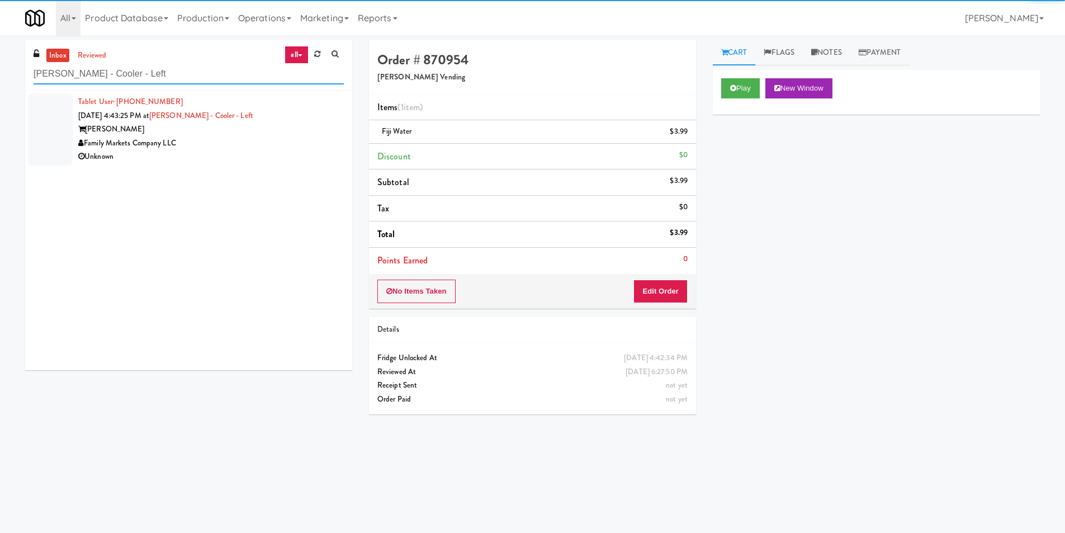
type input "[PERSON_NAME] - Cooler - Left"
drag, startPoint x: 313, startPoint y: 137, endPoint x: 483, endPoint y: 121, distance: 171.3
click at [313, 137] on div "Family Markets Company LLC" at bounding box center [211, 143] width 266 height 14
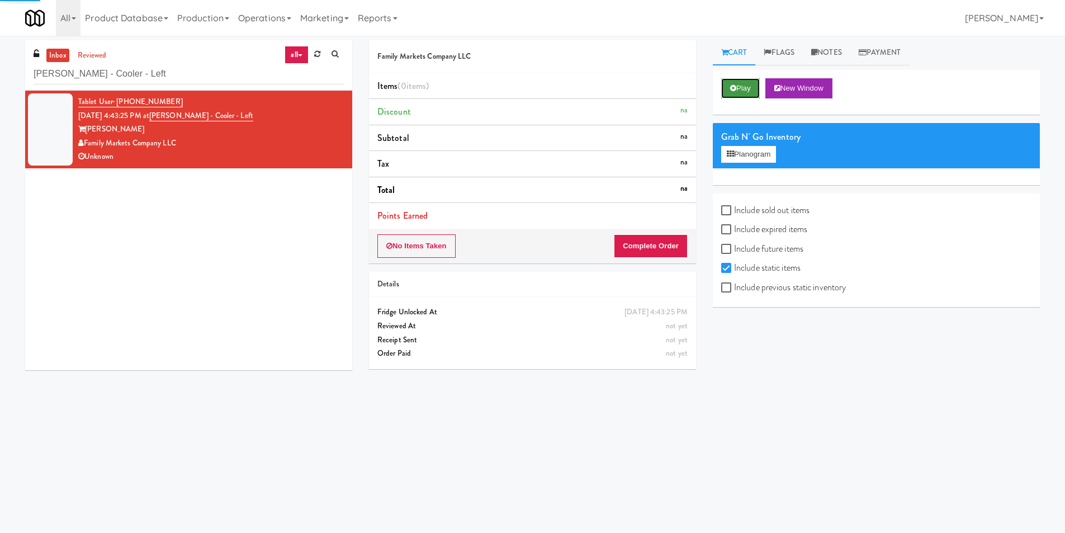
click at [753, 87] on button "Play" at bounding box center [740, 88] width 39 height 20
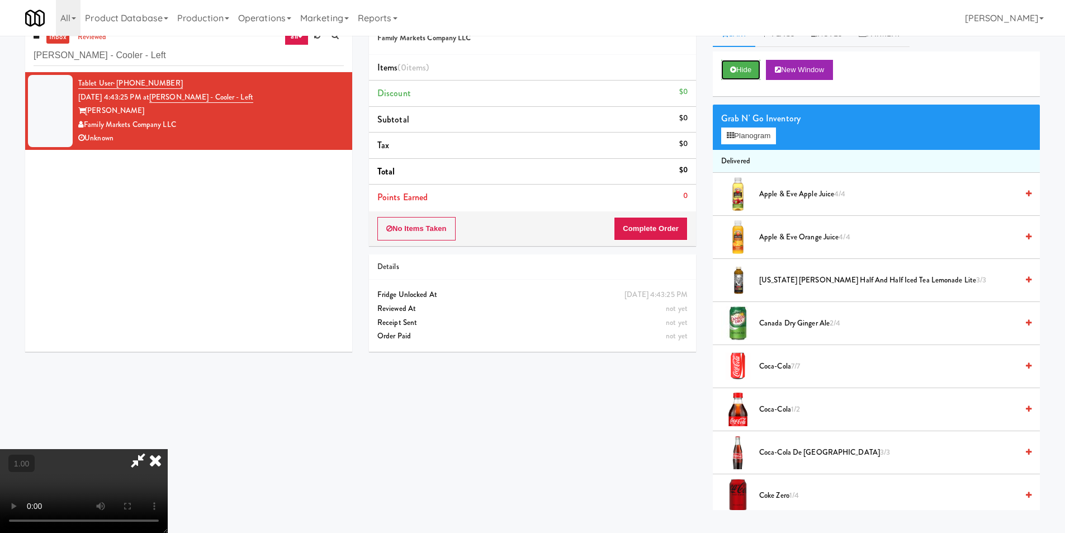
scroll to position [36, 0]
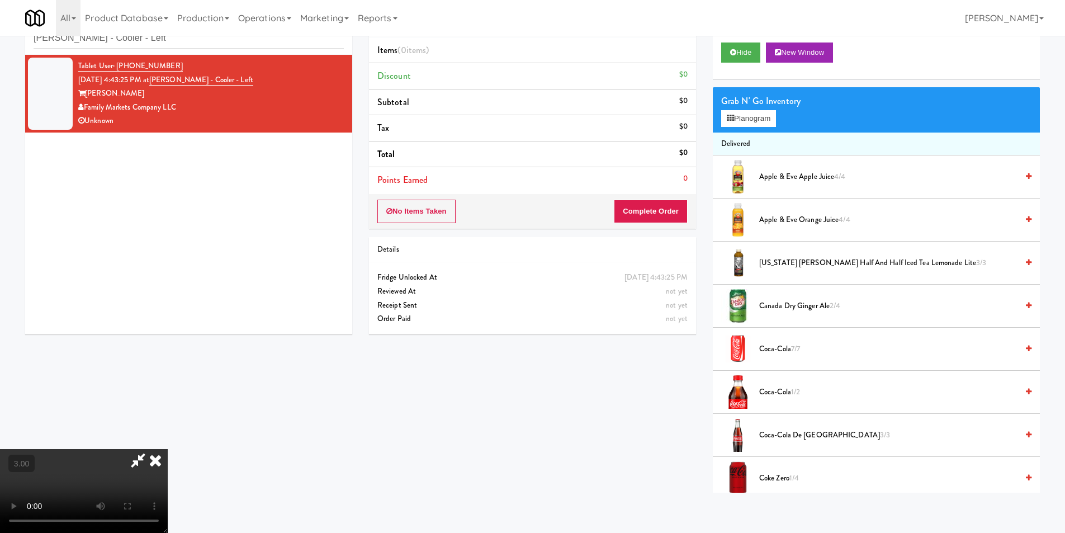
click at [168, 449] on video at bounding box center [84, 491] width 168 height 84
click at [734, 119] on icon at bounding box center [730, 118] width 7 height 7
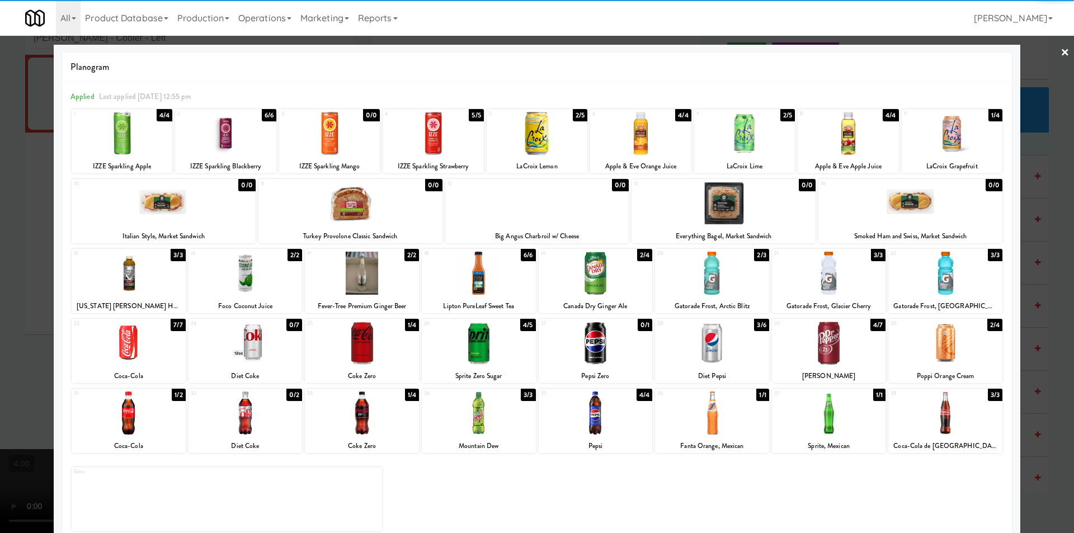
click at [359, 423] on div at bounding box center [362, 413] width 114 height 43
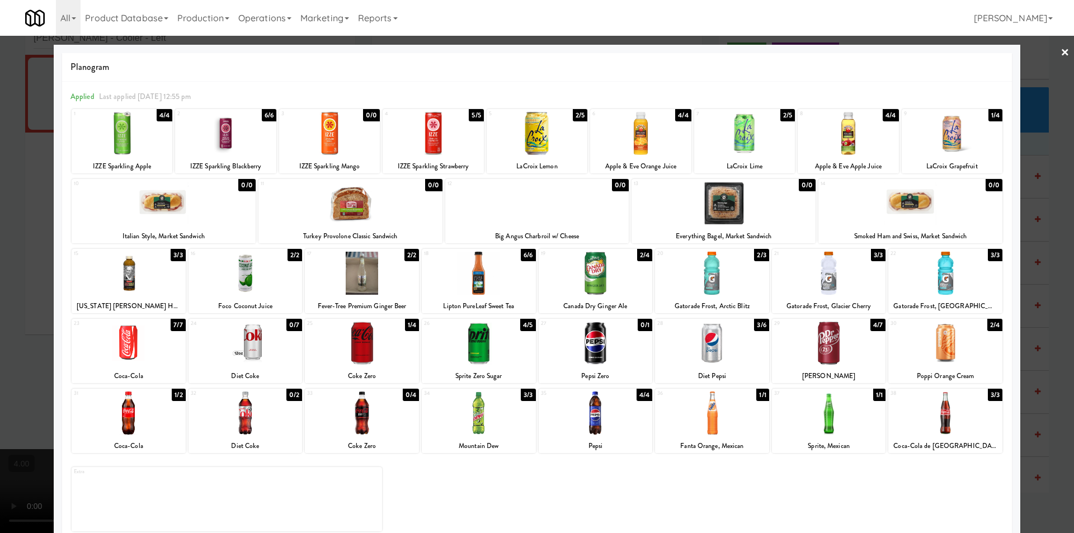
click at [0, 320] on div at bounding box center [537, 266] width 1074 height 533
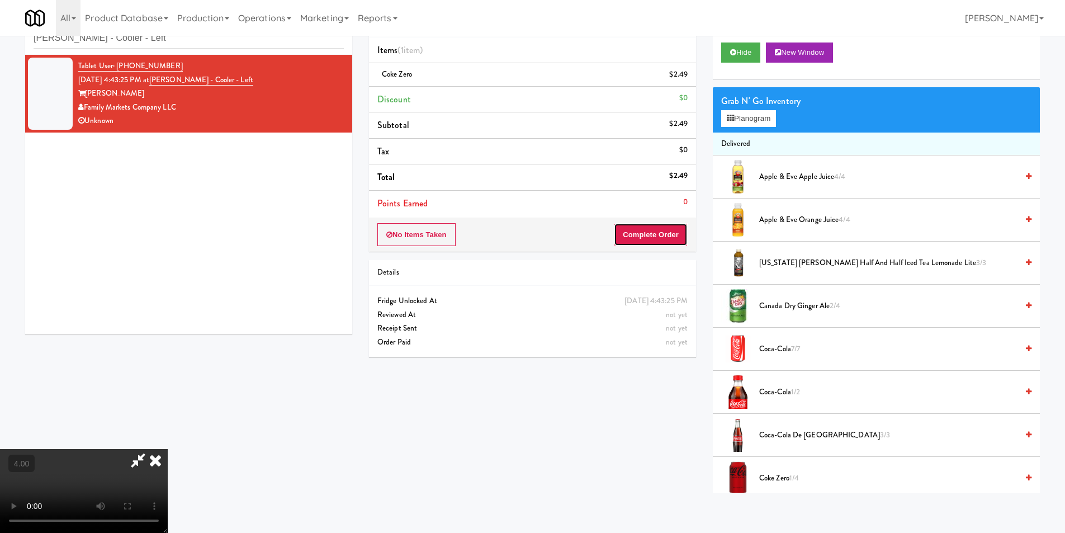
click at [652, 237] on button "Complete Order" at bounding box center [651, 234] width 74 height 23
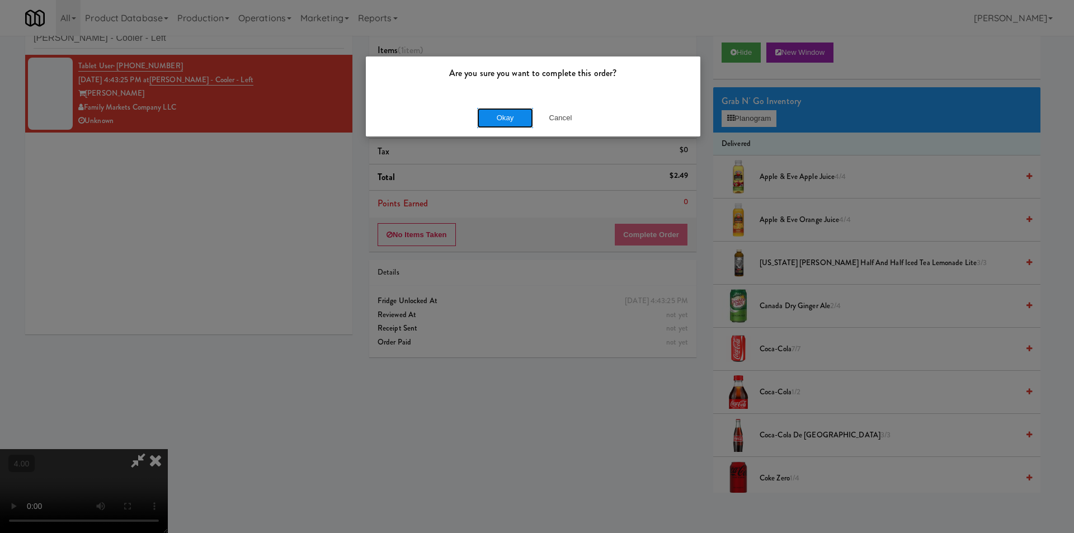
click at [498, 115] on button "Okay" at bounding box center [505, 118] width 56 height 20
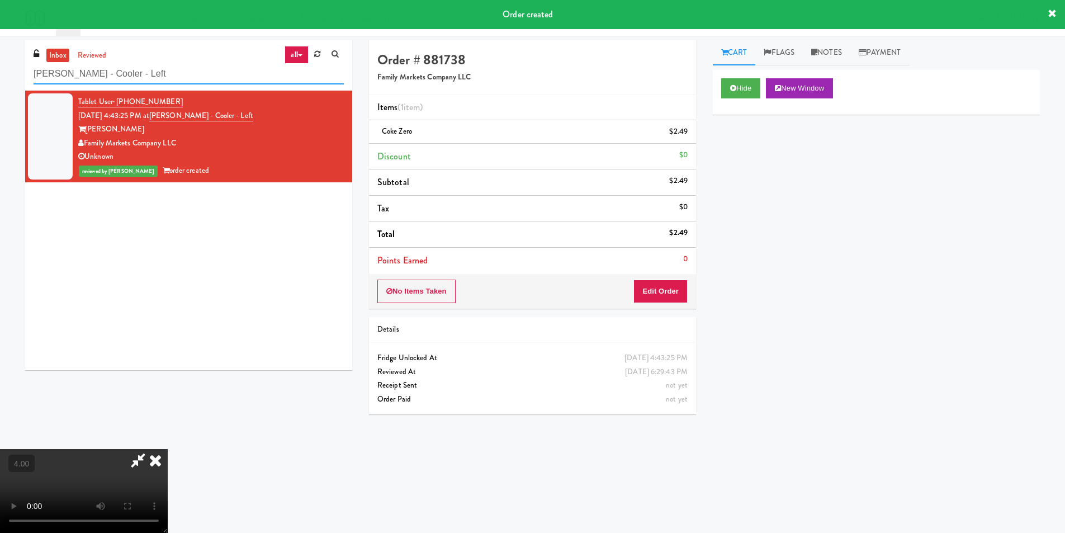
drag, startPoint x: 96, startPoint y: 74, endPoint x: 0, endPoint y: 93, distance: 97.5
click at [0, 92] on div "inbox reviewed all all unclear take inventory issue suspicious failed recent [P…" at bounding box center [532, 264] width 1065 height 449
paste input "Health Fitness @ T [PERSON_NAME] Price"
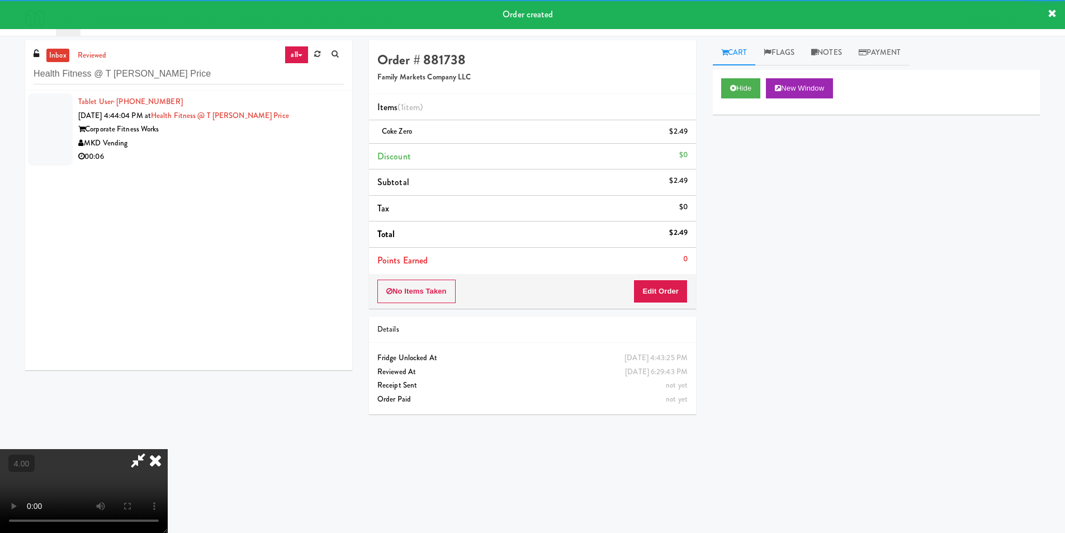
click at [284, 137] on div "MKD Vending" at bounding box center [211, 143] width 266 height 14
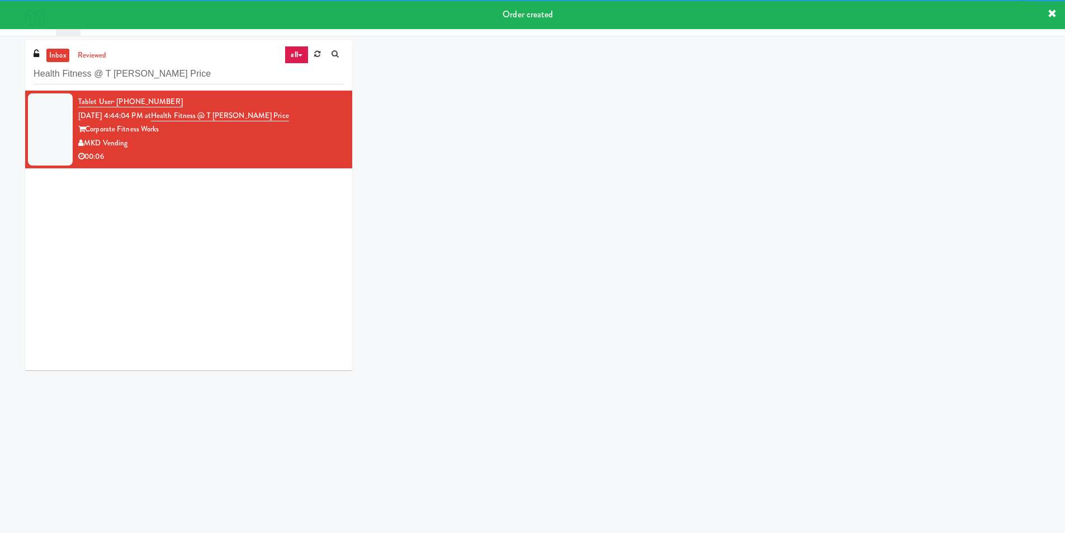
scroll to position [36, 0]
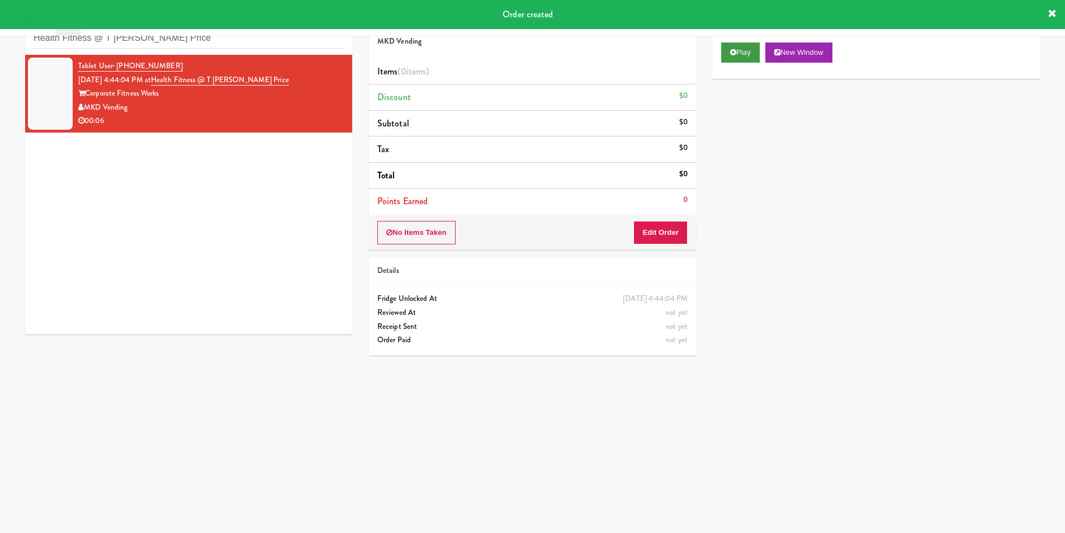
click at [744, 62] on div "Play New Window" at bounding box center [876, 56] width 327 height 45
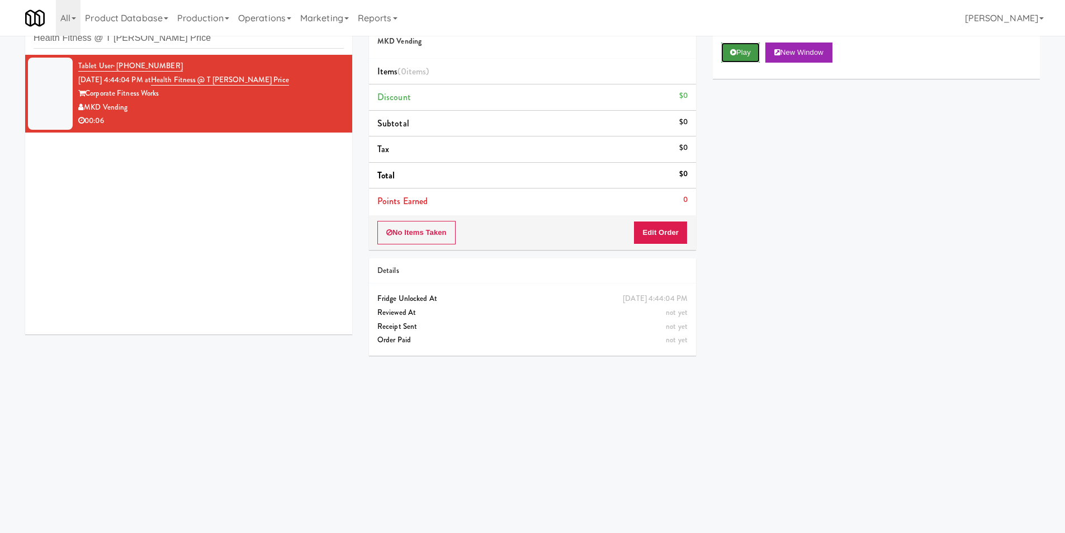
click at [747, 59] on button "Play" at bounding box center [740, 53] width 39 height 20
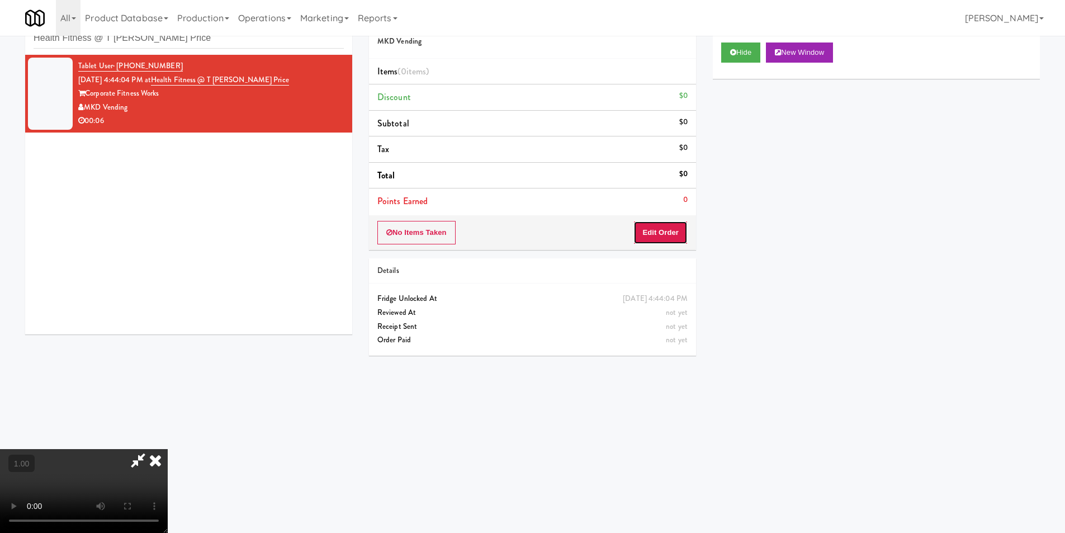
click at [651, 232] on button "Edit Order" at bounding box center [661, 232] width 54 height 23
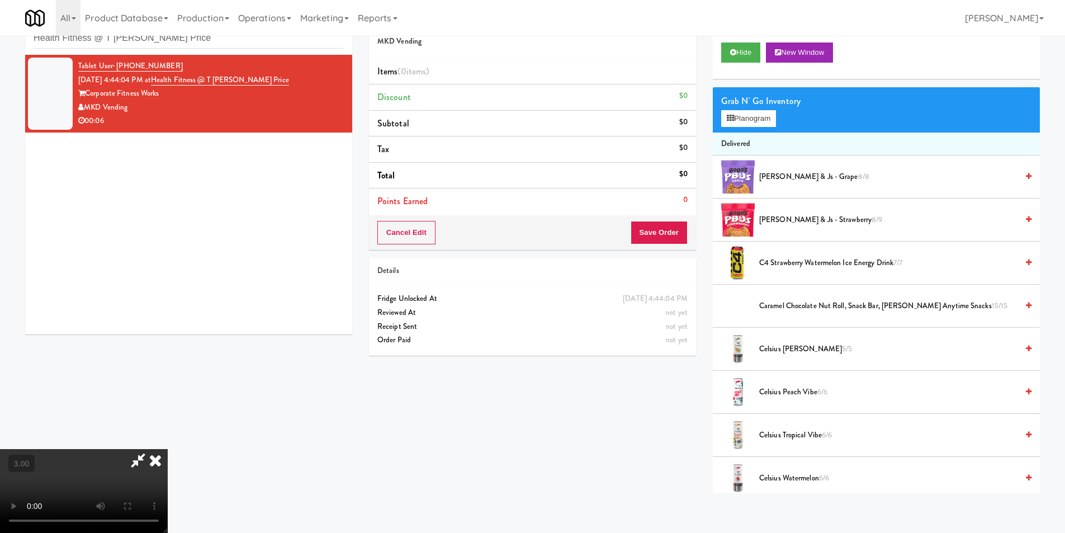
scroll to position [0, 0]
click at [750, 112] on button "Planogram" at bounding box center [748, 118] width 55 height 17
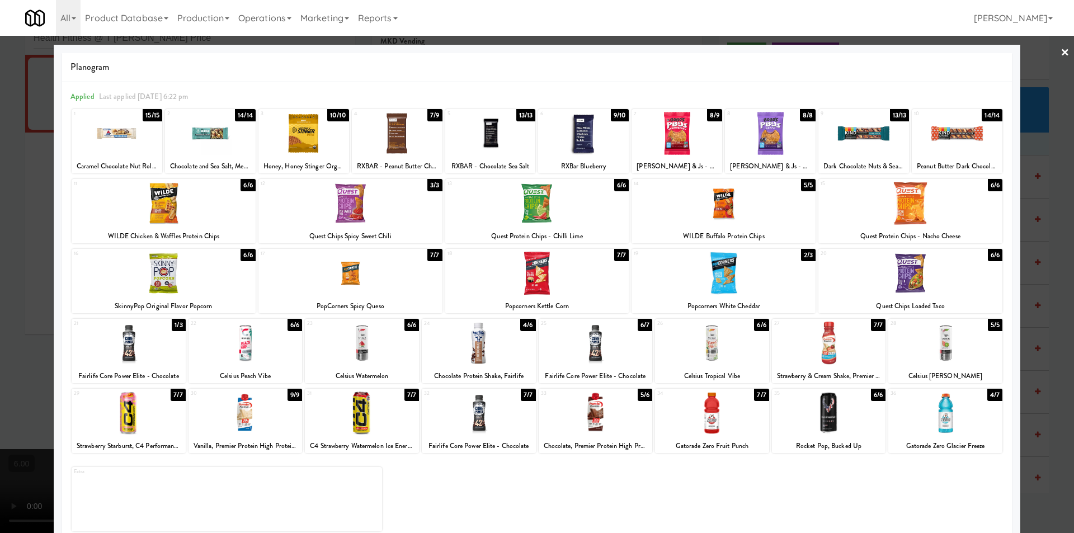
click at [705, 275] on div at bounding box center [723, 273] width 184 height 43
click at [608, 337] on div at bounding box center [596, 343] width 114 height 43
drag, startPoint x: 0, startPoint y: 294, endPoint x: 67, endPoint y: 300, distance: 66.8
click at [1, 294] on div at bounding box center [537, 266] width 1074 height 533
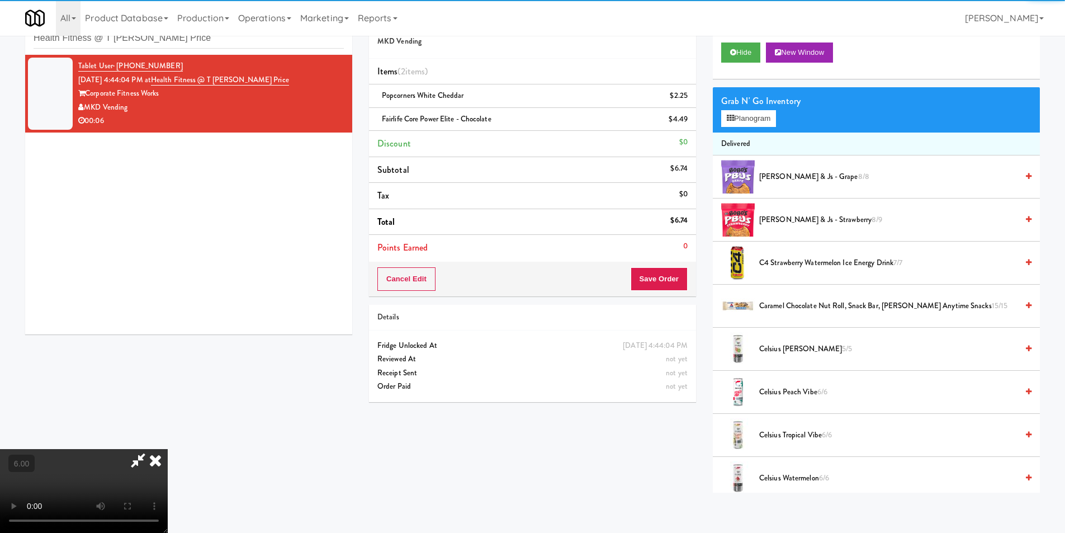
drag, startPoint x: 105, startPoint y: 315, endPoint x: 128, endPoint y: 319, distance: 23.2
click at [107, 449] on video at bounding box center [84, 491] width 168 height 84
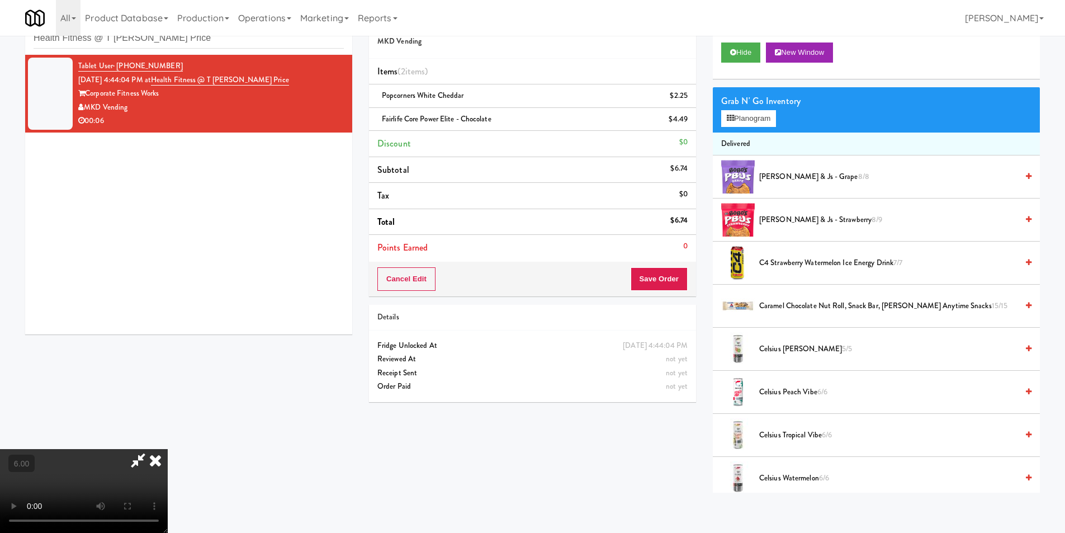
click at [168, 449] on video at bounding box center [84, 491] width 168 height 84
click at [168, 449] on icon at bounding box center [155, 460] width 25 height 22
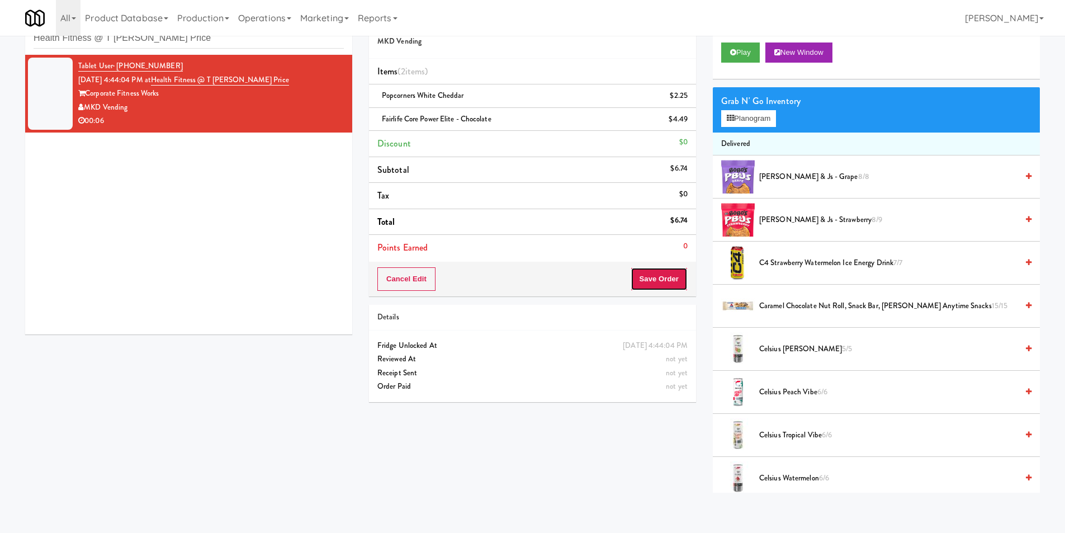
click at [674, 281] on button "Save Order" at bounding box center [659, 278] width 57 height 23
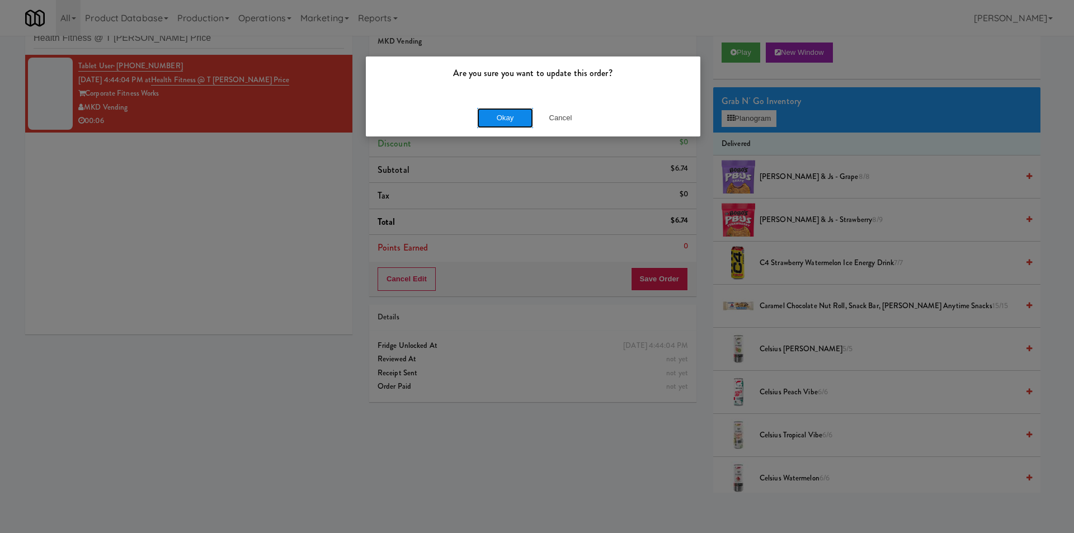
click at [517, 121] on button "Okay" at bounding box center [505, 118] width 56 height 20
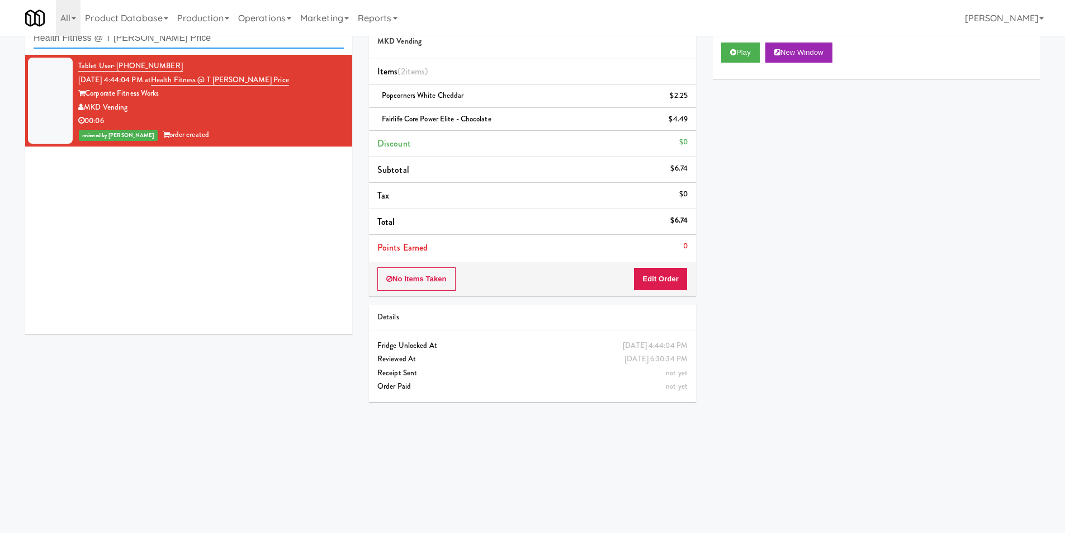
paste input "ome Depot - 10th Flr Cafe Left"
drag, startPoint x: 244, startPoint y: 37, endPoint x: 0, endPoint y: 11, distance: 245.2
click at [0, 11] on body "Are you sure you want to update this order? Okay Cancel Okay Are you sure you w…" at bounding box center [532, 266] width 1065 height 533
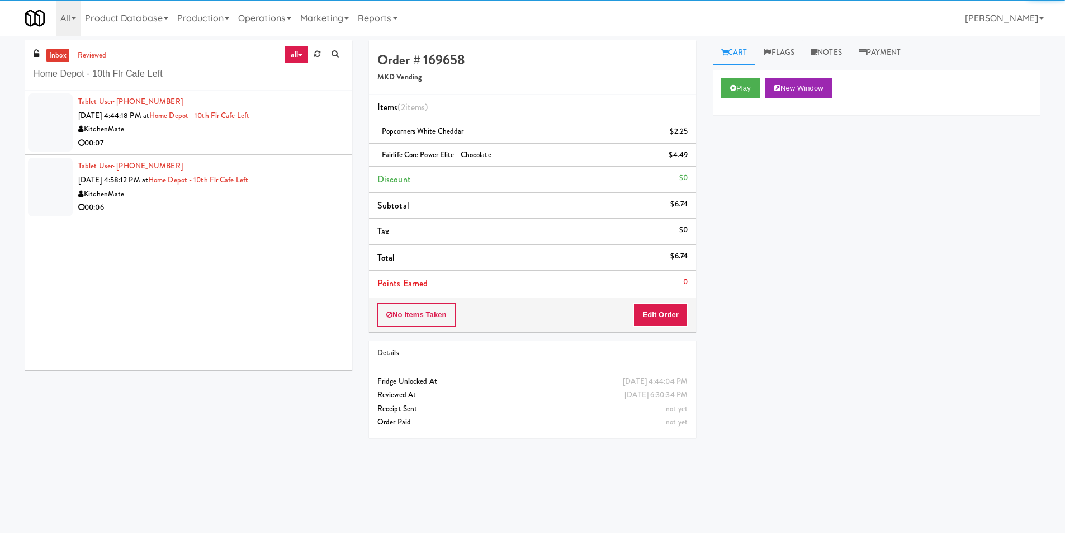
click at [299, 148] on div "00:07" at bounding box center [211, 143] width 266 height 14
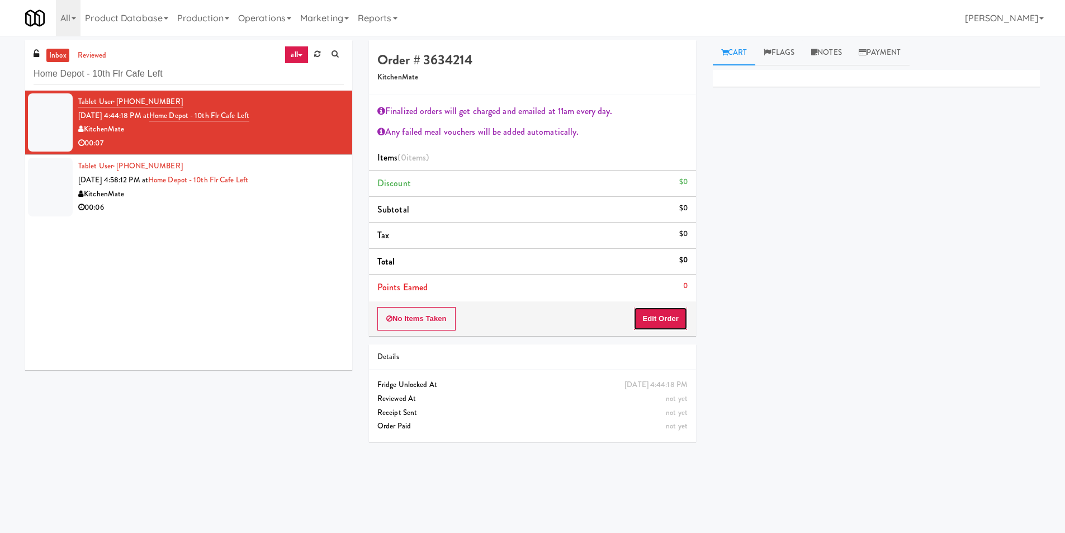
click at [683, 324] on button "Edit Order" at bounding box center [661, 318] width 54 height 23
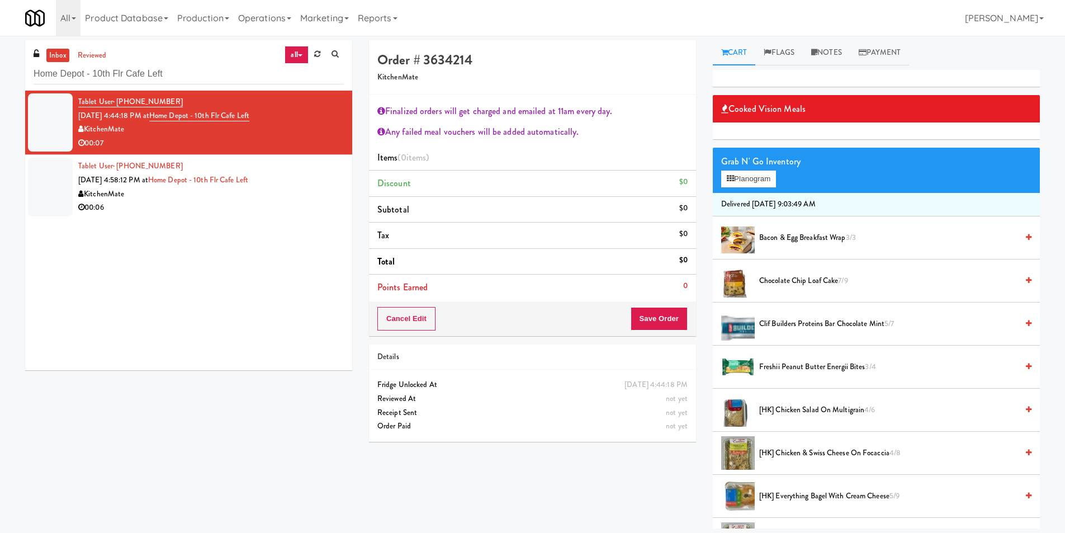
click at [773, 447] on span "[HK] Chicken & Swiss Cheese On Focaccia 4/8" at bounding box center [889, 453] width 258 height 14
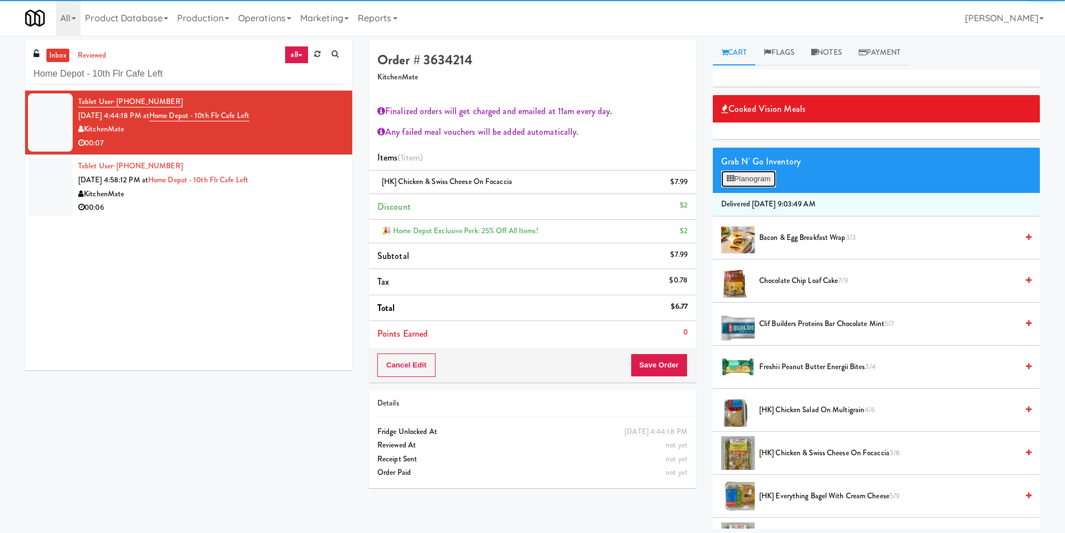
click at [737, 185] on button "Planogram" at bounding box center [748, 179] width 55 height 17
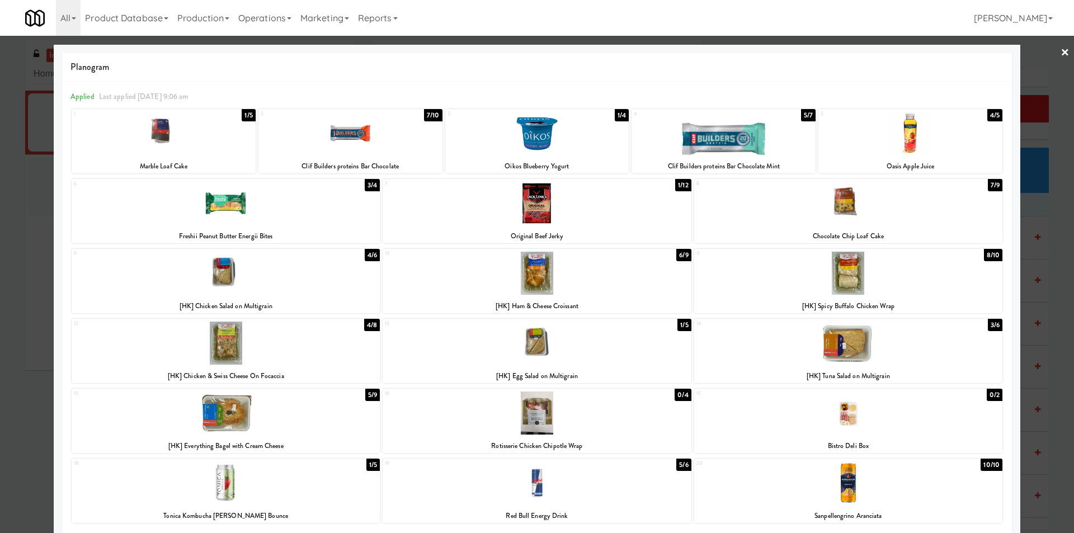
drag, startPoint x: 0, startPoint y: 239, endPoint x: 69, endPoint y: 223, distance: 71.2
click at [7, 234] on div at bounding box center [537, 266] width 1074 height 533
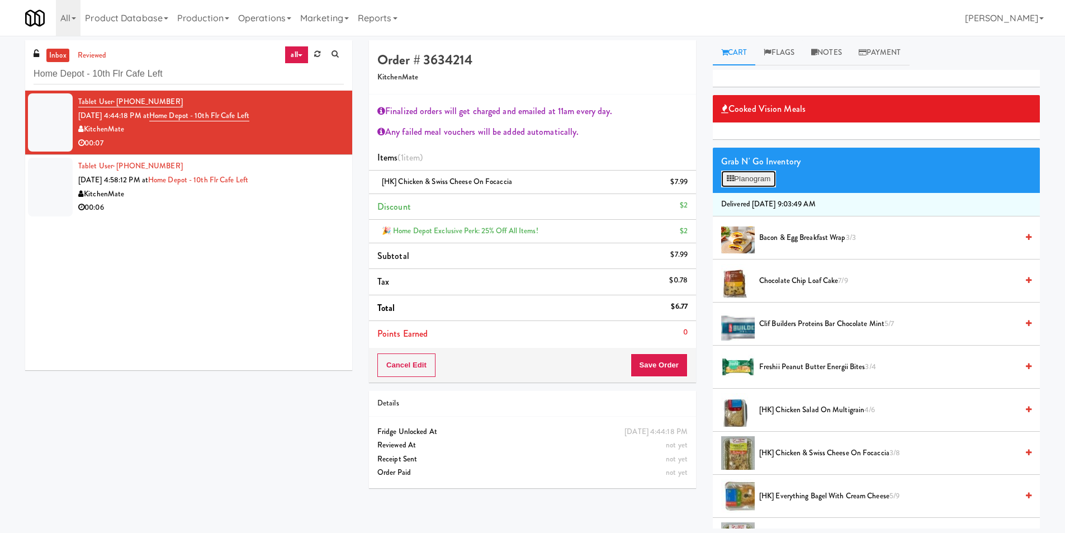
click at [747, 179] on button "Planogram" at bounding box center [748, 179] width 55 height 17
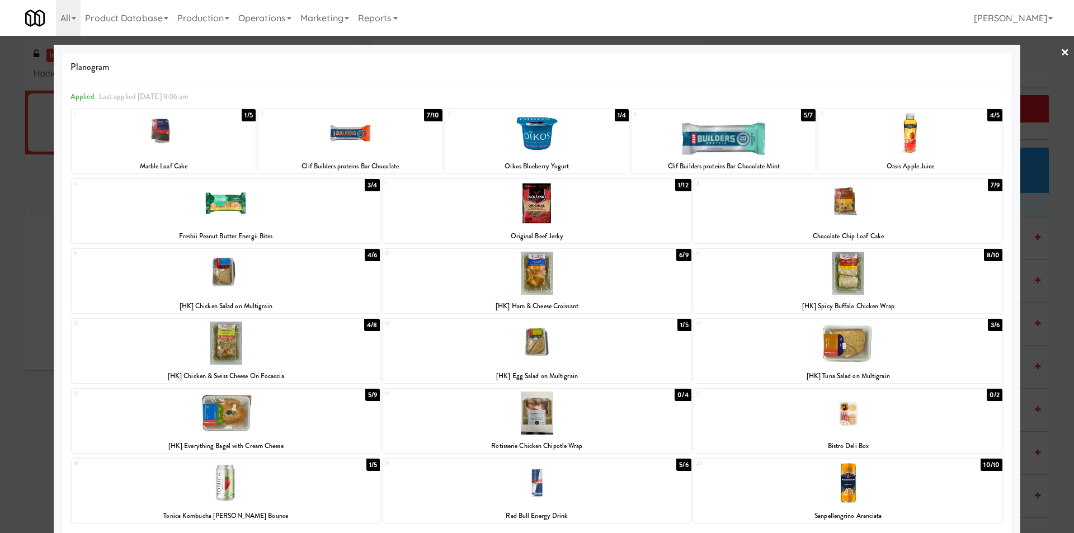
click at [1023, 266] on div at bounding box center [537, 266] width 1074 height 533
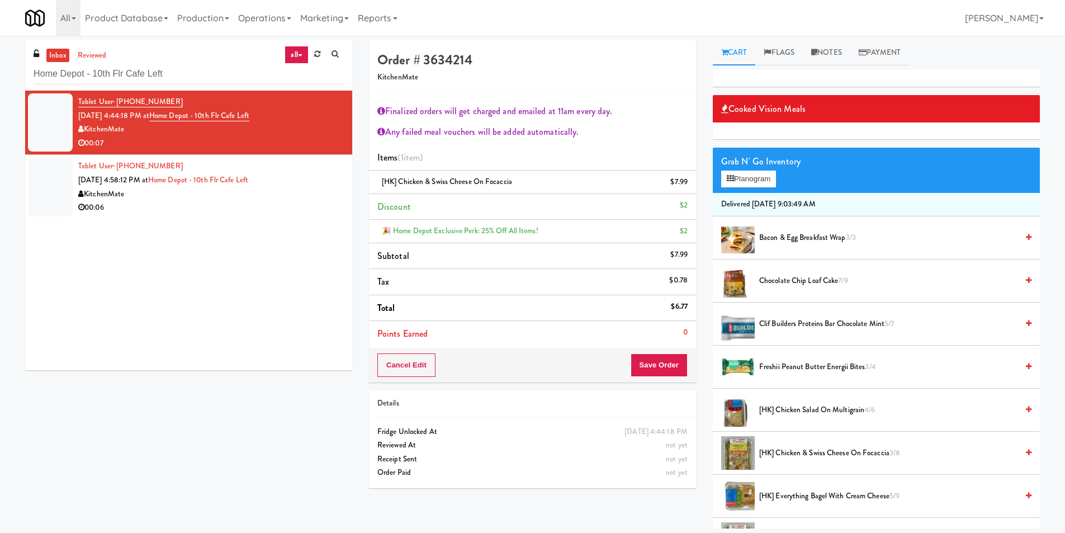
click at [688, 188] on icon at bounding box center [689, 185] width 6 height 7
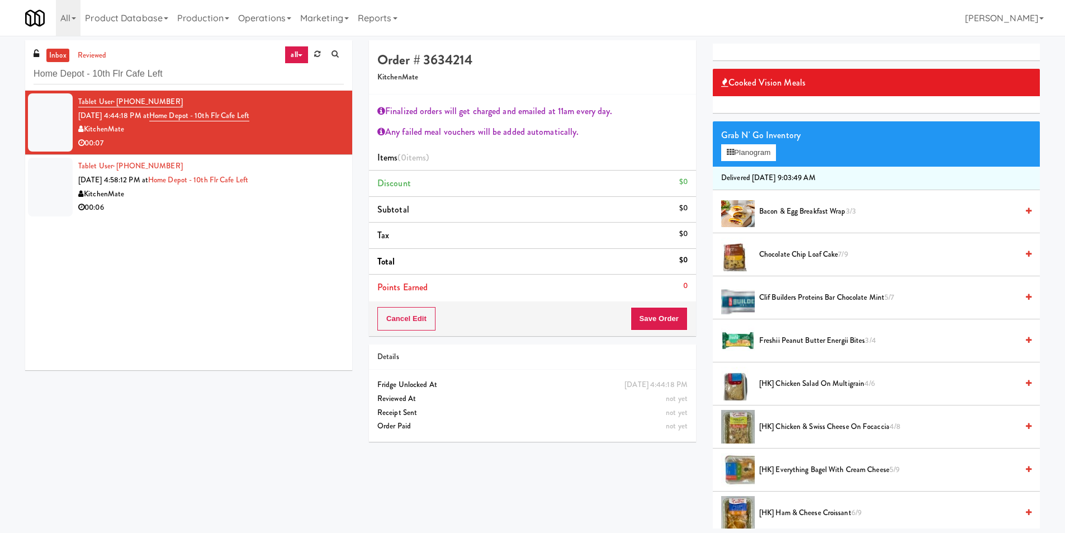
scroll to position [168, 0]
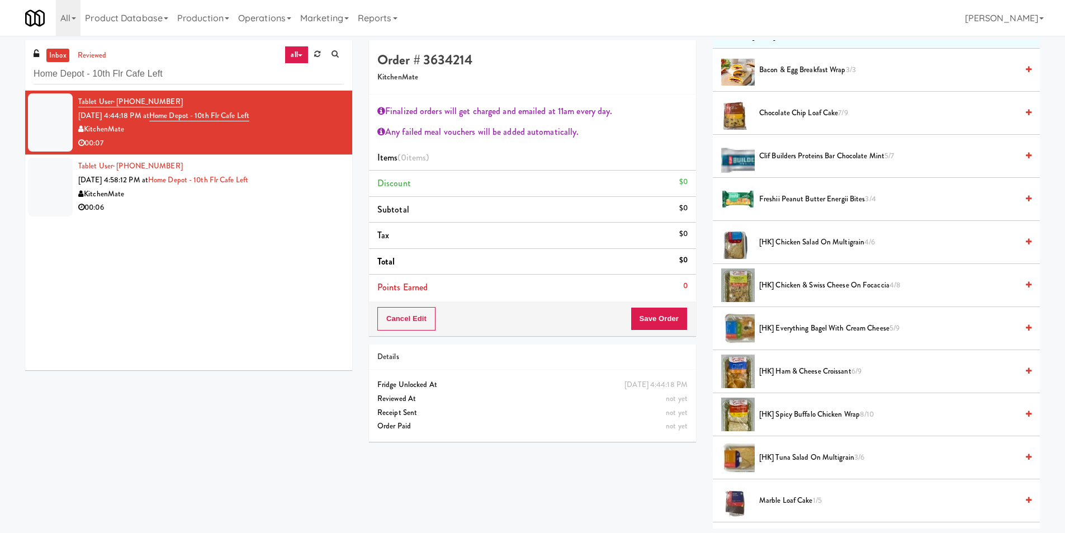
click at [833, 418] on span "[HK] Spicy Buffalo Chicken Wrap 8/10" at bounding box center [889, 415] width 258 height 14
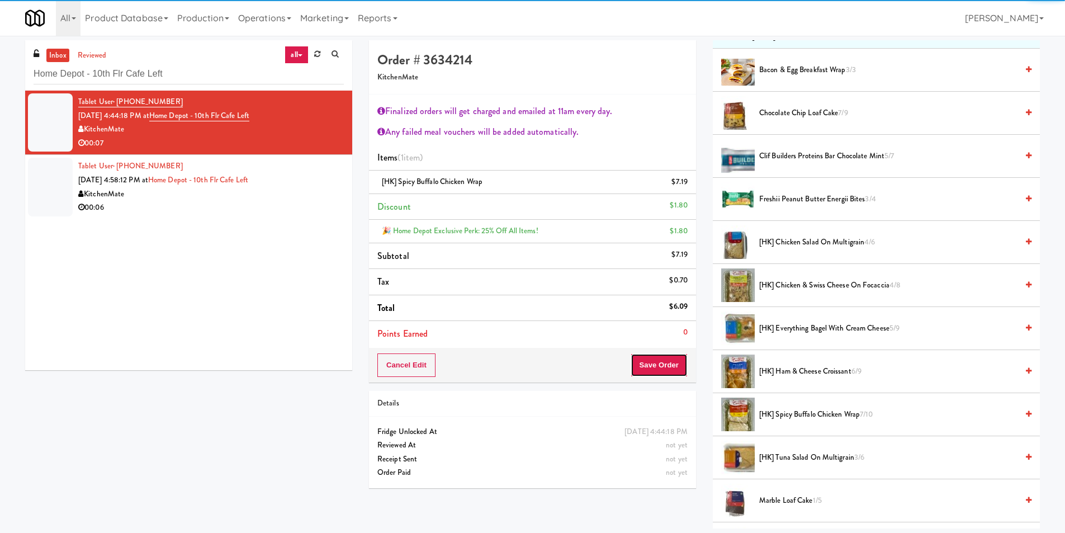
click at [651, 368] on button "Save Order" at bounding box center [659, 364] width 57 height 23
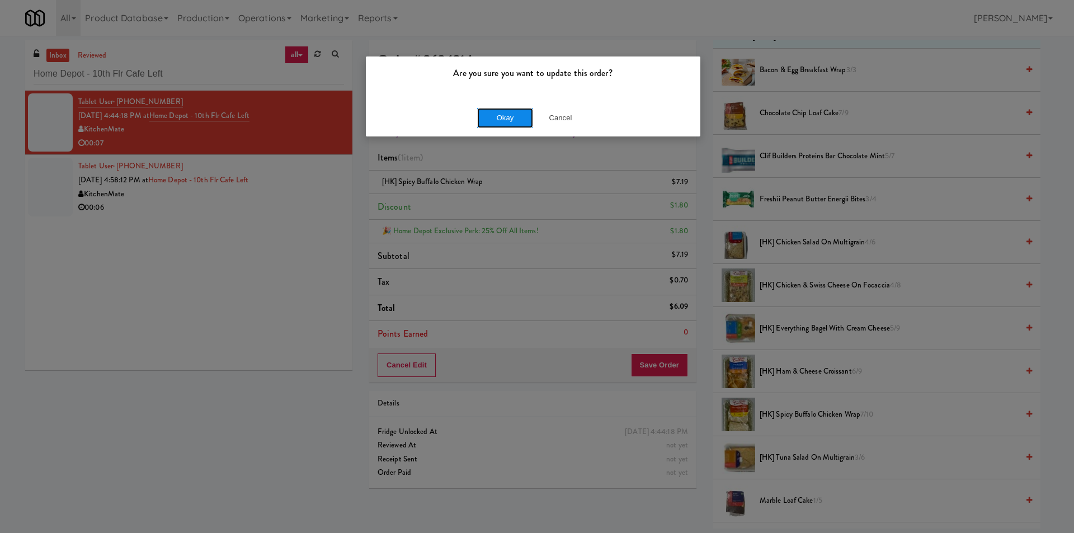
click at [508, 120] on button "Okay" at bounding box center [505, 118] width 56 height 20
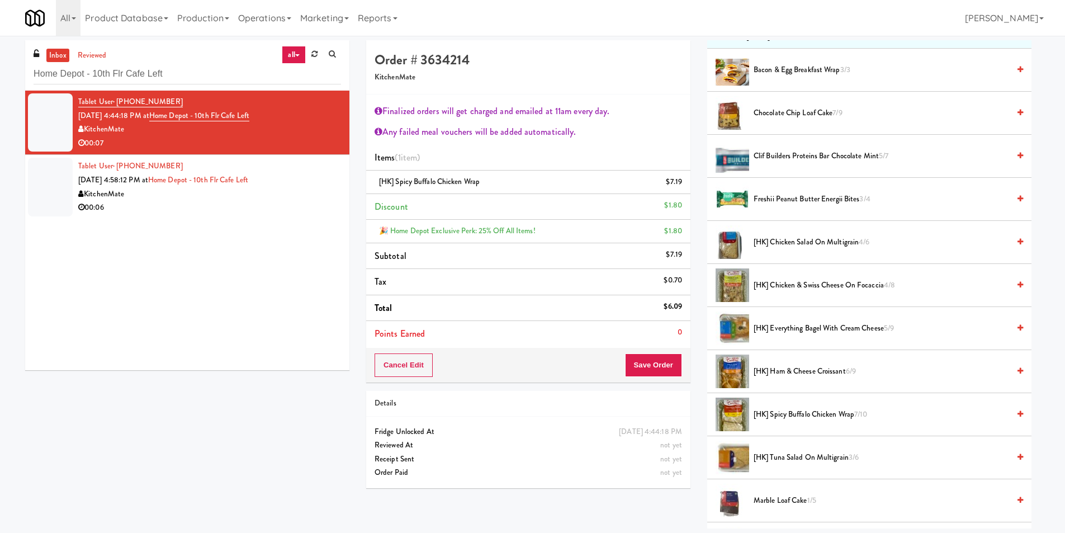
click at [303, 200] on div "KitchenMate" at bounding box center [209, 194] width 263 height 14
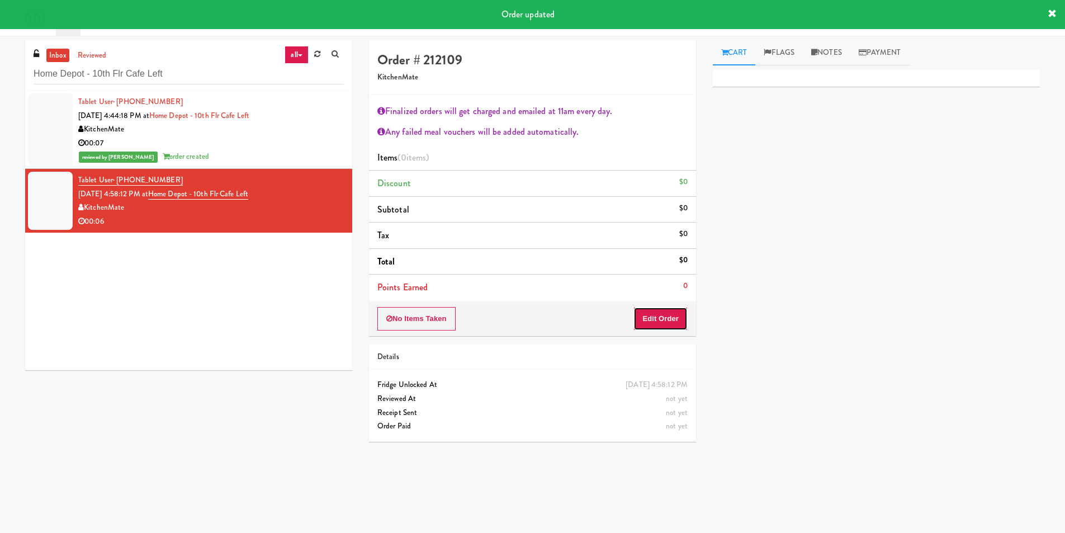
click at [655, 320] on button "Edit Order" at bounding box center [661, 318] width 54 height 23
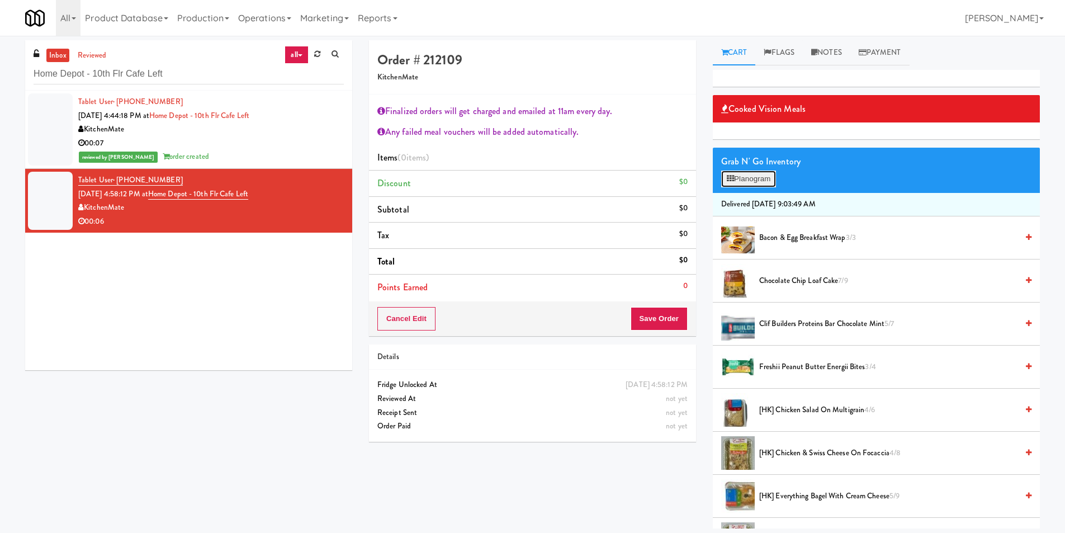
click at [747, 182] on button "Planogram" at bounding box center [748, 179] width 55 height 17
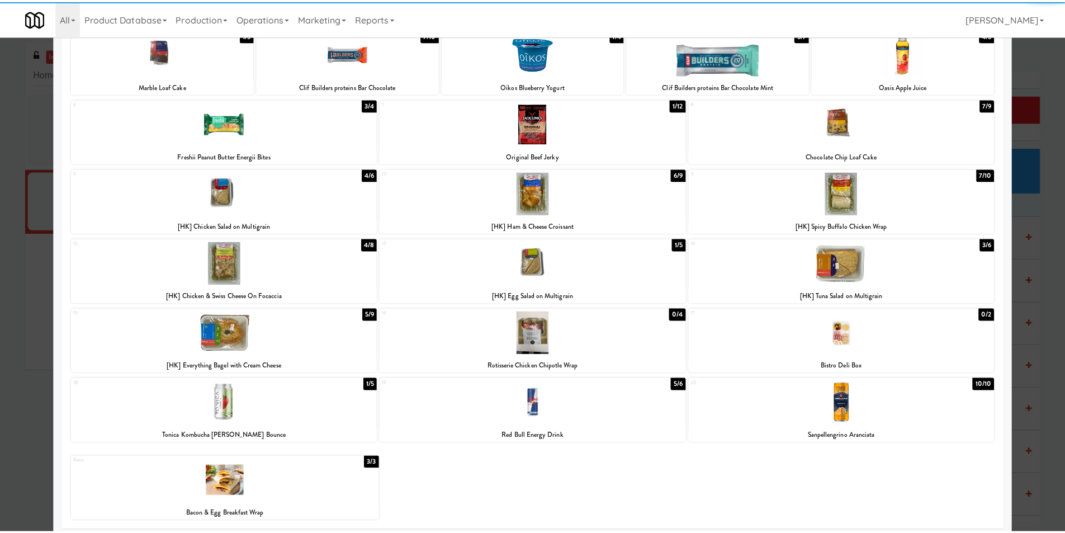
scroll to position [86, 0]
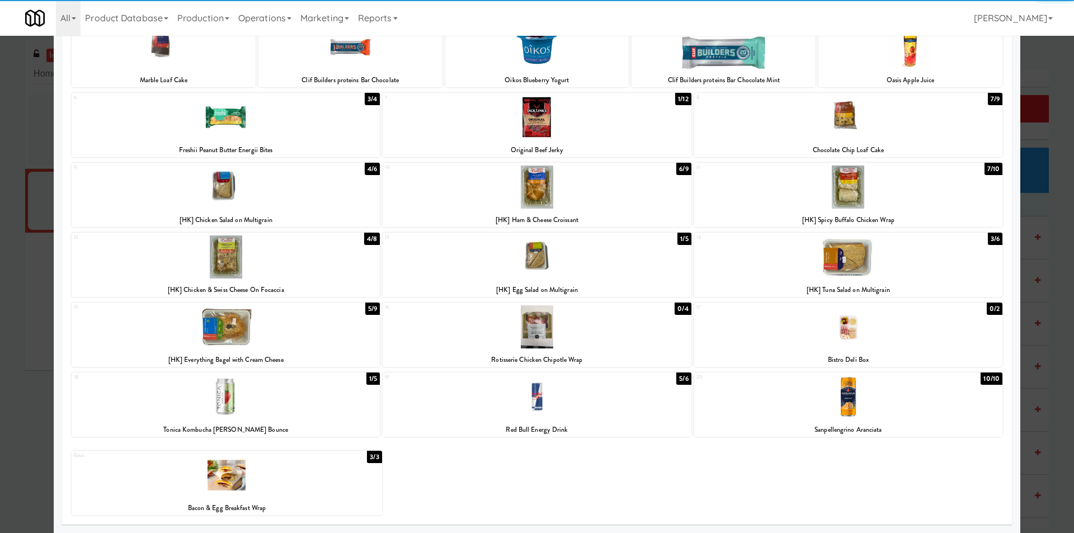
click at [832, 400] on div at bounding box center [848, 396] width 308 height 43
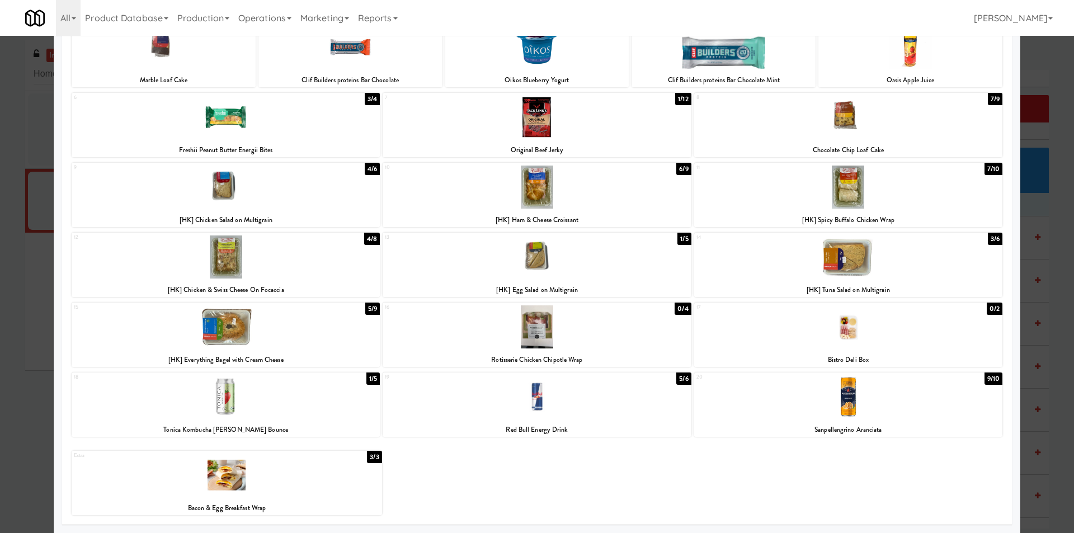
drag, startPoint x: 0, startPoint y: 238, endPoint x: 198, endPoint y: 251, distance: 198.4
click at [6, 240] on div at bounding box center [537, 266] width 1074 height 533
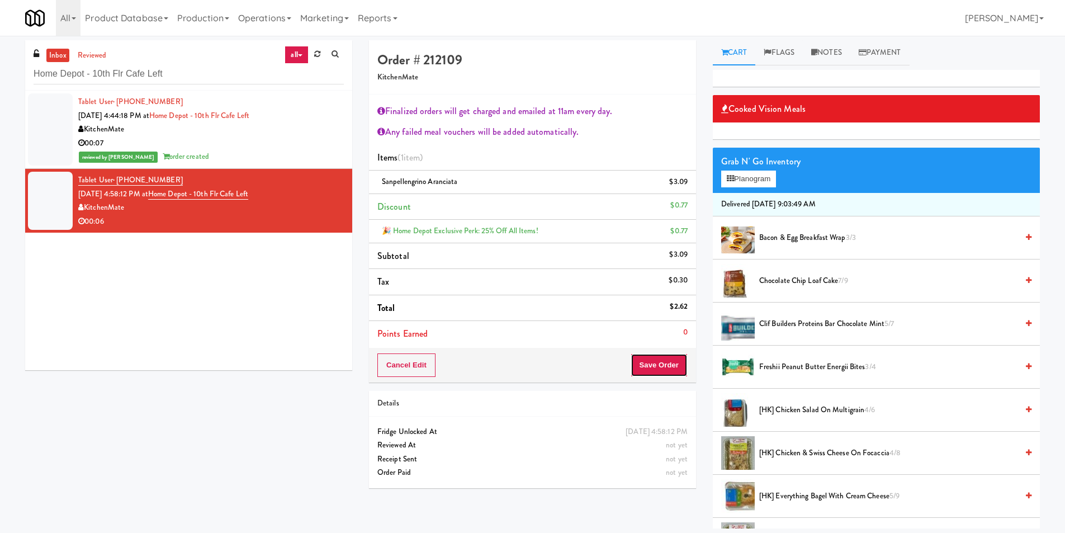
click at [655, 363] on button "Save Order" at bounding box center [659, 364] width 57 height 23
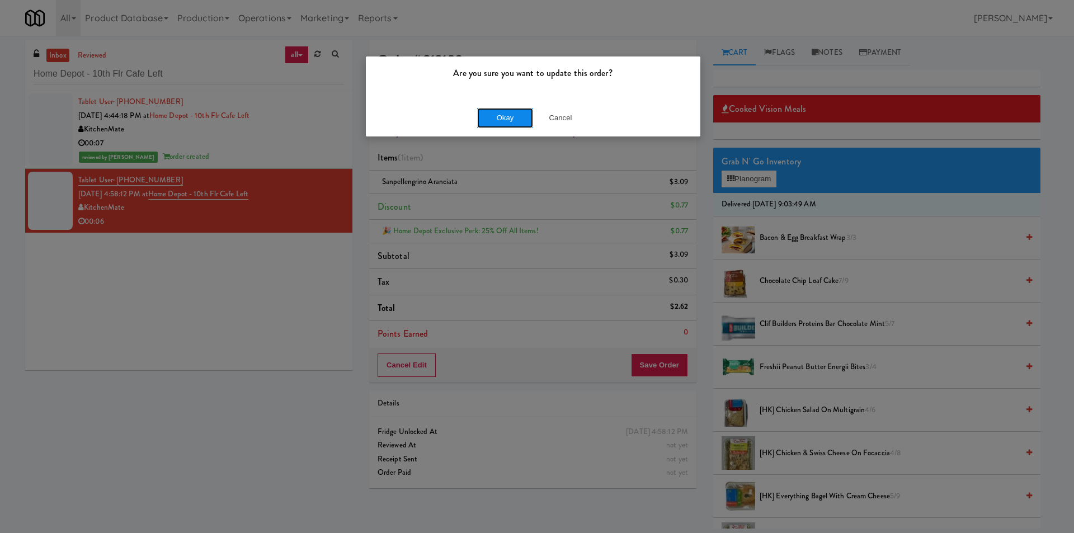
click at [519, 115] on button "Okay" at bounding box center [505, 118] width 56 height 20
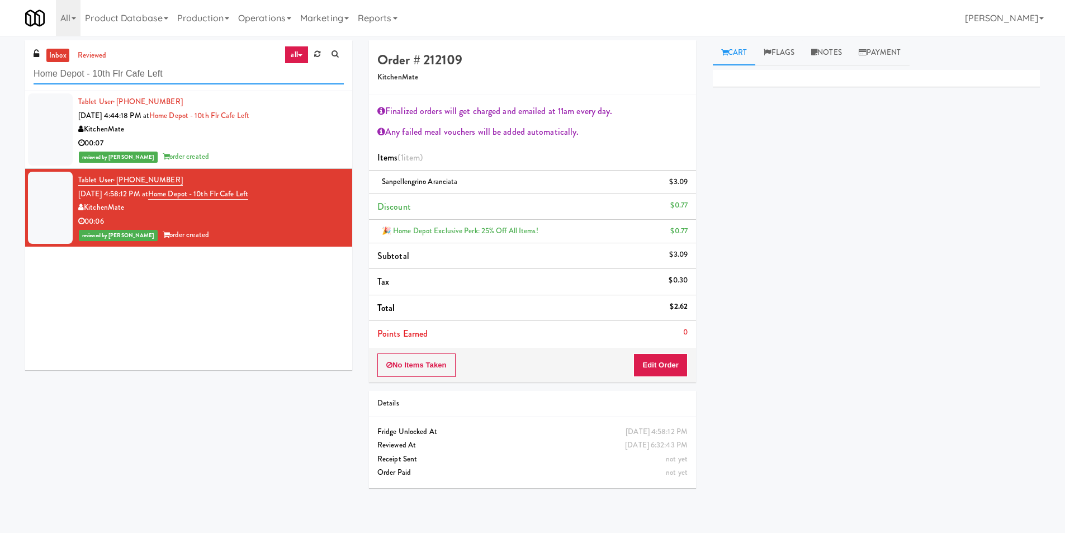
paste input "Estate - Pantry - Righ"
drag, startPoint x: 159, startPoint y: 78, endPoint x: 0, endPoint y: 58, distance: 160.1
click at [0, 59] on div "inbox reviewed all all unclear take inventory issue suspicious failed recent Ho…" at bounding box center [532, 268] width 1065 height 456
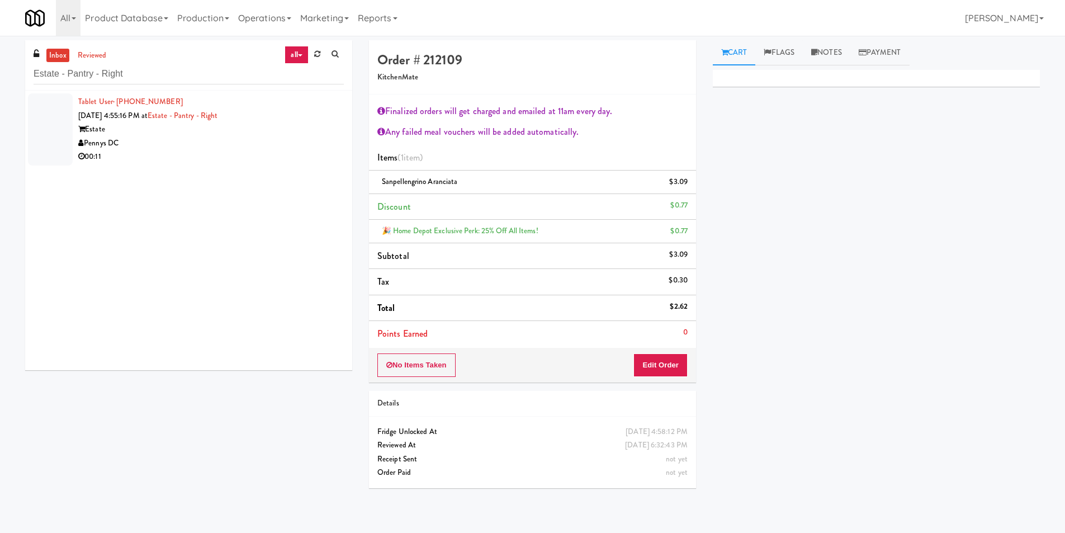
click at [314, 119] on div "Tablet User · (301) 452-4119 [DATE] 4:55:16 PM at Estate - Pantry - Right Estat…" at bounding box center [211, 129] width 266 height 69
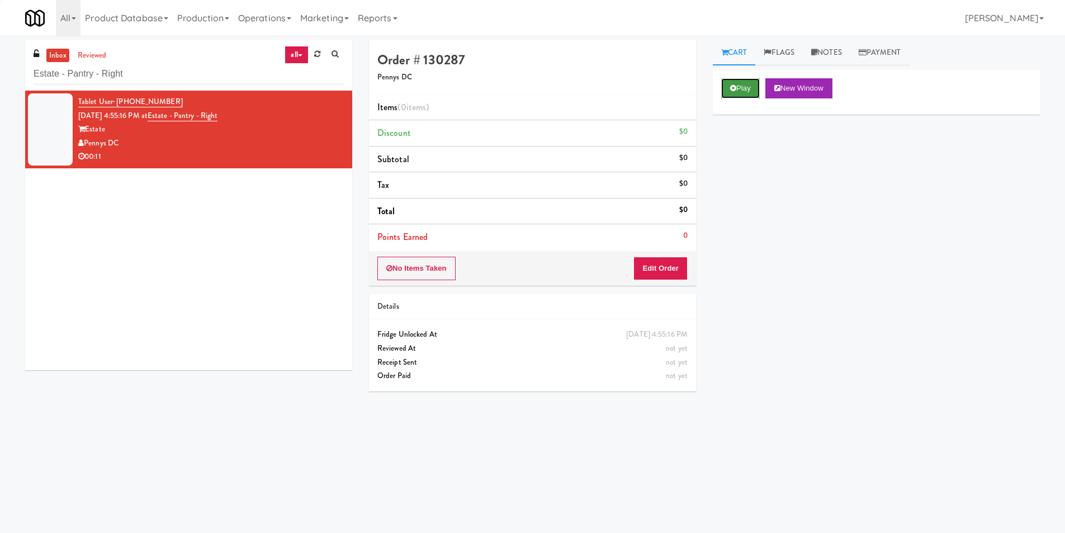
click at [735, 93] on button "Play" at bounding box center [740, 88] width 39 height 20
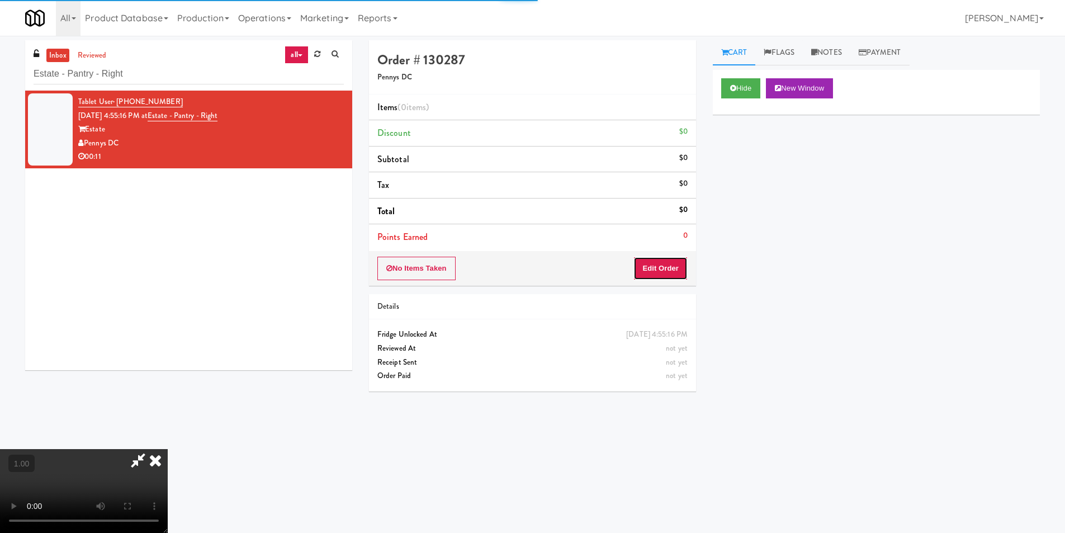
click at [658, 273] on button "Edit Order" at bounding box center [661, 268] width 54 height 23
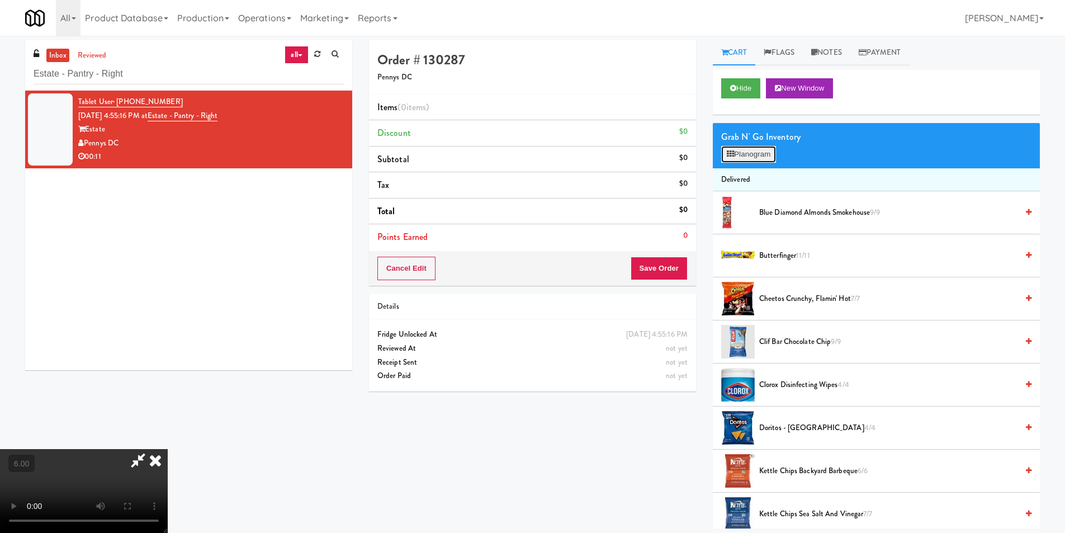
click at [739, 156] on button "Planogram" at bounding box center [748, 154] width 55 height 17
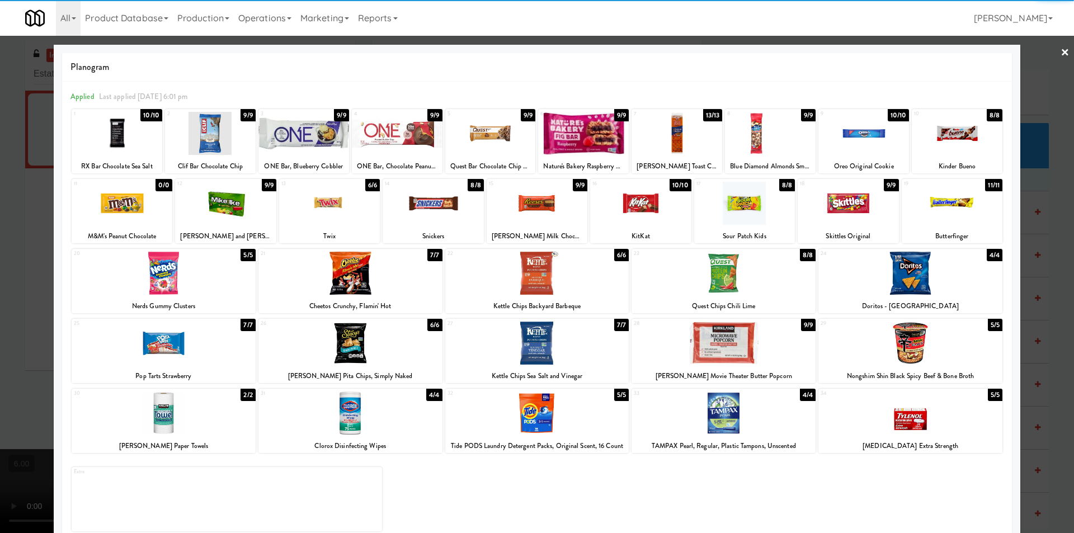
click at [960, 145] on div at bounding box center [957, 133] width 91 height 43
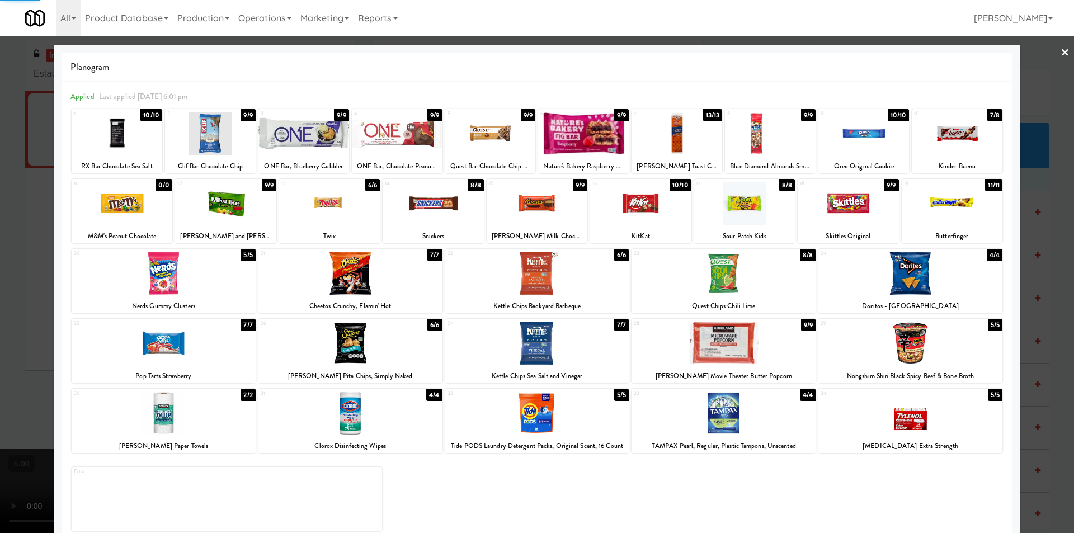
click at [1016, 159] on div at bounding box center [537, 266] width 1074 height 533
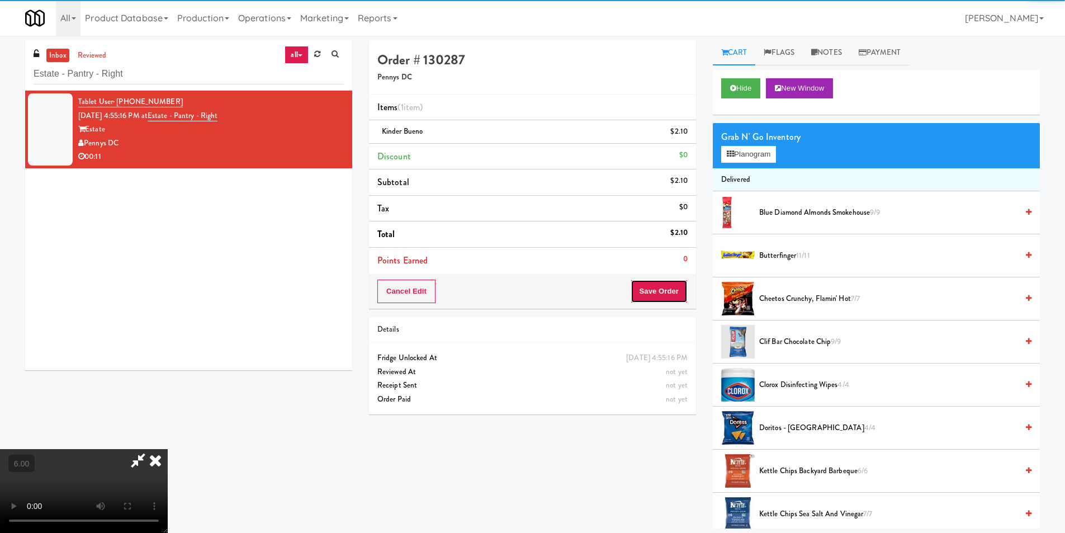
click at [672, 293] on button "Save Order" at bounding box center [659, 291] width 57 height 23
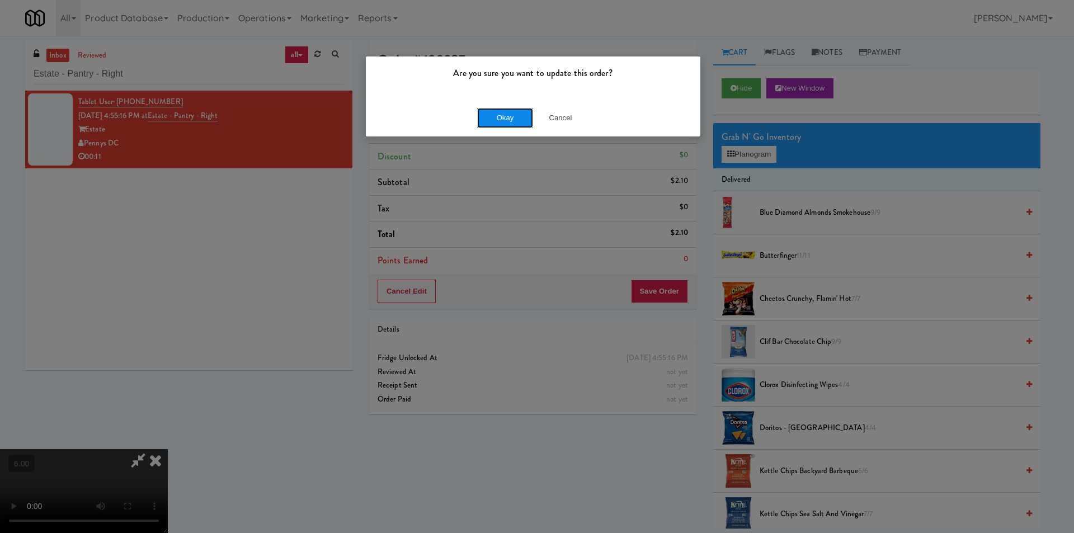
click at [501, 117] on button "Okay" at bounding box center [505, 118] width 56 height 20
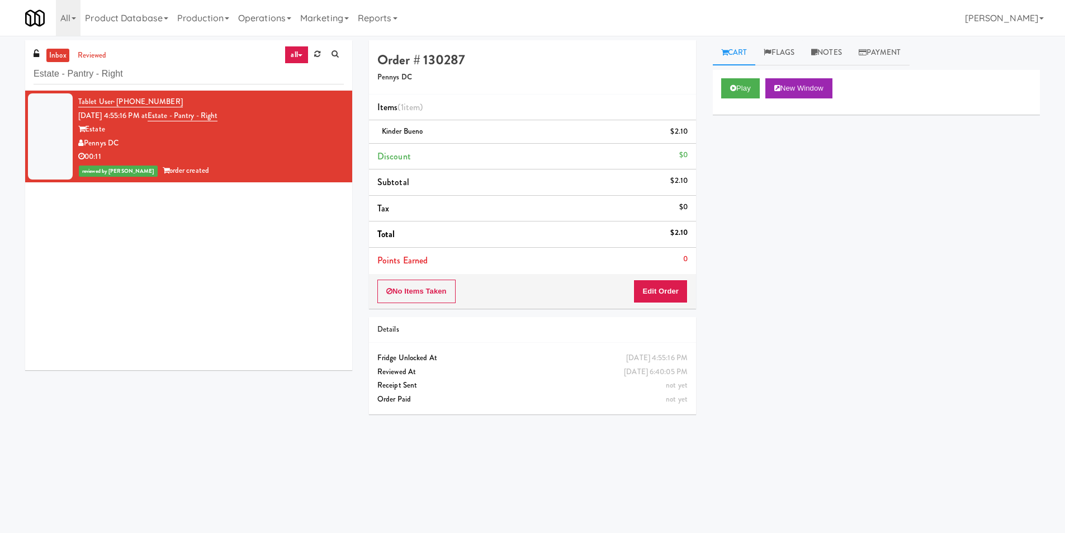
drag, startPoint x: 171, startPoint y: 86, endPoint x: 0, endPoint y: 81, distance: 170.7
click at [0, 82] on div "inbox reviewed all all unclear take inventory issue suspicious failed recent Es…" at bounding box center [532, 264] width 1065 height 449
click at [161, 81] on input "Estate - Pantry - Right" at bounding box center [189, 74] width 310 height 21
paste input "Aperture UCF - Cooler - Middle"
drag, startPoint x: 167, startPoint y: 72, endPoint x: 4, endPoint y: 66, distance: 163.4
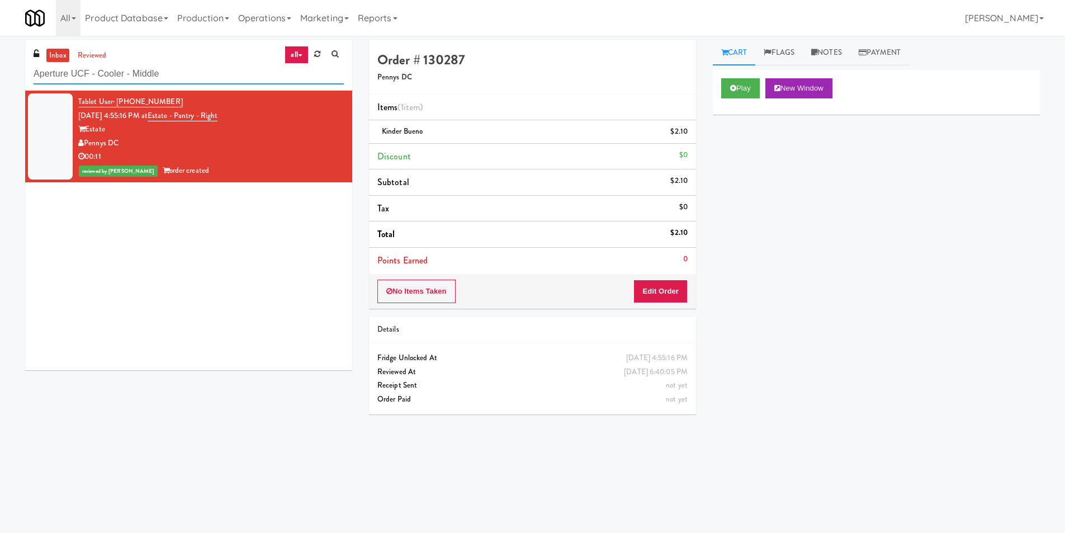
click at [0, 68] on div "inbox reviewed all all unclear take inventory issue suspicious failed recent Ap…" at bounding box center [532, 264] width 1065 height 449
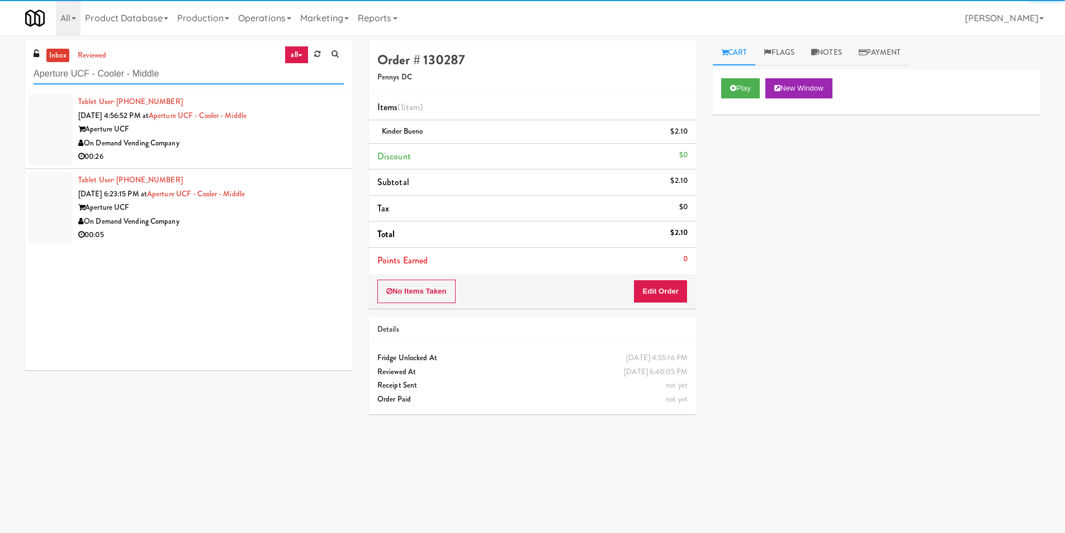
type input "Aperture UCF - Cooler - Middle"
click at [269, 161] on div "00:26" at bounding box center [211, 157] width 266 height 14
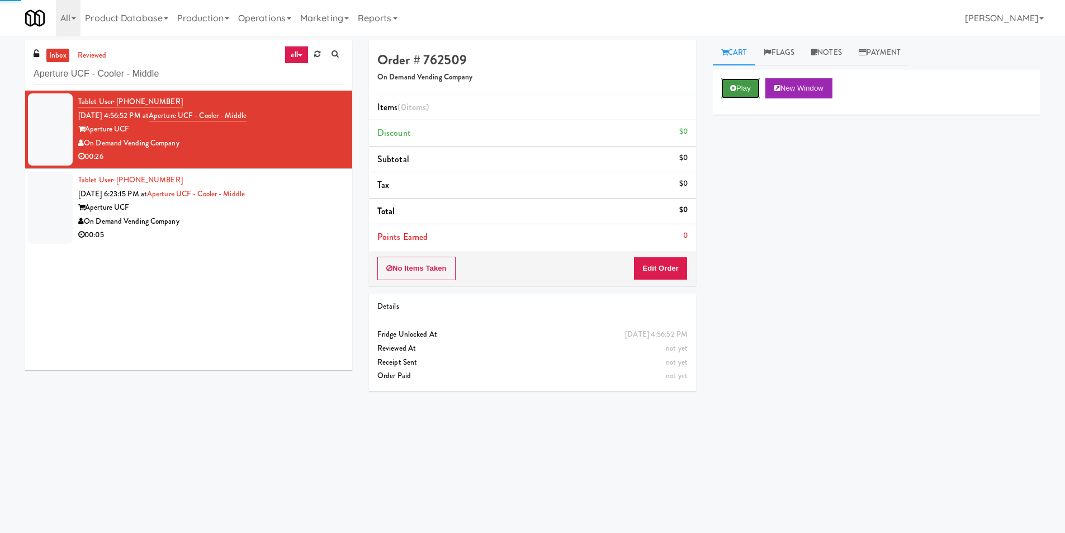
click at [731, 92] on button "Play" at bounding box center [740, 88] width 39 height 20
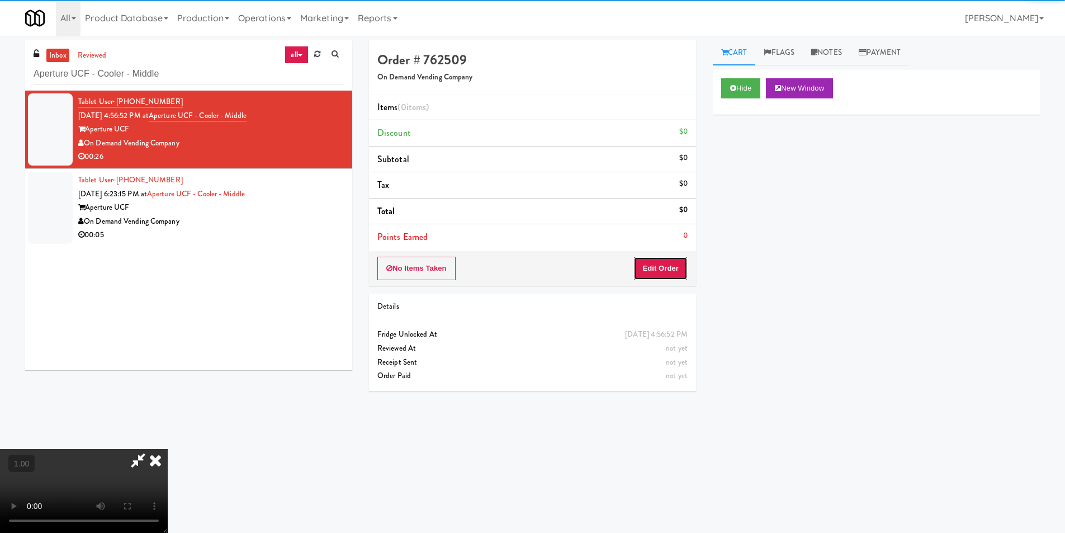
click at [676, 263] on button "Edit Order" at bounding box center [661, 268] width 54 height 23
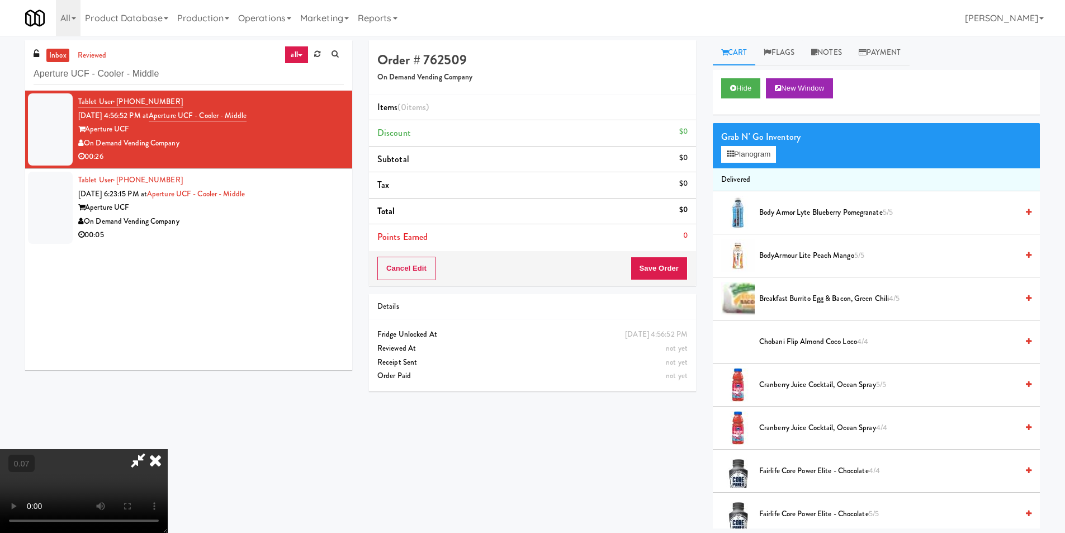
scroll to position [57, 0]
click at [734, 161] on button "Planogram" at bounding box center [748, 154] width 55 height 17
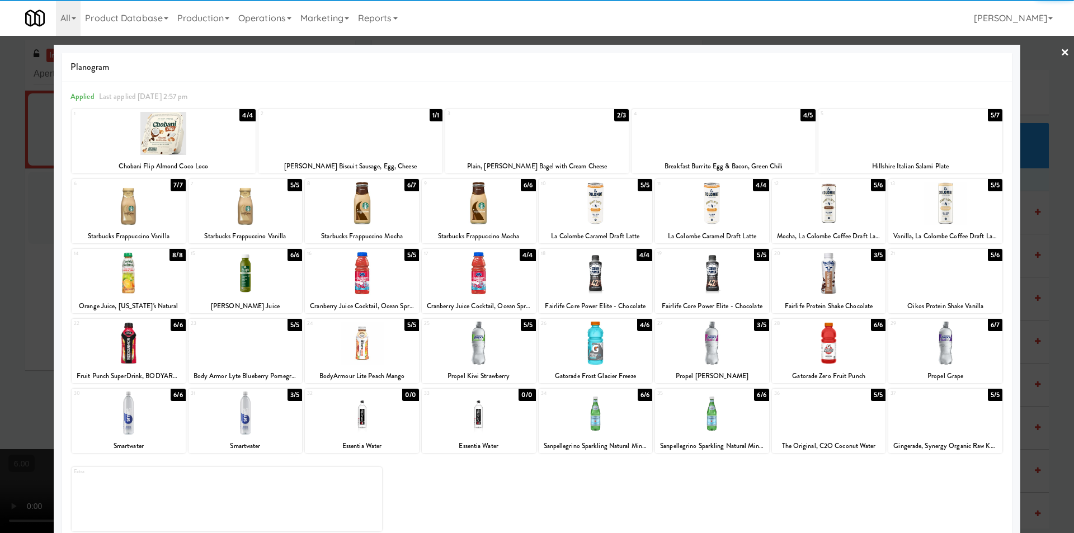
click at [604, 413] on div at bounding box center [596, 413] width 114 height 43
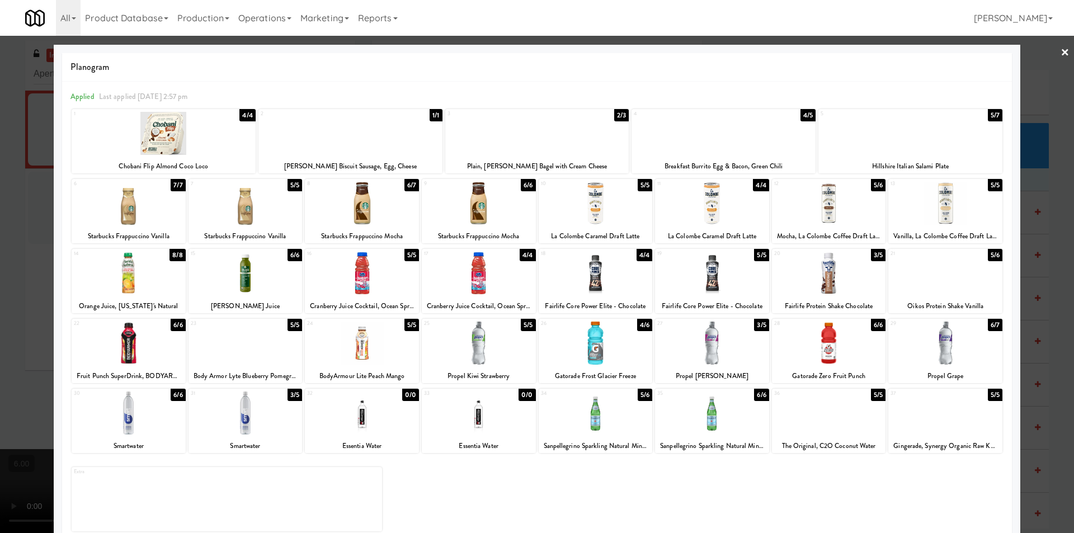
drag, startPoint x: 1057, startPoint y: 347, endPoint x: 1026, endPoint y: 335, distance: 33.1
click at [1057, 347] on div at bounding box center [537, 266] width 1074 height 533
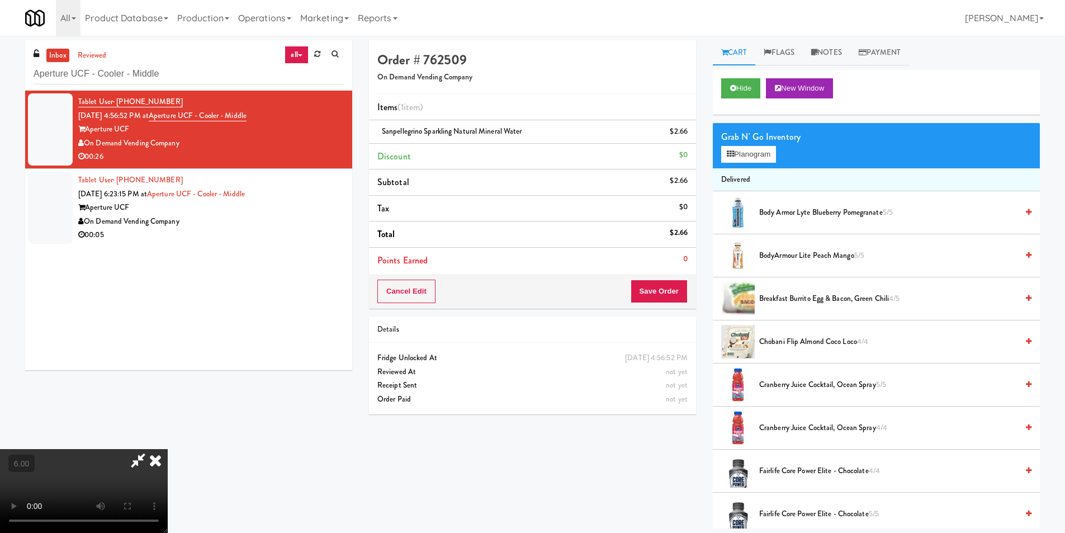
scroll to position [1, 0]
click at [670, 294] on button "Save Order" at bounding box center [659, 291] width 57 height 23
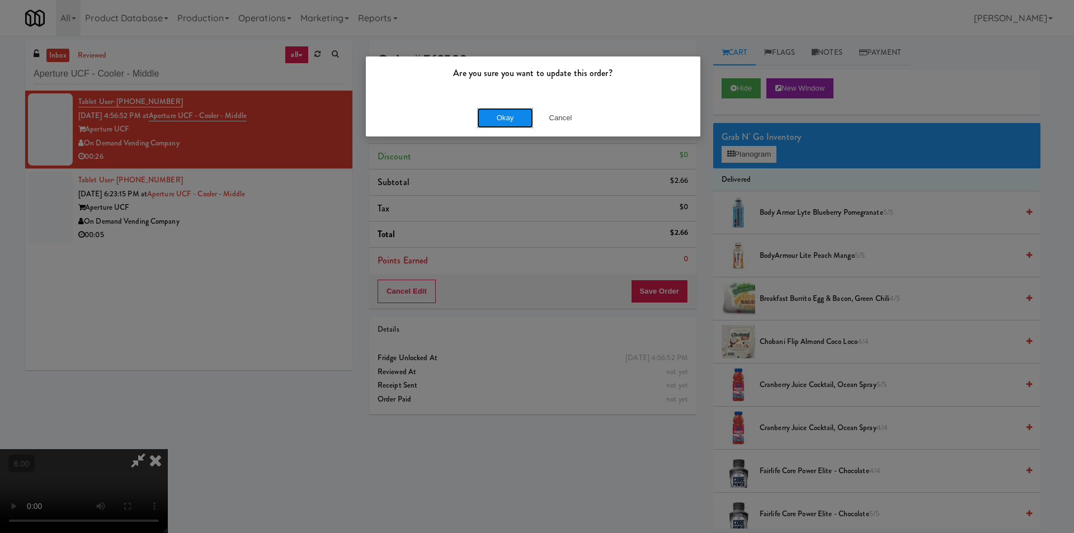
click at [505, 116] on button "Okay" at bounding box center [505, 118] width 56 height 20
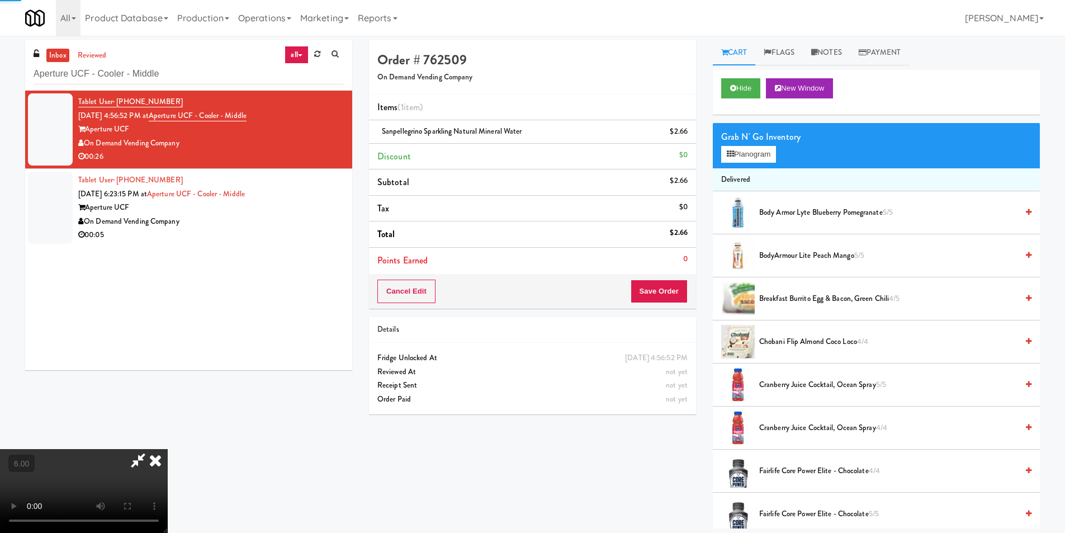
scroll to position [0, 0]
click at [168, 449] on icon at bounding box center [155, 460] width 25 height 22
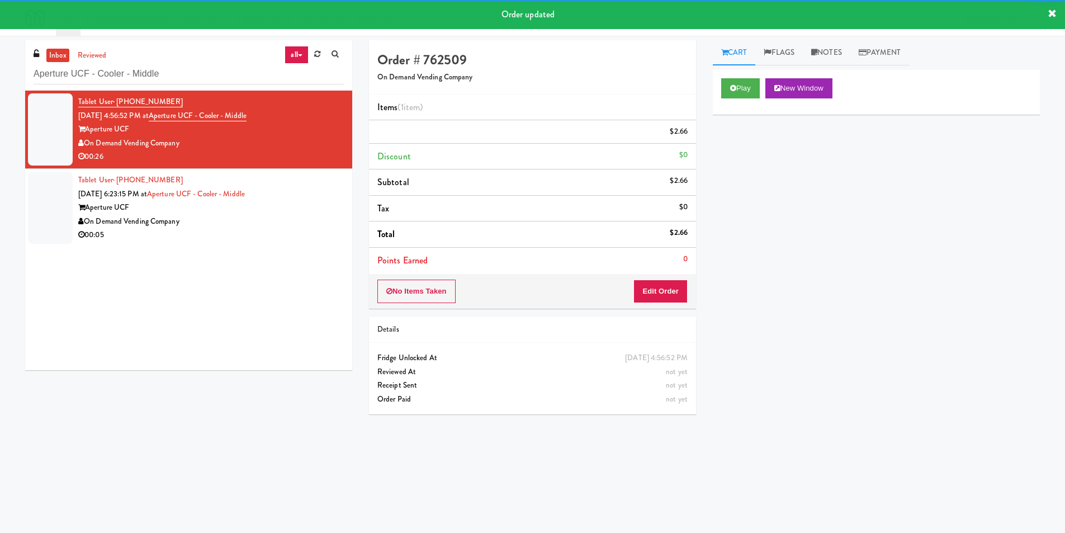
click at [323, 209] on div "Aperture UCF" at bounding box center [211, 208] width 266 height 14
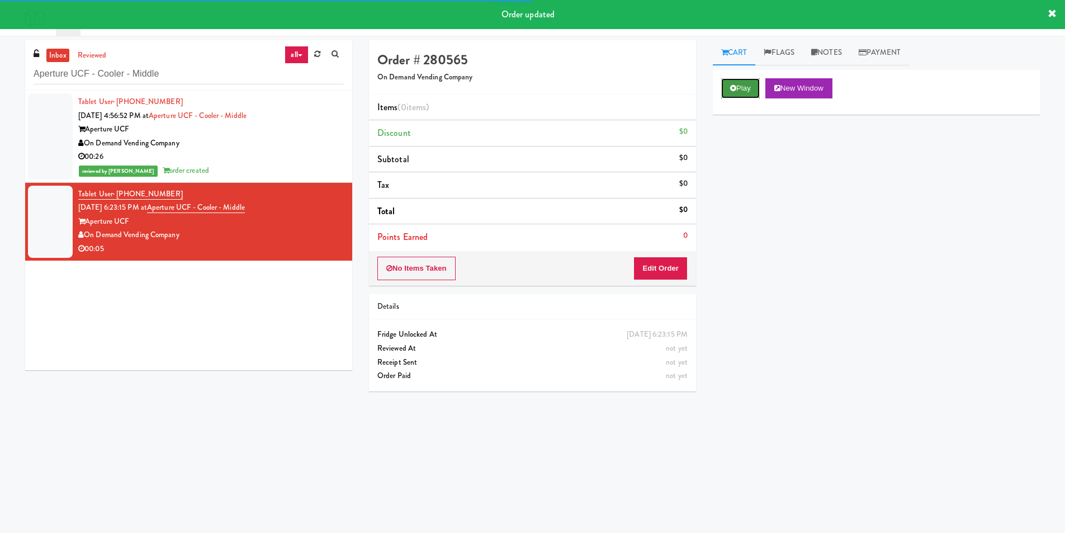
click at [742, 88] on button "Play" at bounding box center [740, 88] width 39 height 20
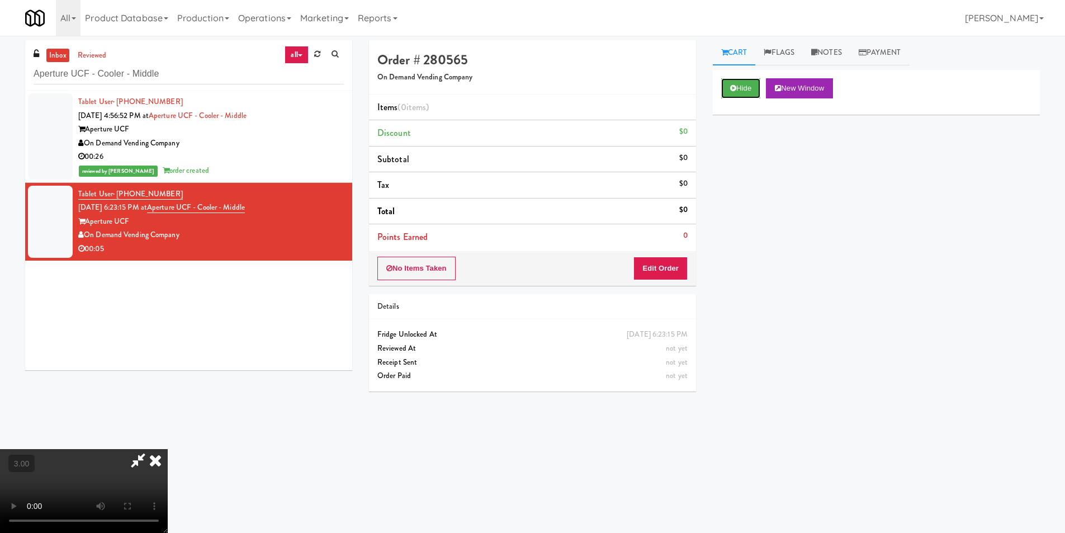
scroll to position [1, 0]
drag, startPoint x: 685, startPoint y: 261, endPoint x: 708, endPoint y: 233, distance: 36.2
click at [685, 262] on button "Edit Order" at bounding box center [661, 268] width 54 height 23
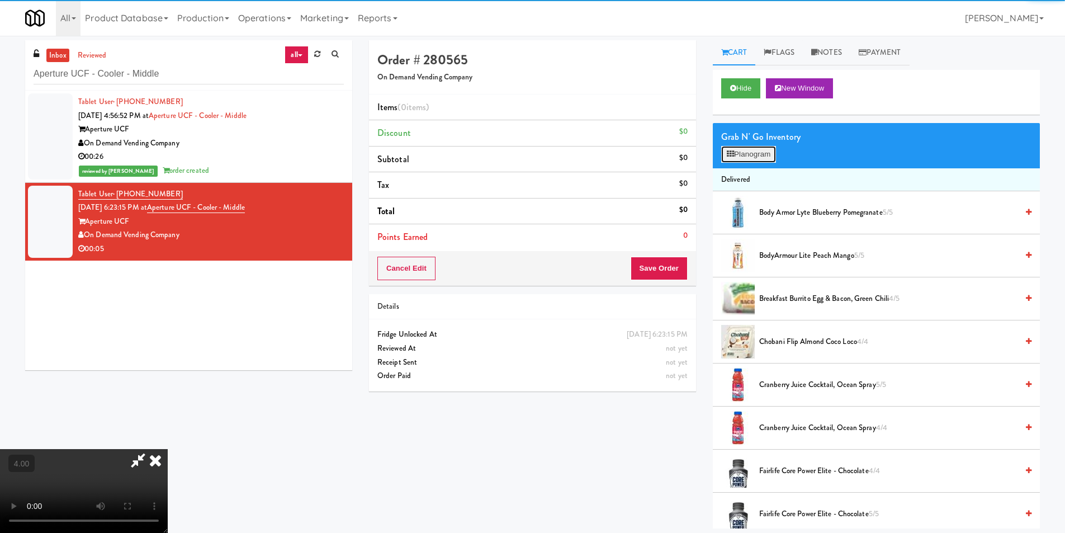
click at [744, 159] on button "Planogram" at bounding box center [748, 154] width 55 height 17
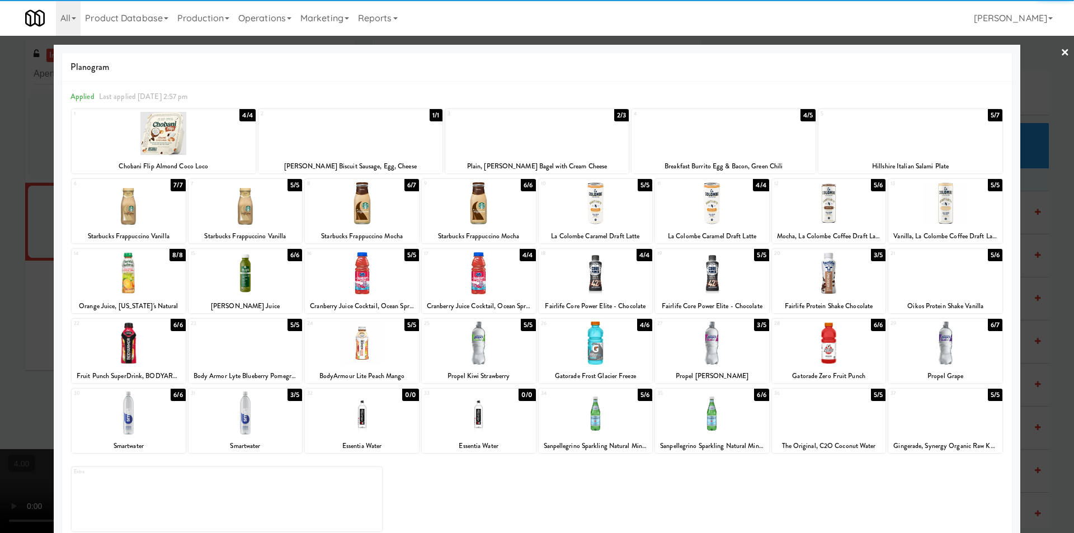
click at [385, 266] on div at bounding box center [362, 273] width 114 height 43
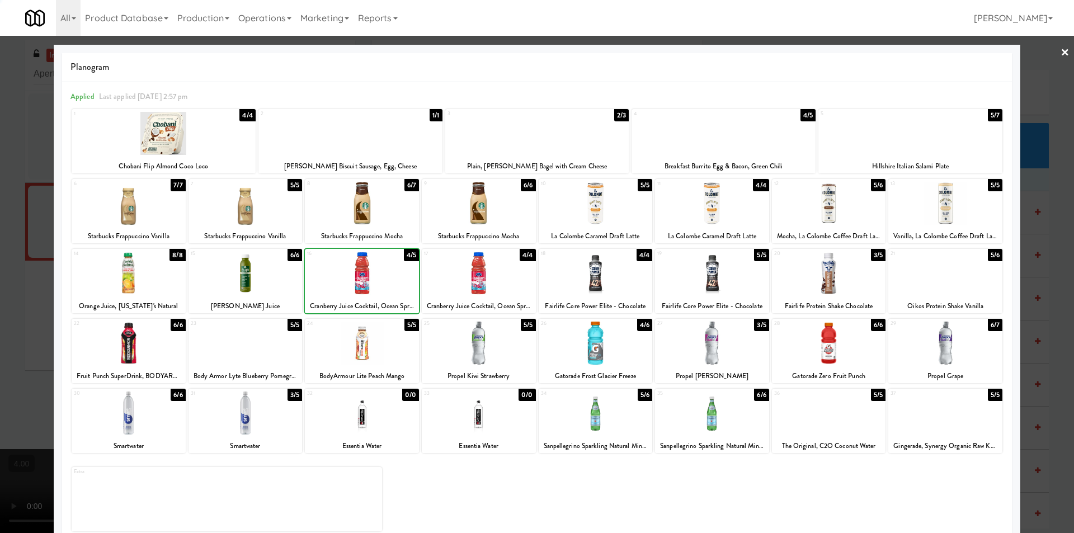
click at [0, 233] on div at bounding box center [537, 266] width 1074 height 533
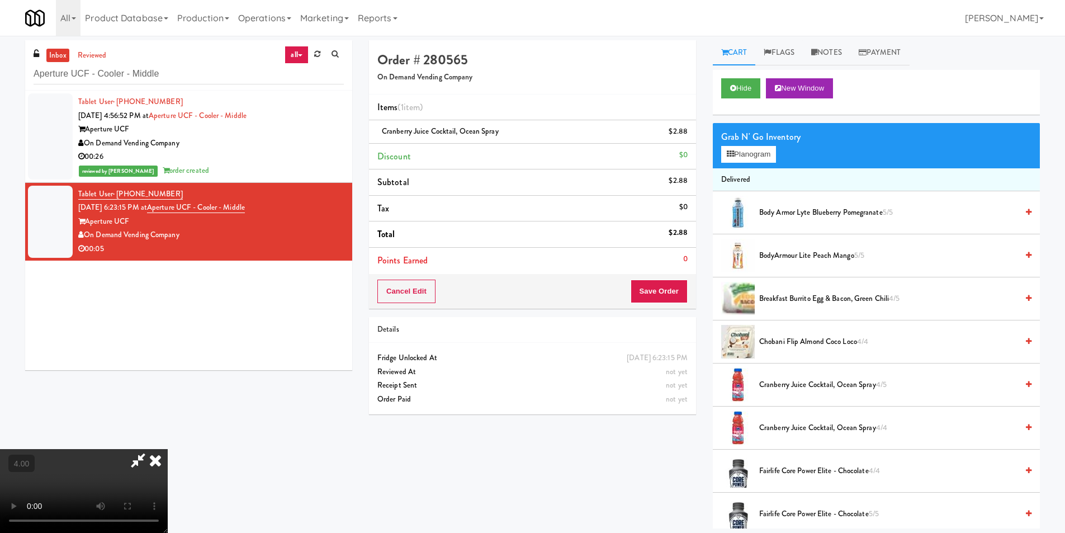
click at [168, 449] on video at bounding box center [84, 491] width 168 height 84
click at [649, 283] on button "Save Order" at bounding box center [659, 291] width 57 height 23
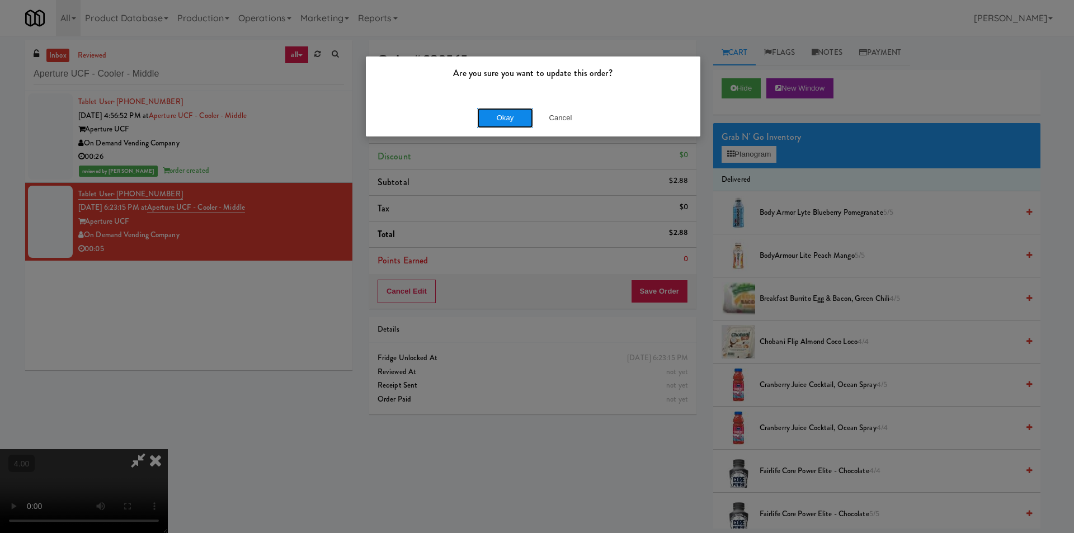
click at [511, 117] on button "Okay" at bounding box center [505, 118] width 56 height 20
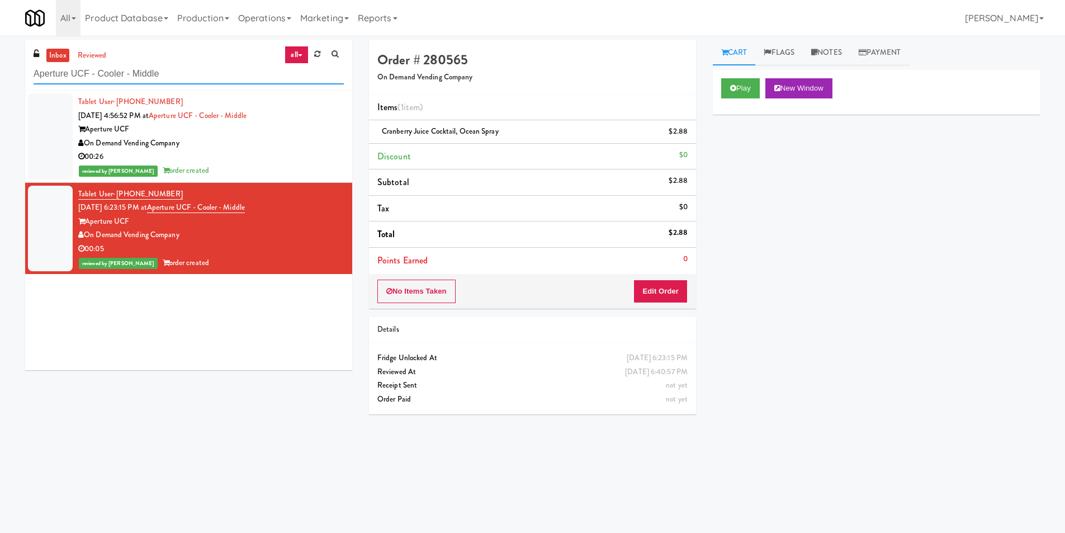
paste input "Eight80 - Main Cooler Right"
drag, startPoint x: 194, startPoint y: 74, endPoint x: 2, endPoint y: 105, distance: 194.3
click at [0, 95] on div "inbox reviewed all all unclear take inventory issue suspicious failed recent Ei…" at bounding box center [532, 264] width 1065 height 449
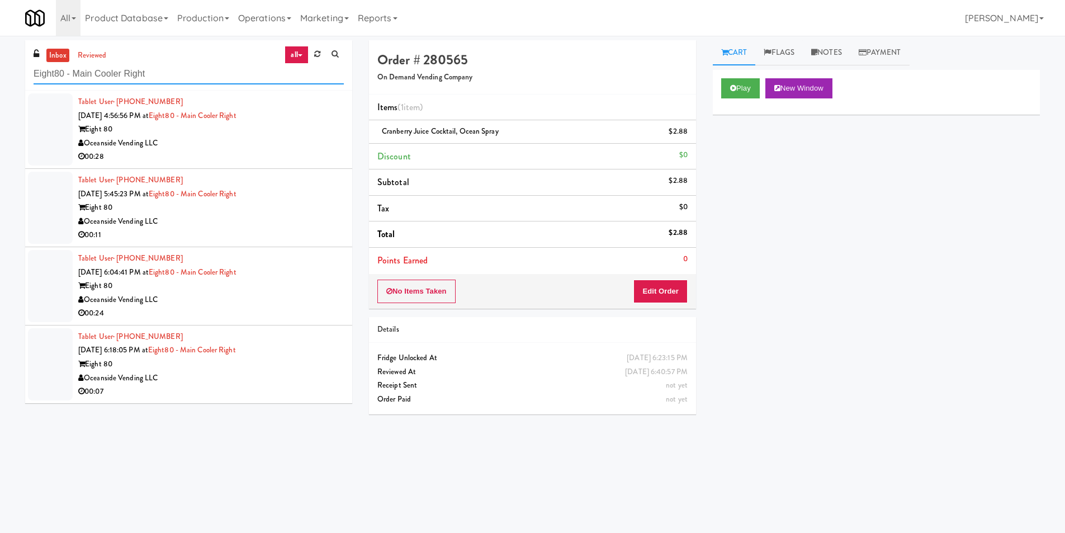
type input "Eight80 - Main Cooler Right"
click at [266, 157] on div "00:28" at bounding box center [211, 157] width 266 height 14
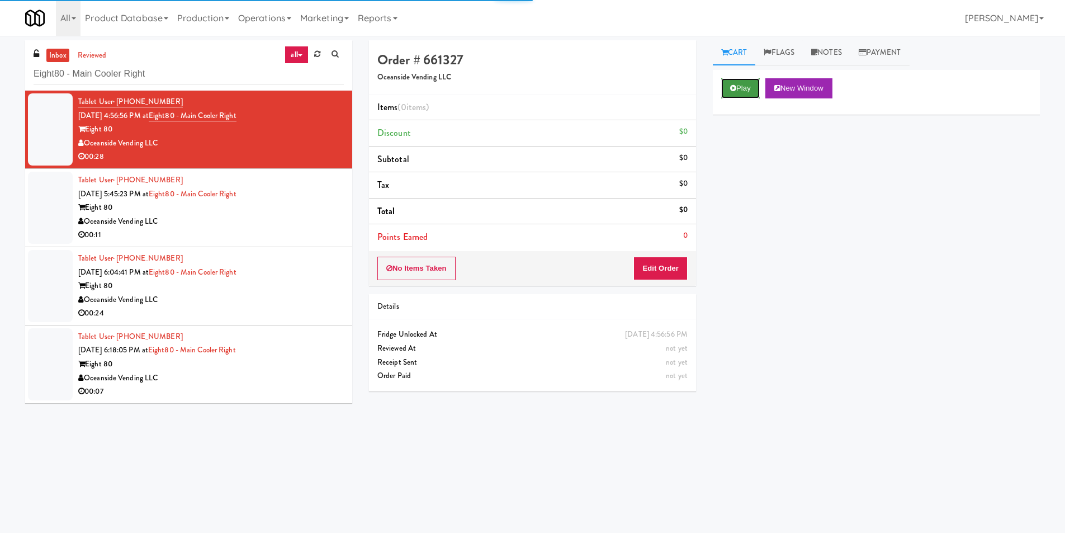
click at [736, 88] on icon at bounding box center [733, 87] width 6 height 7
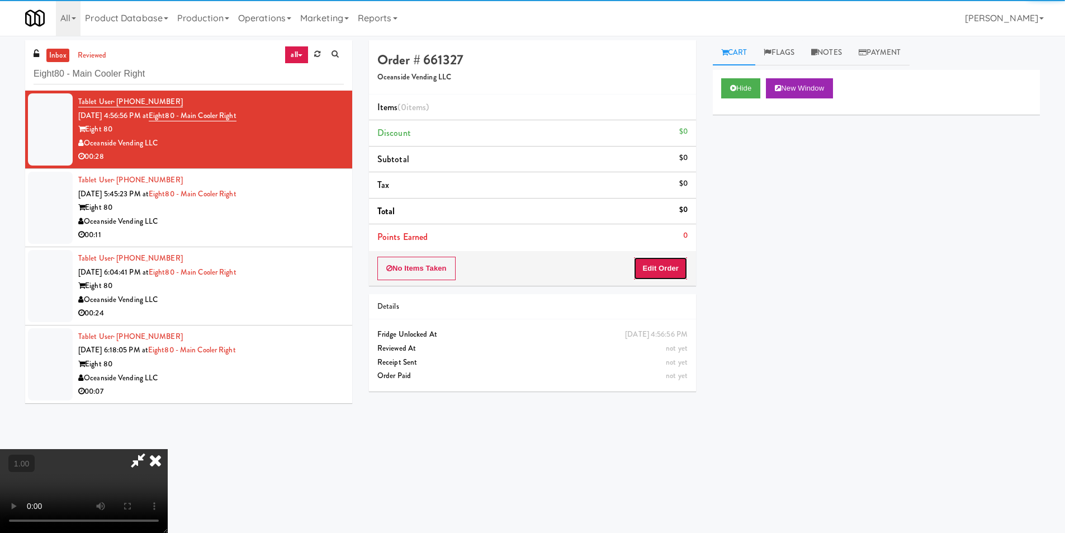
click at [662, 271] on button "Edit Order" at bounding box center [661, 268] width 54 height 23
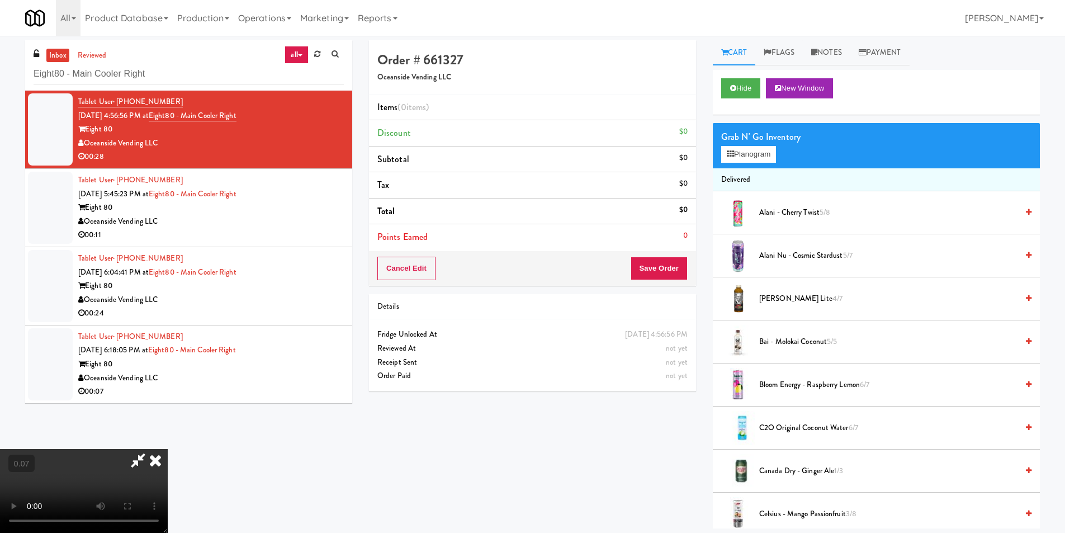
scroll to position [169, 0]
click at [168, 449] on video at bounding box center [84, 491] width 168 height 84
click at [166, 449] on video at bounding box center [84, 491] width 168 height 84
click at [731, 148] on button "Planogram" at bounding box center [748, 154] width 55 height 17
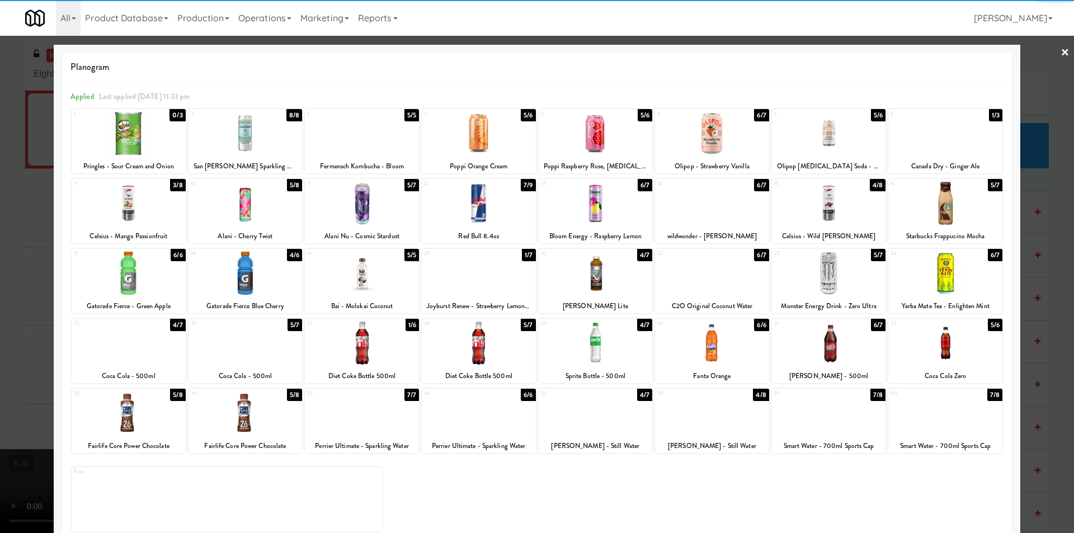
click at [251, 296] on div "18 4/6 Gatorade Fierce Blue Cherry" at bounding box center [245, 281] width 114 height 64
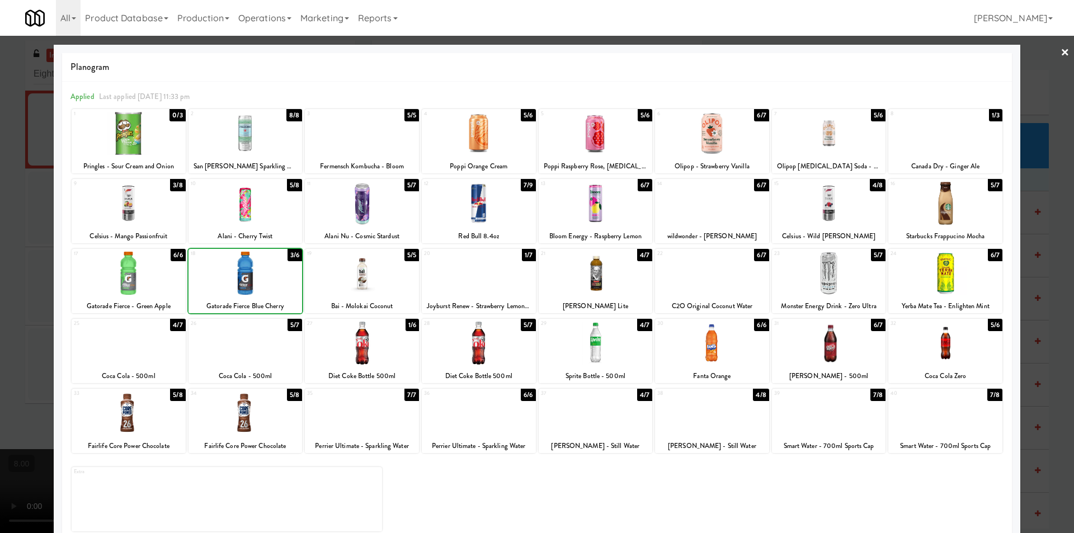
click at [251, 296] on div "18 3/6 Gatorade Fierce Blue Cherry" at bounding box center [245, 281] width 114 height 64
click at [0, 260] on div at bounding box center [537, 266] width 1074 height 533
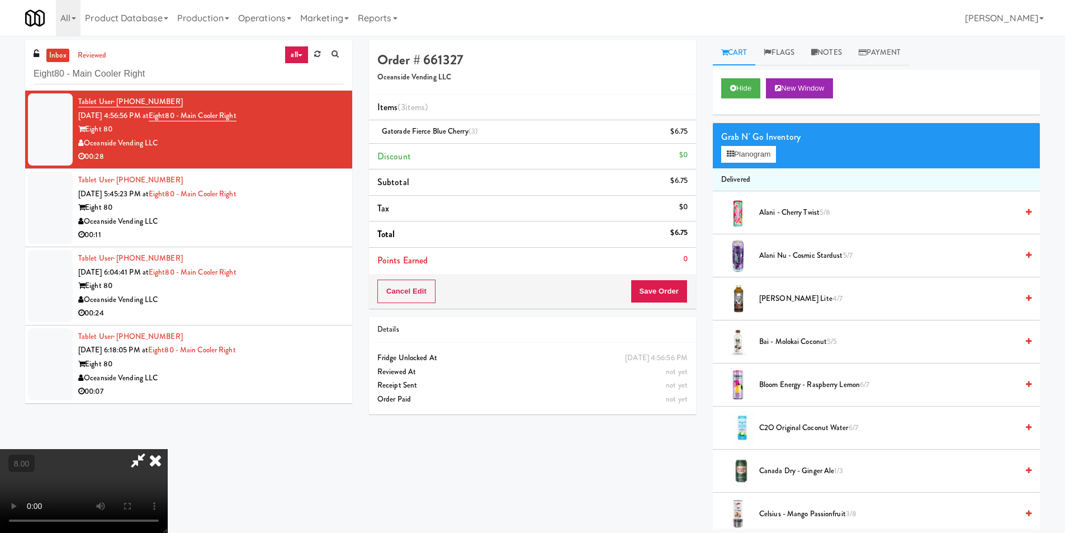
click at [168, 449] on icon at bounding box center [155, 460] width 25 height 22
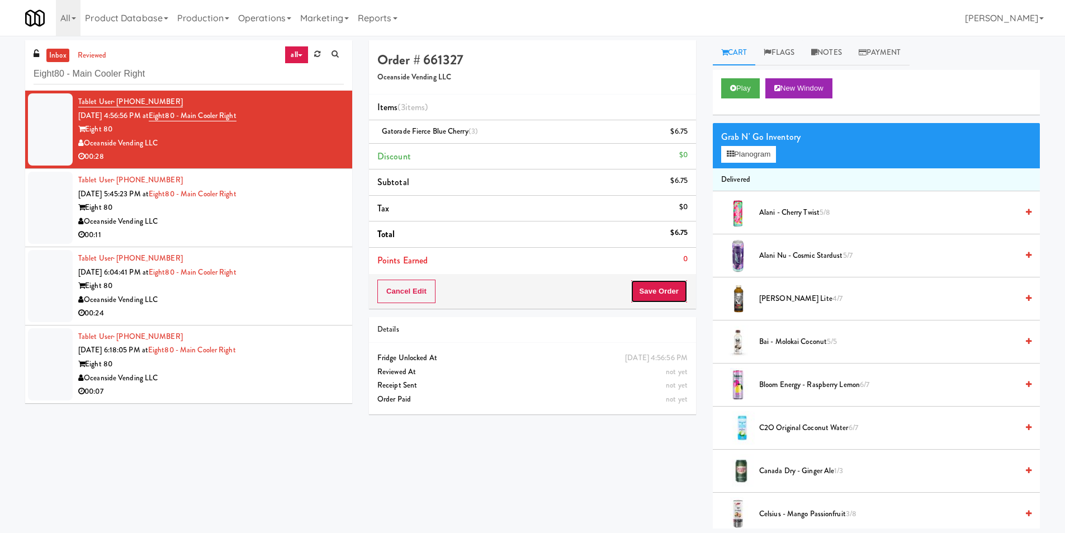
click at [663, 283] on button "Save Order" at bounding box center [659, 291] width 57 height 23
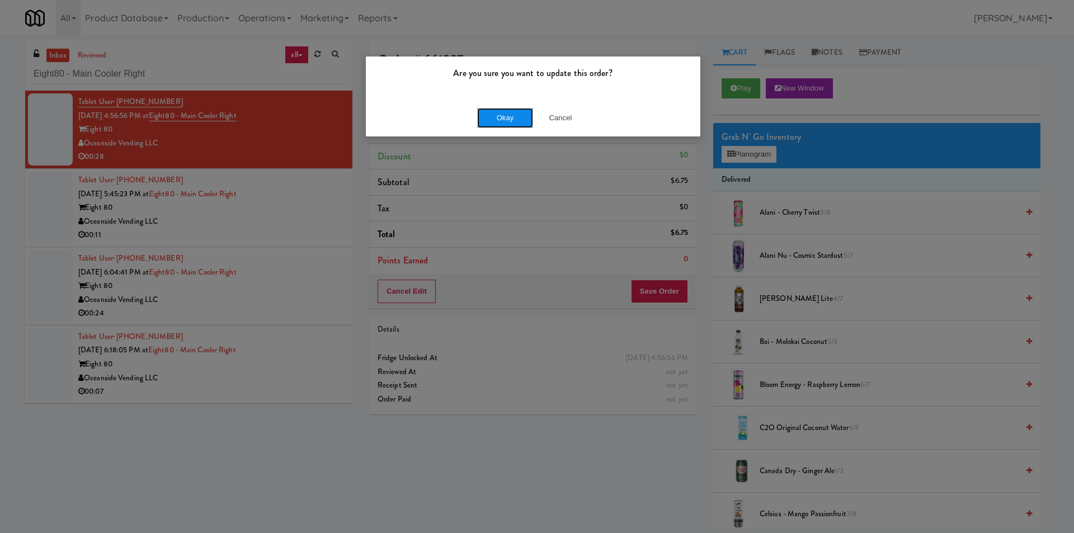
click at [508, 109] on button "Okay" at bounding box center [505, 118] width 56 height 20
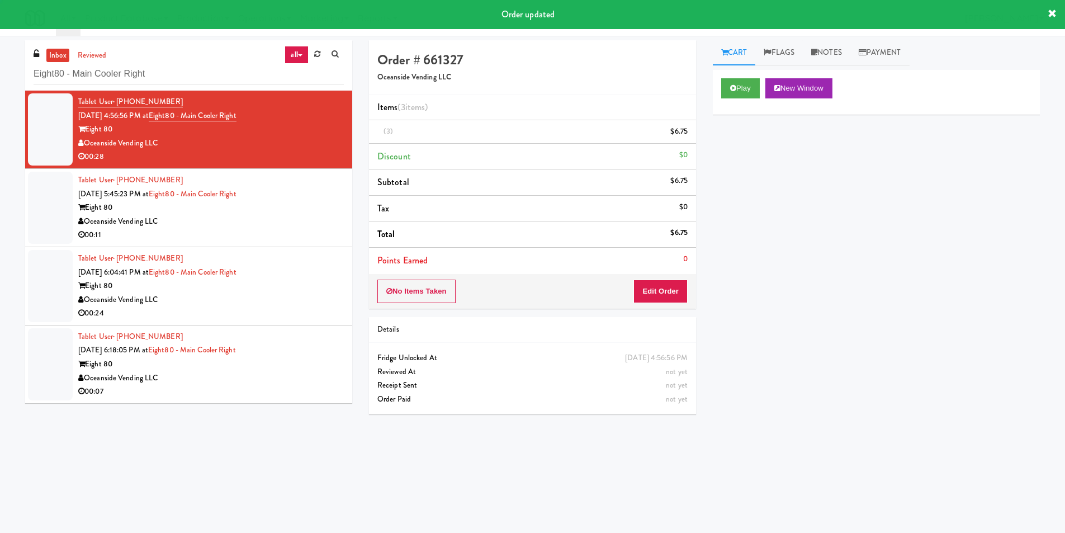
click at [306, 220] on div "Oceanside Vending LLC" at bounding box center [211, 222] width 266 height 14
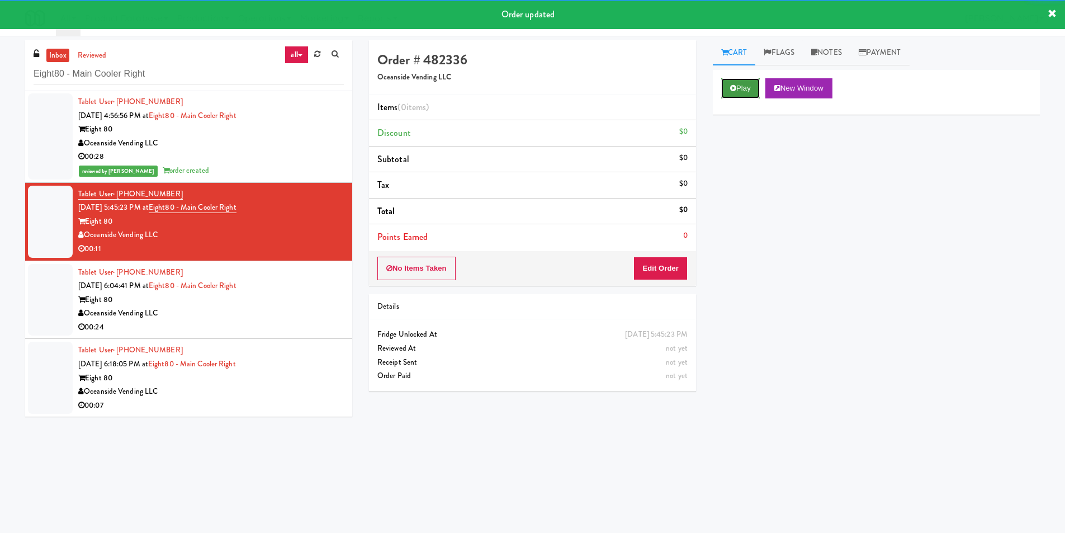
click at [750, 94] on button "Play" at bounding box center [740, 88] width 39 height 20
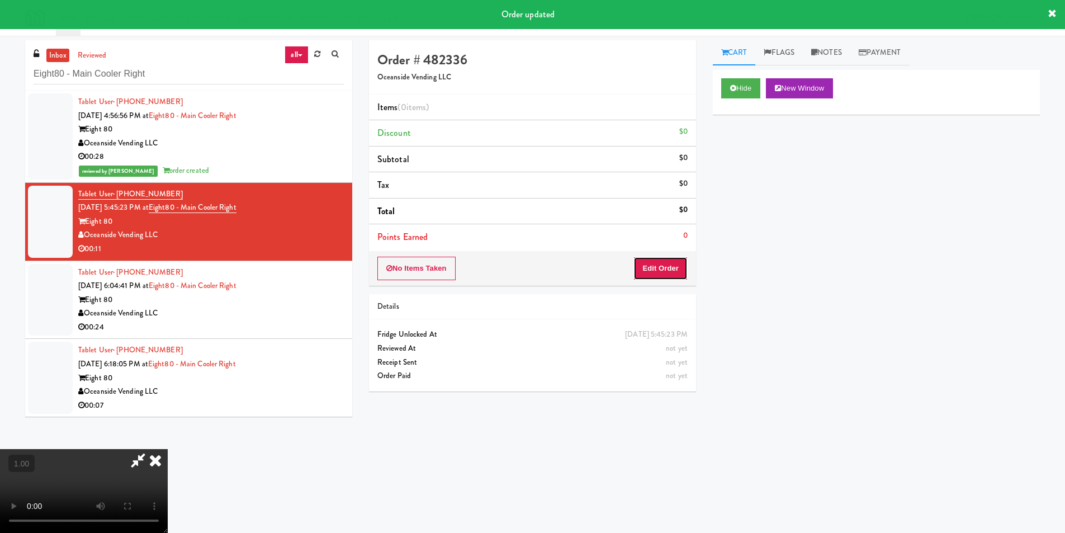
click at [679, 261] on button "Edit Order" at bounding box center [661, 268] width 54 height 23
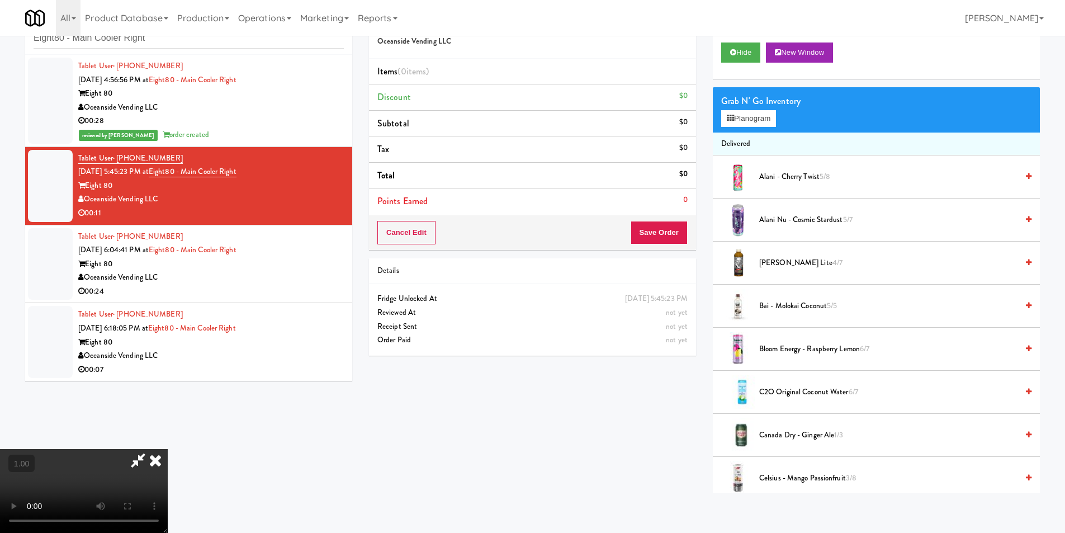
scroll to position [1, 0]
click at [730, 112] on button "Planogram" at bounding box center [748, 118] width 55 height 17
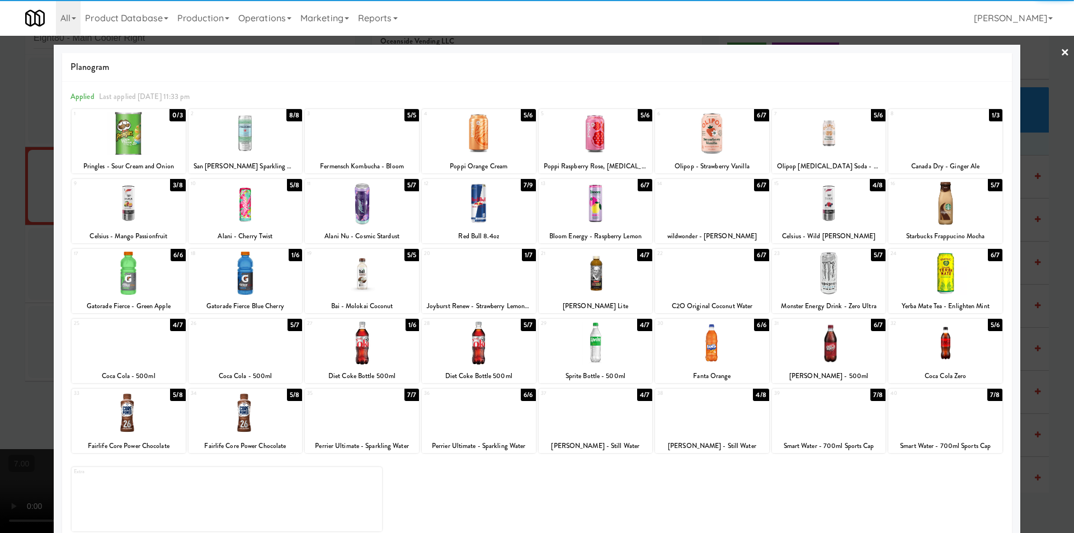
drag, startPoint x: 125, startPoint y: 280, endPoint x: 0, endPoint y: 239, distance: 131.8
click at [126, 280] on div at bounding box center [129, 273] width 114 height 43
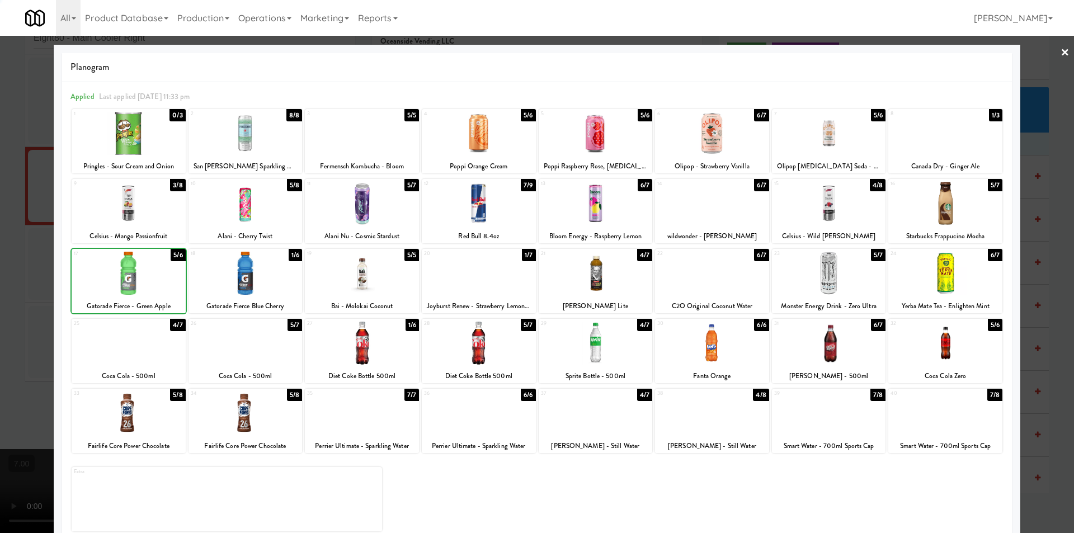
drag, startPoint x: 0, startPoint y: 238, endPoint x: 54, endPoint y: 244, distance: 54.0
click at [0, 238] on div at bounding box center [537, 266] width 1074 height 533
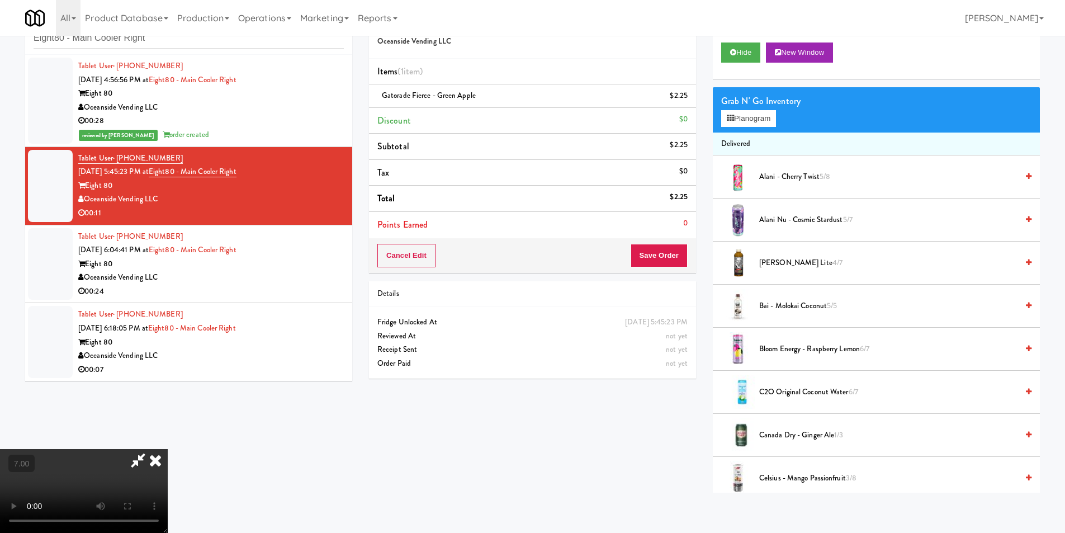
click at [168, 449] on icon at bounding box center [155, 460] width 25 height 22
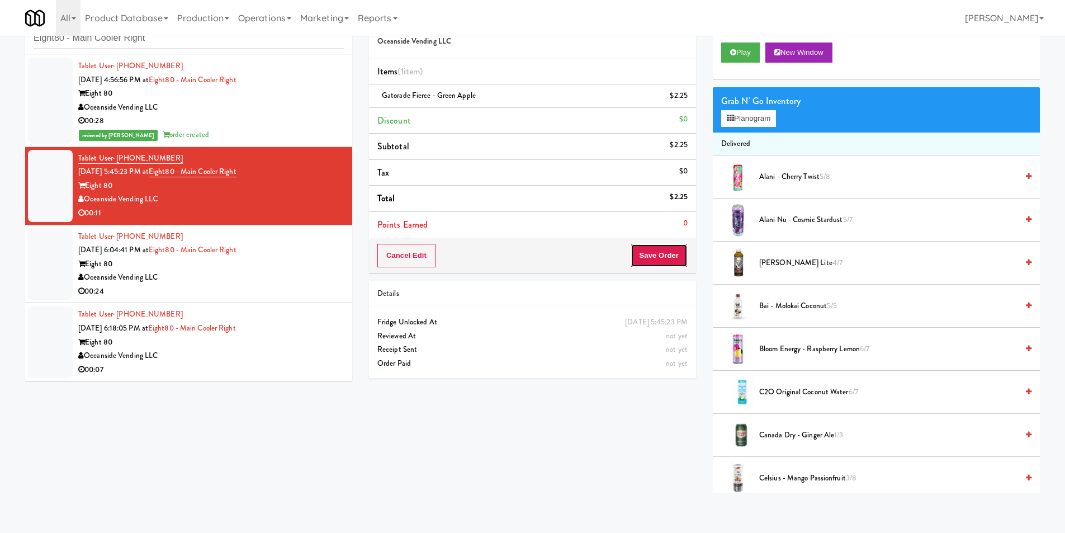
click at [649, 247] on button "Save Order" at bounding box center [659, 255] width 57 height 23
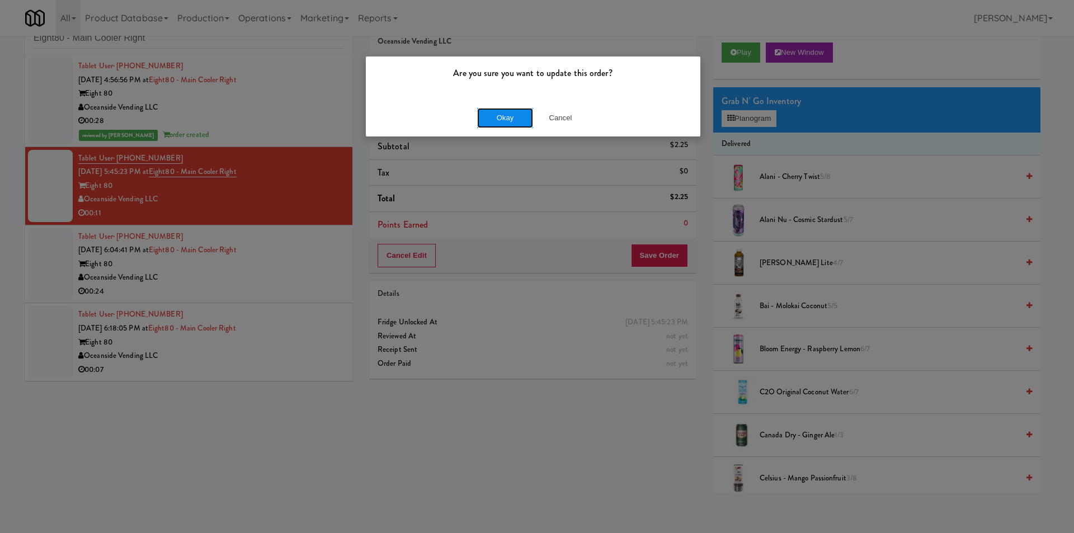
click at [492, 123] on button "Okay" at bounding box center [505, 118] width 56 height 20
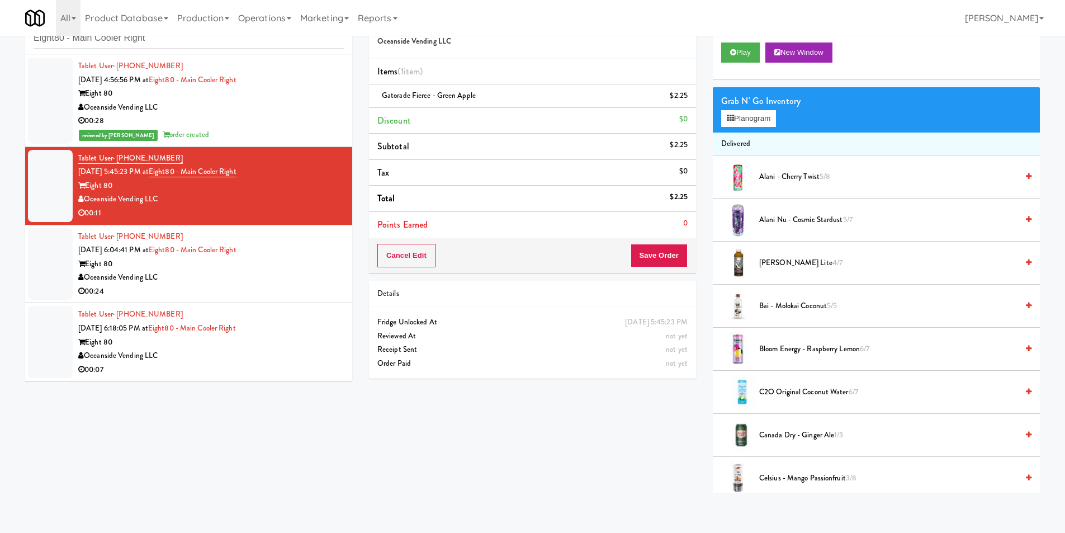
click at [308, 270] on div "Eight 80" at bounding box center [211, 264] width 266 height 14
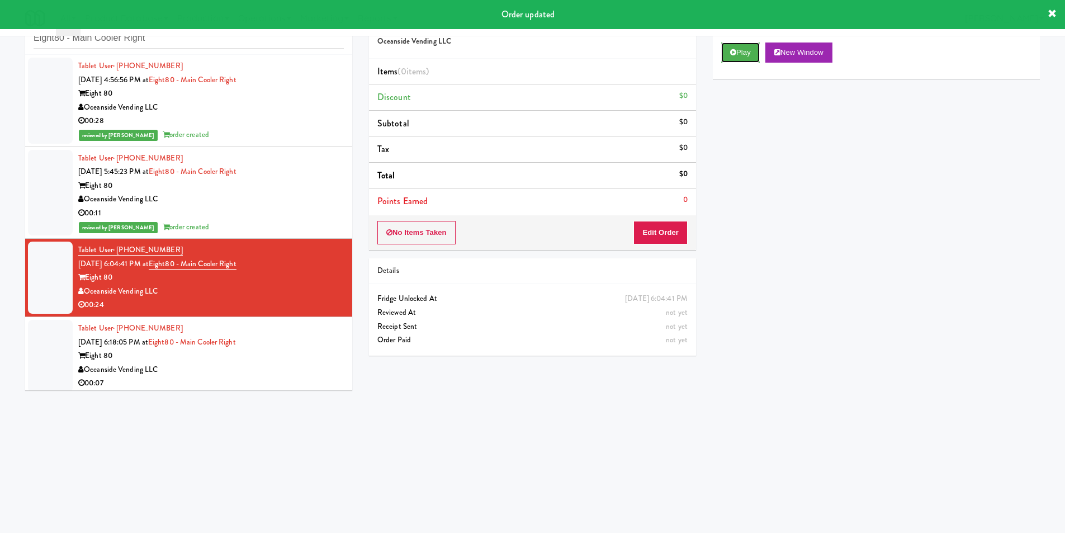
drag, startPoint x: 743, startPoint y: 53, endPoint x: 725, endPoint y: 83, distance: 35.1
click at [743, 52] on button "Play" at bounding box center [740, 53] width 39 height 20
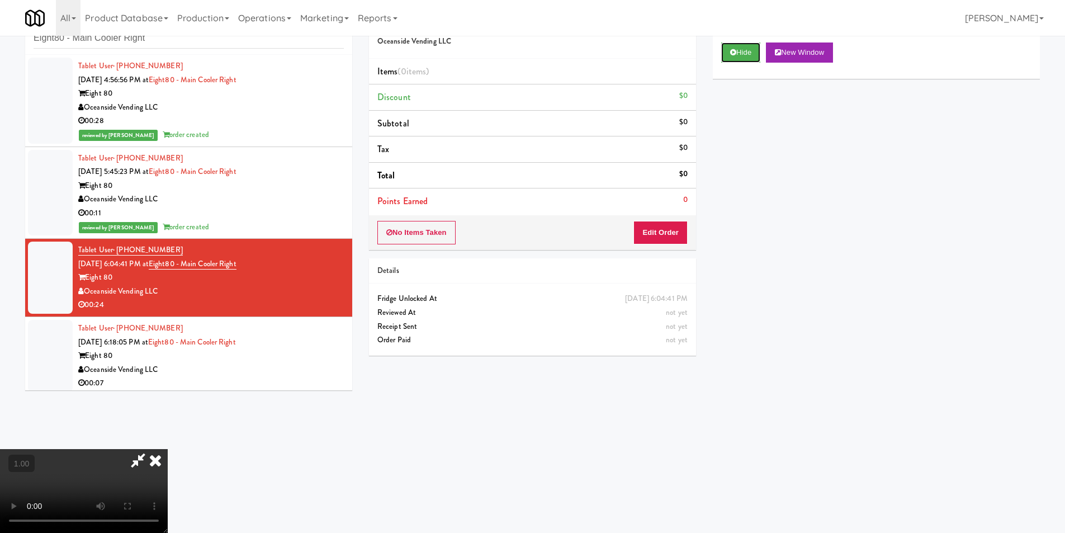
scroll to position [1, 0]
click at [678, 243] on button "Edit Order" at bounding box center [661, 232] width 54 height 23
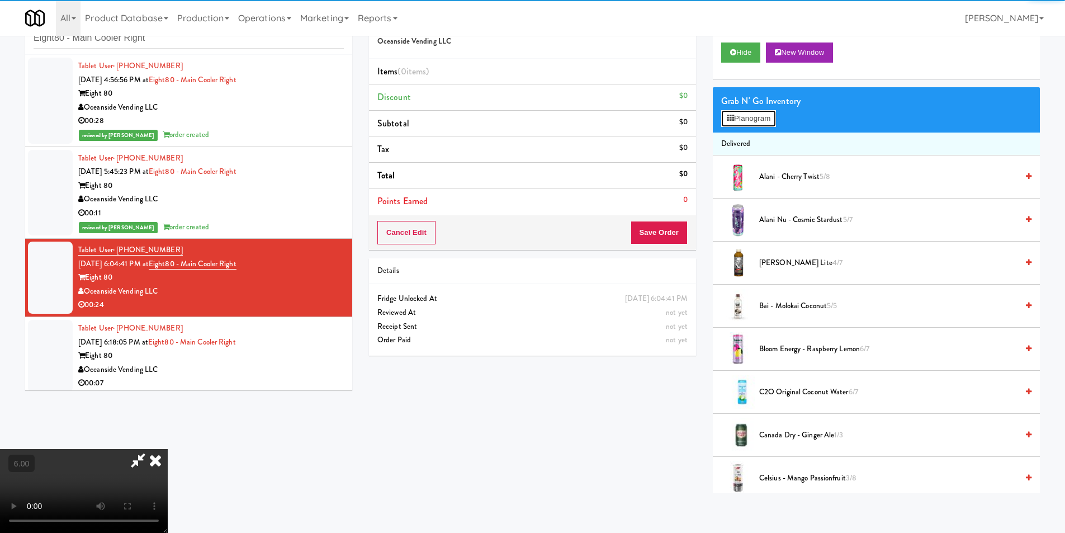
click at [752, 117] on button "Planogram" at bounding box center [748, 118] width 55 height 17
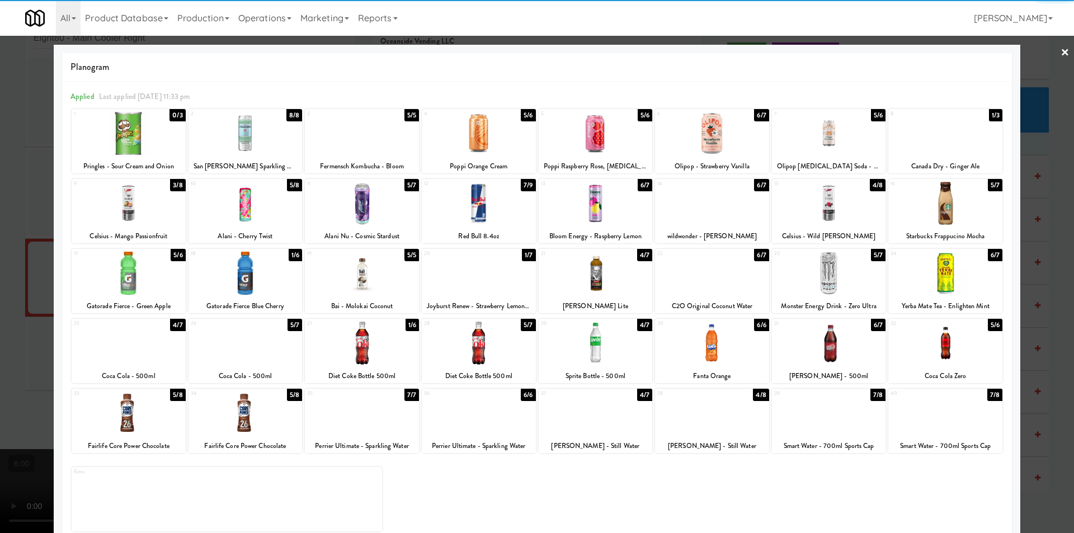
click at [473, 201] on div at bounding box center [479, 203] width 114 height 43
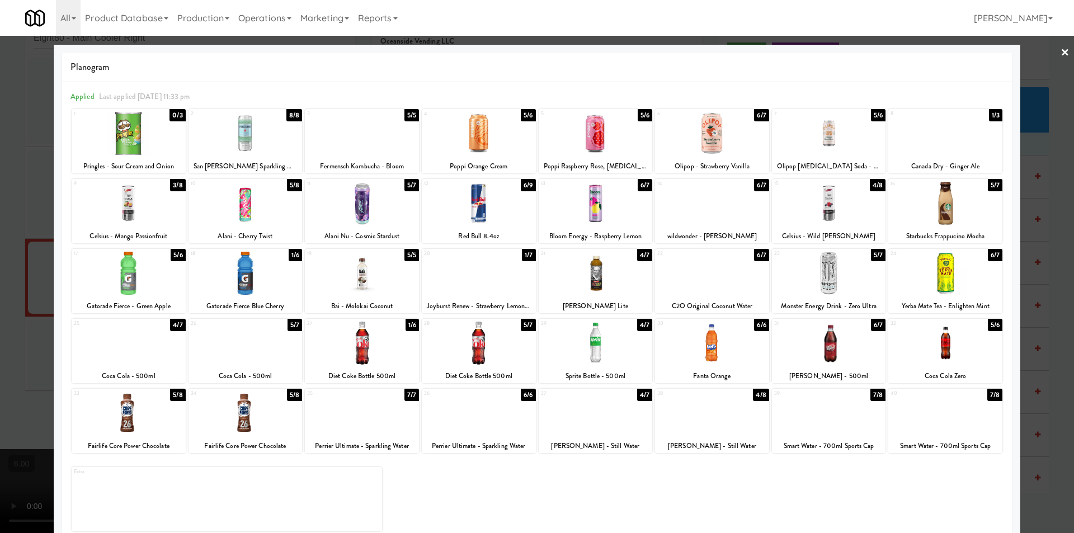
click at [969, 262] on div at bounding box center [945, 273] width 114 height 43
drag, startPoint x: 1034, startPoint y: 266, endPoint x: 1020, endPoint y: 262, distance: 14.7
click at [1029, 264] on div at bounding box center [537, 266] width 1074 height 533
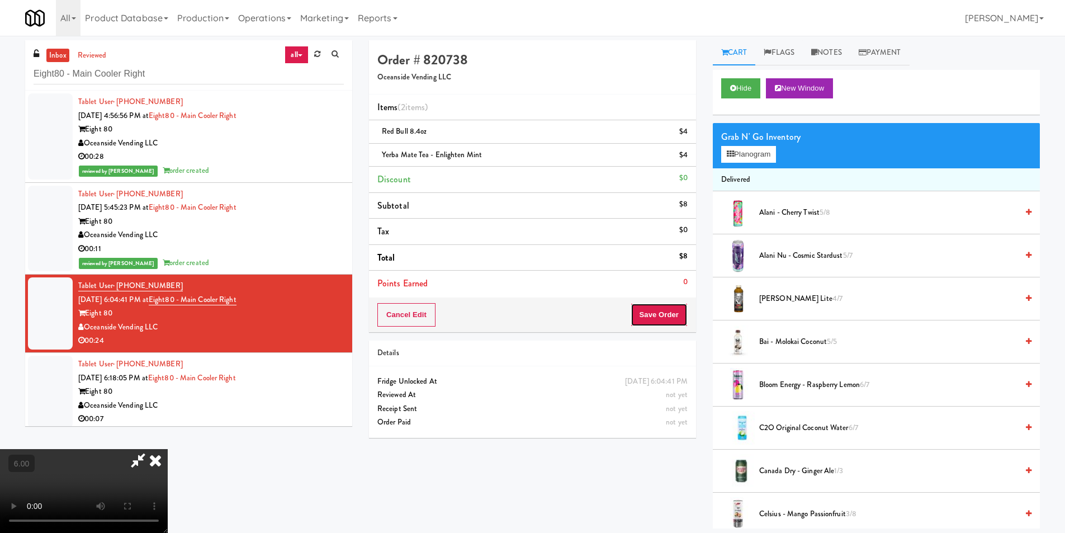
click at [662, 316] on button "Save Order" at bounding box center [659, 314] width 57 height 23
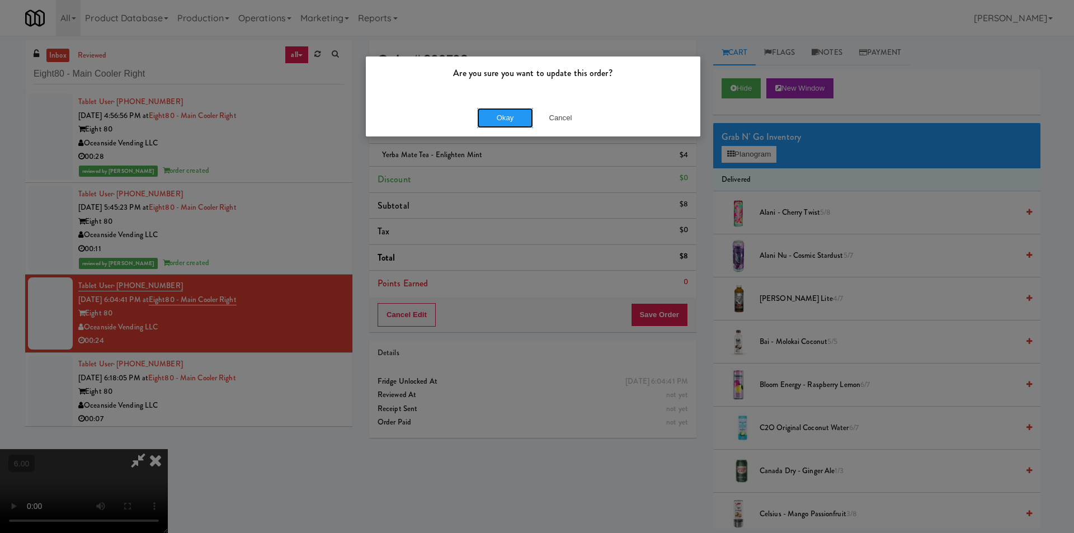
drag, startPoint x: 516, startPoint y: 115, endPoint x: 531, endPoint y: 125, distance: 18.1
click at [515, 115] on button "Okay" at bounding box center [505, 118] width 56 height 20
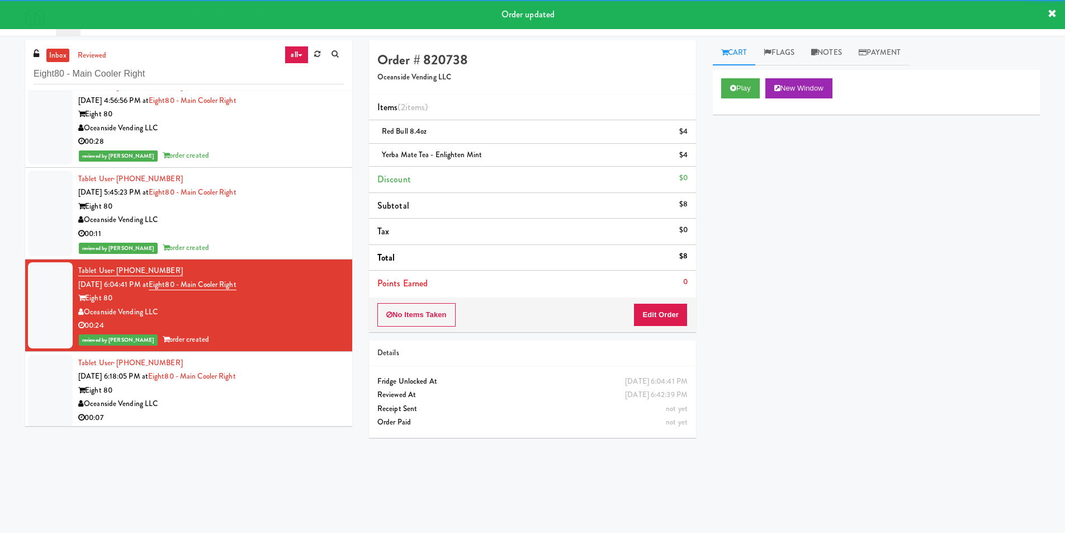
scroll to position [18, 0]
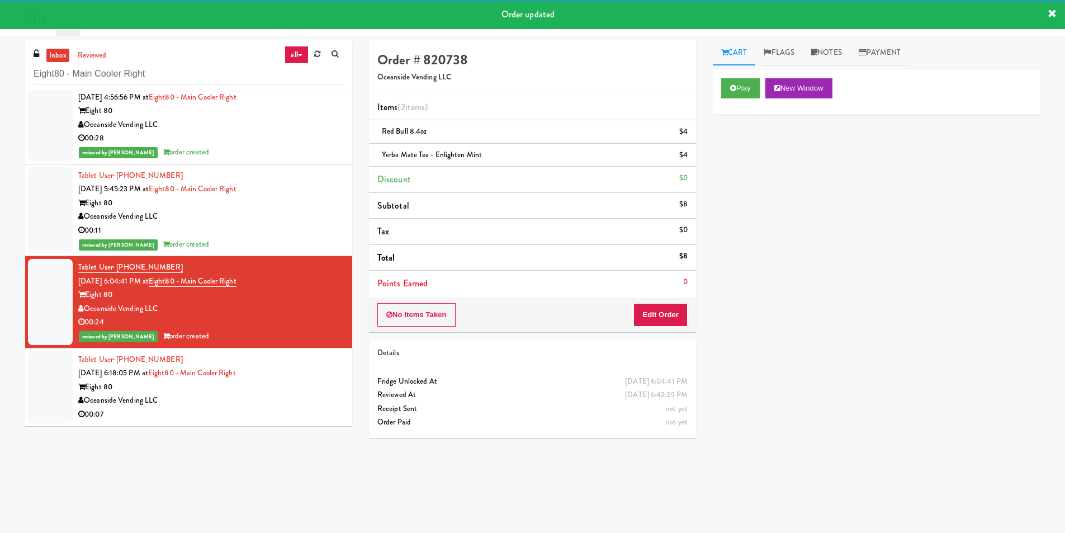
drag, startPoint x: 322, startPoint y: 375, endPoint x: 339, endPoint y: 353, distance: 27.1
click at [324, 374] on div "Tablet User · (631) 464-1659 [DATE] 6:18:05 PM at Eight80 - Main Cooler Right E…" at bounding box center [211, 387] width 266 height 69
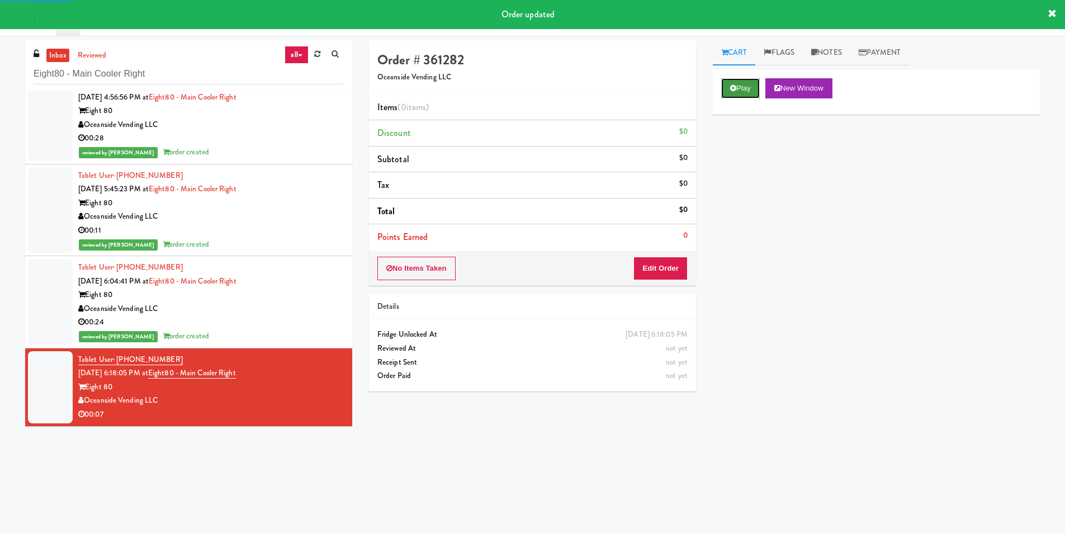
click at [739, 89] on button "Play" at bounding box center [740, 88] width 39 height 20
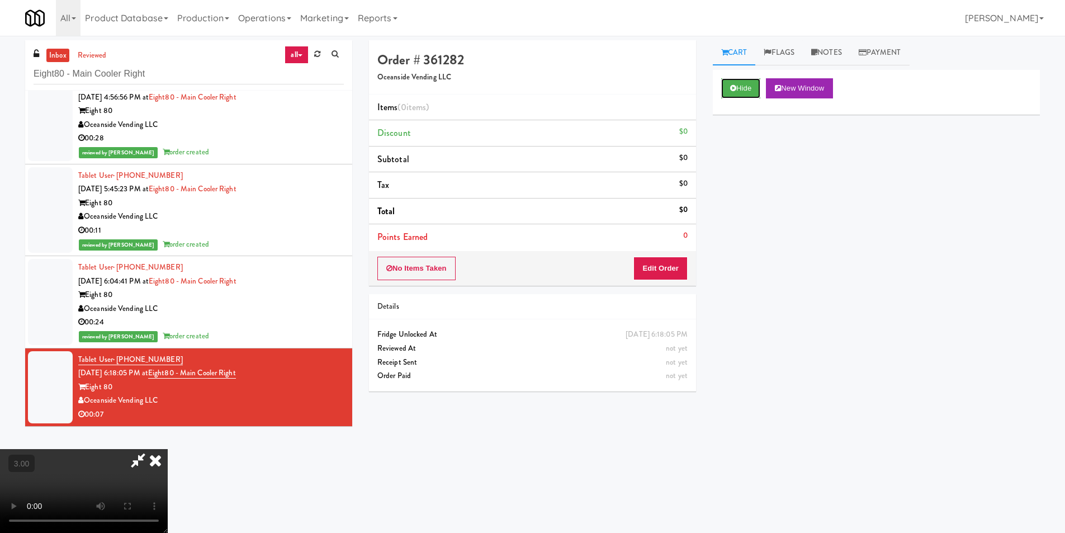
scroll to position [57, 0]
click at [674, 270] on button "Edit Order" at bounding box center [661, 268] width 54 height 23
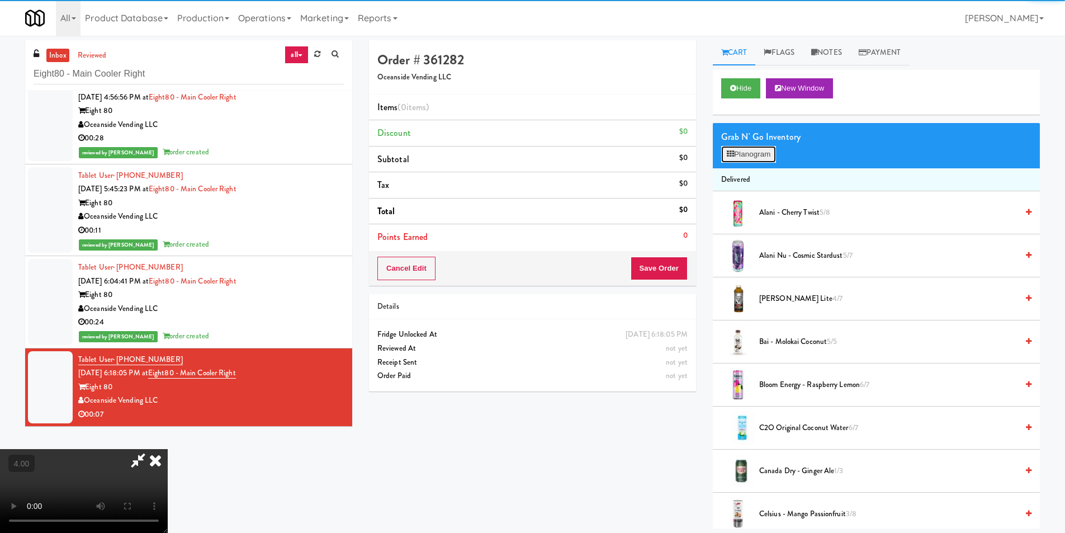
click at [752, 149] on button "Planogram" at bounding box center [748, 154] width 55 height 17
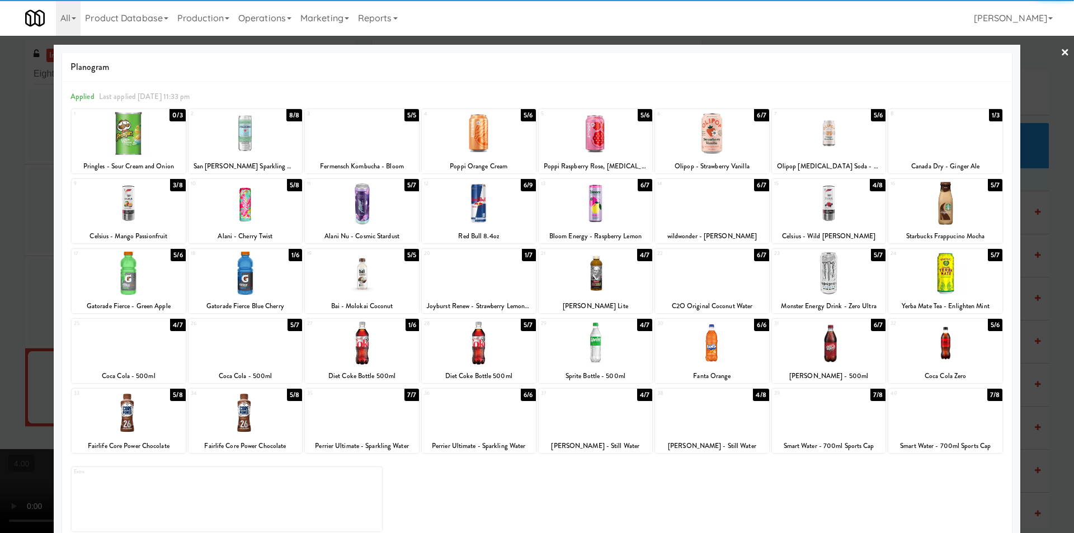
click at [483, 219] on div at bounding box center [479, 203] width 114 height 43
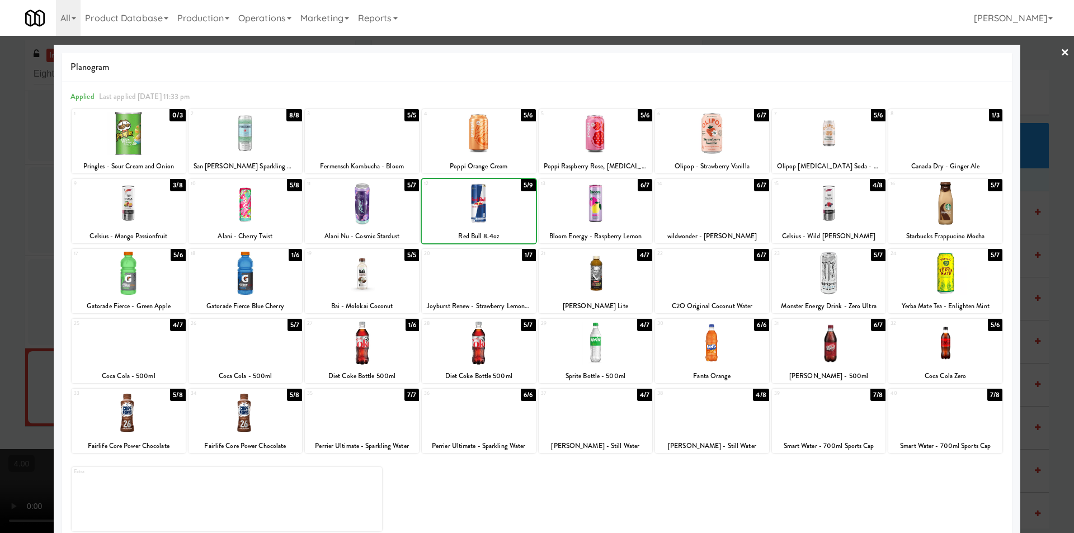
click at [483, 219] on div at bounding box center [479, 203] width 114 height 43
click at [1, 190] on div at bounding box center [537, 266] width 1074 height 533
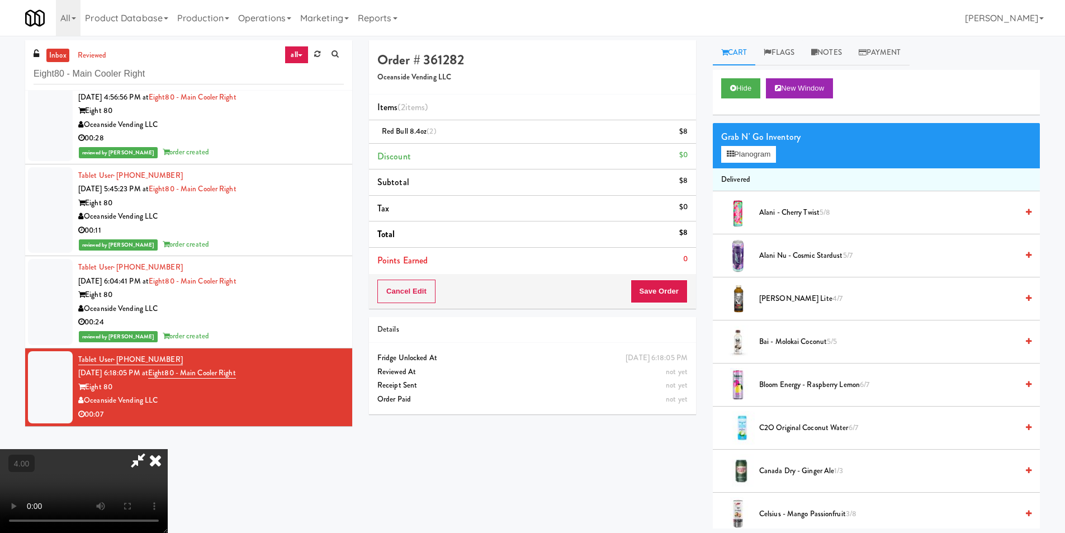
click at [168, 449] on icon at bounding box center [155, 460] width 25 height 22
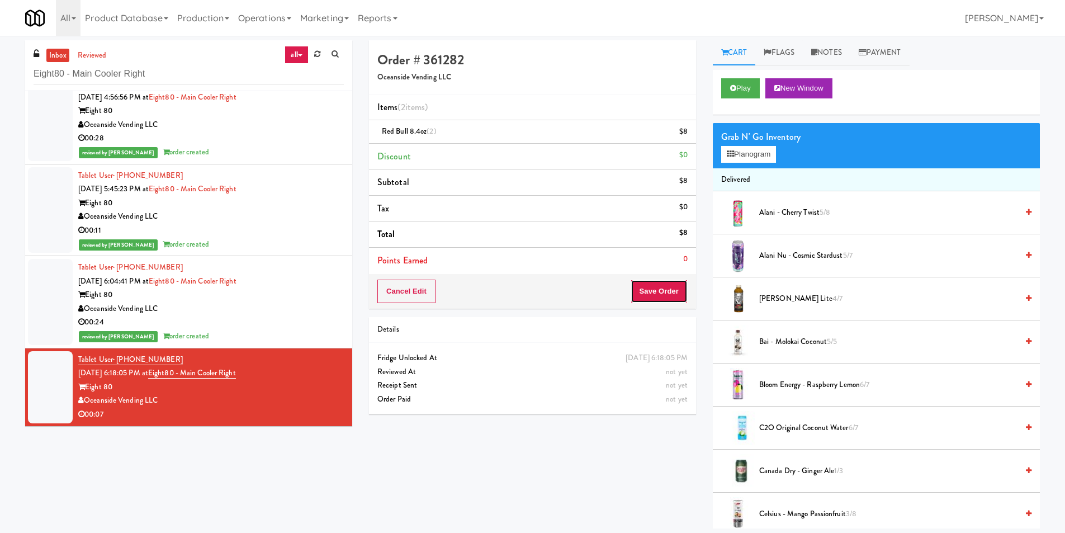
click at [659, 290] on button "Save Order" at bounding box center [659, 291] width 57 height 23
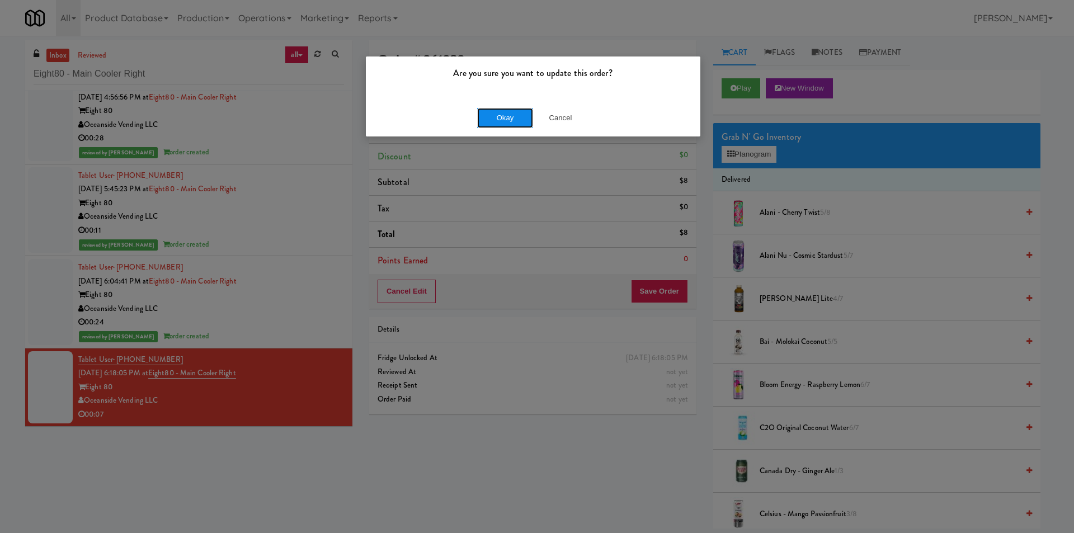
click at [510, 118] on button "Okay" at bounding box center [505, 118] width 56 height 20
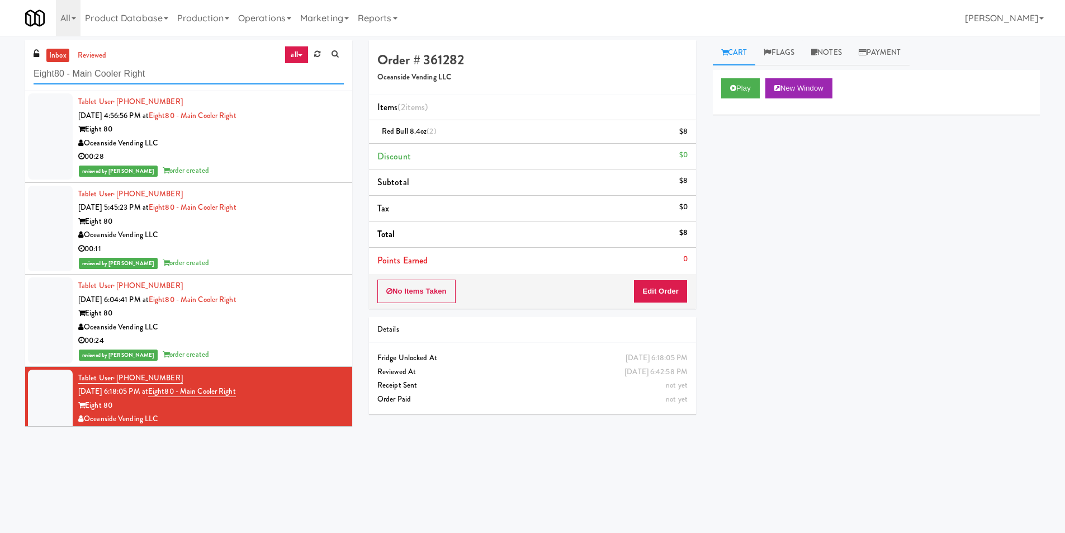
paste input "[PERSON_NAME] Injury Attorneys - Cooler"
drag, startPoint x: 190, startPoint y: 70, endPoint x: 0, endPoint y: 69, distance: 190.2
click at [0, 70] on div "inbox reviewed all all unclear take inventory issue suspicious failed recent [P…" at bounding box center [532, 264] width 1065 height 449
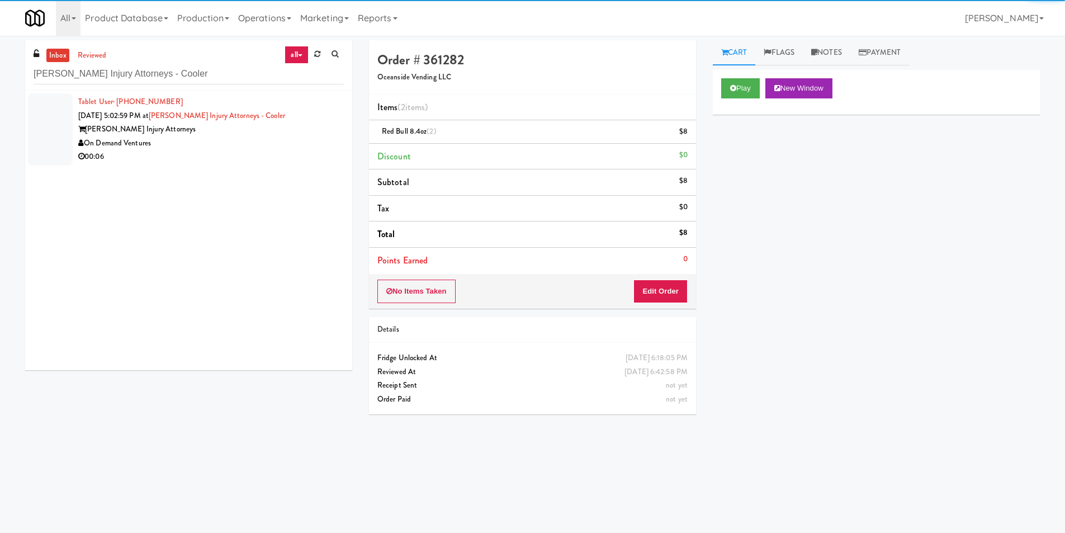
click at [272, 152] on div "00:06" at bounding box center [211, 157] width 266 height 14
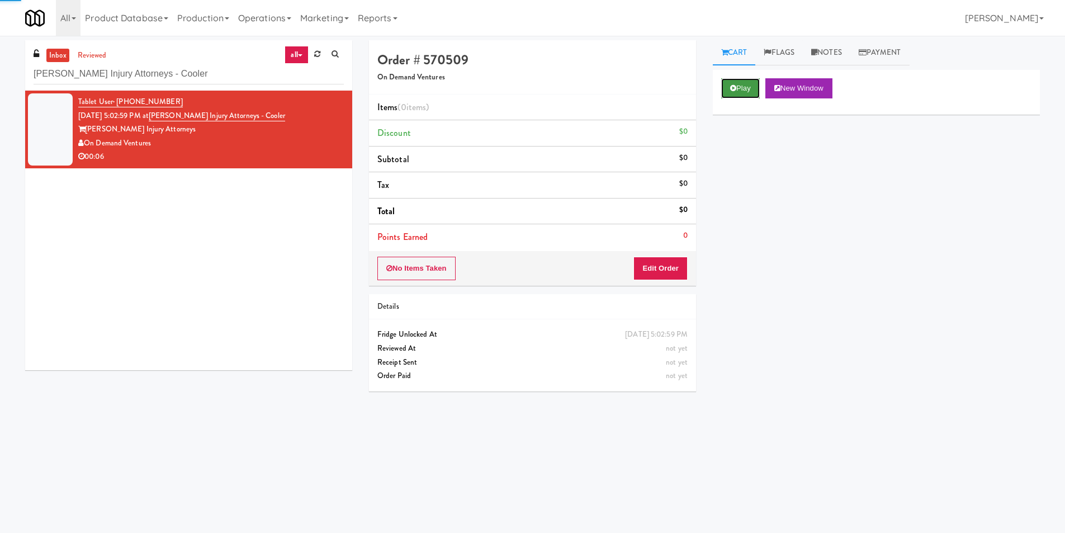
click at [746, 84] on button "Play" at bounding box center [740, 88] width 39 height 20
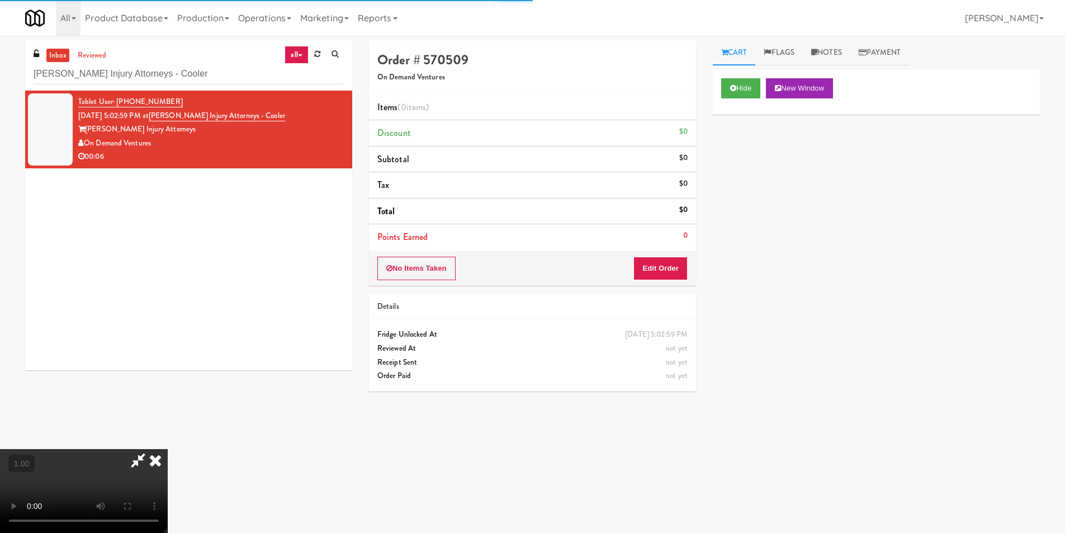
click at [689, 261] on div "No Items Taken Edit Order" at bounding box center [532, 268] width 327 height 35
click at [676, 262] on button "Edit Order" at bounding box center [661, 268] width 54 height 23
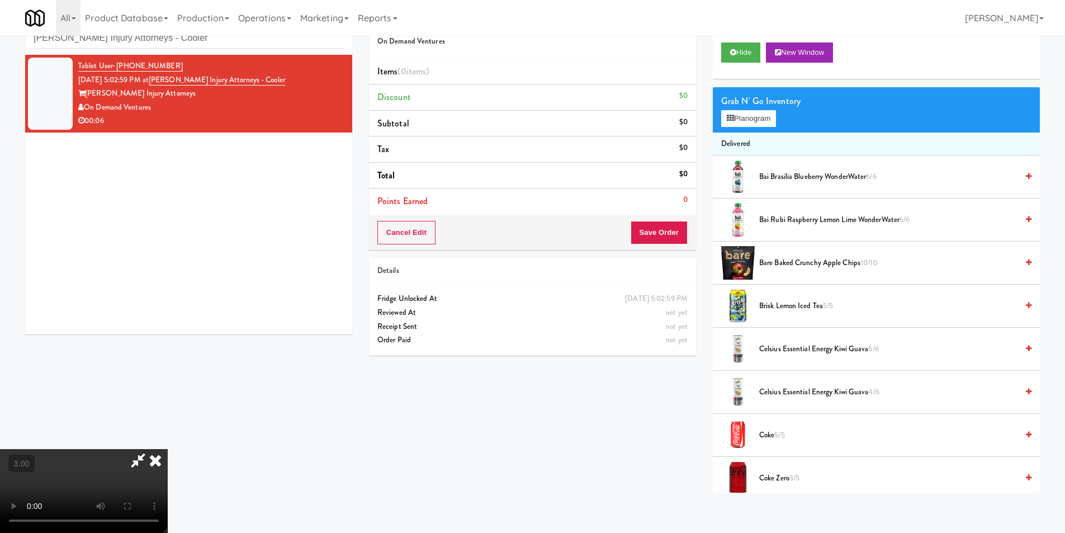
scroll to position [57, 0]
click at [756, 121] on button "Planogram" at bounding box center [748, 118] width 55 height 17
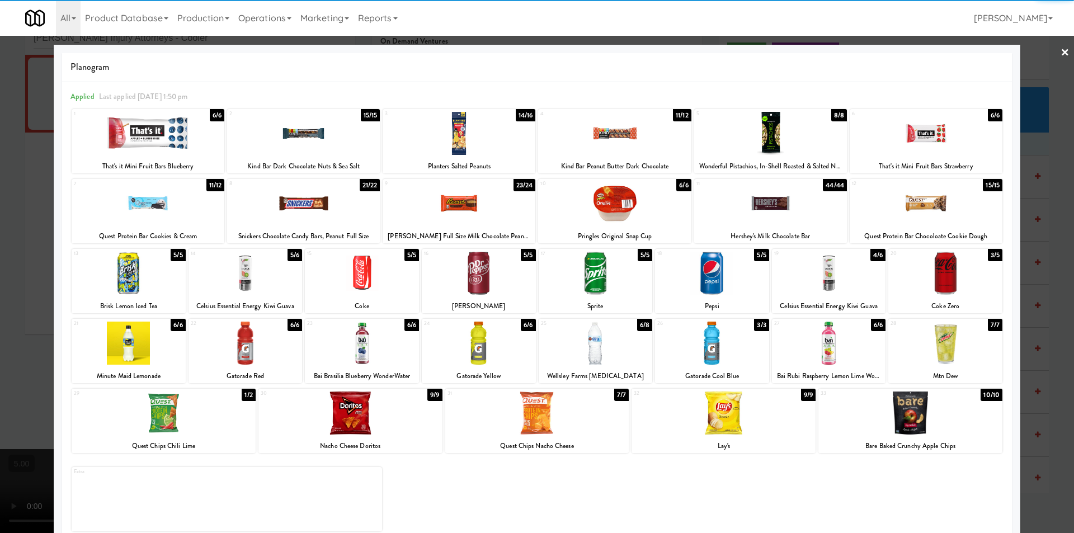
click at [166, 206] on div at bounding box center [148, 203] width 153 height 43
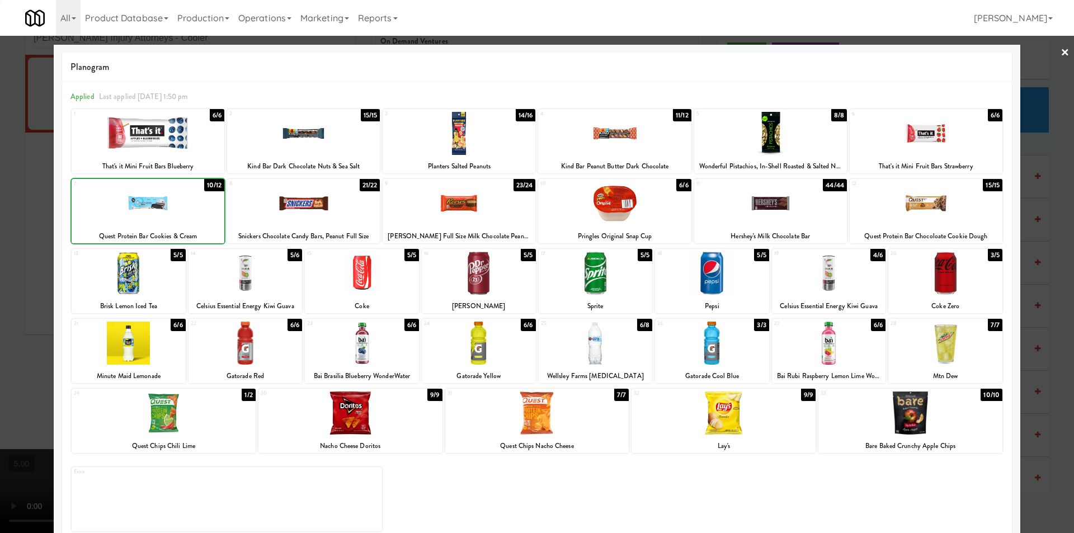
click at [3, 147] on div at bounding box center [537, 266] width 1074 height 533
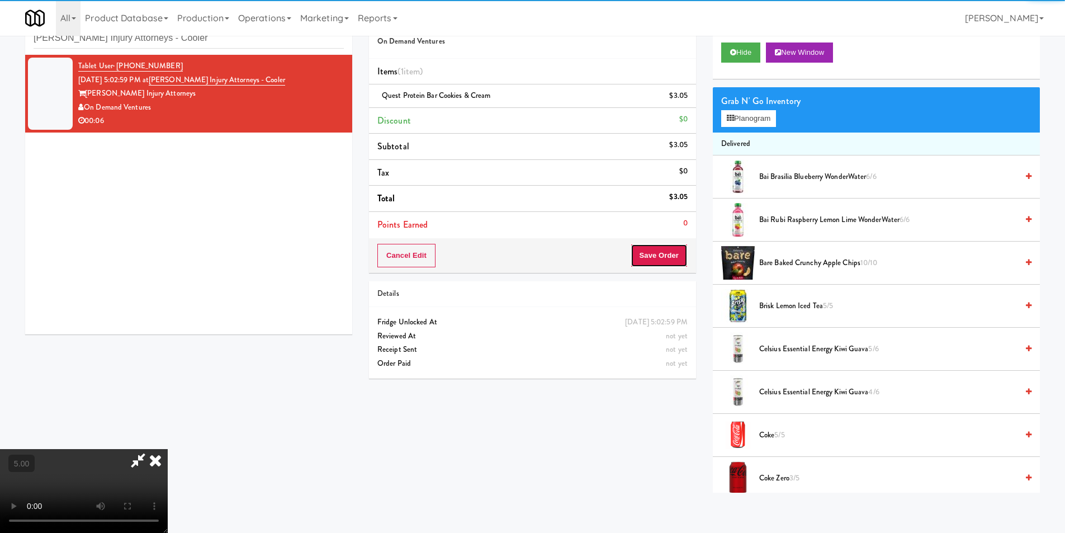
click at [673, 256] on button "Save Order" at bounding box center [659, 255] width 57 height 23
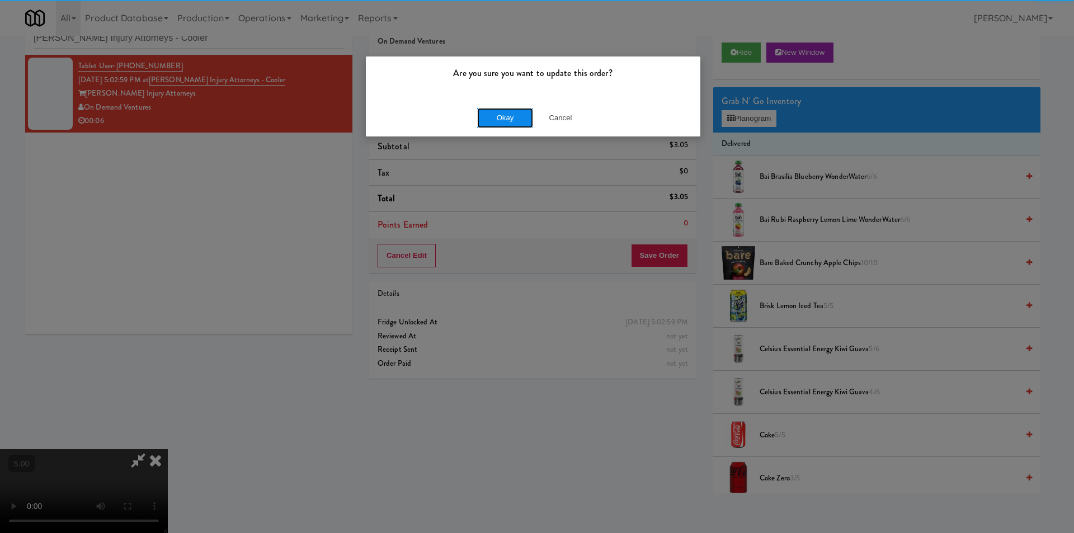
click at [503, 119] on button "Okay" at bounding box center [505, 118] width 56 height 20
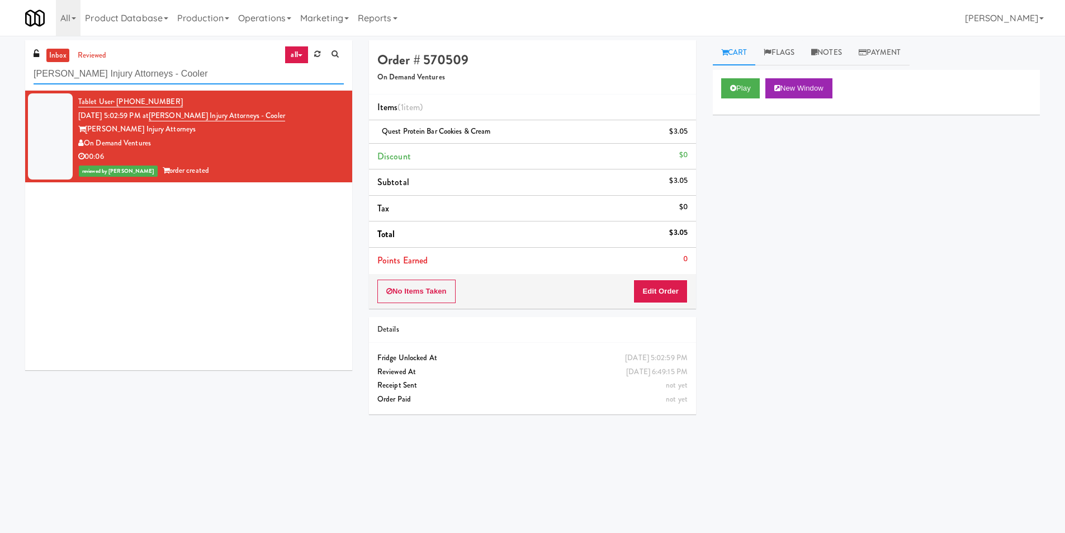
paste input "Lockheed Orlando Fab"
drag, startPoint x: 199, startPoint y: 68, endPoint x: 0, endPoint y: 67, distance: 199.1
click at [0, 67] on div "inbox reviewed all all unclear take inventory issue suspicious failed recent Lo…" at bounding box center [532, 264] width 1065 height 449
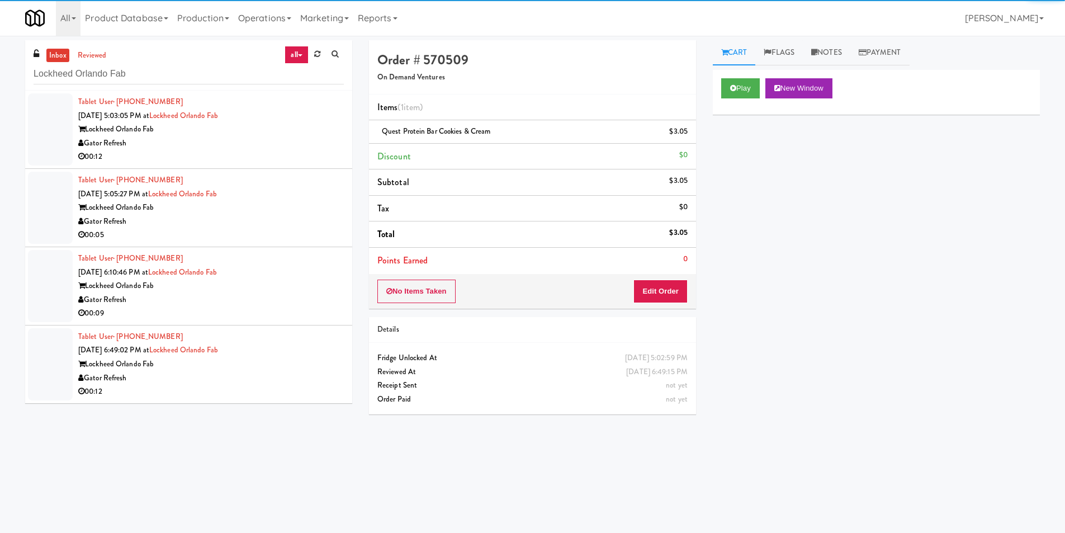
drag, startPoint x: 197, startPoint y: 126, endPoint x: 313, endPoint y: 133, distance: 116.0
click at [294, 127] on div "Lockheed Orlando Fab" at bounding box center [211, 129] width 266 height 14
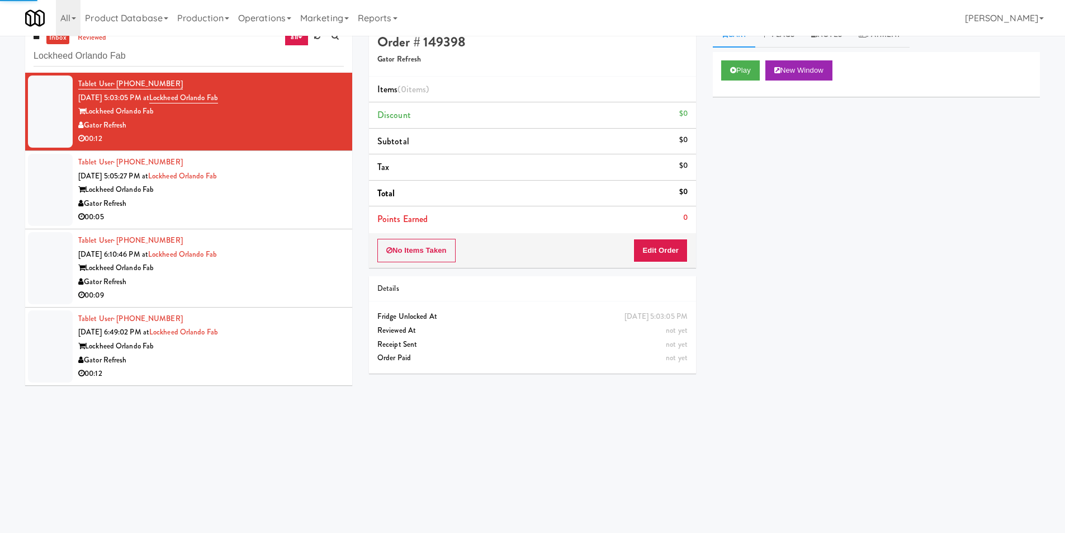
scroll to position [36, 0]
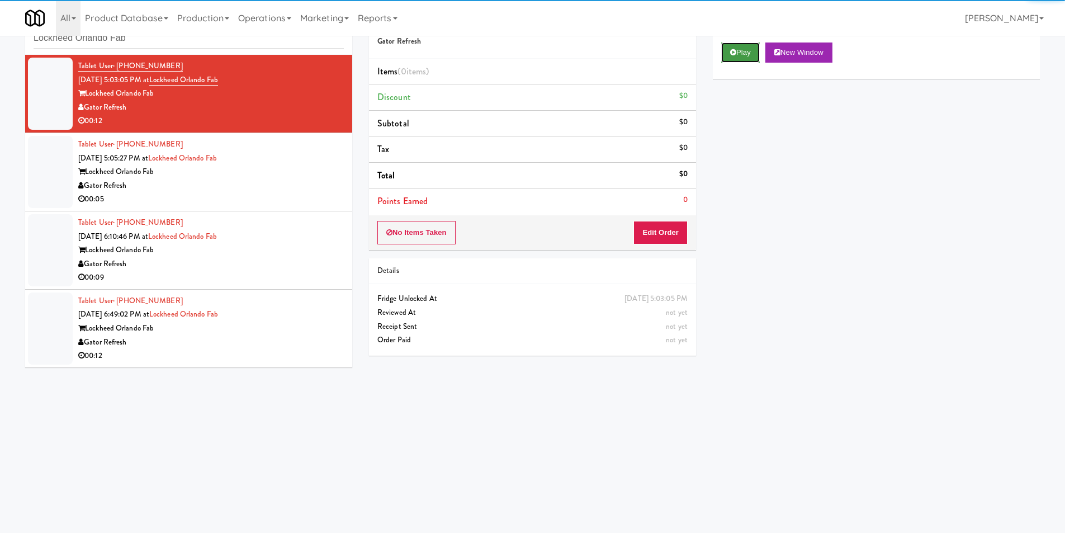
click at [750, 57] on button "Play" at bounding box center [740, 53] width 39 height 20
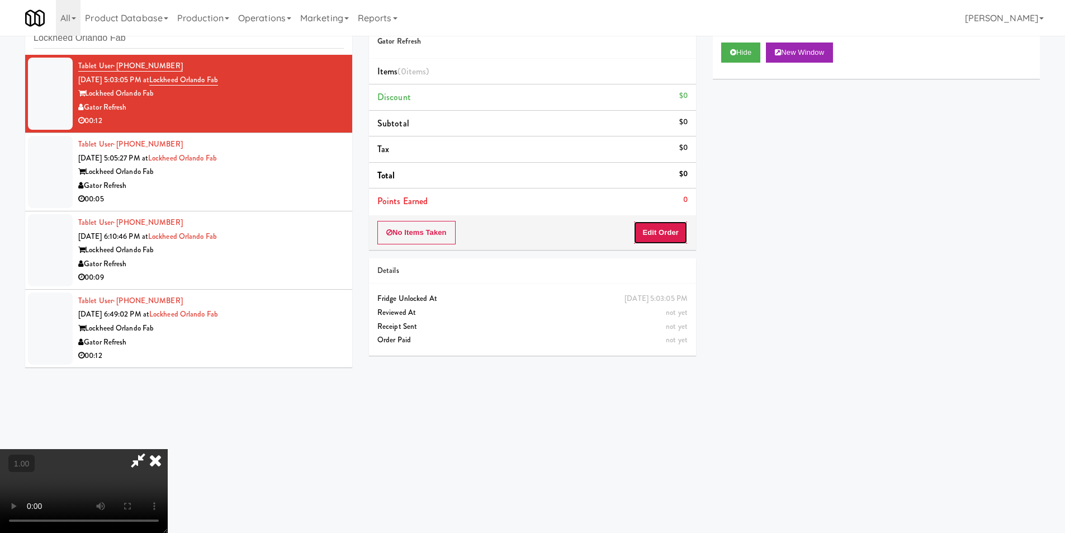
click at [657, 236] on button "Edit Order" at bounding box center [661, 232] width 54 height 23
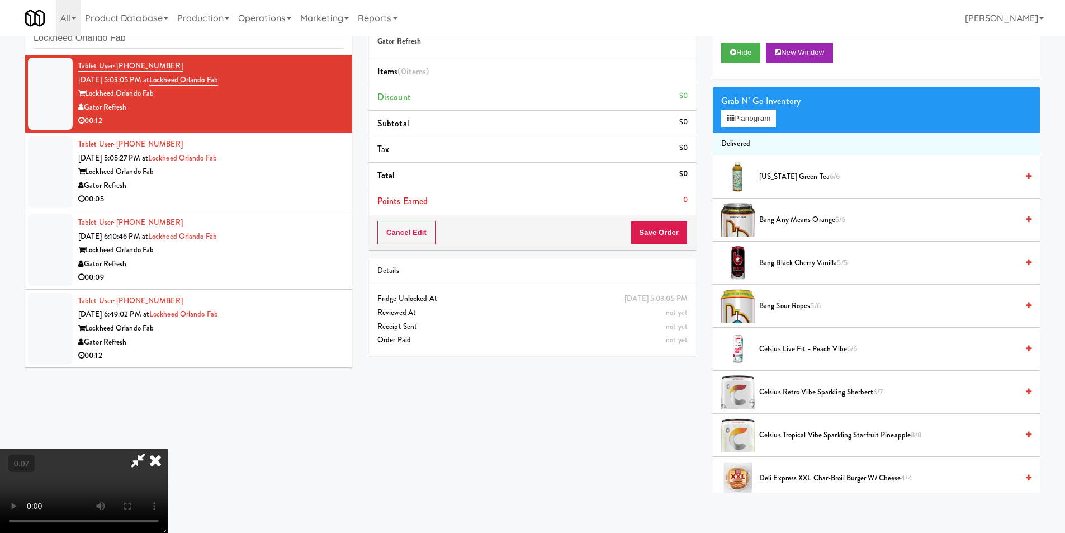
scroll to position [168, 0]
click at [765, 119] on button "Planogram" at bounding box center [748, 118] width 55 height 17
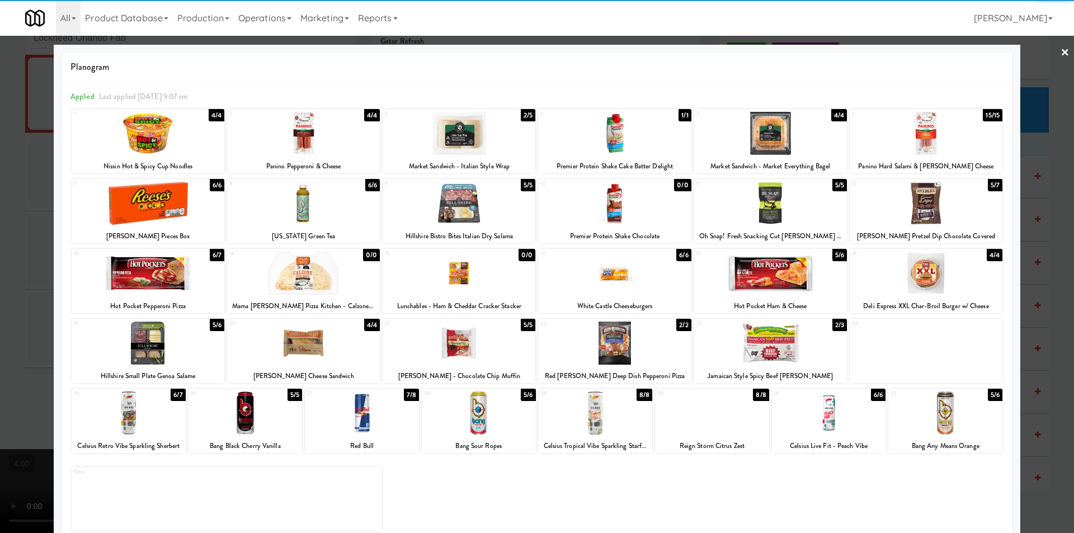
click at [777, 348] on div at bounding box center [770, 343] width 153 height 43
click at [1023, 308] on div at bounding box center [537, 266] width 1074 height 533
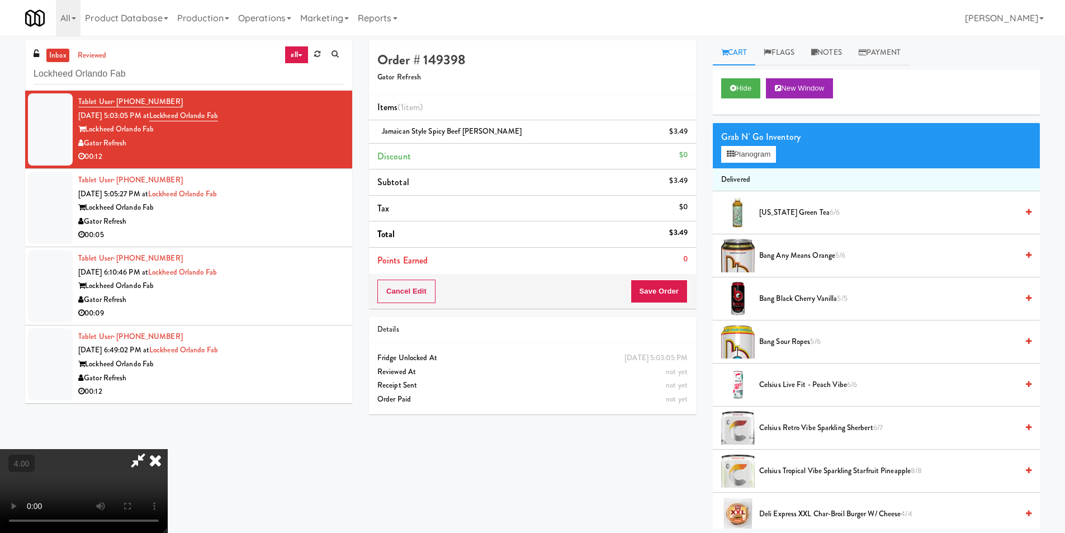
click at [628, 35] on div "All 901 Smrt Mrkt [URL][DOMAIN_NAME] 9518002 [GEOGRAPHIC_DATA] [URL][DOMAIN_NAM…" at bounding box center [532, 18] width 1015 height 36
click at [168, 449] on icon at bounding box center [155, 460] width 25 height 22
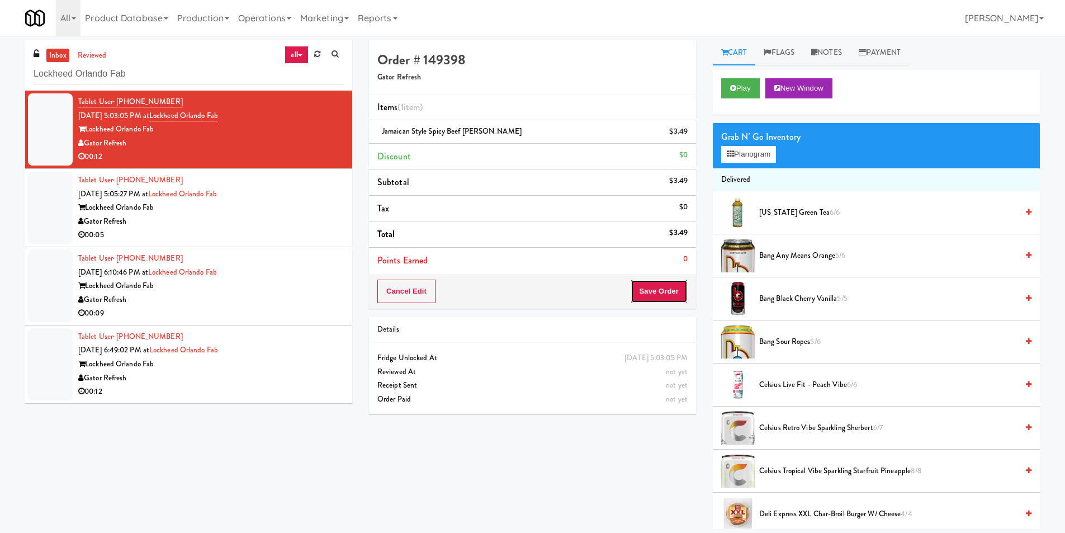
click at [665, 293] on button "Save Order" at bounding box center [659, 291] width 57 height 23
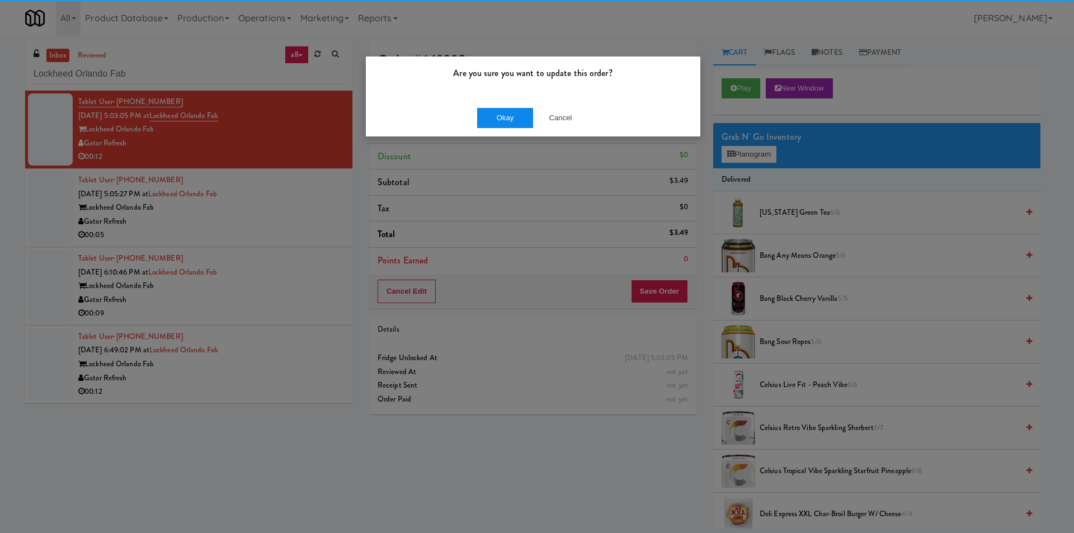
click at [484, 105] on div "Okay Cancel" at bounding box center [533, 117] width 334 height 37
click at [482, 122] on button "Okay" at bounding box center [505, 118] width 56 height 20
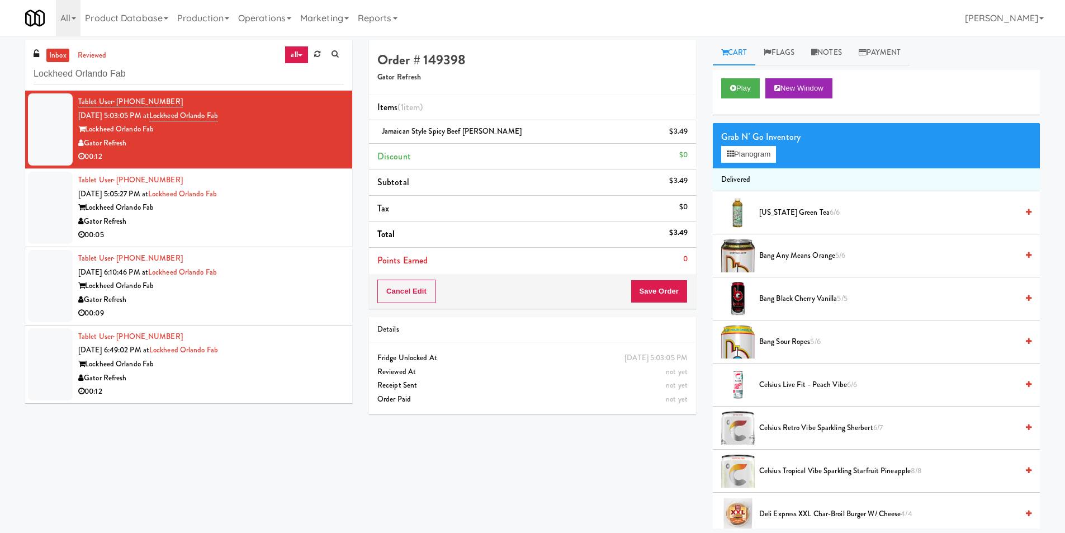
click at [303, 215] on div "Gator Refresh" at bounding box center [211, 222] width 266 height 14
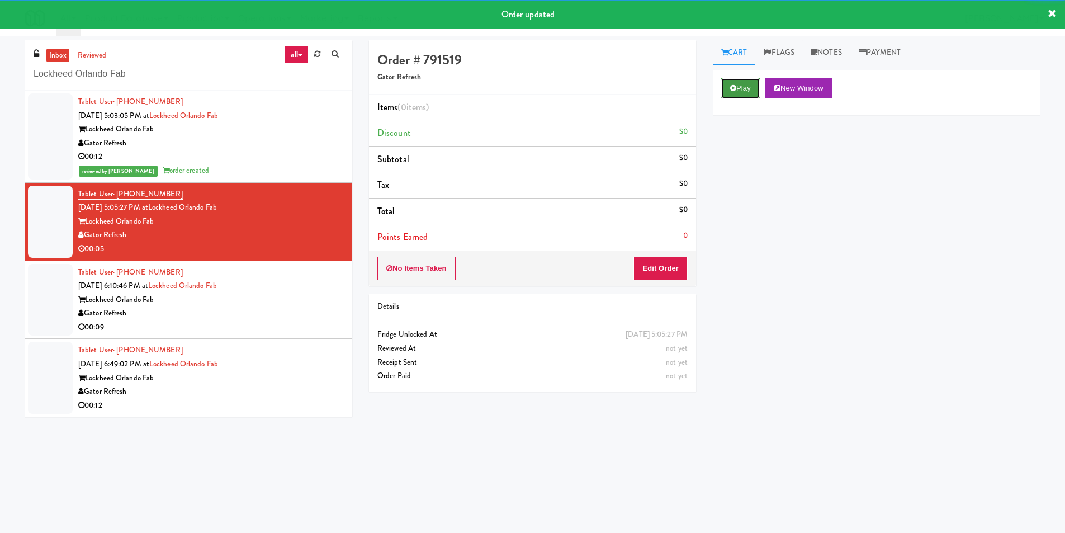
click at [742, 86] on button "Play" at bounding box center [740, 88] width 39 height 20
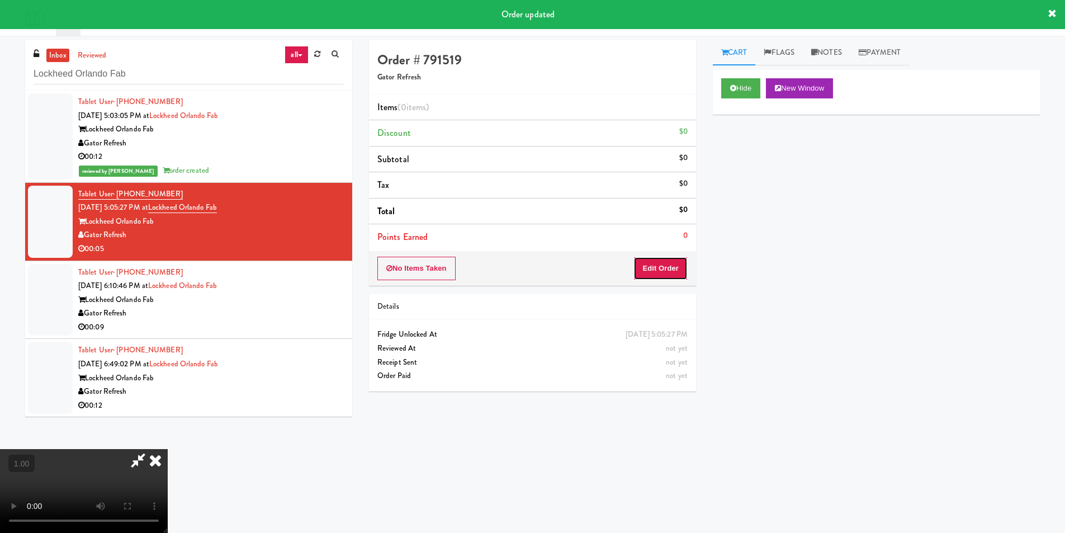
click at [654, 257] on button "Edit Order" at bounding box center [661, 268] width 54 height 23
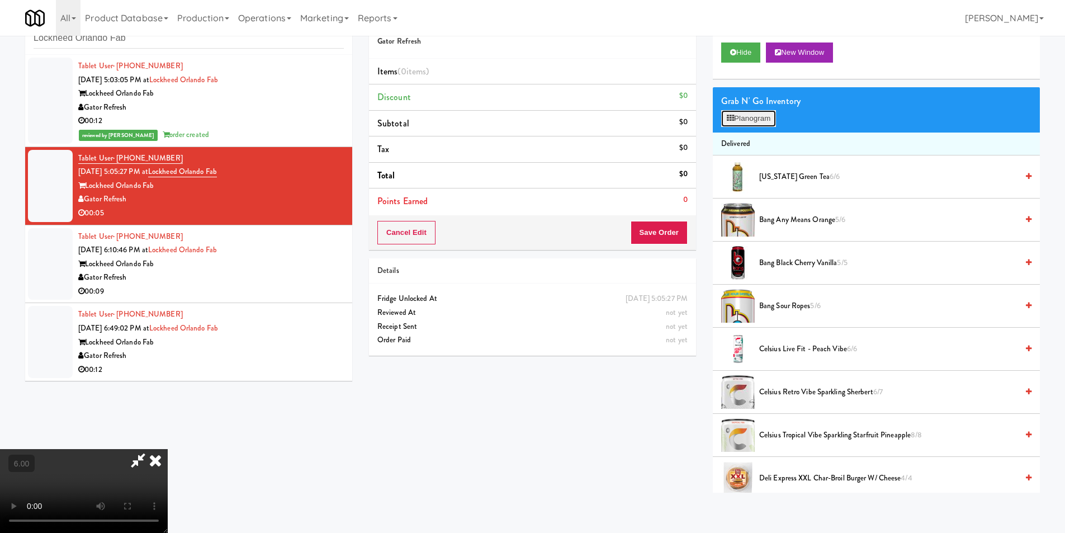
click at [728, 112] on button "Planogram" at bounding box center [748, 118] width 55 height 17
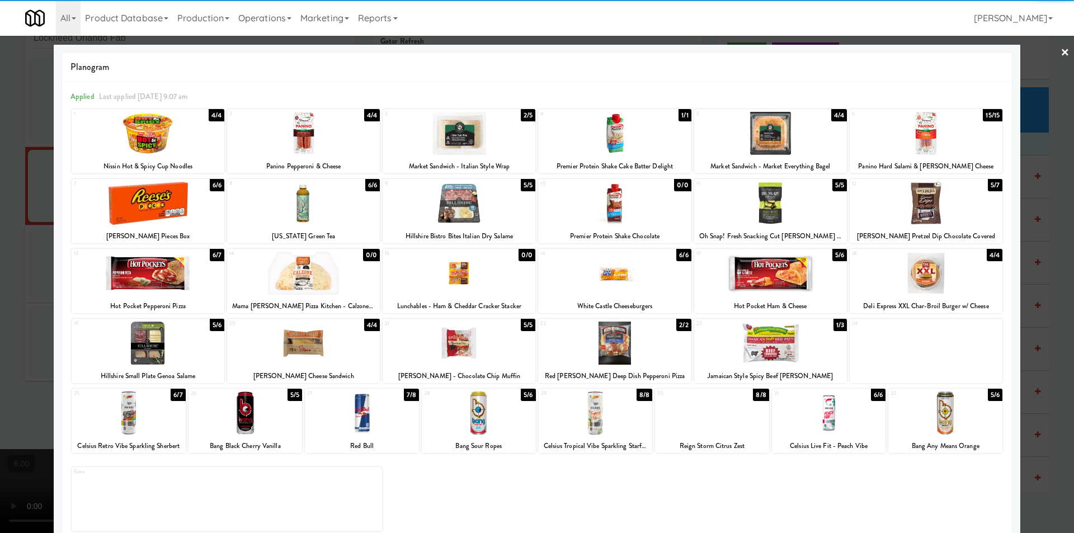
click at [180, 139] on div at bounding box center [148, 133] width 153 height 43
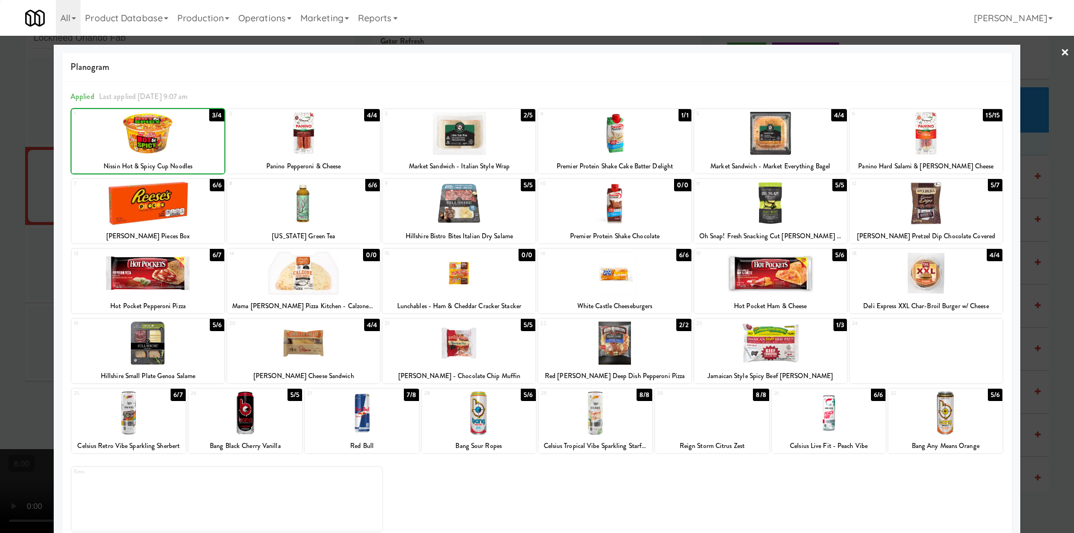
drag, startPoint x: 0, startPoint y: 137, endPoint x: 414, endPoint y: 155, distance: 414.3
click at [2, 137] on div at bounding box center [537, 266] width 1074 height 533
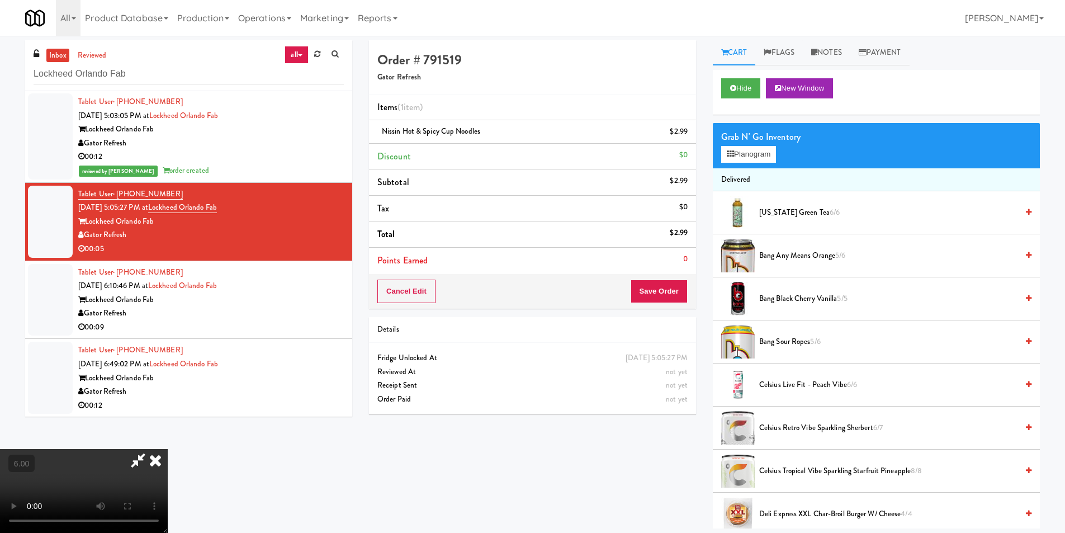
click at [168, 449] on icon at bounding box center [155, 460] width 25 height 22
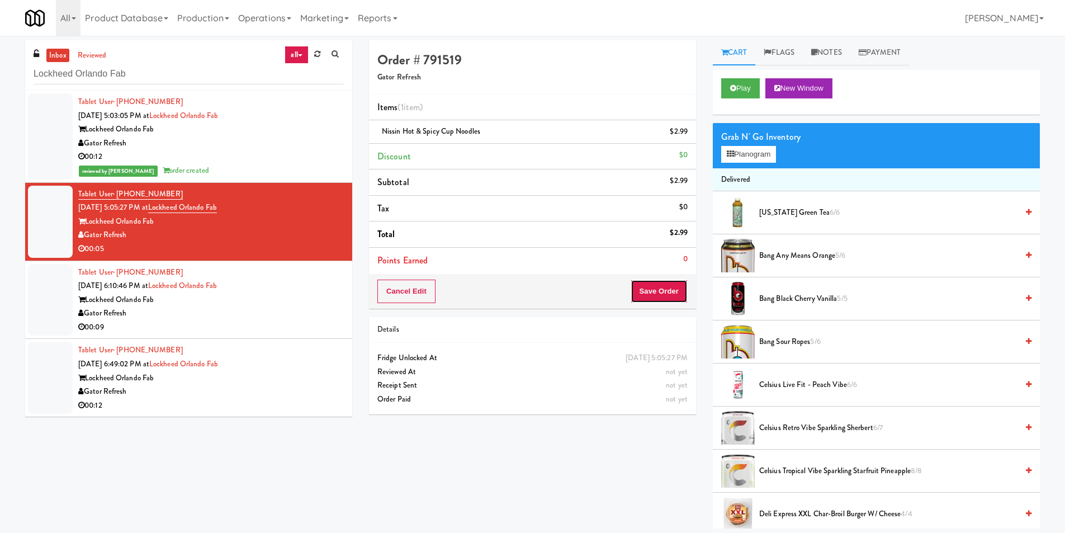
click at [640, 284] on button "Save Order" at bounding box center [659, 291] width 57 height 23
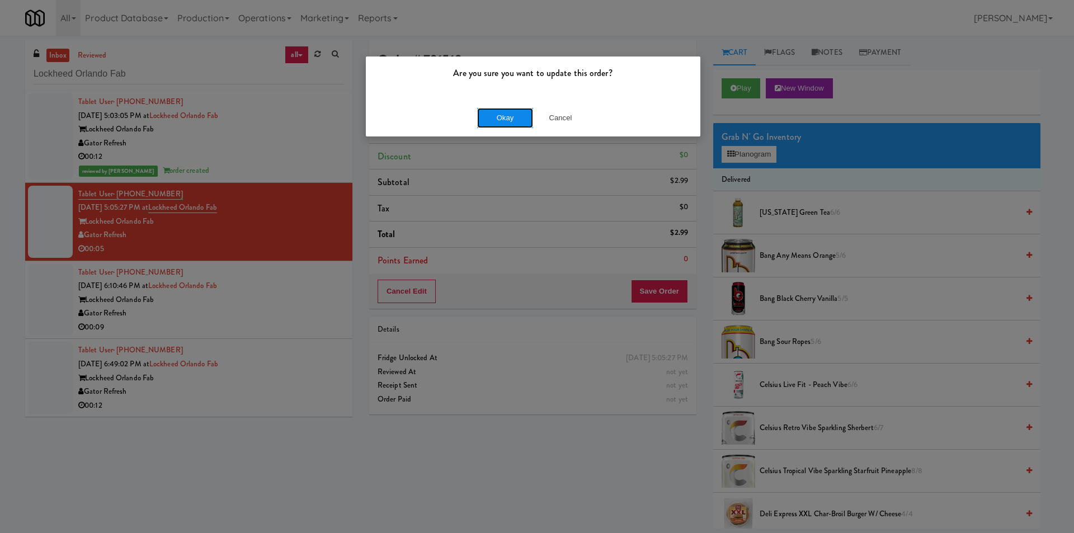
click at [496, 123] on button "Okay" at bounding box center [505, 118] width 56 height 20
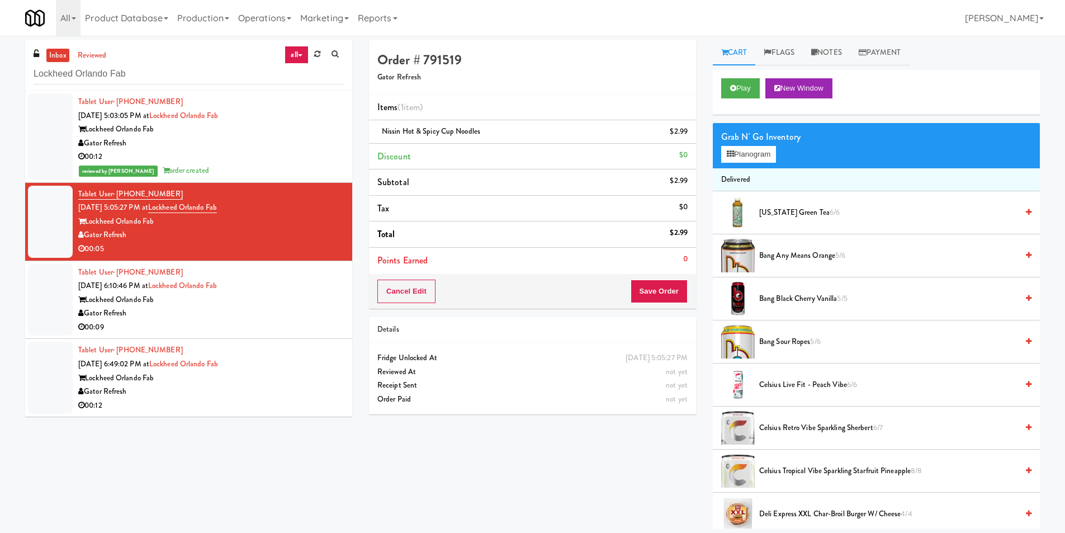
click at [304, 298] on div "Lockheed Orlando Fab" at bounding box center [211, 300] width 266 height 14
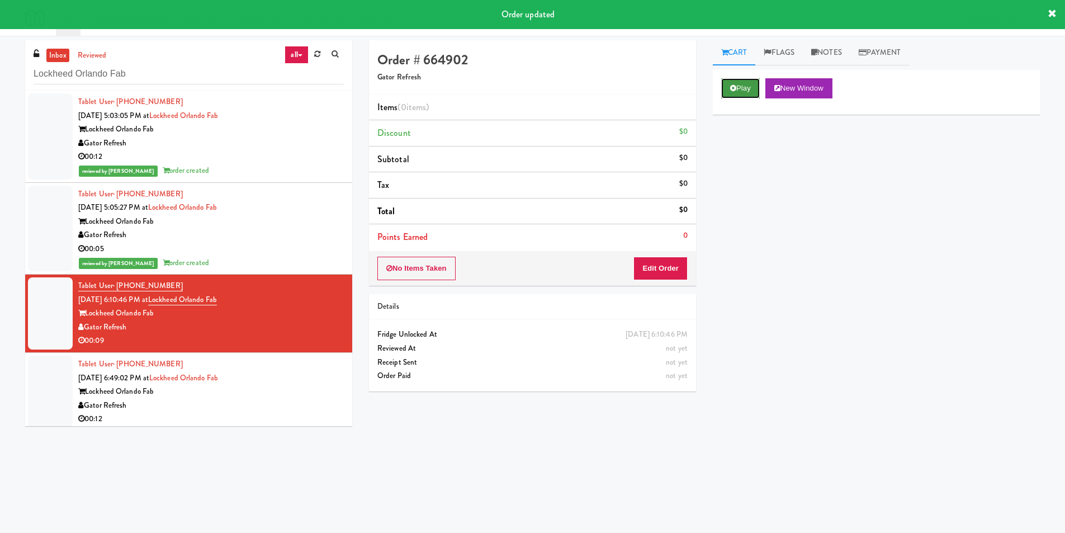
click at [732, 93] on button "Play" at bounding box center [740, 88] width 39 height 20
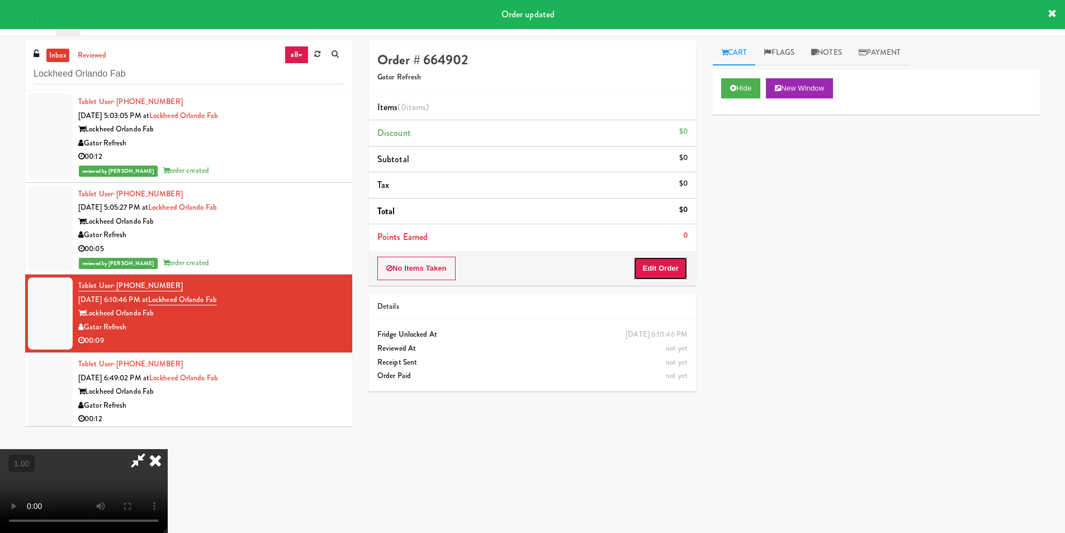
click at [664, 258] on button "Edit Order" at bounding box center [661, 268] width 54 height 23
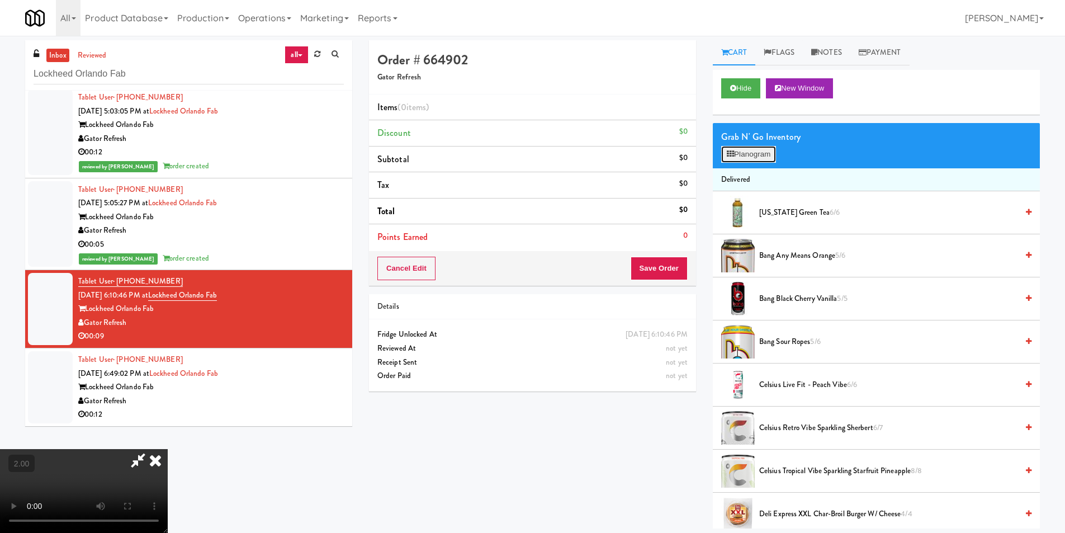
click at [747, 156] on button "Planogram" at bounding box center [748, 154] width 55 height 17
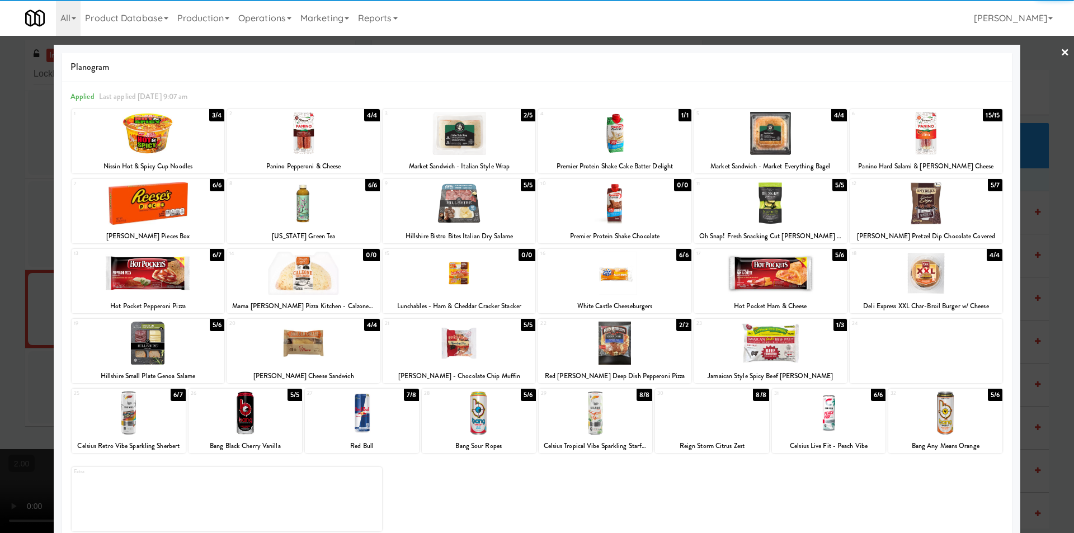
click at [928, 142] on div at bounding box center [926, 133] width 153 height 43
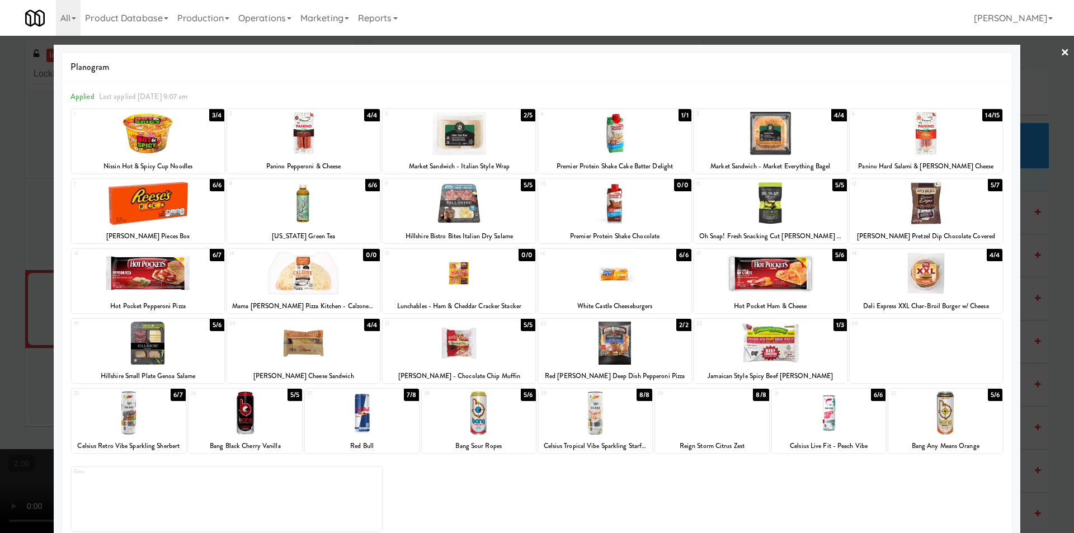
drag, startPoint x: 757, startPoint y: 355, endPoint x: 924, endPoint y: 329, distance: 169.3
click at [757, 355] on div at bounding box center [770, 343] width 153 height 43
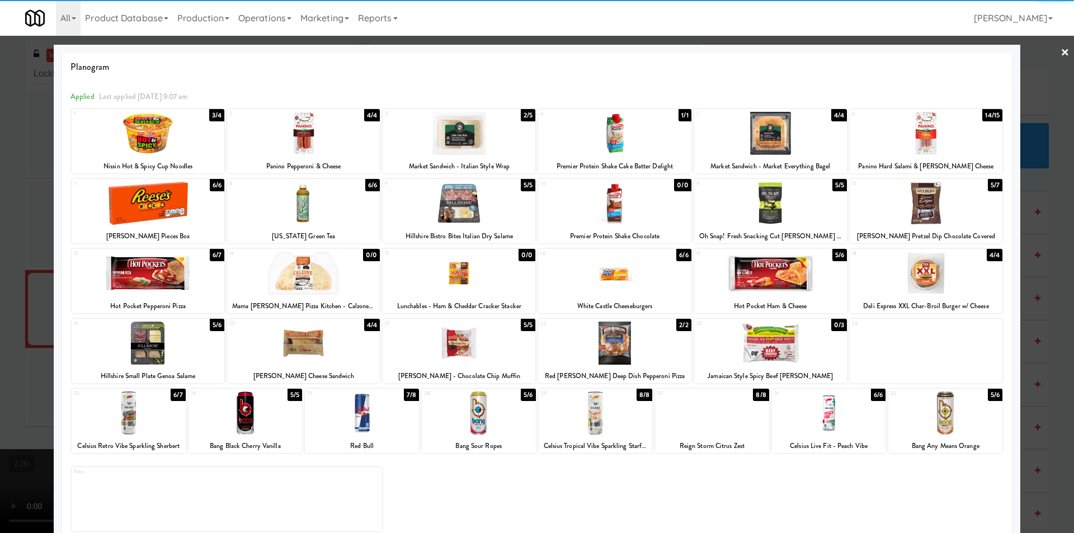
click at [1045, 309] on div at bounding box center [537, 266] width 1074 height 533
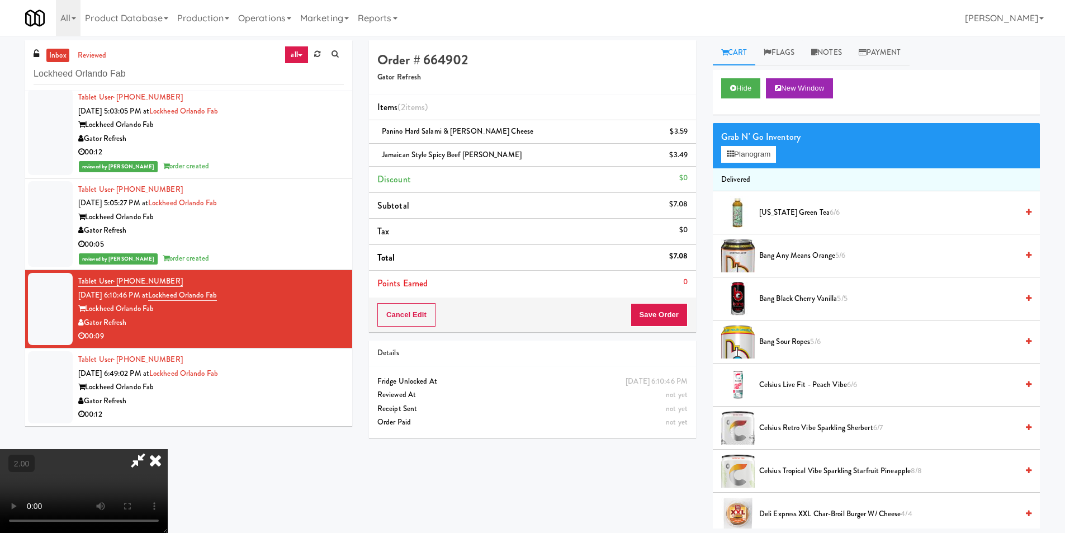
click at [168, 449] on icon at bounding box center [155, 460] width 25 height 22
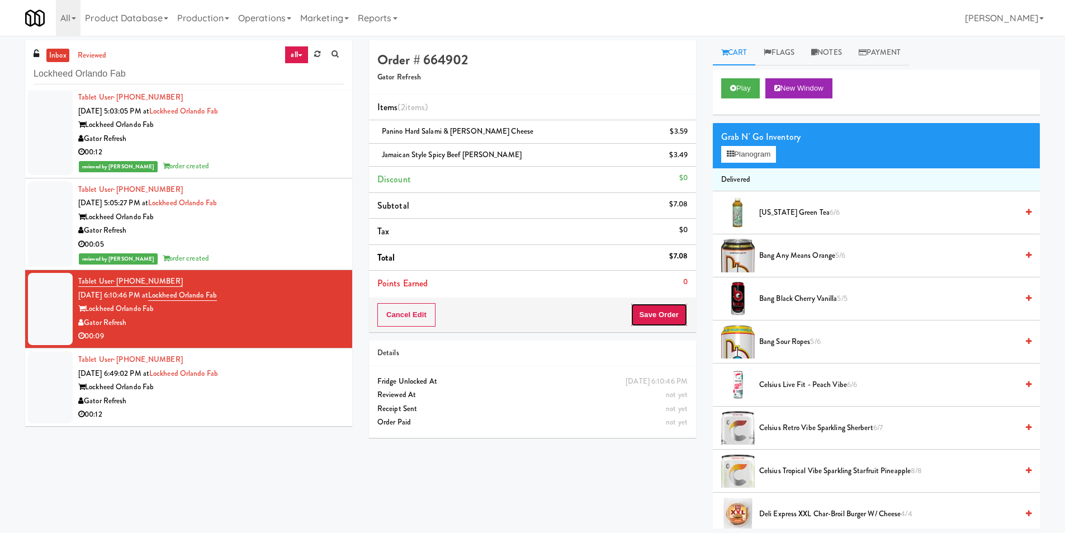
click at [638, 311] on button "Save Order" at bounding box center [659, 314] width 57 height 23
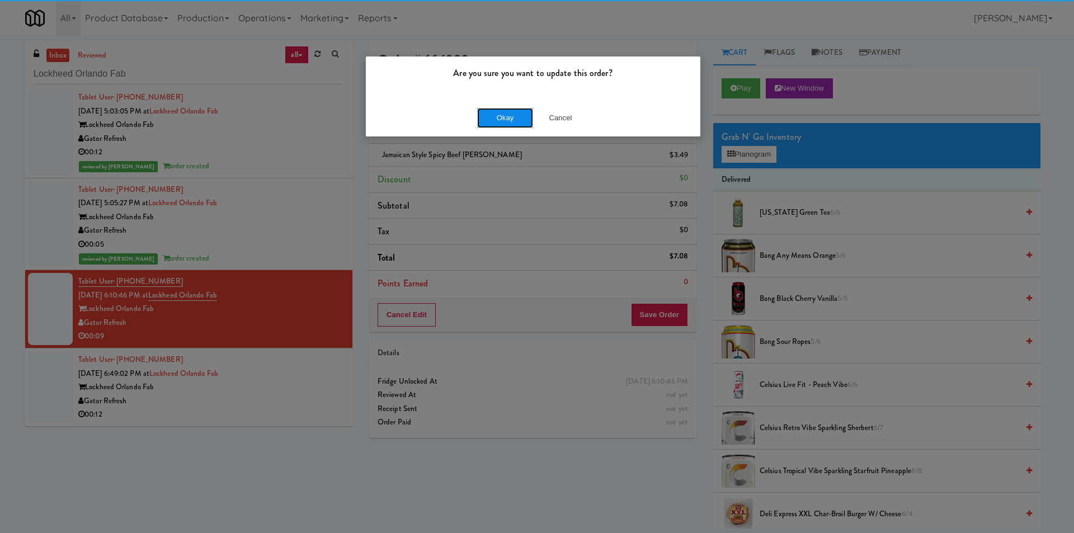
click at [513, 126] on button "Okay" at bounding box center [505, 118] width 56 height 20
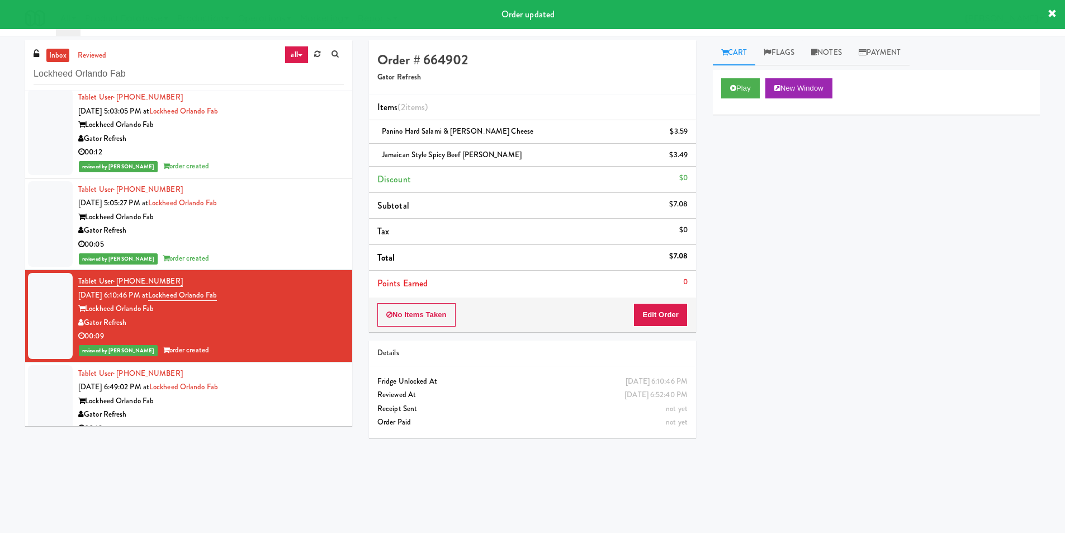
click at [312, 372] on div "Tablet User · (321) 315-7320 [DATE] 6:49:02 PM at Lockheed Orlando Fab Lockheed…" at bounding box center [211, 401] width 266 height 69
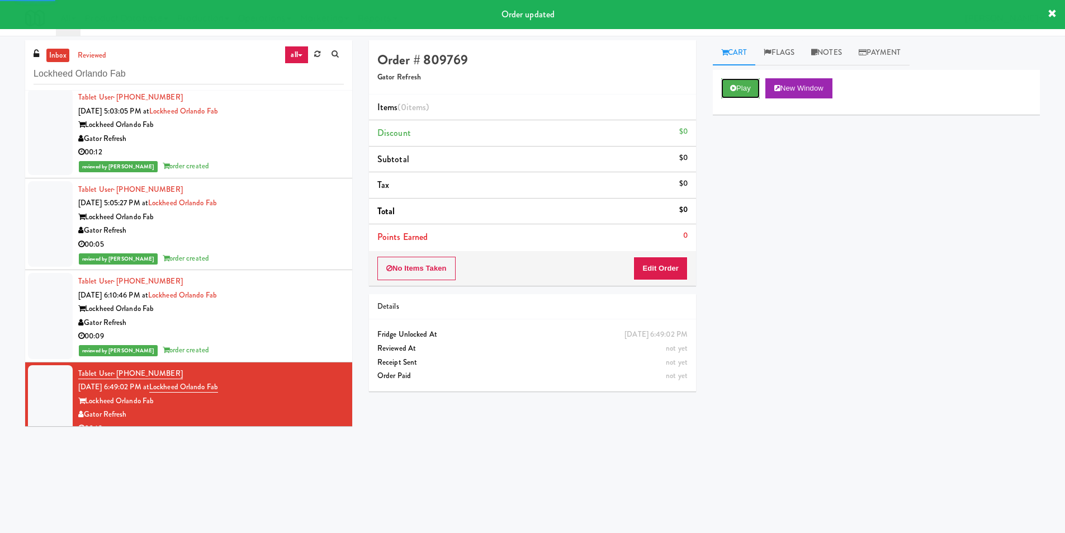
click at [734, 95] on button "Play" at bounding box center [740, 88] width 39 height 20
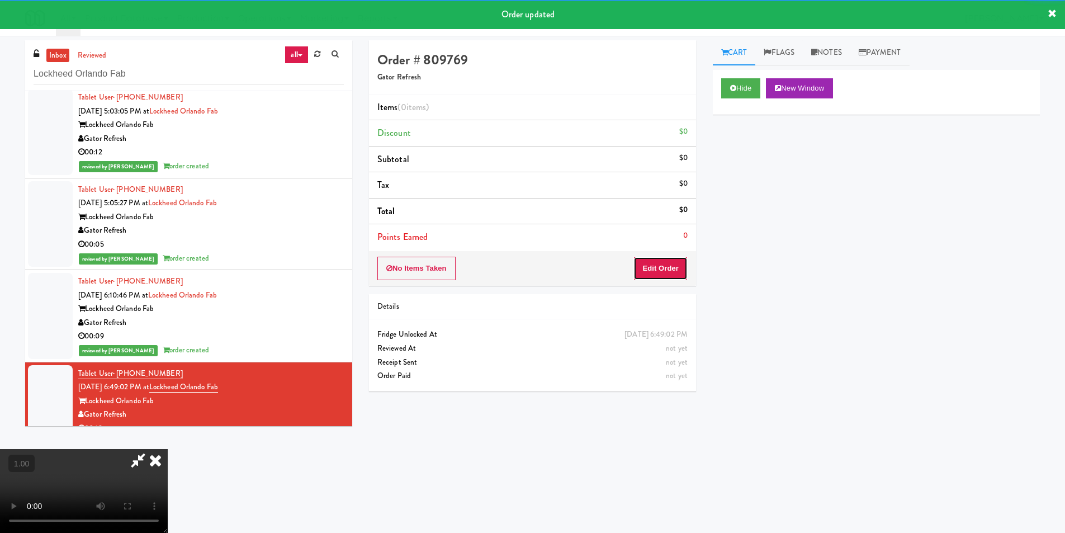
drag, startPoint x: 664, startPoint y: 262, endPoint x: 579, endPoint y: 178, distance: 119.4
click at [664, 262] on button "Edit Order" at bounding box center [661, 268] width 54 height 23
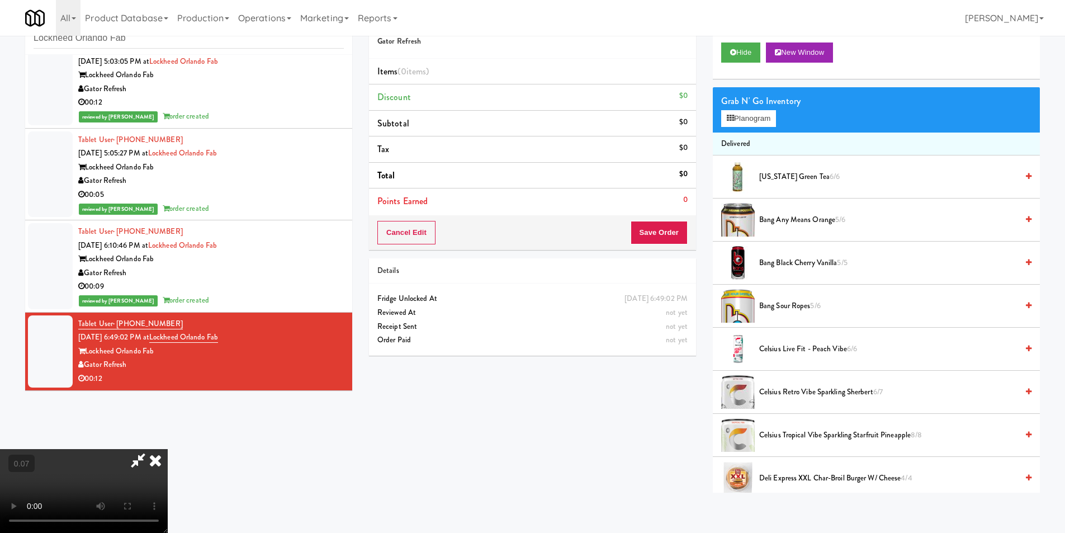
scroll to position [56, 0]
click at [737, 123] on button "Planogram" at bounding box center [748, 118] width 55 height 17
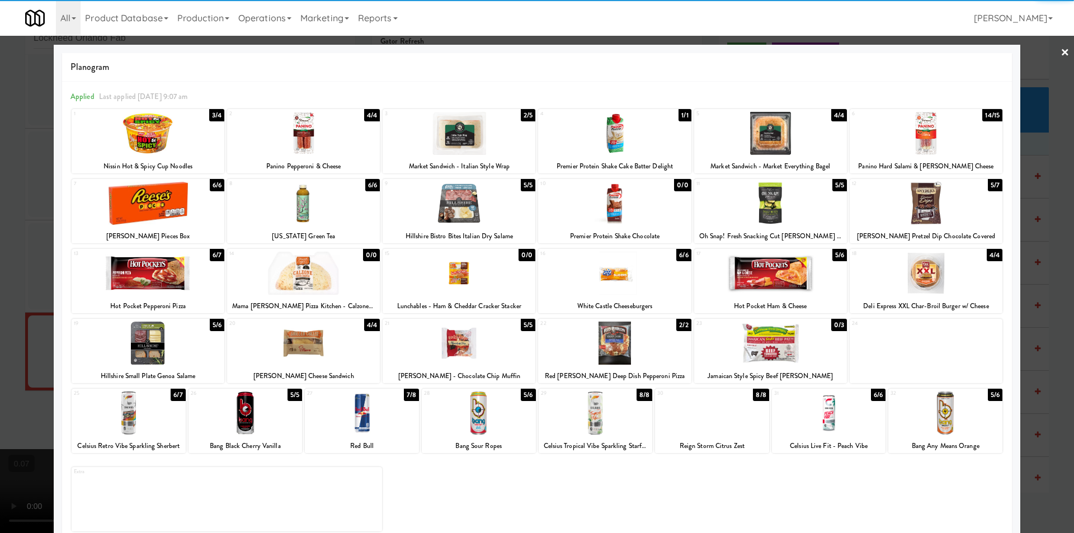
click at [774, 280] on div at bounding box center [770, 273] width 153 height 43
click at [161, 295] on div "13 6/7 Hot Pocket Pepperoni Pizza" at bounding box center [148, 281] width 153 height 64
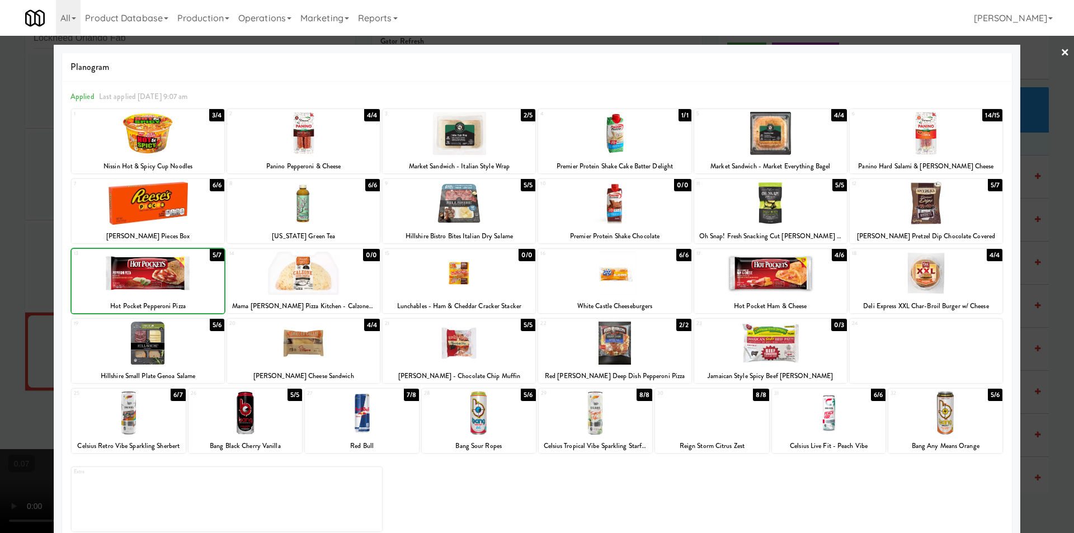
click at [0, 268] on div at bounding box center [537, 266] width 1074 height 533
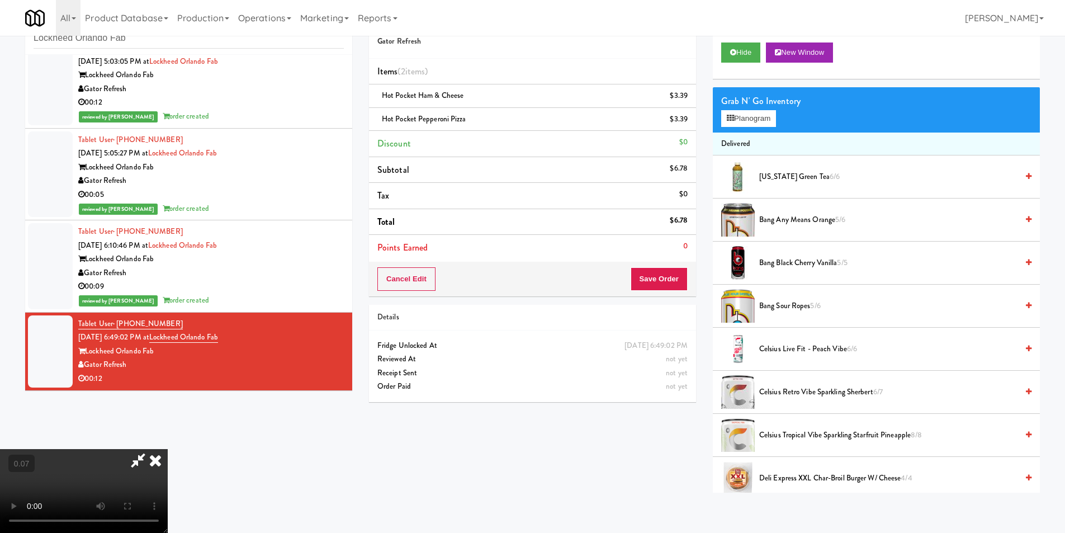
click at [168, 449] on video at bounding box center [84, 491] width 168 height 84
click at [168, 449] on icon at bounding box center [155, 460] width 25 height 22
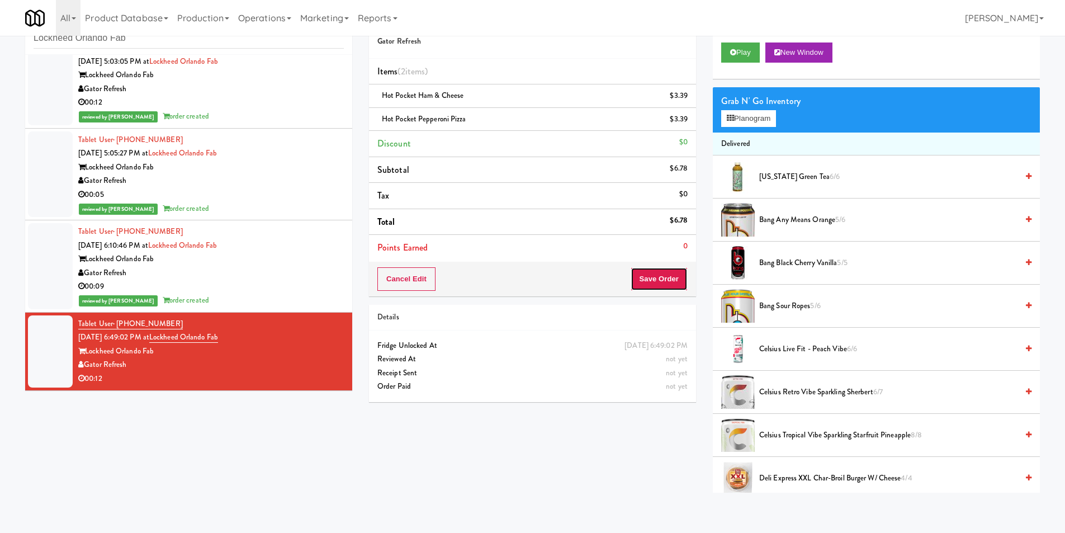
click at [649, 276] on button "Save Order" at bounding box center [659, 278] width 57 height 23
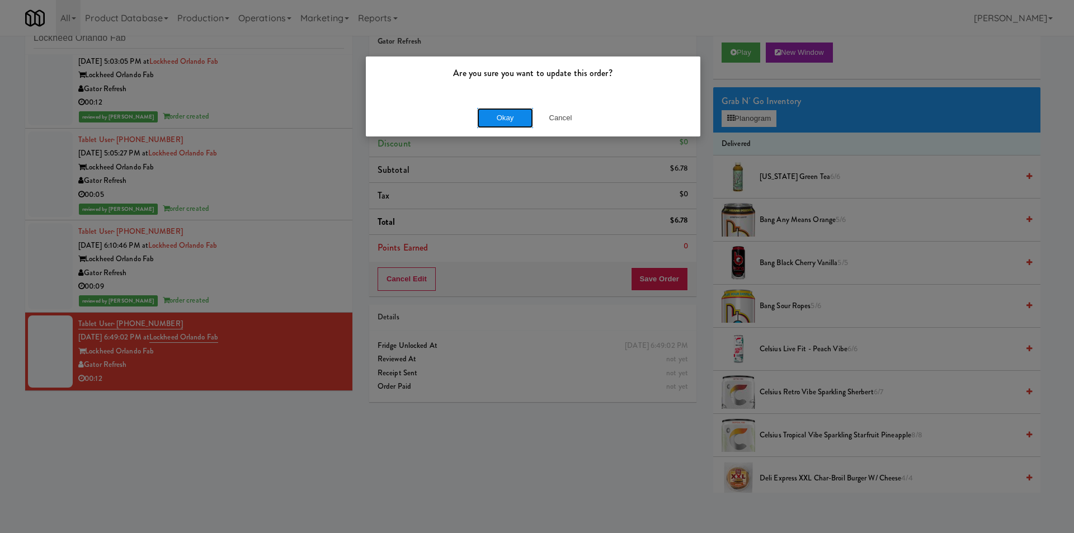
click at [518, 124] on button "Okay" at bounding box center [505, 118] width 56 height 20
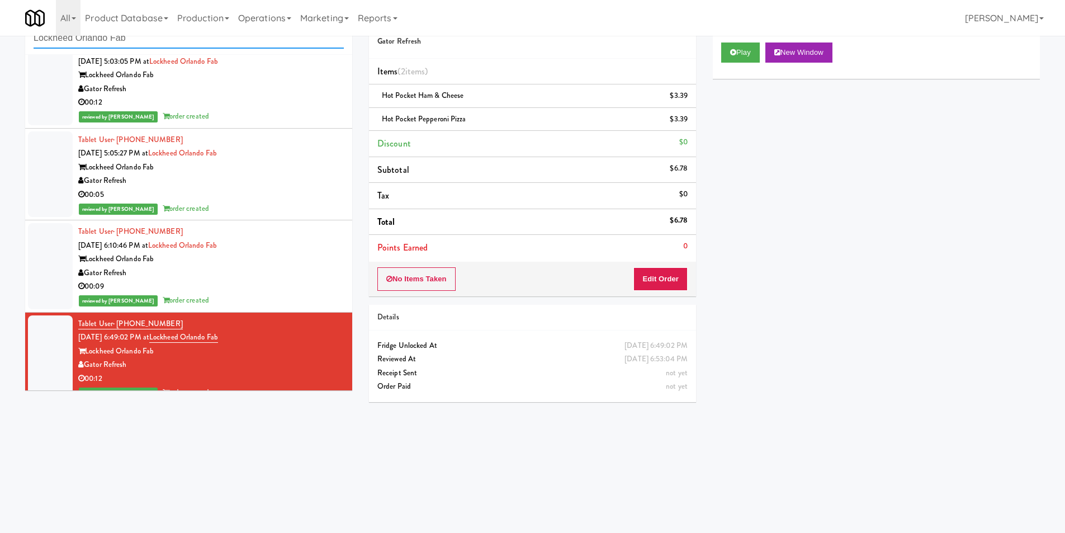
paste input "Fridge Right-[PERSON_NAME]"
drag, startPoint x: 182, startPoint y: 41, endPoint x: 0, endPoint y: 30, distance: 182.1
click at [0, 30] on body "Are you sure you want to update this order? Okay Cancel Okay Are you sure you w…" at bounding box center [532, 266] width 1065 height 533
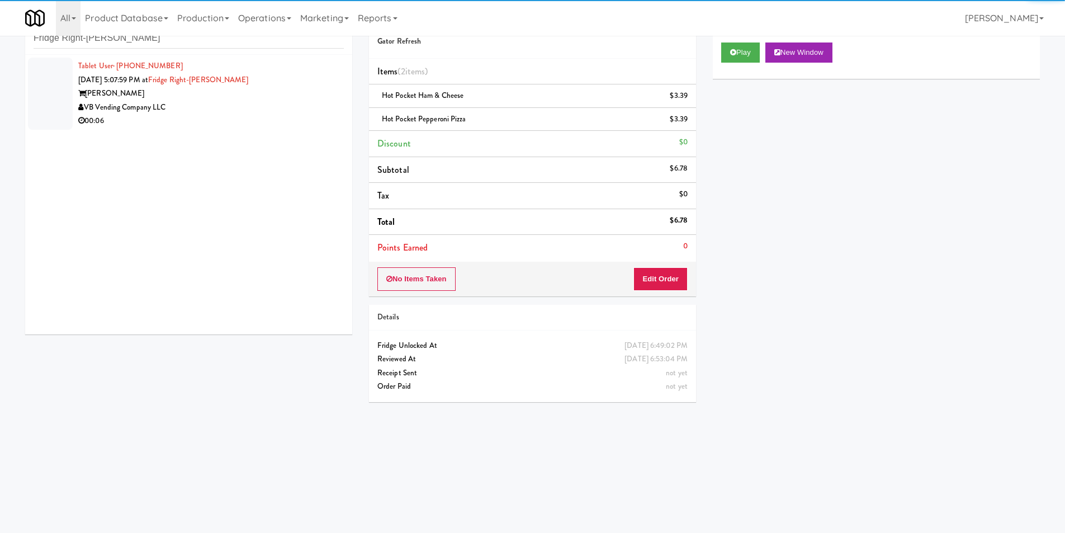
click at [295, 108] on div "VB Vending Company LLC" at bounding box center [211, 108] width 266 height 14
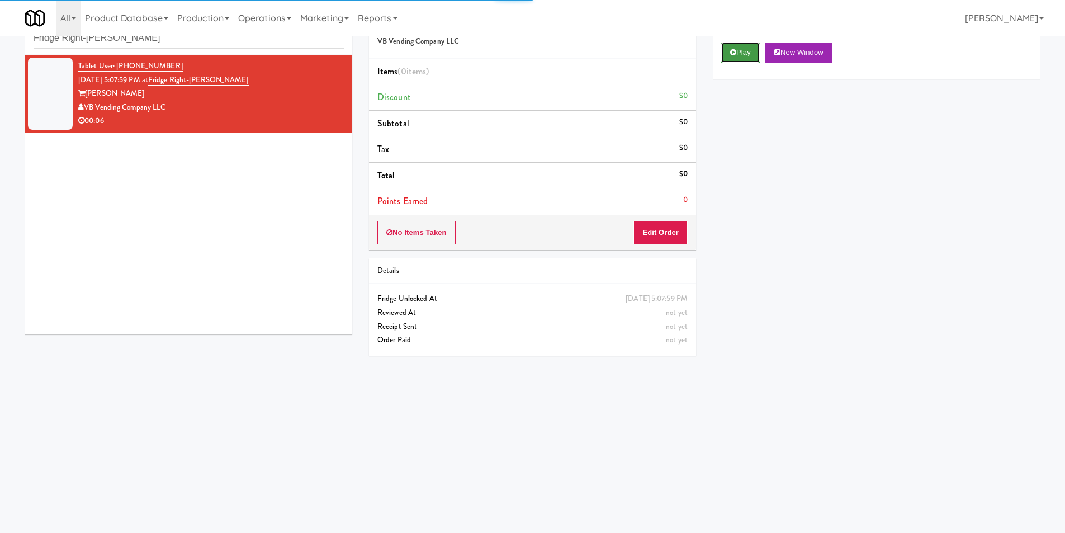
drag, startPoint x: 723, startPoint y: 61, endPoint x: 719, endPoint y: 69, distance: 9.3
click at [723, 62] on button "Play" at bounding box center [740, 53] width 39 height 20
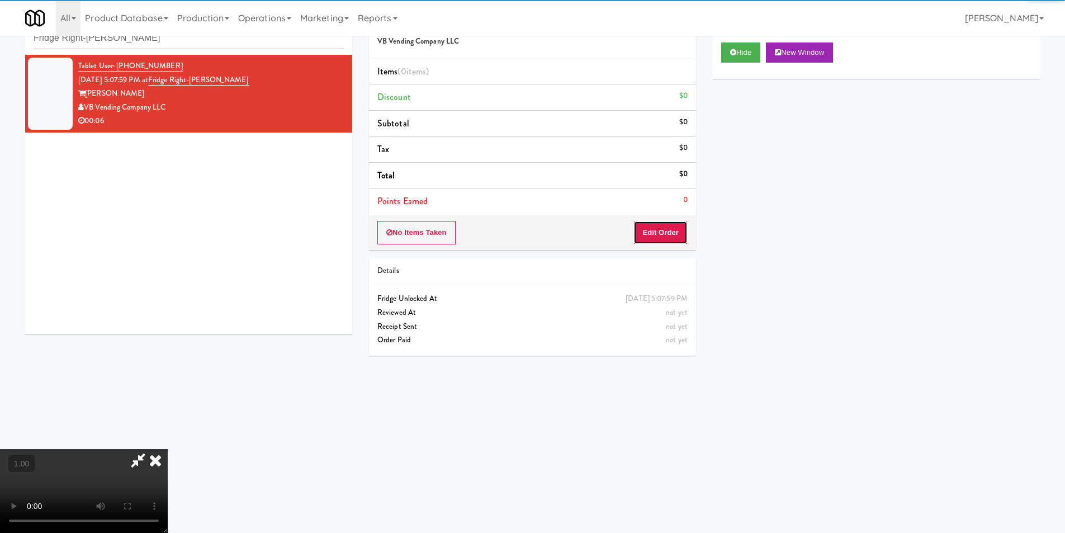
click at [655, 224] on button "Edit Order" at bounding box center [661, 232] width 54 height 23
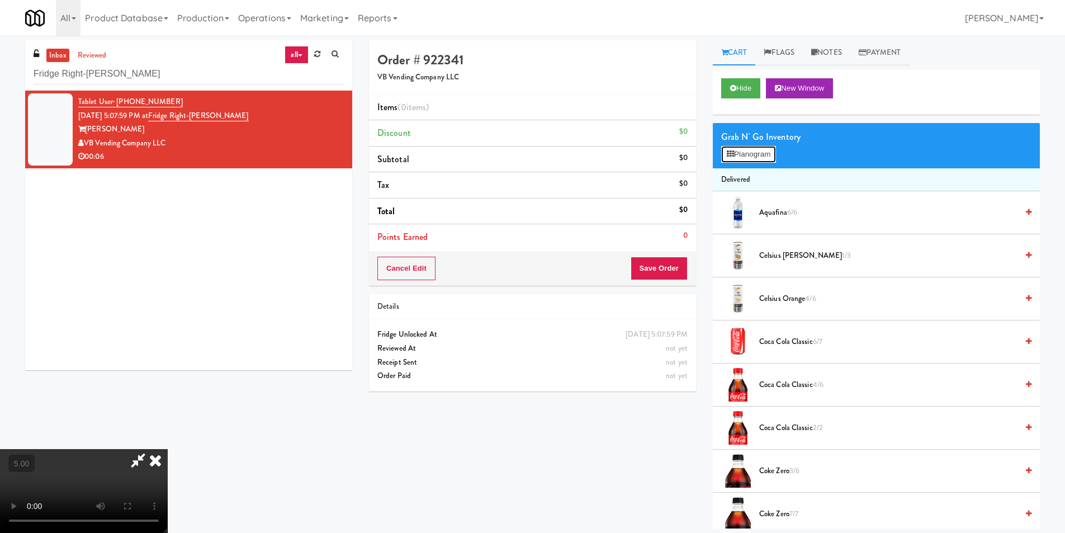
click at [738, 145] on div "Grab N' Go Inventory Planogram" at bounding box center [876, 145] width 327 height 45
click at [775, 159] on button "Planogram" at bounding box center [748, 154] width 55 height 17
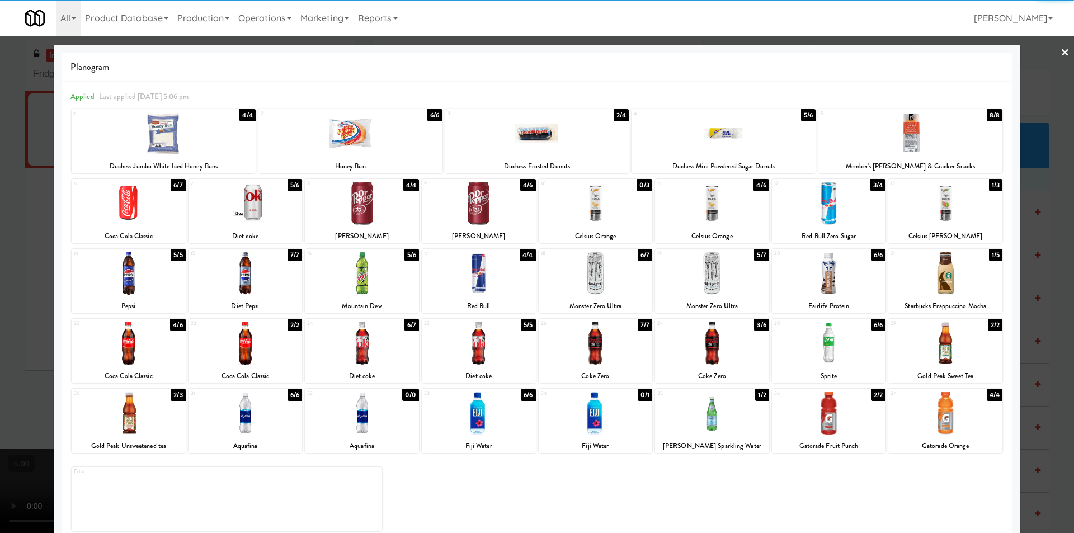
drag, startPoint x: 824, startPoint y: 279, endPoint x: 840, endPoint y: 278, distance: 15.7
click at [826, 279] on div at bounding box center [829, 273] width 114 height 43
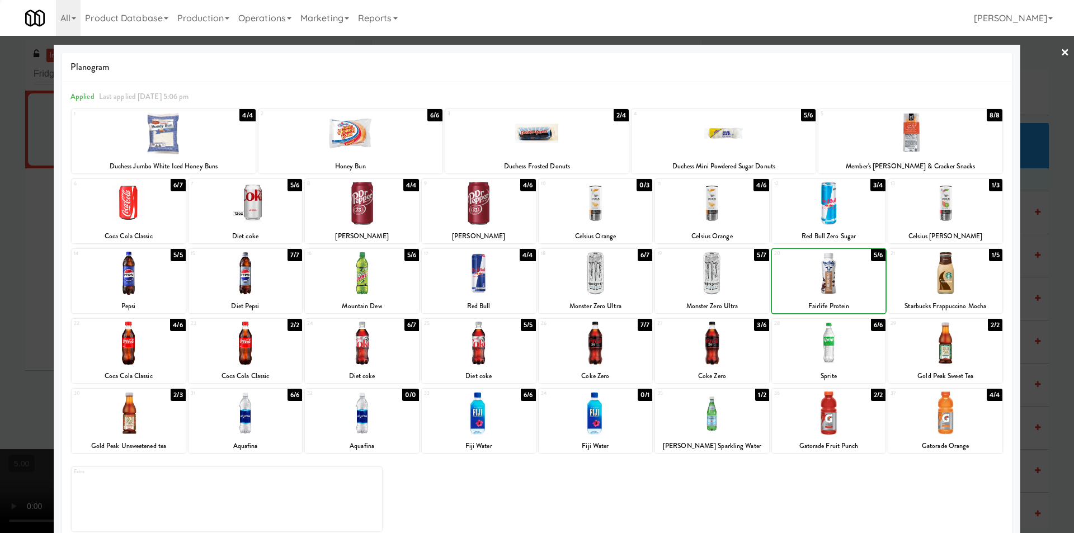
click at [1040, 224] on div at bounding box center [537, 266] width 1074 height 533
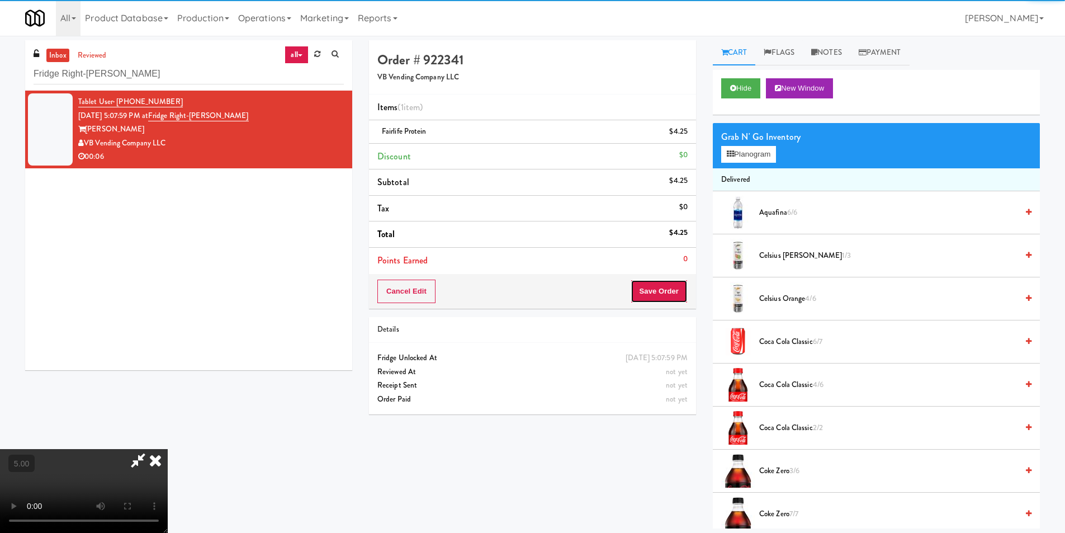
click at [678, 295] on button "Save Order" at bounding box center [659, 291] width 57 height 23
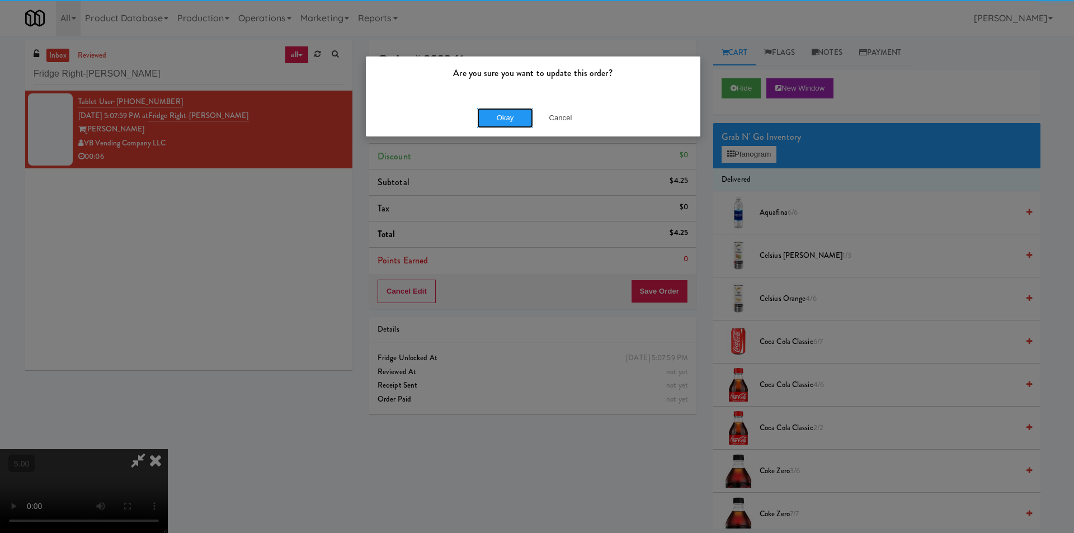
drag, startPoint x: 499, startPoint y: 120, endPoint x: 461, endPoint y: 124, distance: 38.8
click at [498, 120] on button "Okay" at bounding box center [505, 118] width 56 height 20
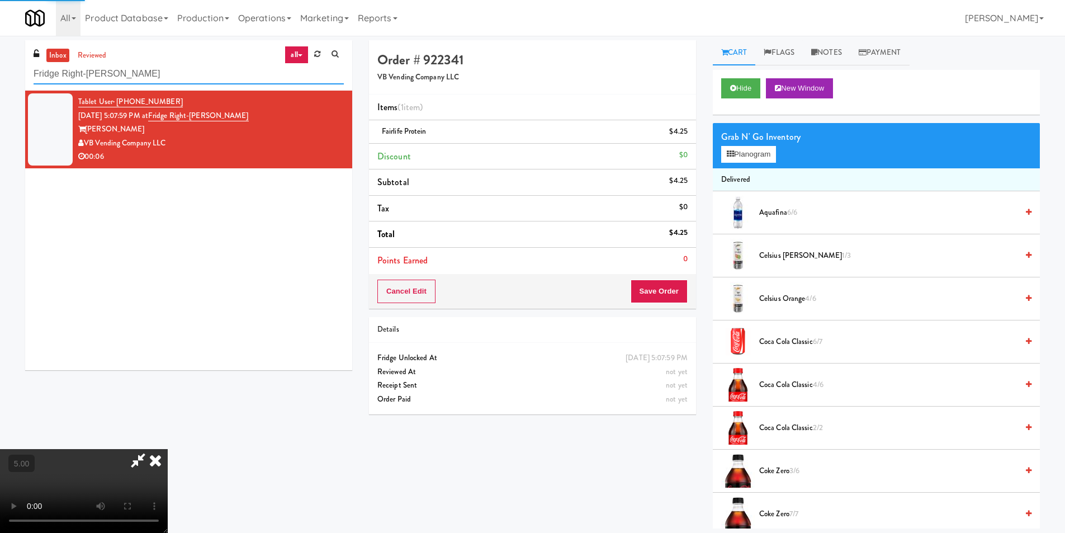
drag, startPoint x: 161, startPoint y: 68, endPoint x: 0, endPoint y: 67, distance: 160.5
click at [0, 65] on div "inbox reviewed all all unclear take inventory issue suspicious failed recent Fr…" at bounding box center [532, 284] width 1065 height 488
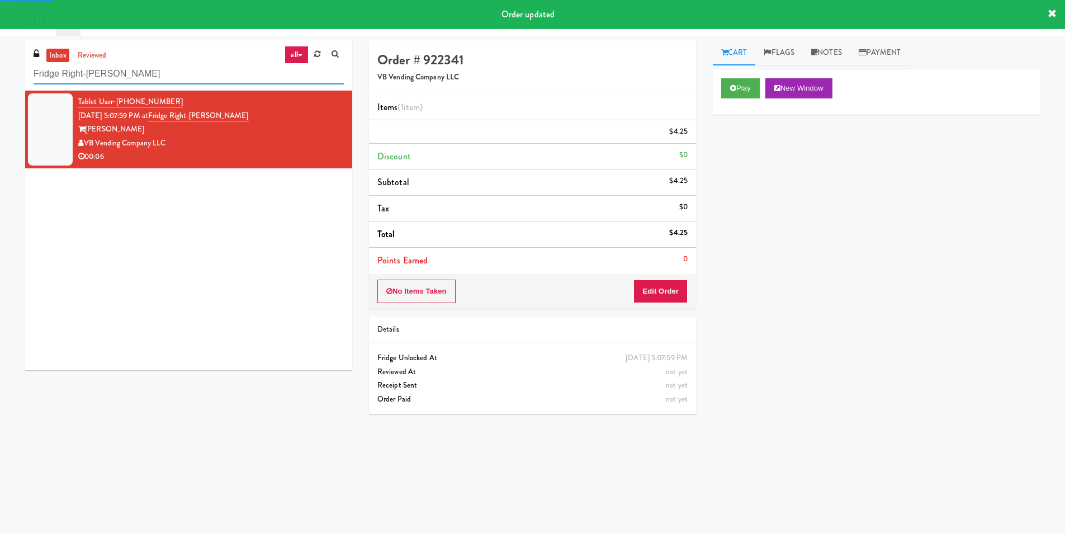
paste input "NOVO - Cooler Combo"
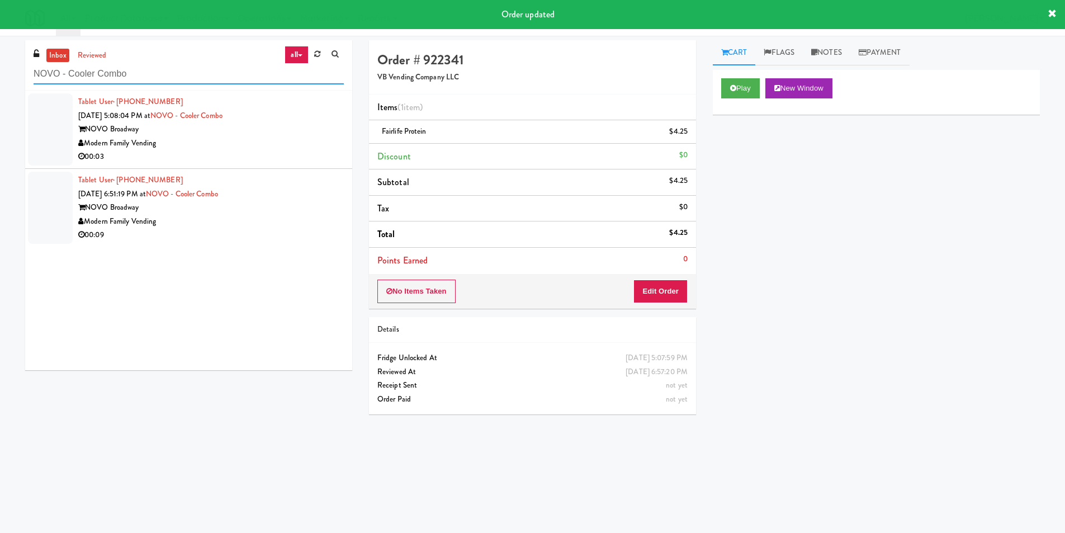
type input "NOVO - Cooler Combo"
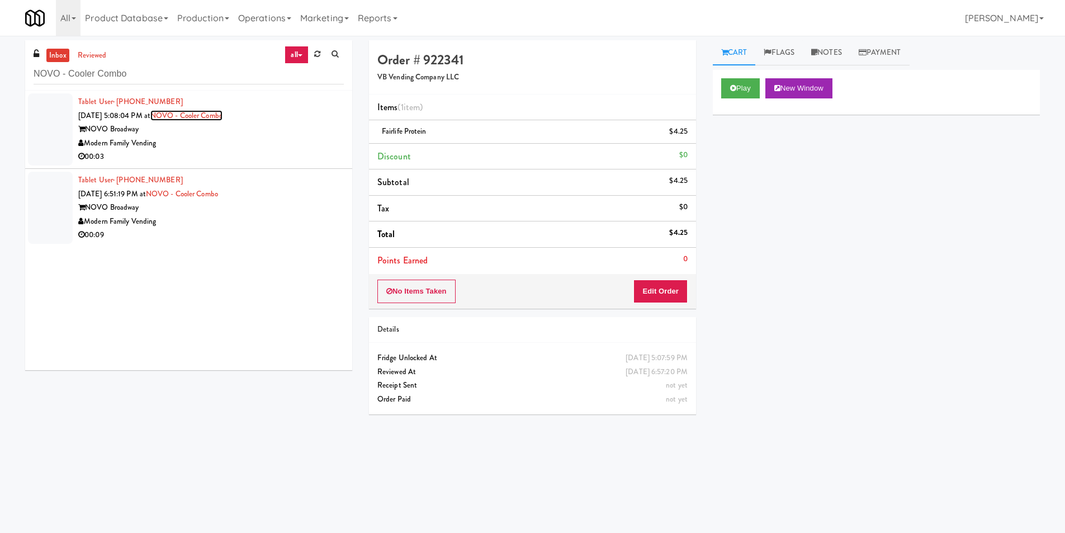
click at [220, 117] on link "NOVO - Cooler Combo" at bounding box center [186, 115] width 72 height 11
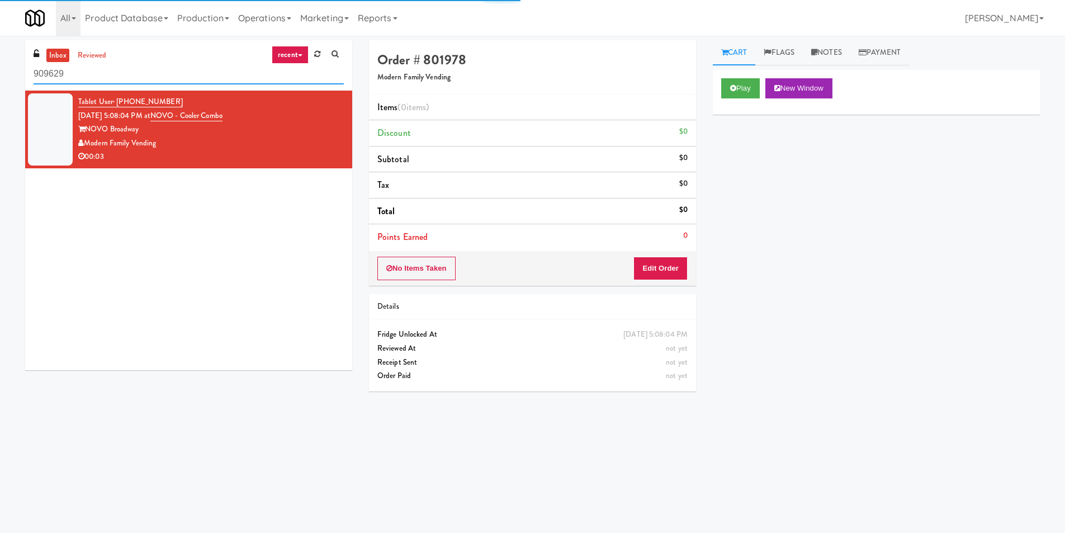
paste input "NOVO - Cooler Combo"
drag, startPoint x: 207, startPoint y: 69, endPoint x: 2, endPoint y: 57, distance: 205.1
click at [0, 65] on div "inbox reviewed recent all unclear take inventory issue suspicious failed recent…" at bounding box center [532, 264] width 1065 height 449
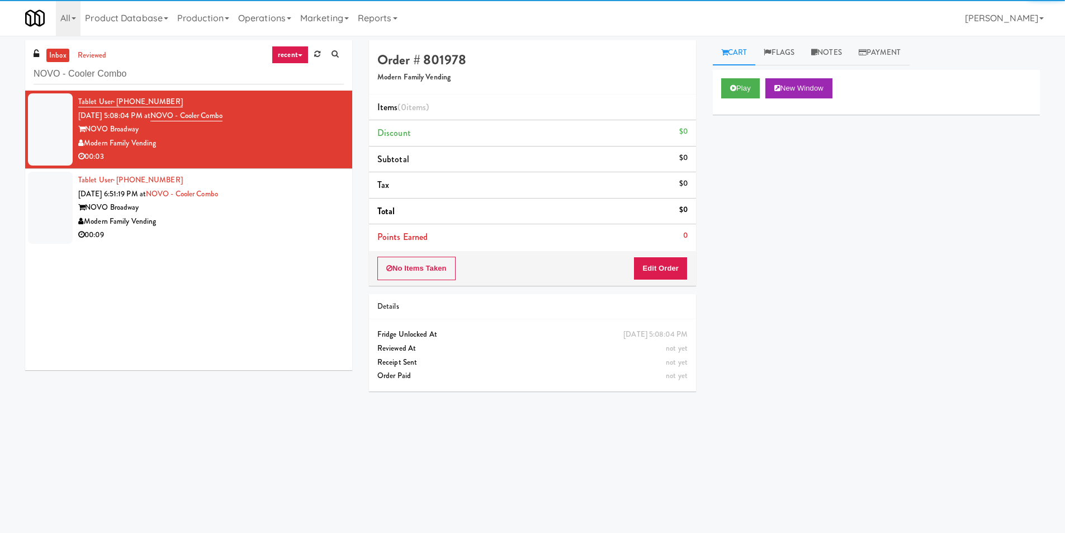
drag, startPoint x: 299, startPoint y: 163, endPoint x: 315, endPoint y: 157, distance: 17.7
click at [299, 163] on div "00:03" at bounding box center [211, 157] width 266 height 14
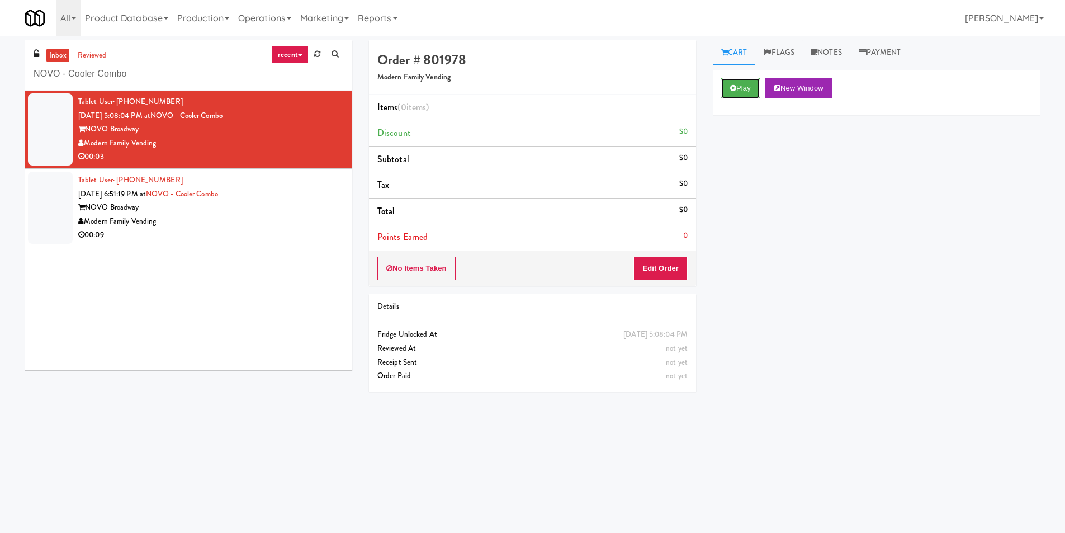
click at [722, 91] on button "Play" at bounding box center [740, 88] width 39 height 20
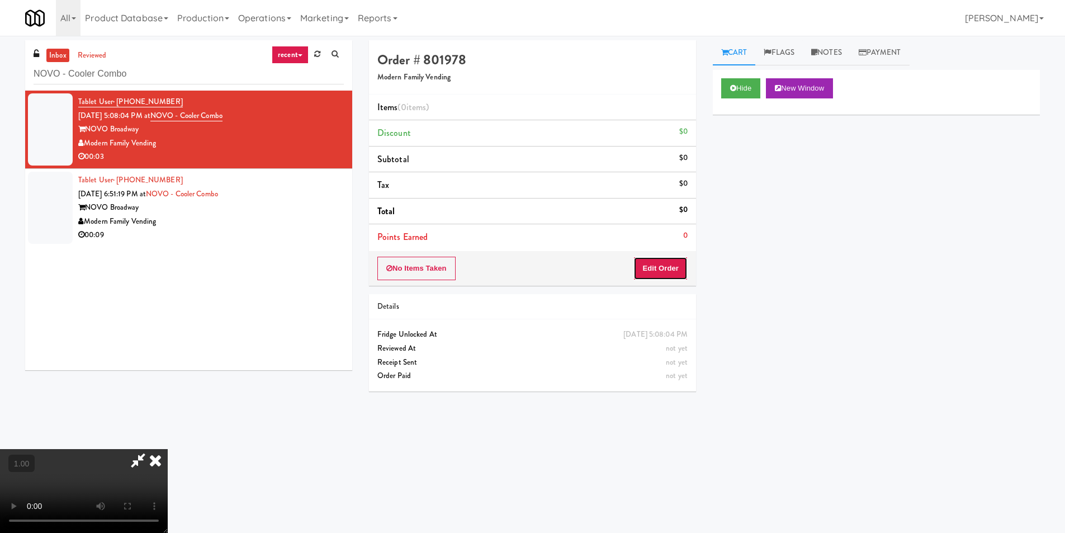
click at [653, 268] on button "Edit Order" at bounding box center [661, 268] width 54 height 23
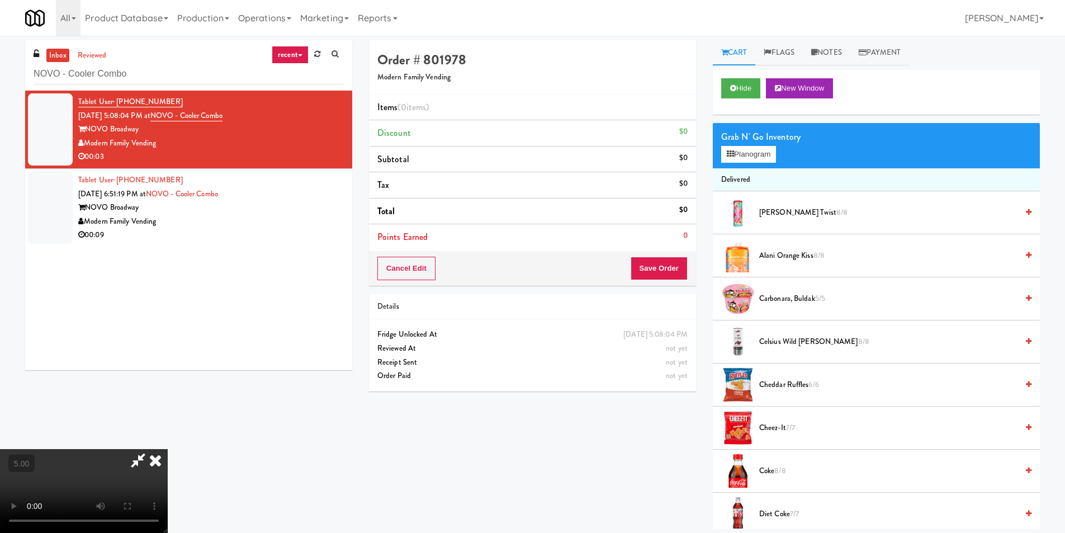
click at [792, 151] on div "Grab N' Go Inventory Planogram" at bounding box center [876, 145] width 327 height 45
click at [775, 151] on button "Planogram" at bounding box center [748, 154] width 55 height 17
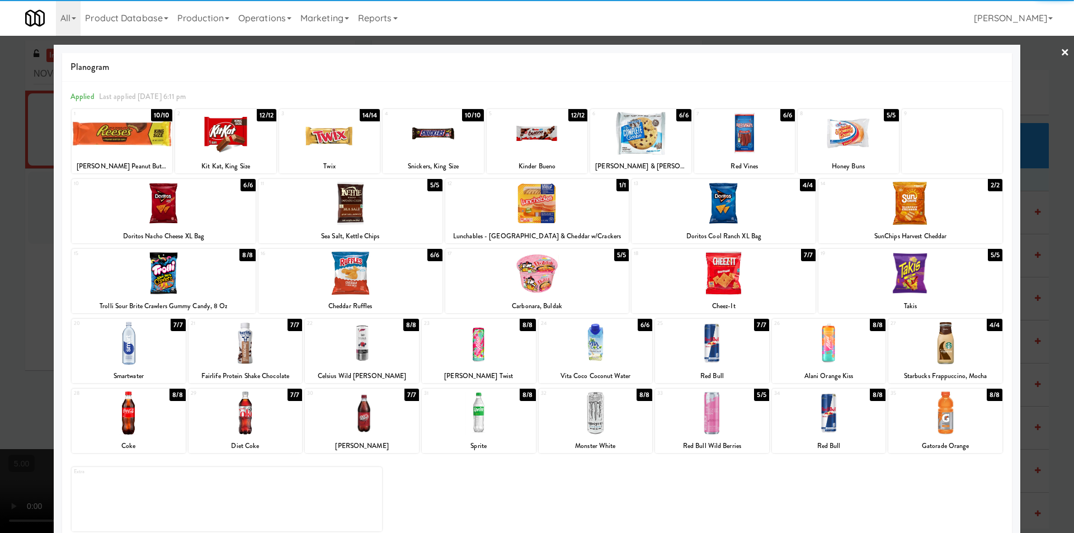
click at [134, 418] on div at bounding box center [129, 413] width 114 height 43
click at [2, 346] on div at bounding box center [537, 266] width 1074 height 533
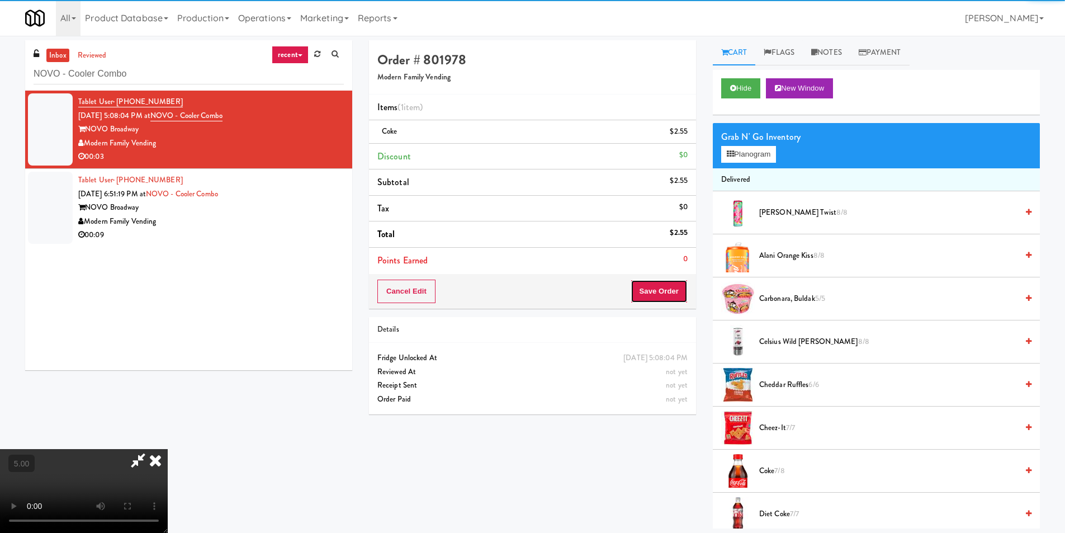
click at [652, 289] on button "Save Order" at bounding box center [659, 291] width 57 height 23
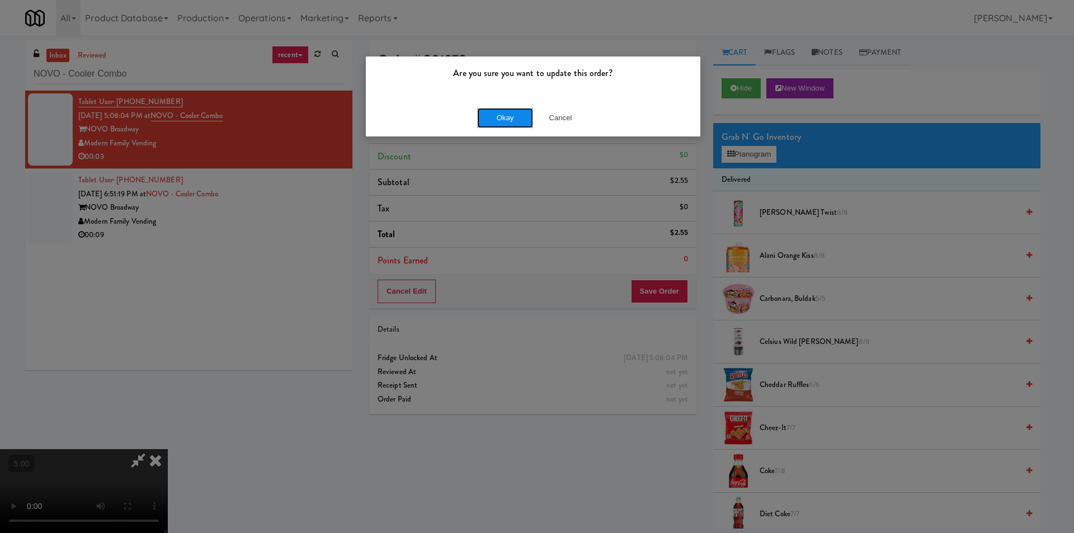
click at [518, 127] on button "Okay" at bounding box center [505, 118] width 56 height 20
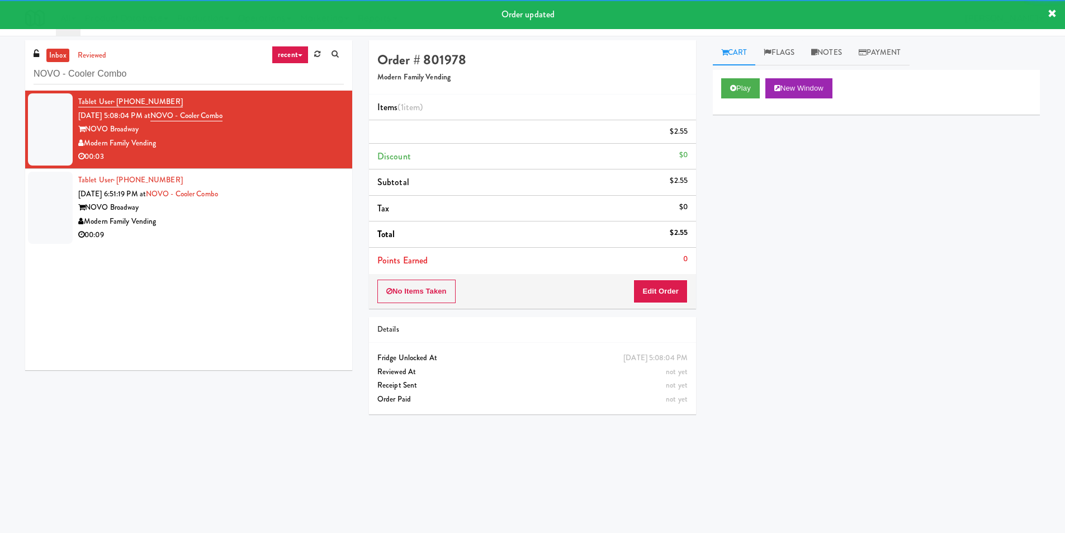
click at [287, 222] on div "Modern Family Vending" at bounding box center [211, 222] width 266 height 14
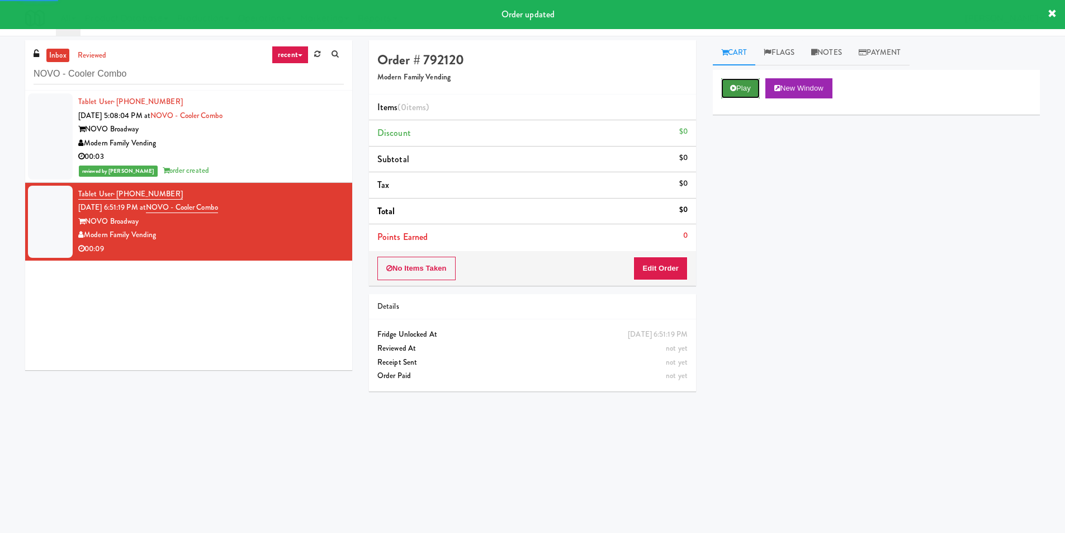
click at [752, 84] on button "Play" at bounding box center [740, 88] width 39 height 20
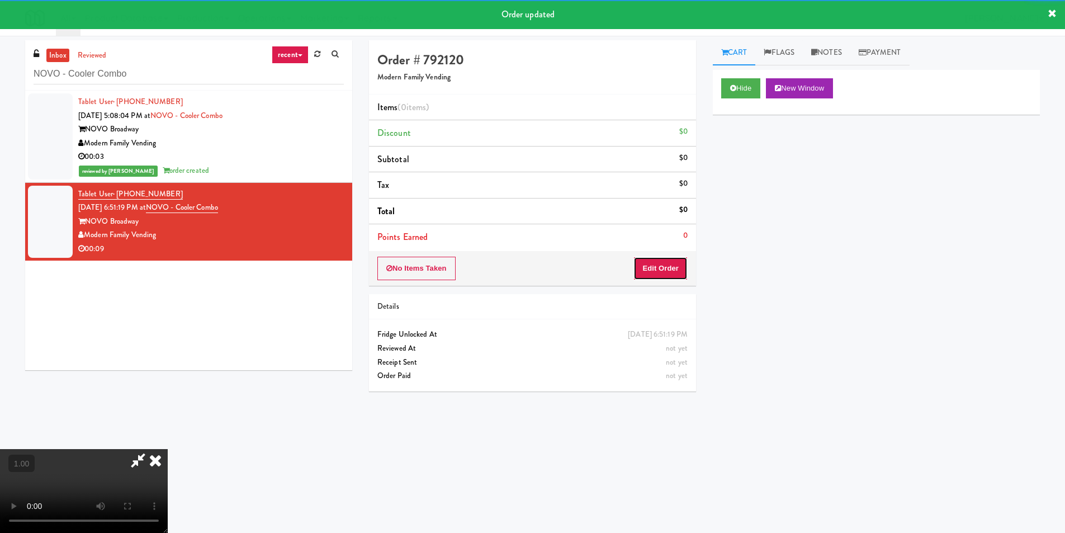
click at [656, 263] on button "Edit Order" at bounding box center [661, 268] width 54 height 23
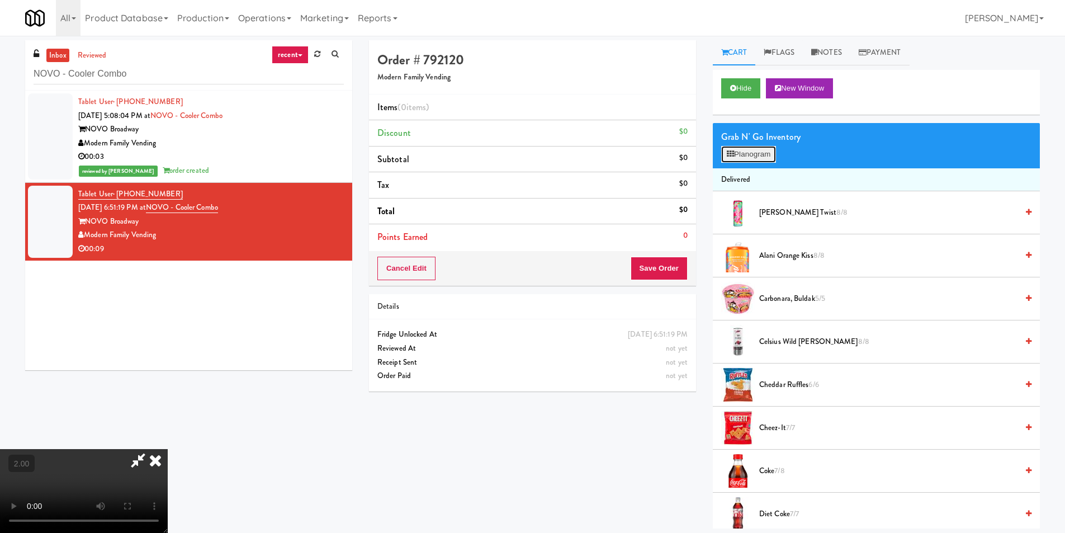
click at [739, 155] on button "Planogram" at bounding box center [748, 154] width 55 height 17
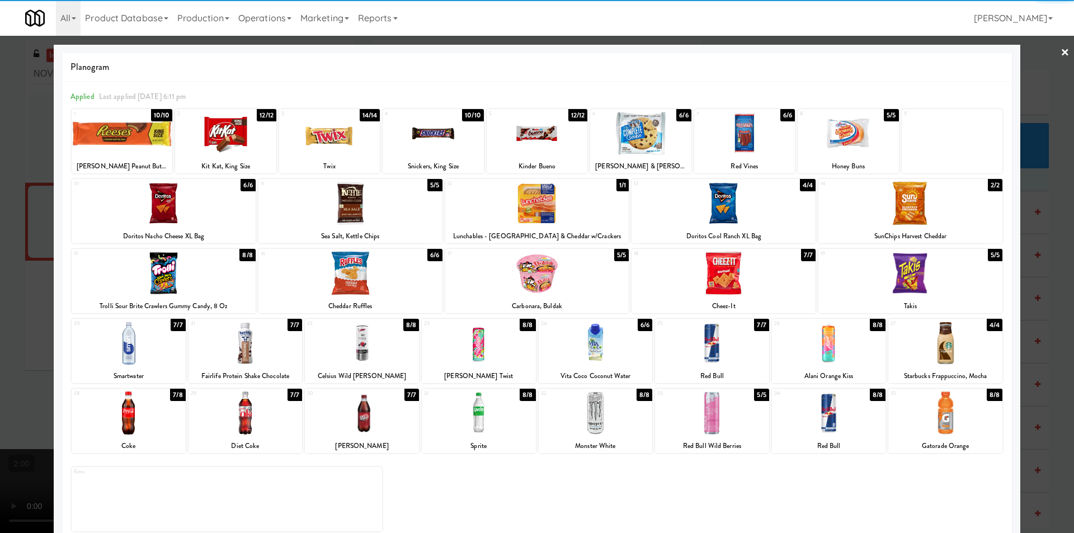
drag, startPoint x: 356, startPoint y: 218, endPoint x: 347, endPoint y: 227, distance: 12.3
click at [356, 218] on div at bounding box center [350, 203] width 184 height 43
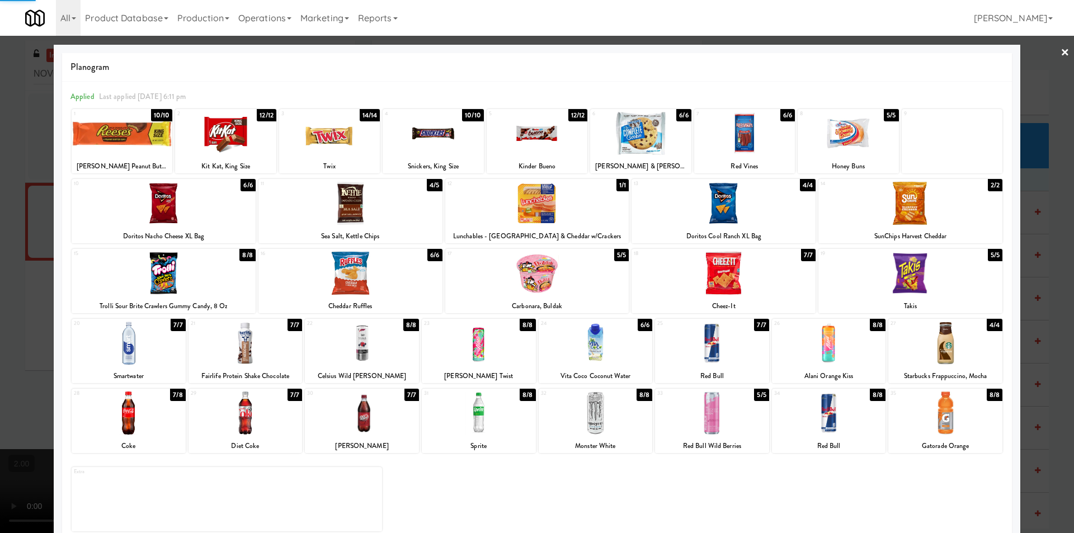
drag, startPoint x: 242, startPoint y: 417, endPoint x: 171, endPoint y: 389, distance: 76.9
click at [241, 417] on div at bounding box center [245, 413] width 114 height 43
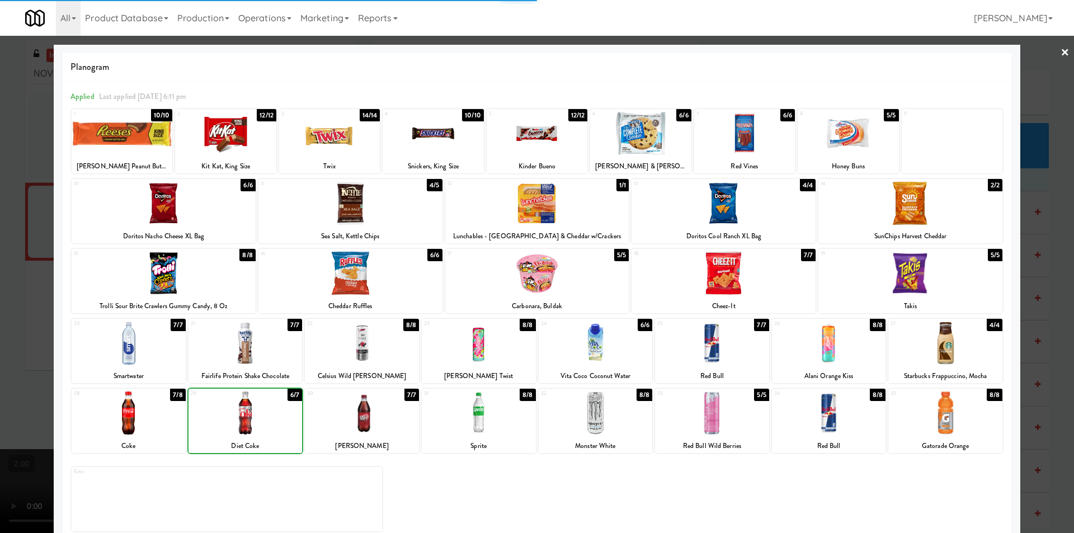
click at [4, 302] on div at bounding box center [537, 266] width 1074 height 533
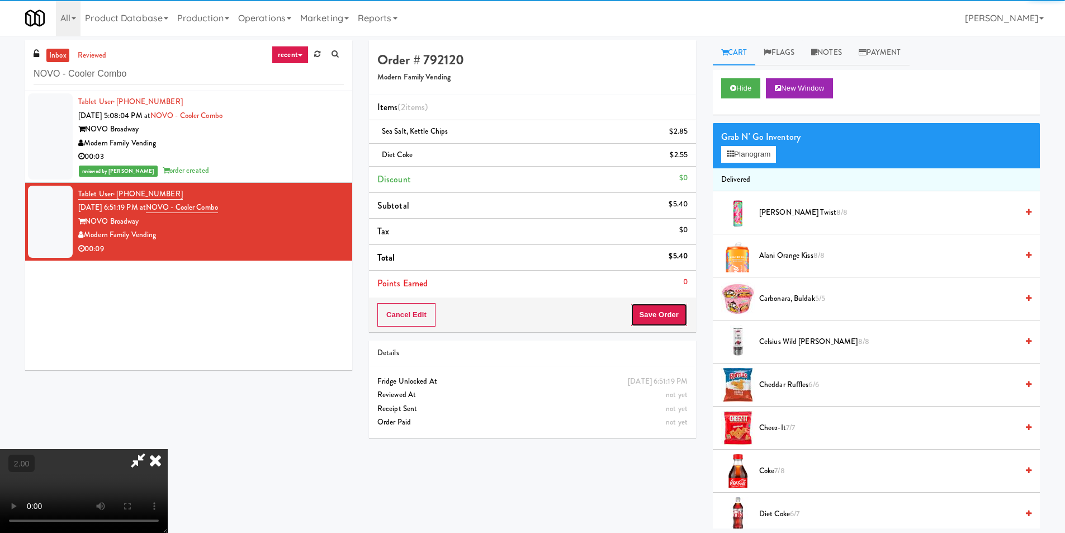
click at [660, 316] on button "Save Order" at bounding box center [659, 314] width 57 height 23
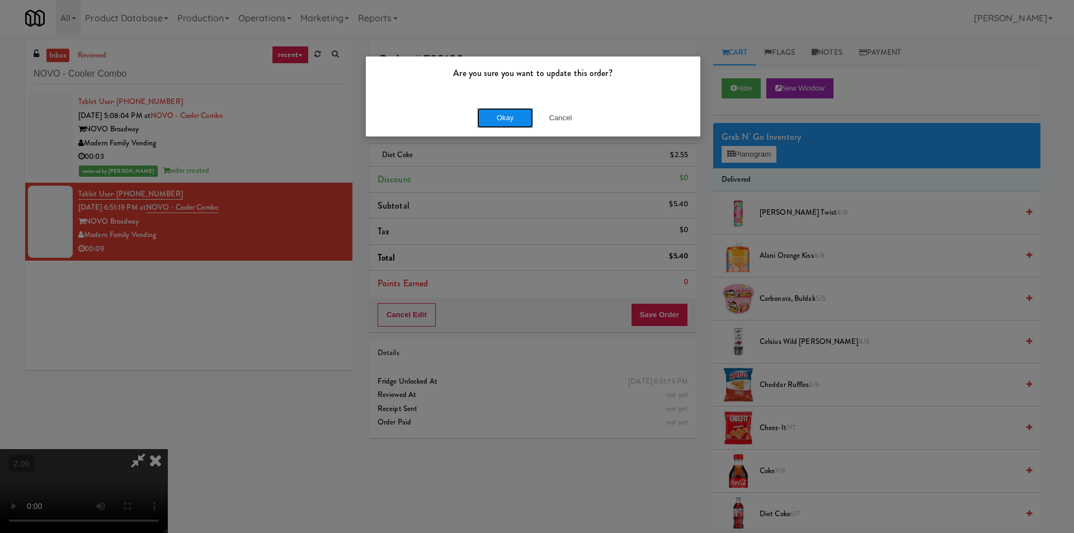
click at [498, 112] on button "Okay" at bounding box center [505, 118] width 56 height 20
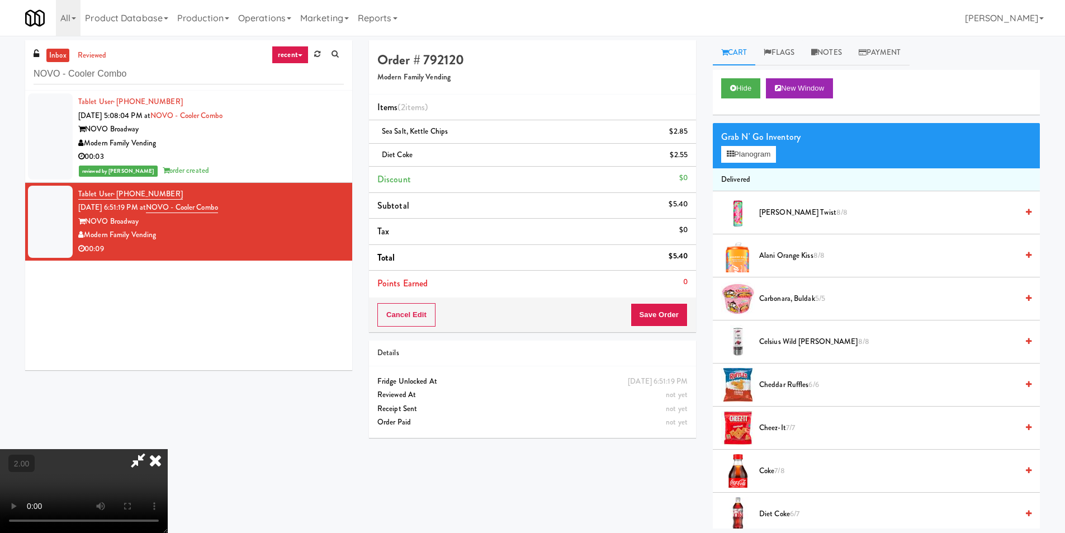
click at [168, 449] on icon at bounding box center [155, 460] width 25 height 22
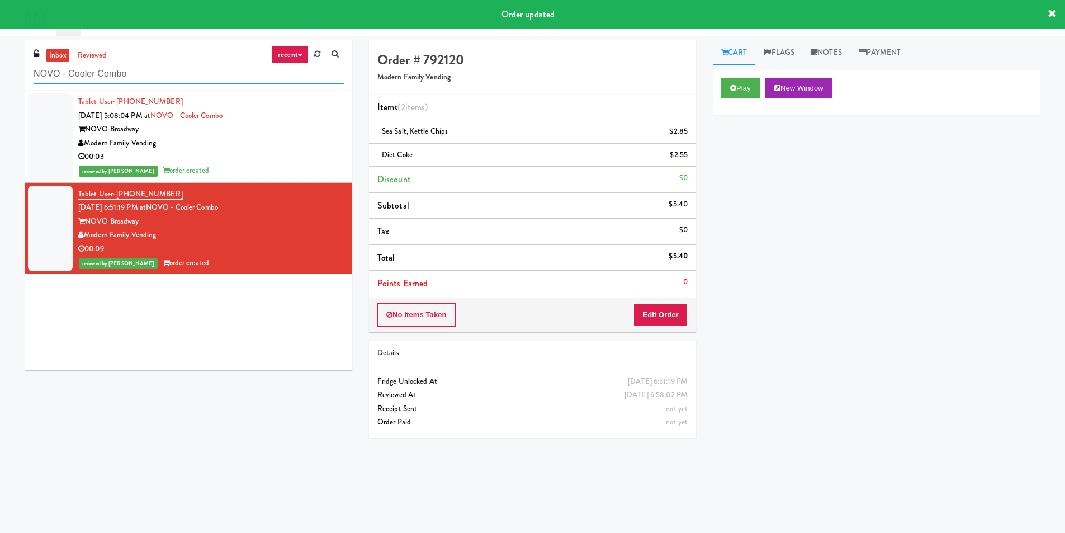
paste input "Combo Cooler"
drag, startPoint x: 95, startPoint y: 57, endPoint x: 0, endPoint y: 44, distance: 95.4
click at [0, 45] on div "inbox reviewed recent all unclear take inventory issue suspicious failed recent…" at bounding box center [532, 264] width 1065 height 449
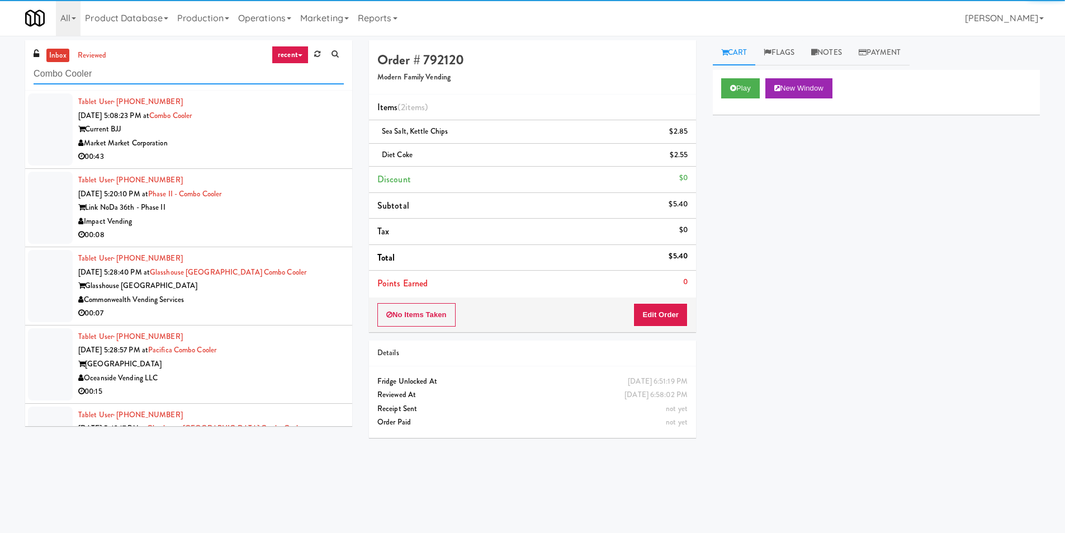
type input "Combo Cooler"
click at [305, 142] on div "Market Market Corporation" at bounding box center [211, 143] width 266 height 14
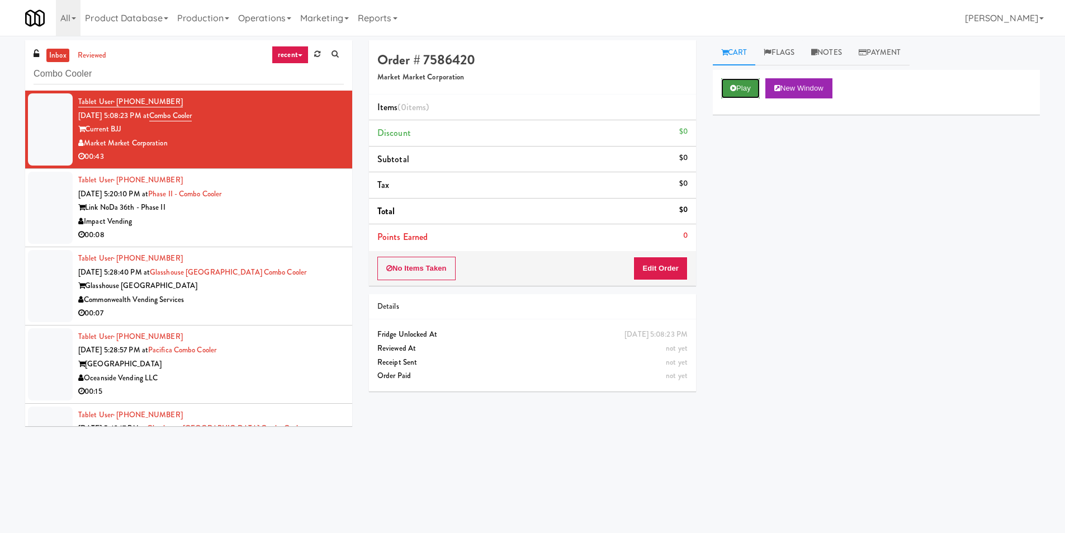
click at [731, 91] on button "Play" at bounding box center [740, 88] width 39 height 20
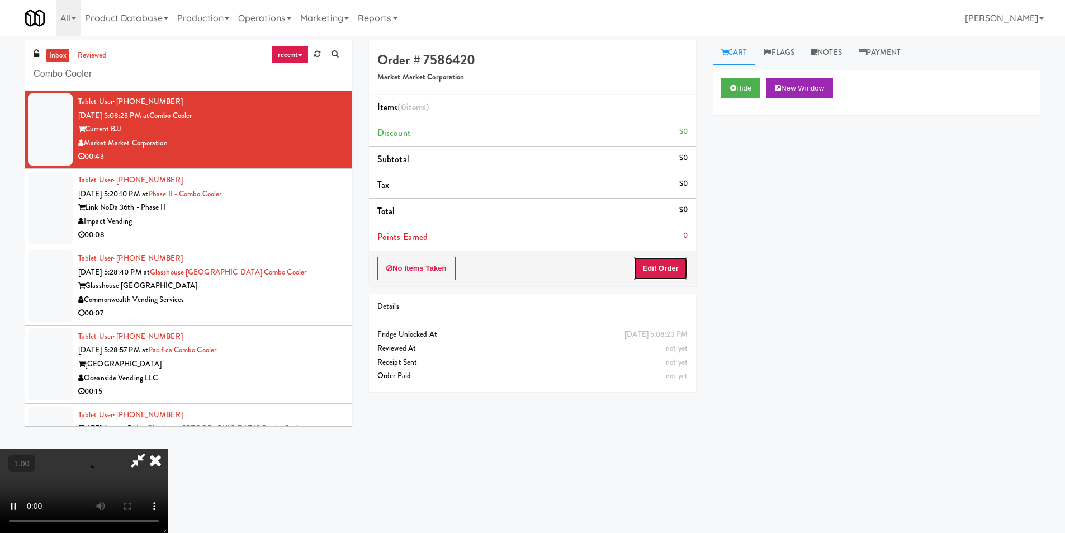
click at [651, 264] on button "Edit Order" at bounding box center [661, 268] width 54 height 23
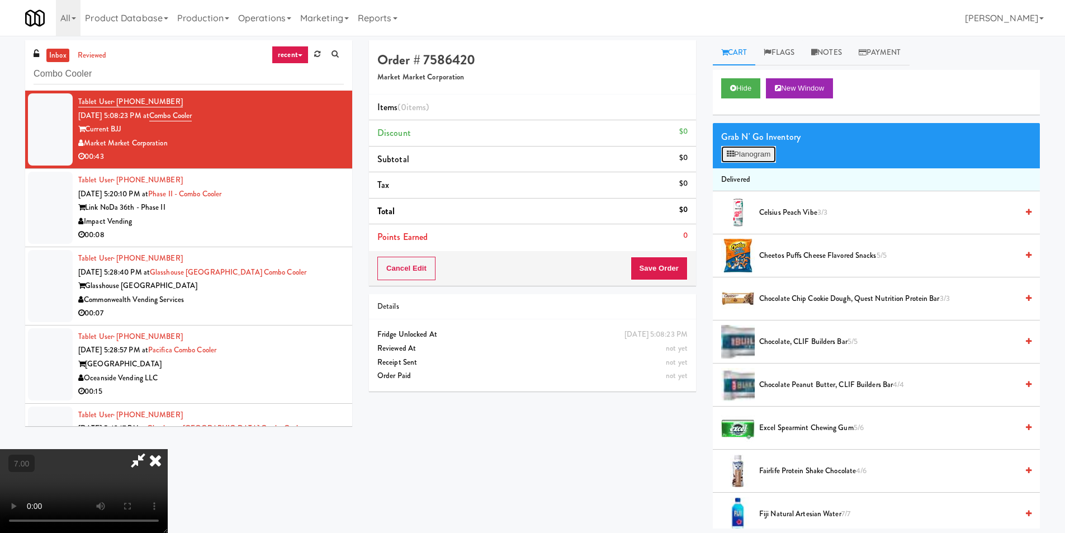
click at [727, 148] on button "Planogram" at bounding box center [748, 154] width 55 height 17
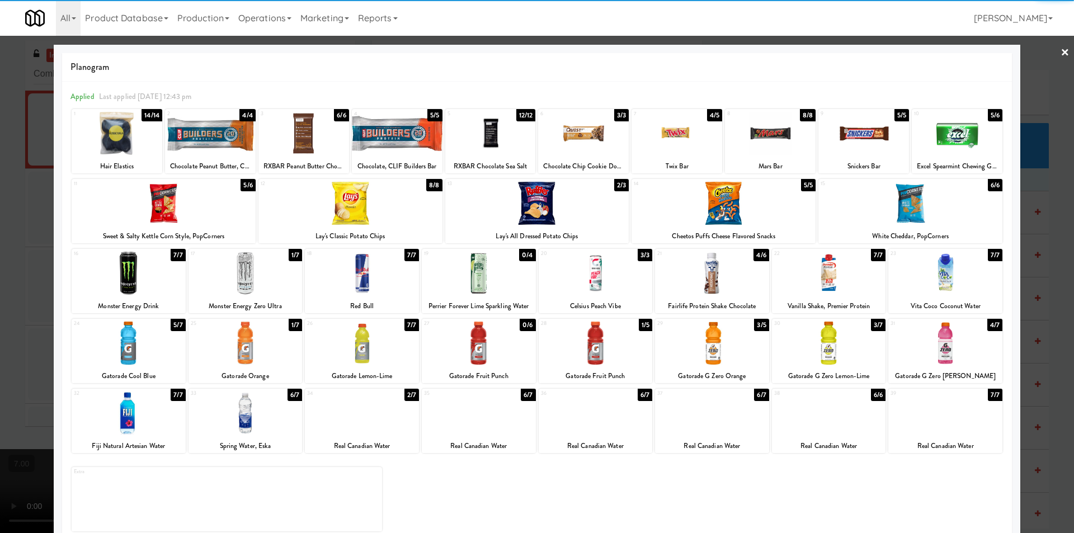
click at [937, 222] on div at bounding box center [910, 203] width 184 height 43
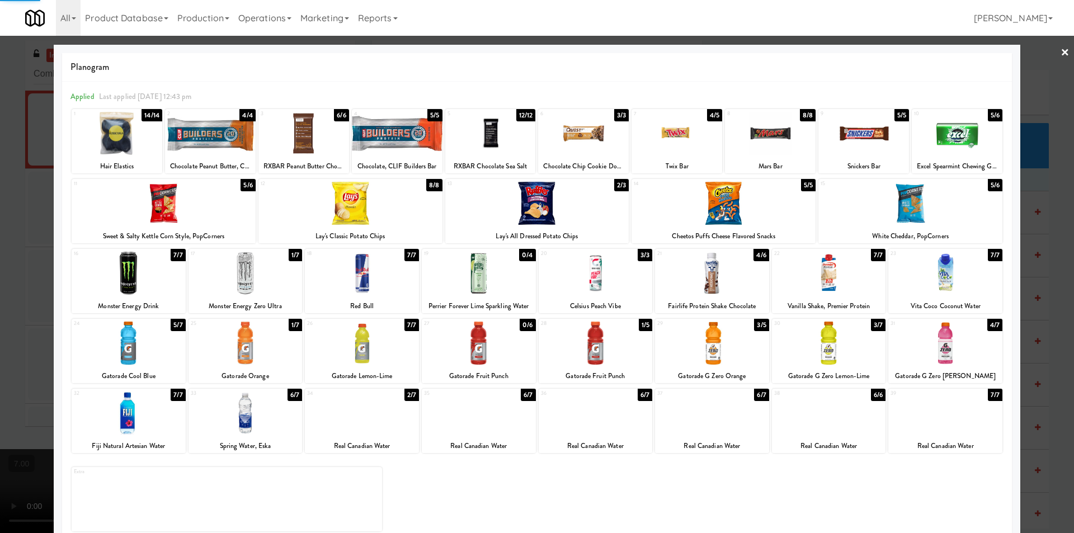
click at [1030, 239] on div at bounding box center [537, 266] width 1074 height 533
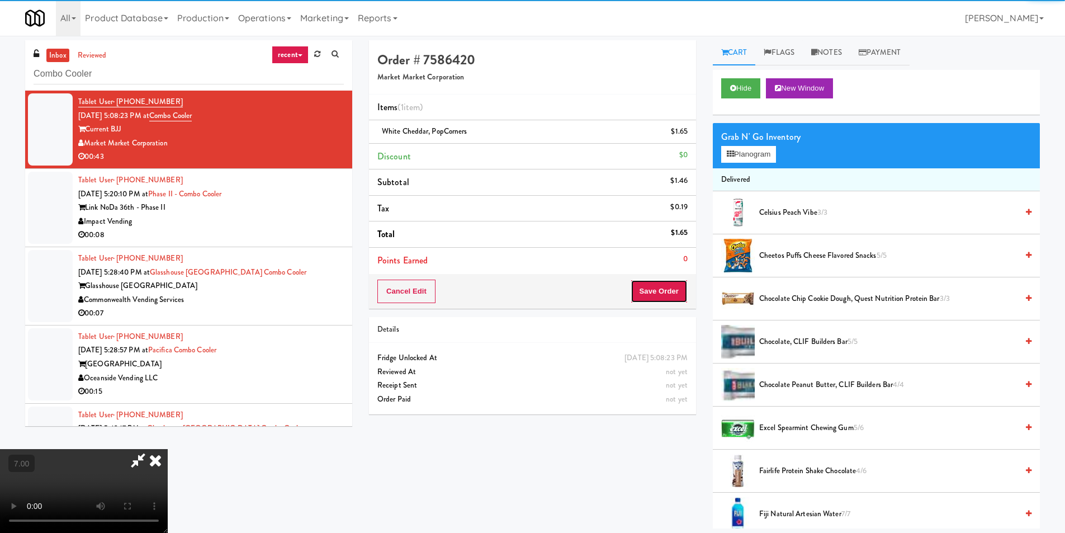
click at [669, 292] on button "Save Order" at bounding box center [659, 291] width 57 height 23
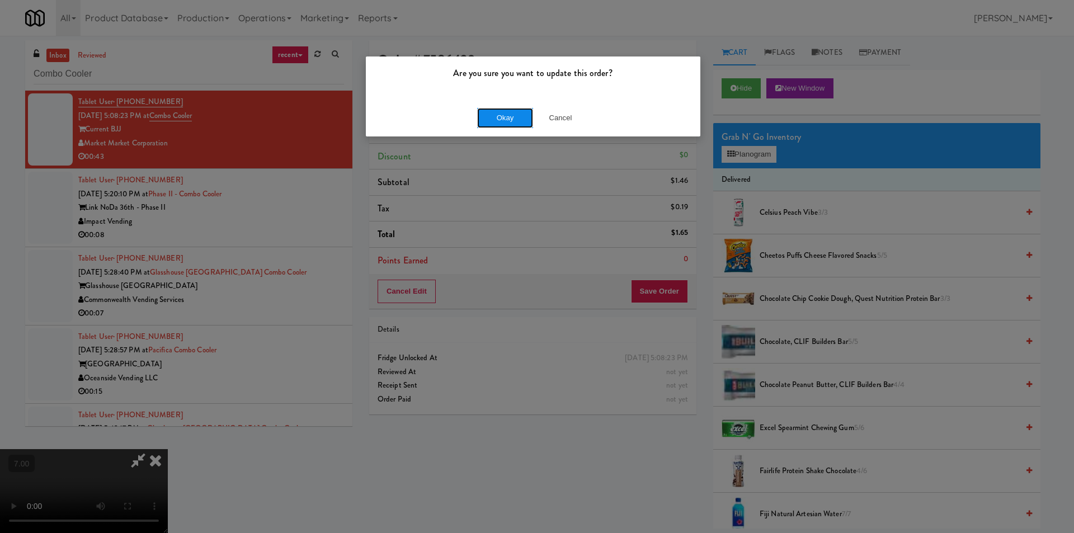
click at [506, 115] on button "Okay" at bounding box center [505, 118] width 56 height 20
